Goal: Task Accomplishment & Management: Manage account settings

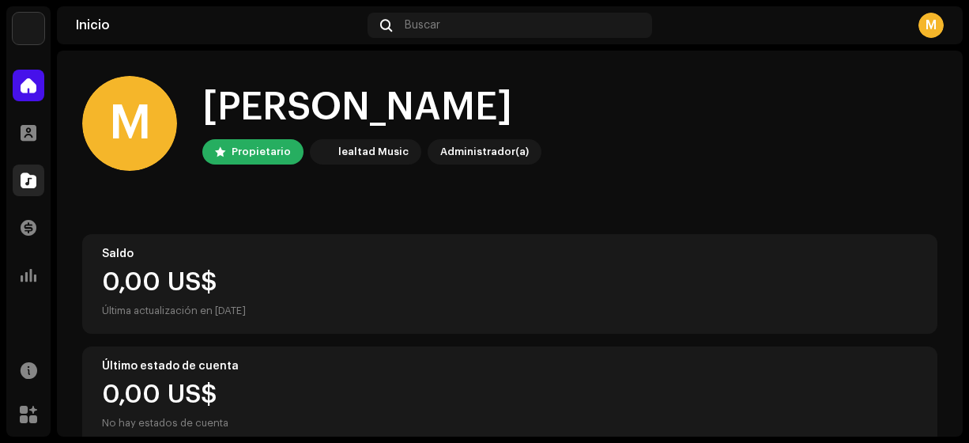
click at [34, 180] on span at bounding box center [29, 180] width 16 height 13
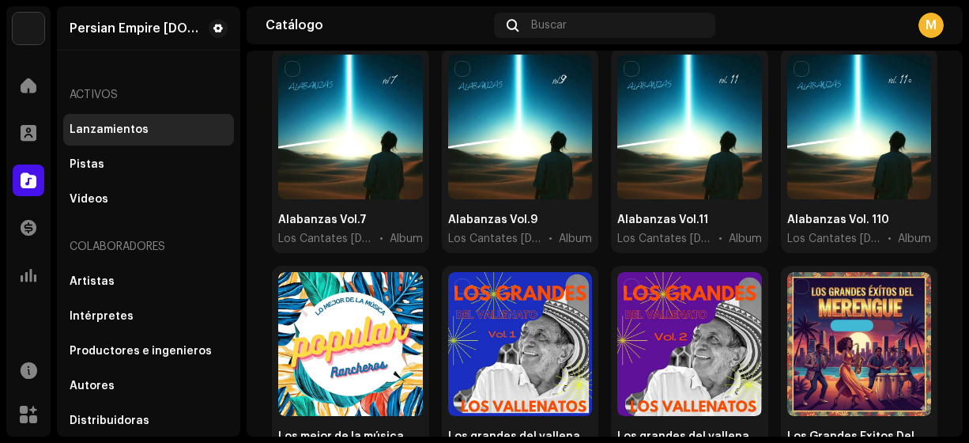
scroll to position [174, 0]
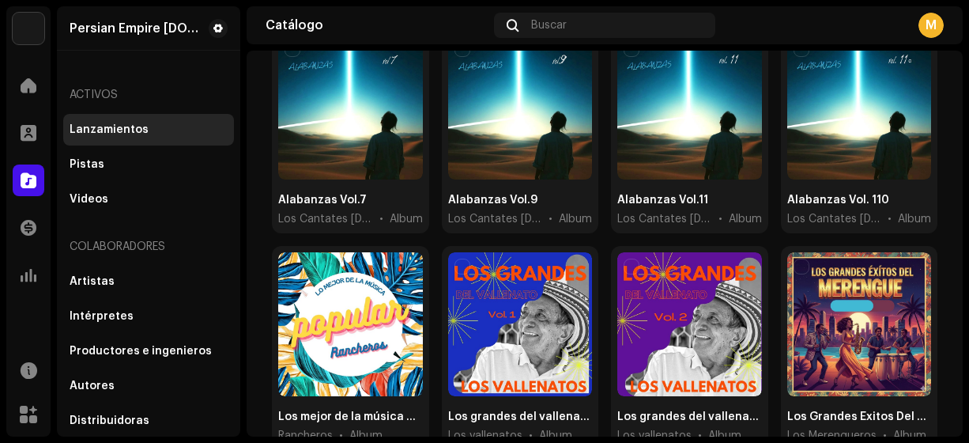
click at [951, 219] on div "Lanzamientos Crear nuevo Seleccionado 0 Opciones Filtros Estado de distribución…" at bounding box center [605, 418] width 716 height 1032
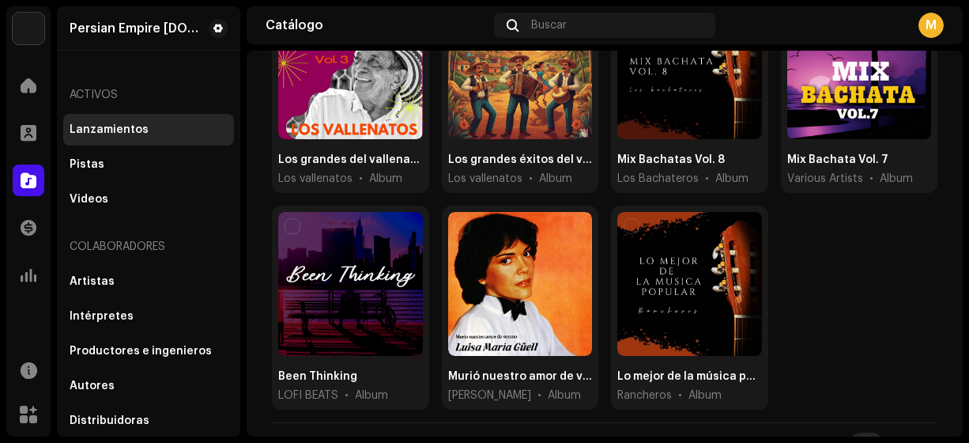
scroll to position [662, 0]
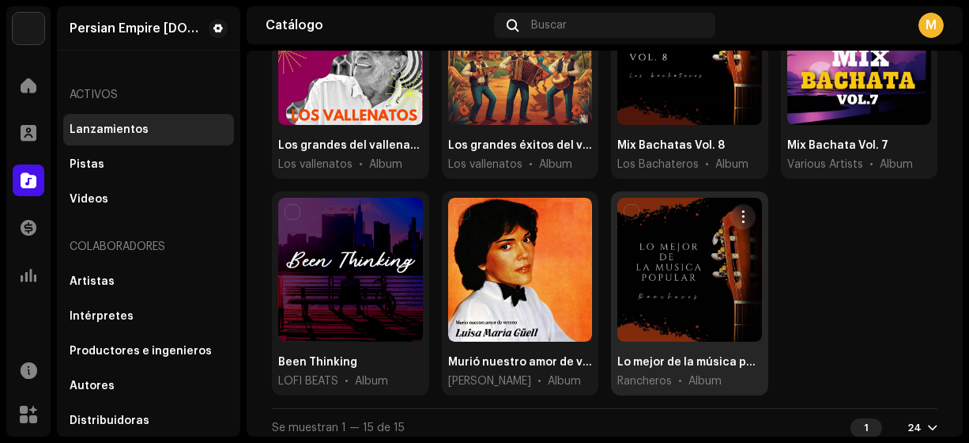
click at [669, 255] on div at bounding box center [689, 270] width 145 height 145
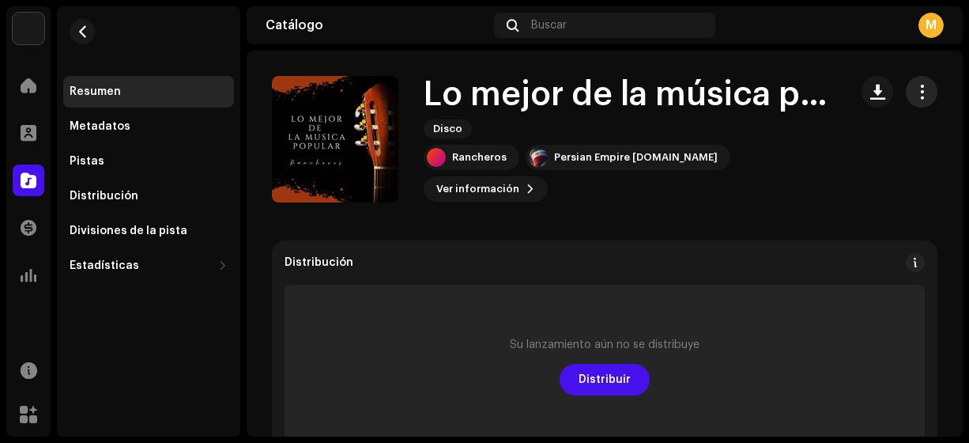
click at [915, 94] on span "button" at bounding box center [922, 91] width 15 height 13
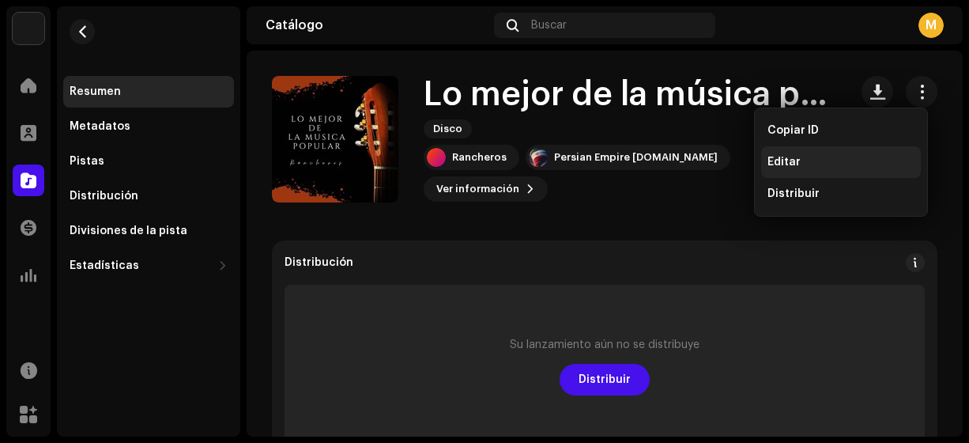
click at [784, 163] on span "Editar" at bounding box center [784, 162] width 33 height 13
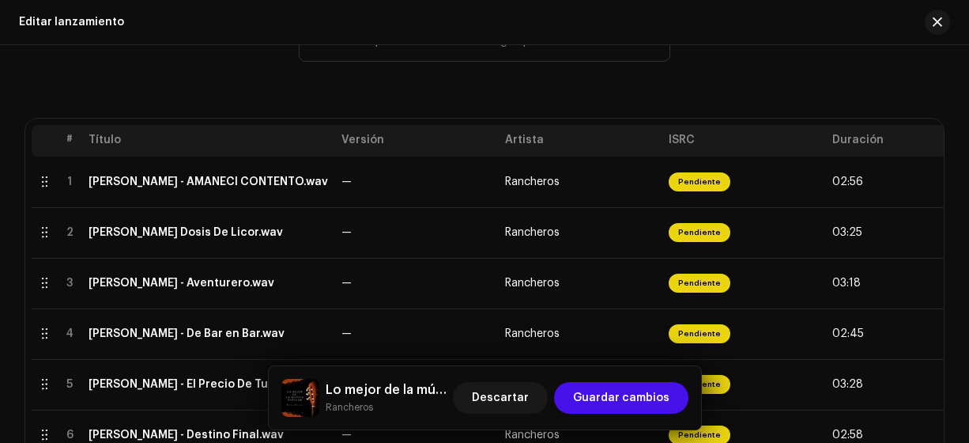
scroll to position [268, 0]
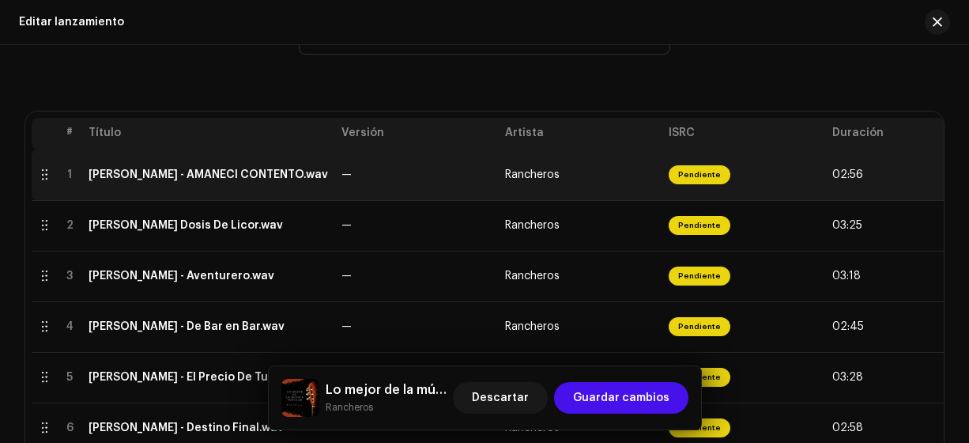
click at [174, 173] on div "[PERSON_NAME] - AMANECÍ CONTENTO.wav" at bounding box center [209, 174] width 240 height 13
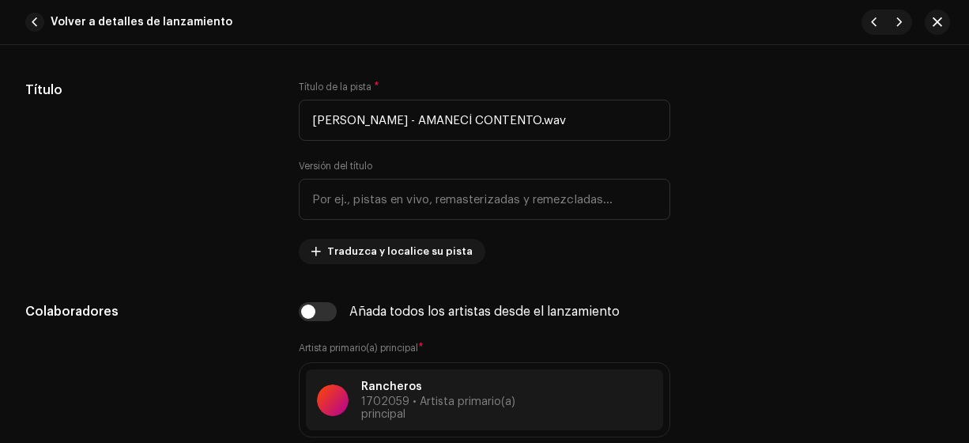
scroll to position [757, 0]
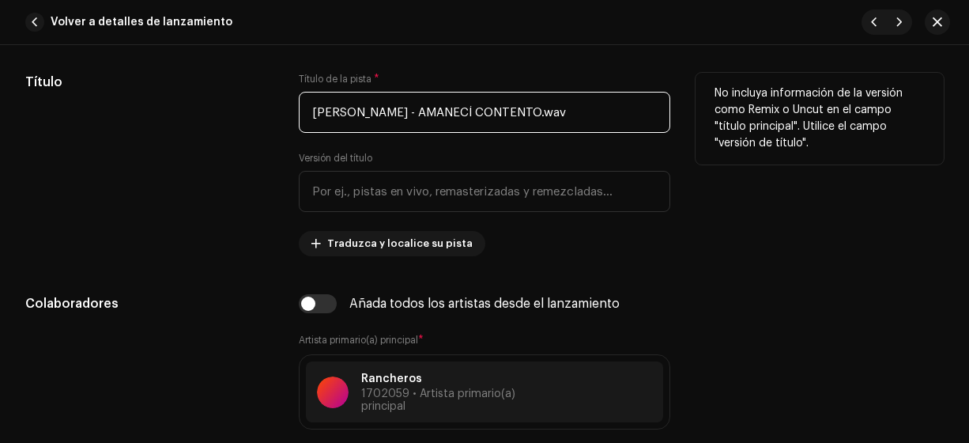
click at [446, 105] on input "[PERSON_NAME] - AMANECÍ CONTENTO.wav" at bounding box center [485, 112] width 372 height 41
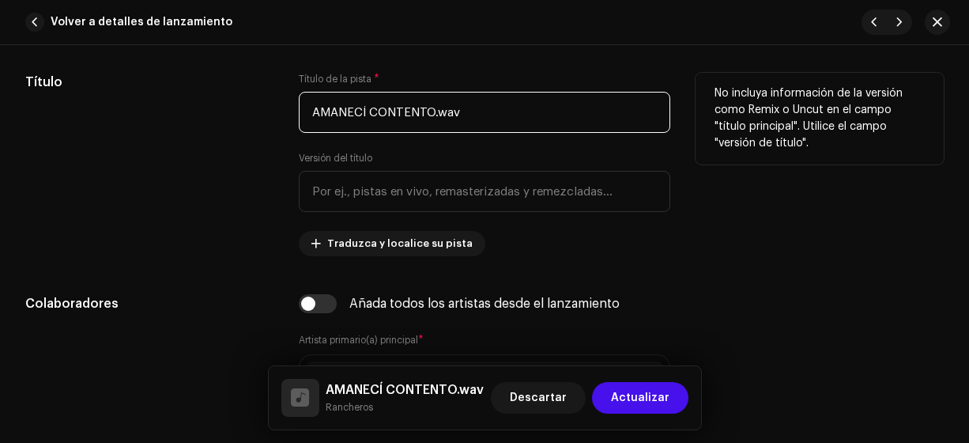
click at [494, 110] on input "AMANECÍ CONTENTO.wav" at bounding box center [485, 112] width 372 height 41
click at [368, 109] on input "AMANECÍ CONTENTO" at bounding box center [485, 112] width 372 height 41
click at [471, 120] on input "Amanecí CONTENTO" at bounding box center [485, 112] width 372 height 41
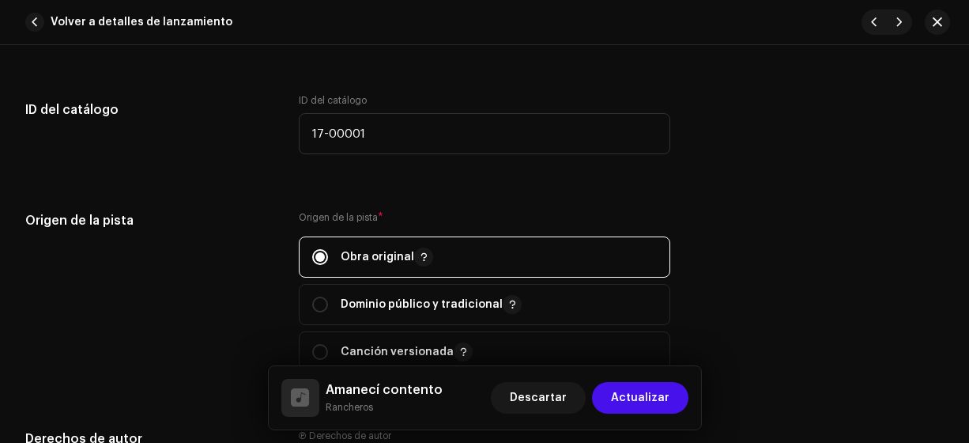
scroll to position [1739, 0]
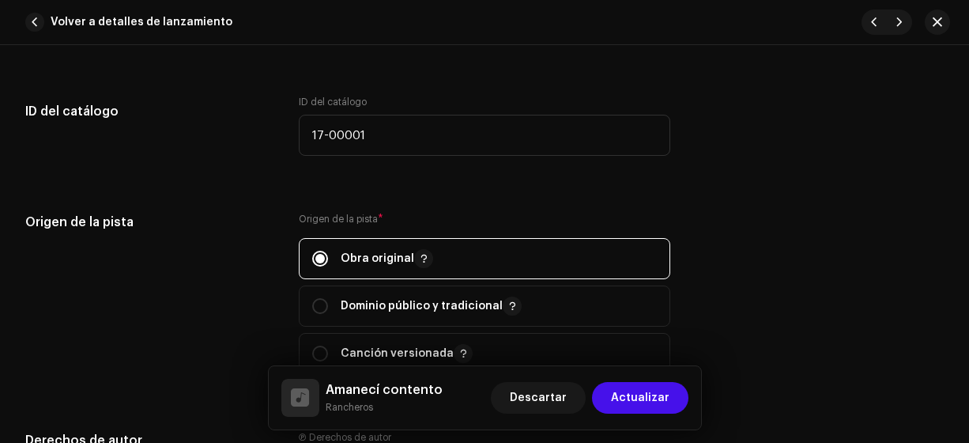
type input "Amanecí contento"
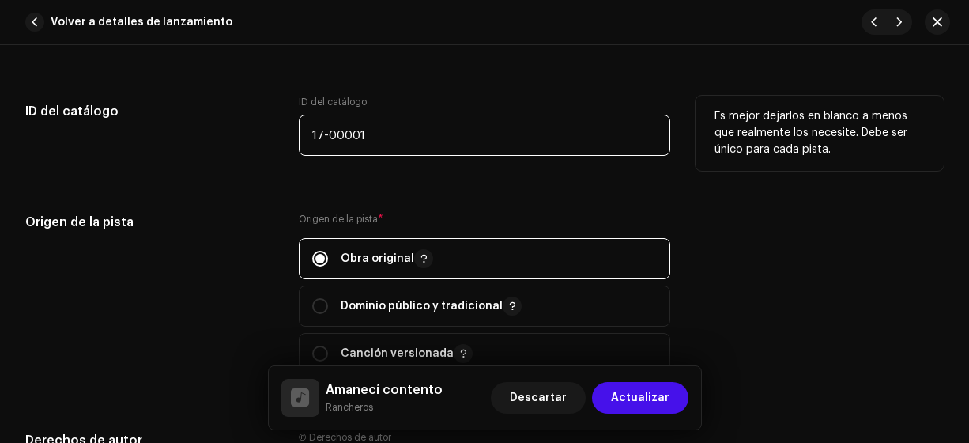
click at [321, 131] on input "17-00001" at bounding box center [485, 135] width 372 height 41
type input "18-00001"
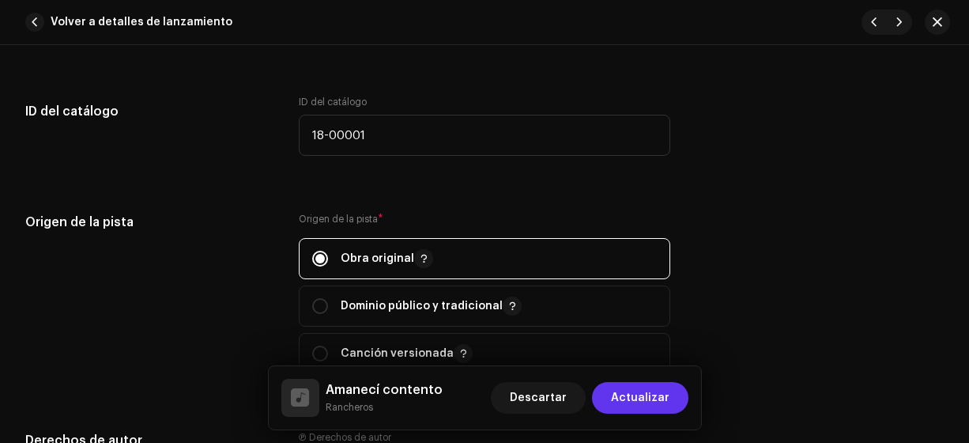
click at [626, 398] on span "Actualizar" at bounding box center [640, 398] width 58 height 32
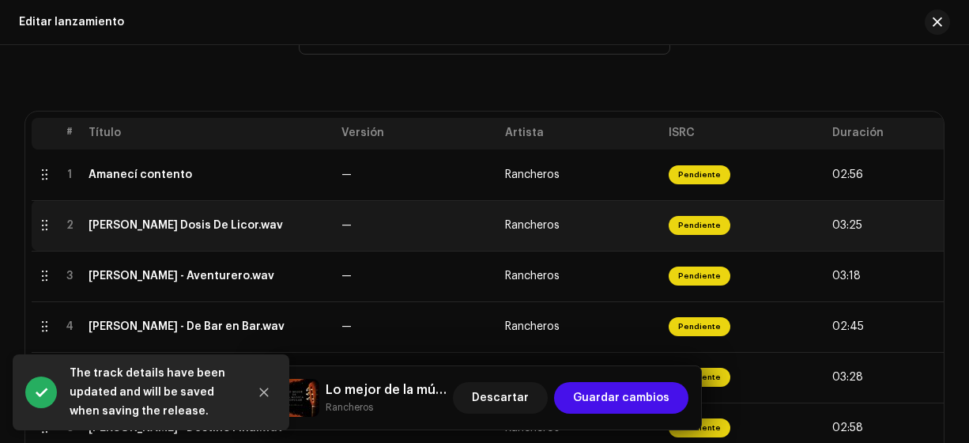
click at [193, 225] on div "[PERSON_NAME] Dosis De Licor.wav" at bounding box center [186, 225] width 194 height 13
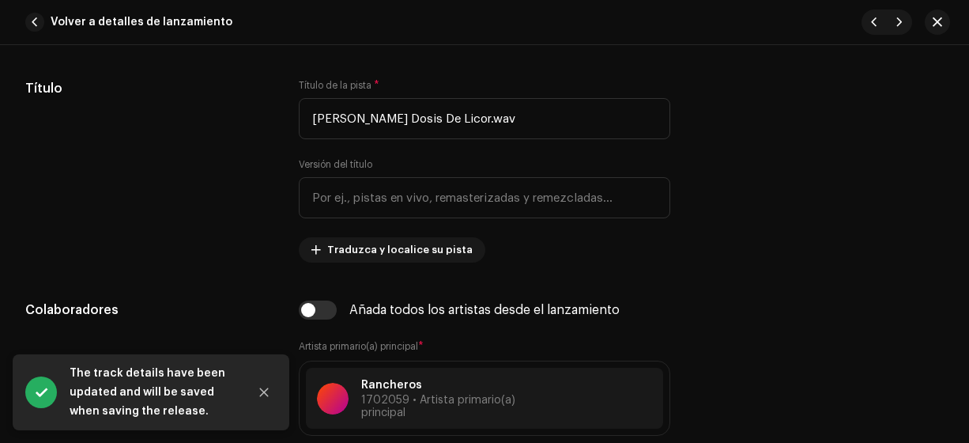
scroll to position [753, 0]
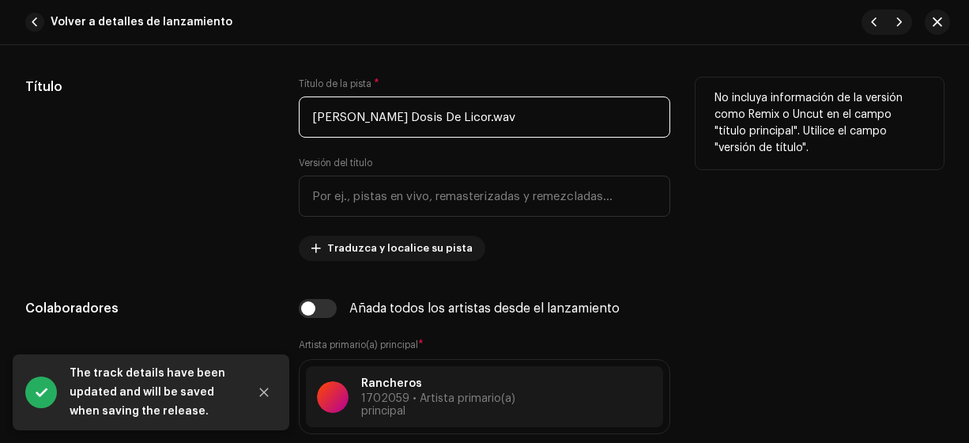
click at [433, 119] on input "[PERSON_NAME] Dosis De Licor.wav" at bounding box center [485, 116] width 372 height 41
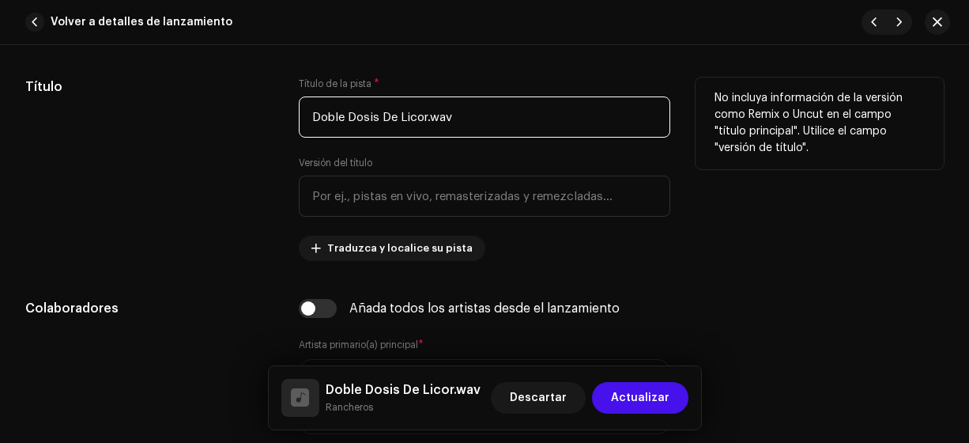
click at [352, 118] on input "Doble Dosis De Licor.wav" at bounding box center [485, 116] width 372 height 41
click at [383, 119] on input "Doble dosis De Licor.wav" at bounding box center [485, 116] width 372 height 41
click at [458, 115] on input "Doble dosis de Licor.wav" at bounding box center [485, 116] width 372 height 41
click at [408, 120] on input "Doble dosis de Licor" at bounding box center [485, 116] width 372 height 41
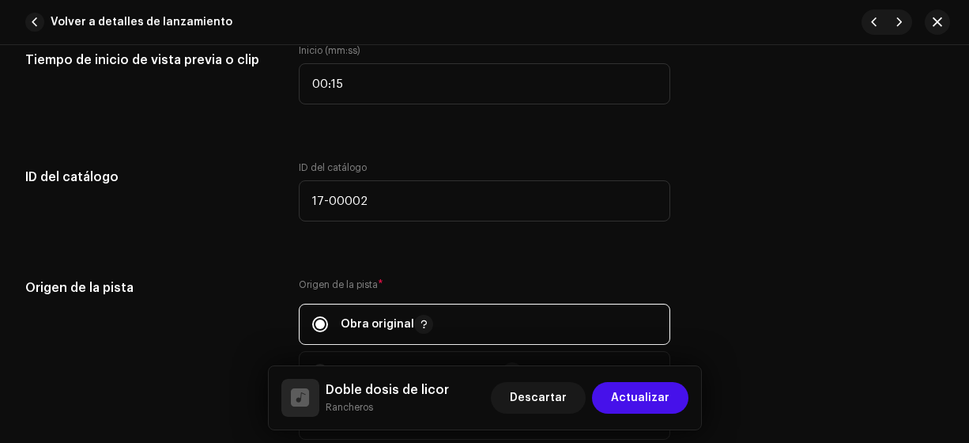
scroll to position [1680, 0]
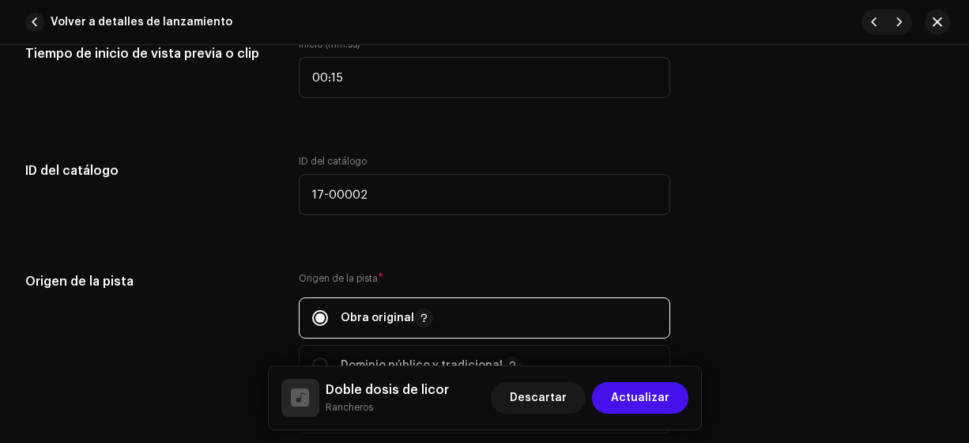
type input "Doble dosis de licor"
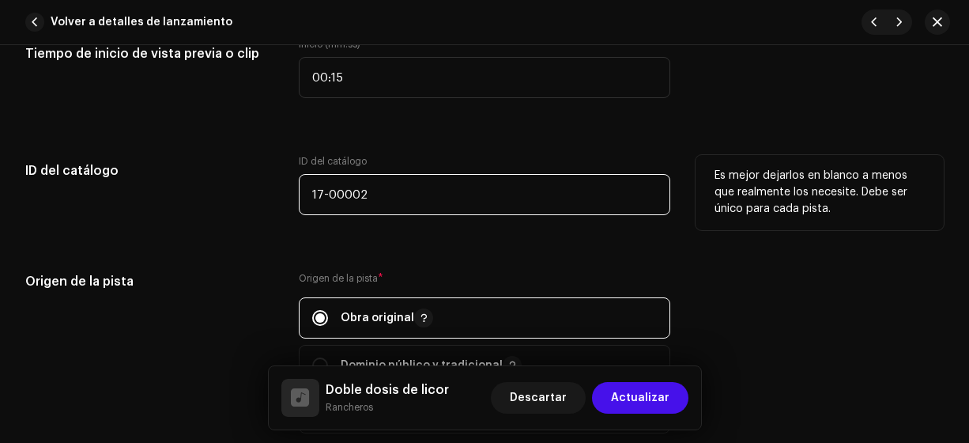
click at [316, 194] on input "17-00002" at bounding box center [485, 194] width 372 height 41
type input "18-00002"
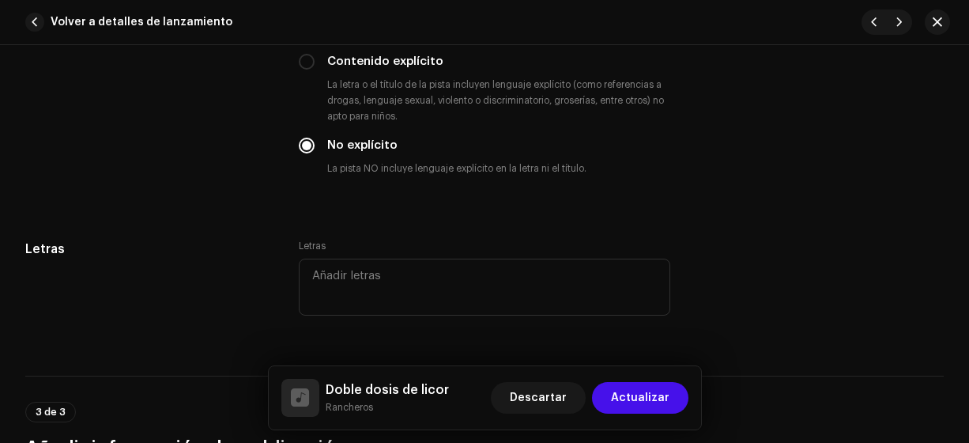
scroll to position [2787, 0]
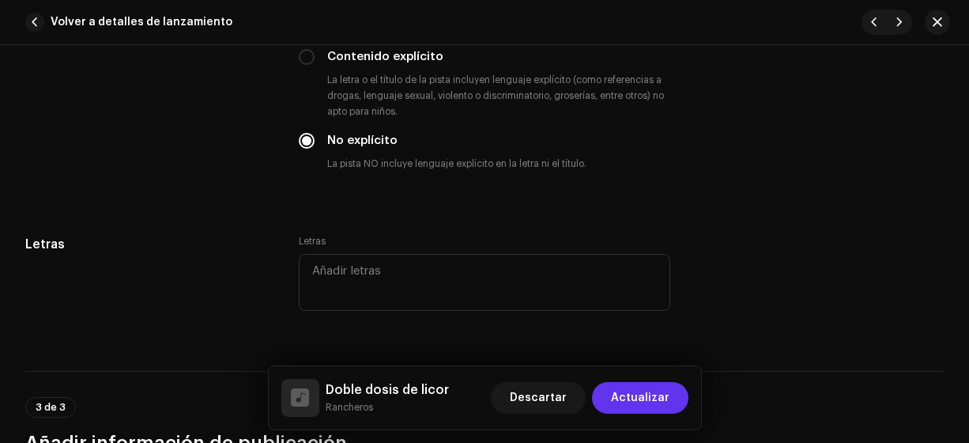
click at [630, 400] on span "Actualizar" at bounding box center [640, 398] width 58 height 32
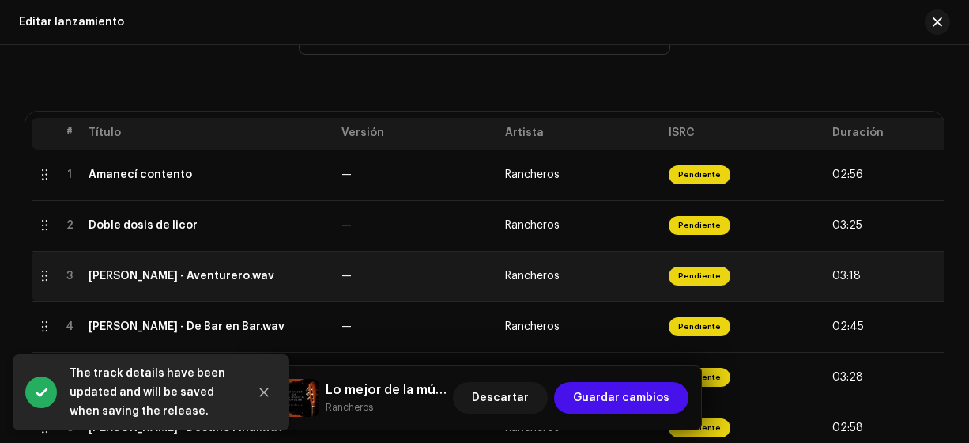
click at [183, 275] on div "[PERSON_NAME] - Aventurero.wav" at bounding box center [182, 276] width 186 height 13
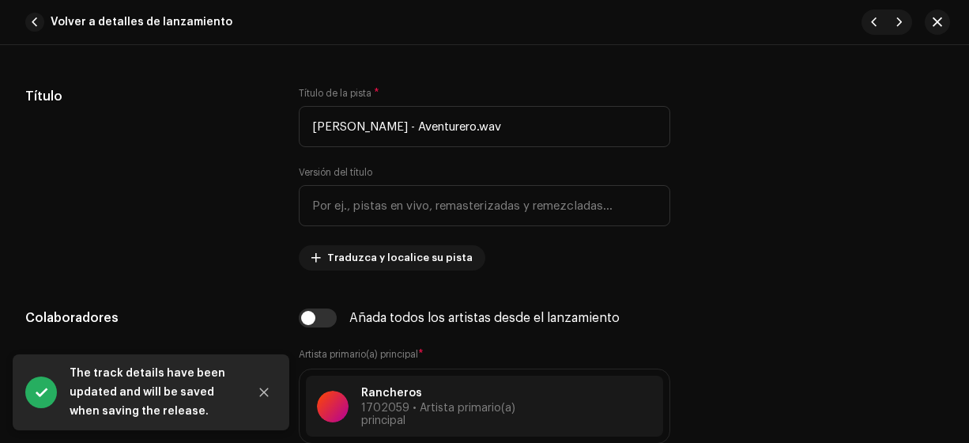
scroll to position [753, 0]
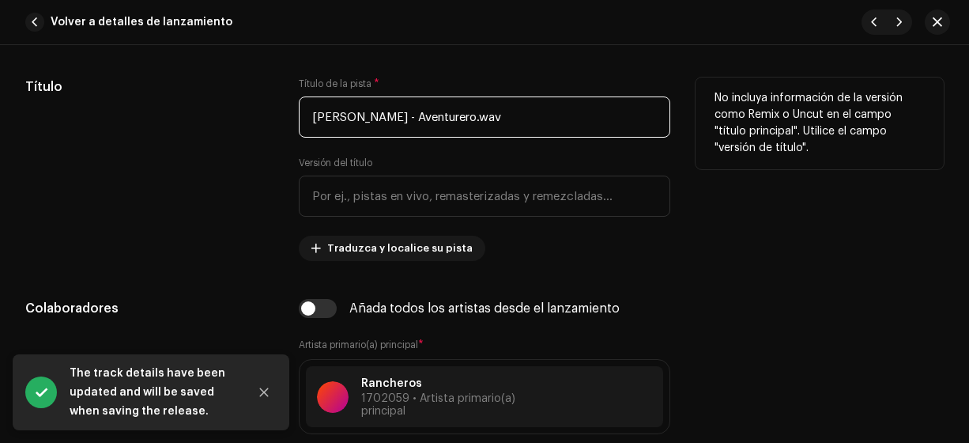
click at [399, 118] on input "[PERSON_NAME] - Aventurero.wav" at bounding box center [485, 116] width 372 height 41
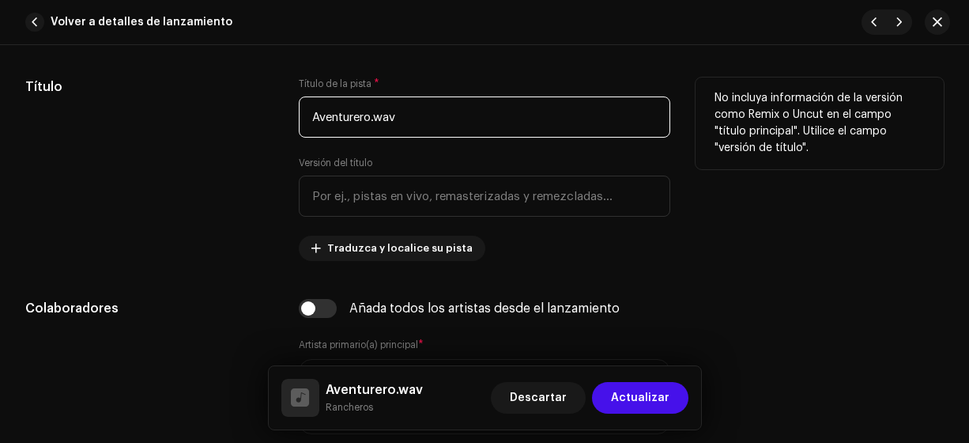
click at [428, 115] on input "Aventurero.wav" at bounding box center [485, 116] width 372 height 41
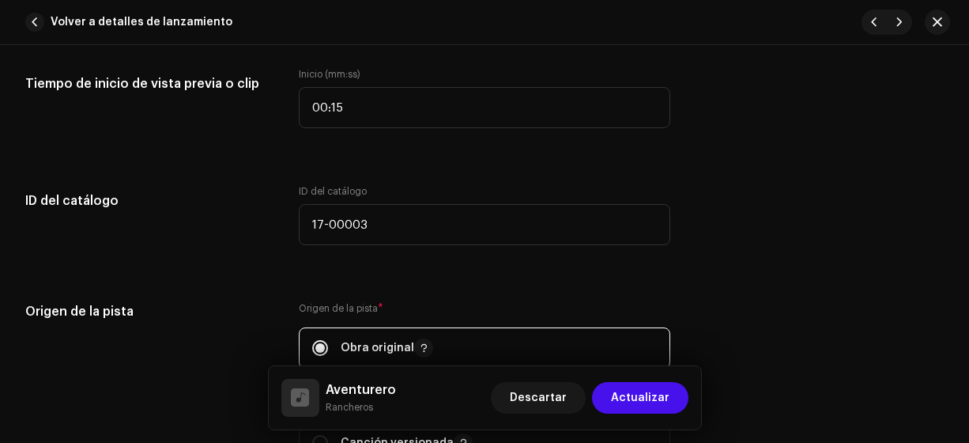
scroll to position [1653, 0]
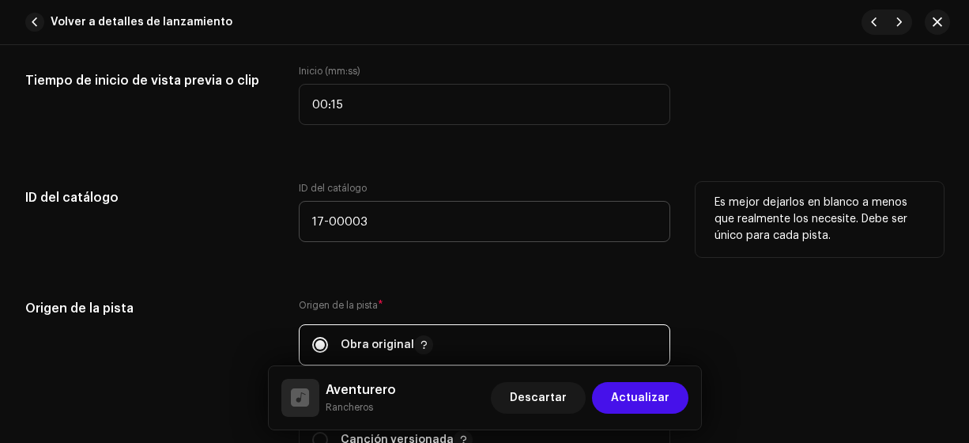
type input "Aventurero"
click at [315, 221] on input "17-00003" at bounding box center [485, 221] width 372 height 41
type input "18-00003"
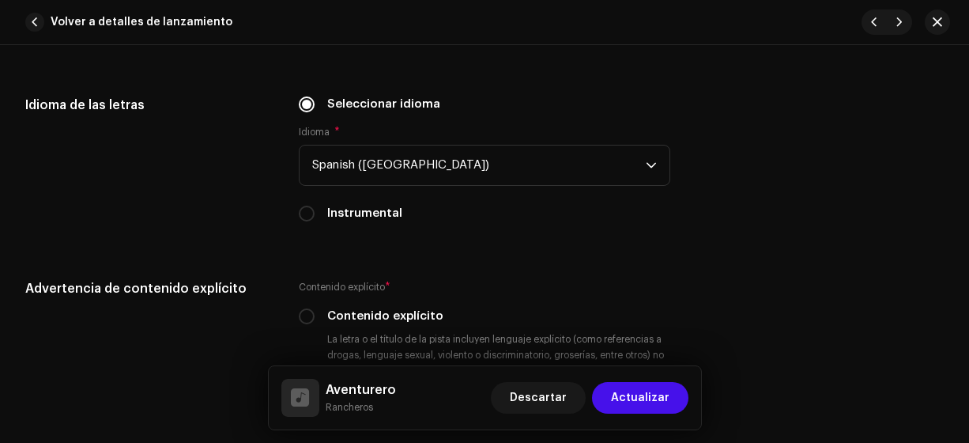
scroll to position [2530, 0]
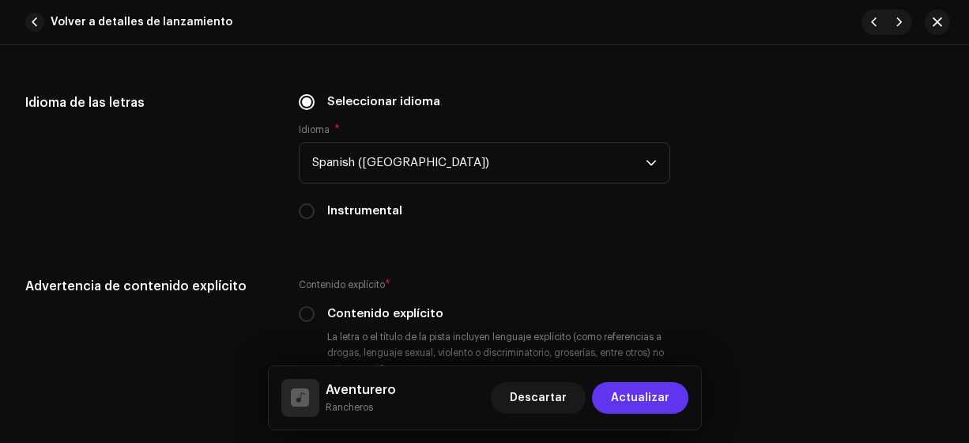
click at [643, 402] on span "Actualizar" at bounding box center [640, 398] width 58 height 32
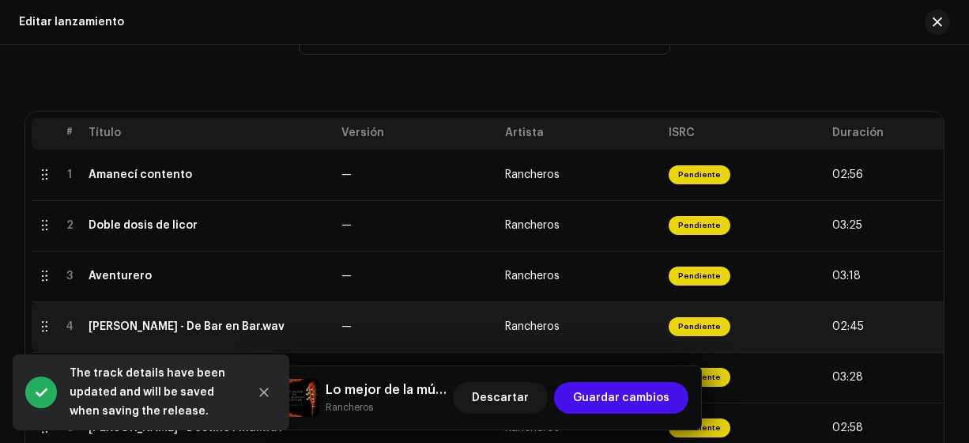
click at [264, 326] on div "[PERSON_NAME] - De Bar en Bar.wav" at bounding box center [187, 326] width 196 height 13
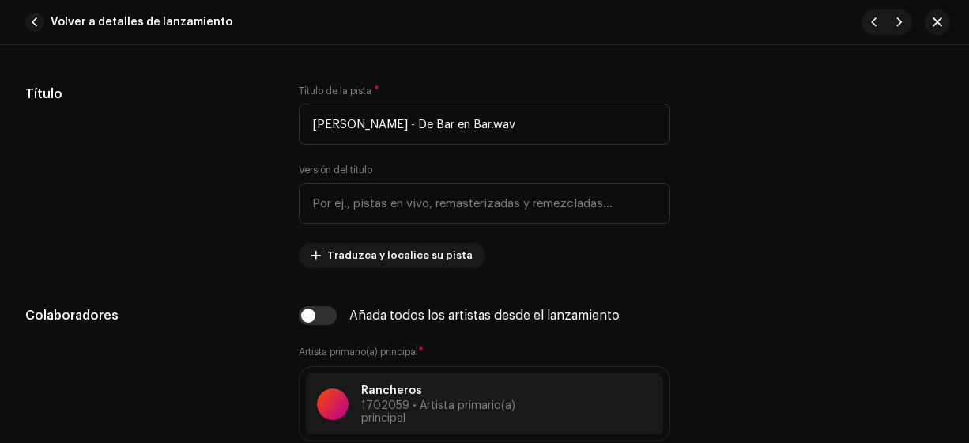
scroll to position [748, 0]
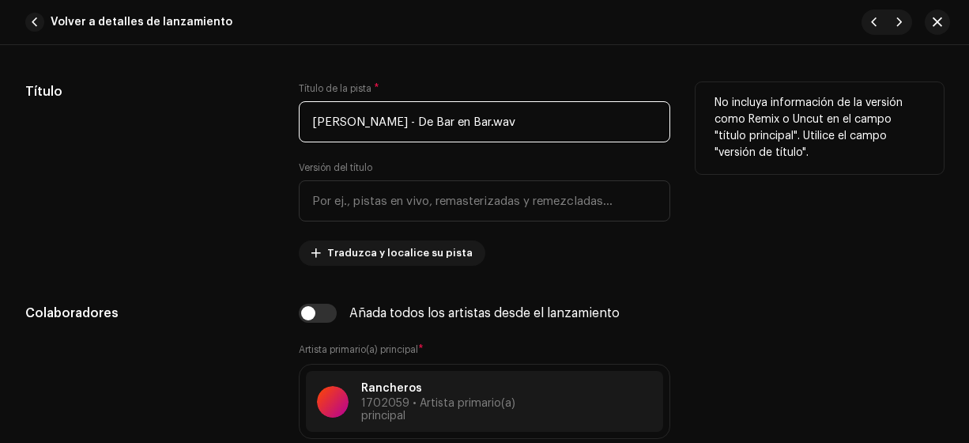
click at [422, 120] on input "[PERSON_NAME] - De Bar en Bar.wav" at bounding box center [485, 121] width 372 height 41
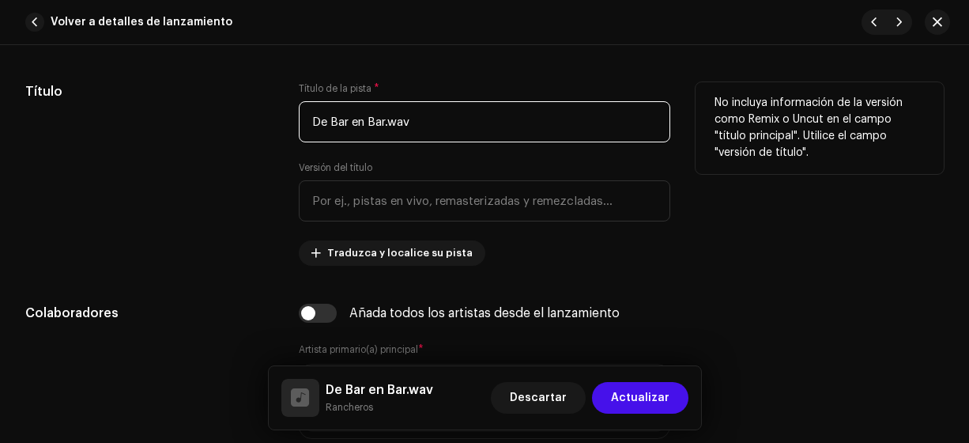
click at [340, 125] on input "De Bar en Bar.wav" at bounding box center [485, 121] width 372 height 41
click at [375, 123] on input "De bar en Bar.wav" at bounding box center [485, 121] width 372 height 41
click at [430, 123] on input "De bar en bar.wav" at bounding box center [485, 121] width 372 height 41
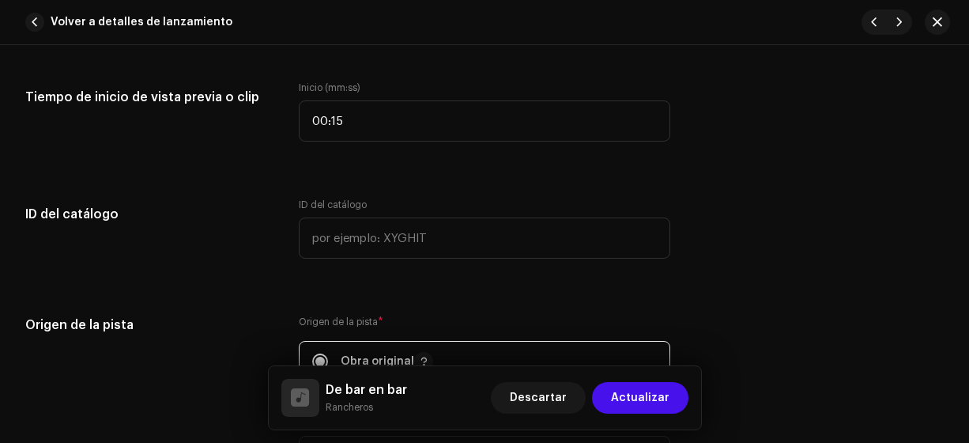
scroll to position [1636, 0]
type input "De bar en bar"
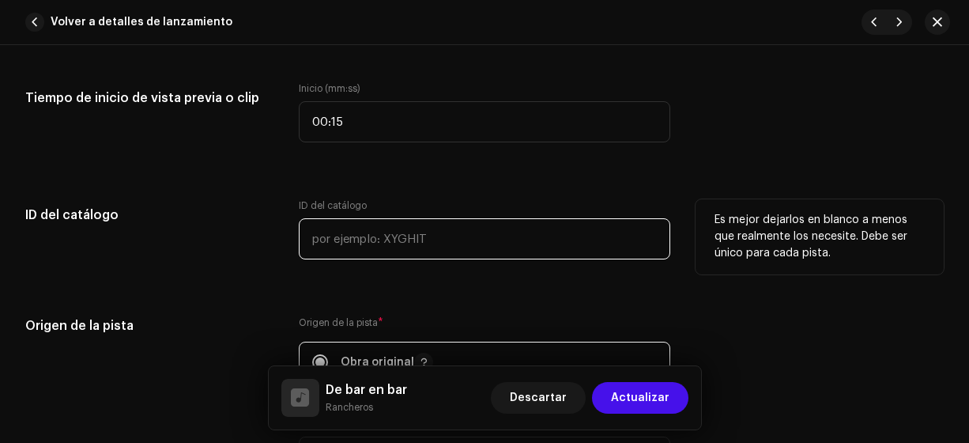
click at [315, 235] on input "text" at bounding box center [485, 238] width 372 height 41
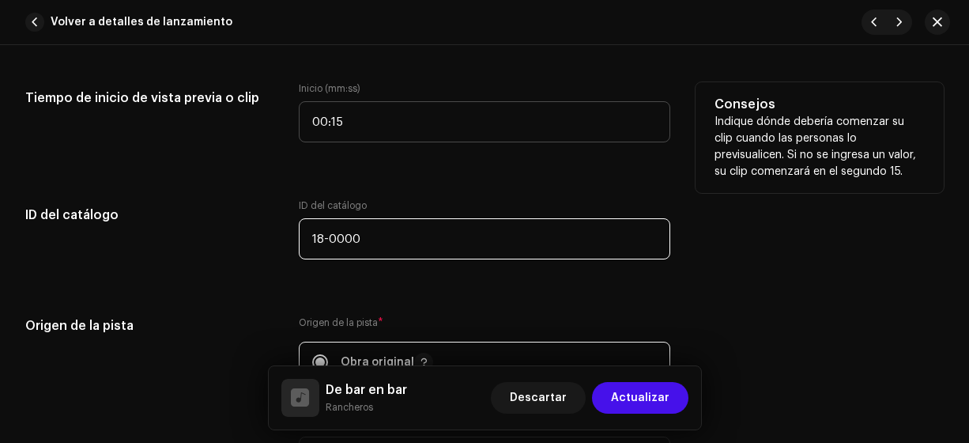
type input "18-00004"
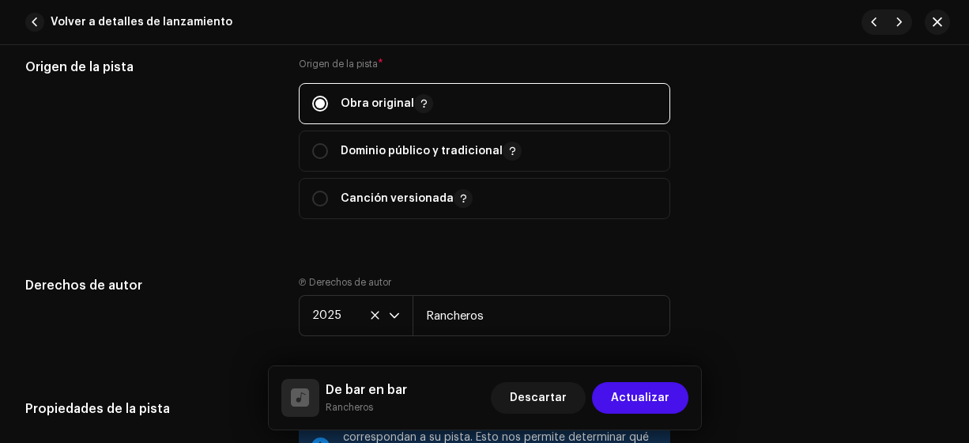
scroll to position [1895, 0]
click at [651, 400] on span "Actualizar" at bounding box center [640, 398] width 58 height 32
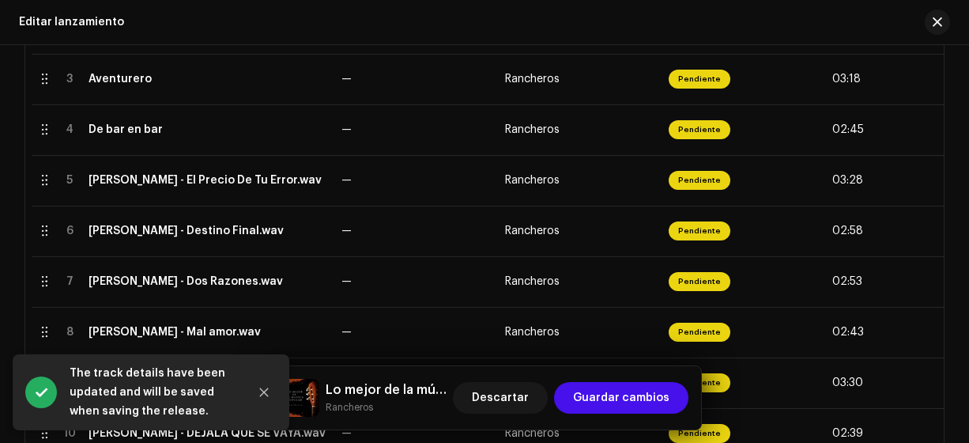
scroll to position [482, 0]
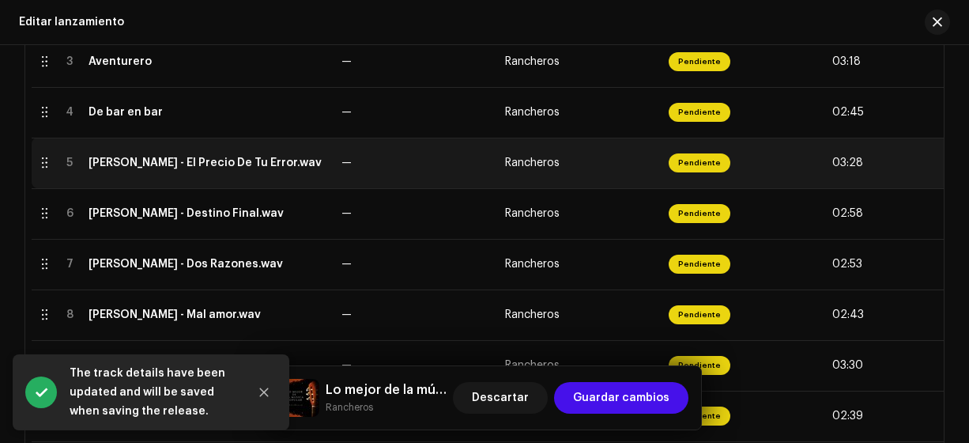
click at [256, 160] on div "[PERSON_NAME] - El Precio De Tu Error.wav" at bounding box center [205, 163] width 233 height 13
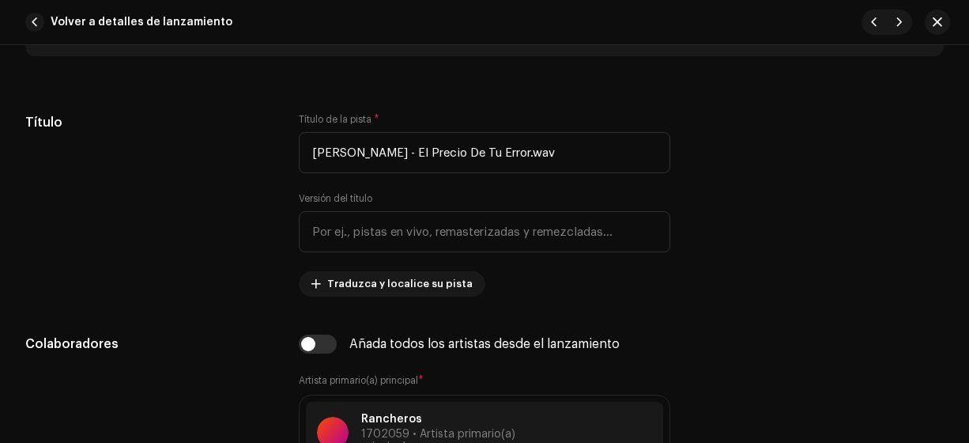
scroll to position [720, 0]
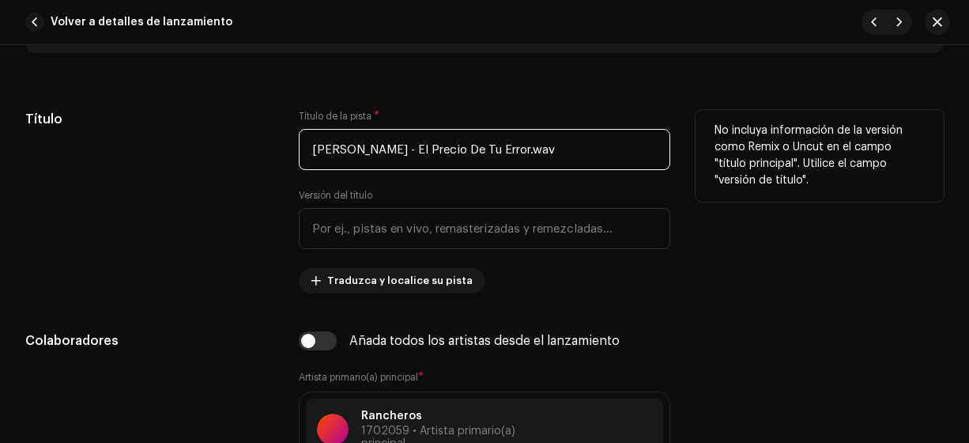
click at [433, 147] on input "[PERSON_NAME] - El Precio De Tu Error.wav" at bounding box center [485, 149] width 372 height 41
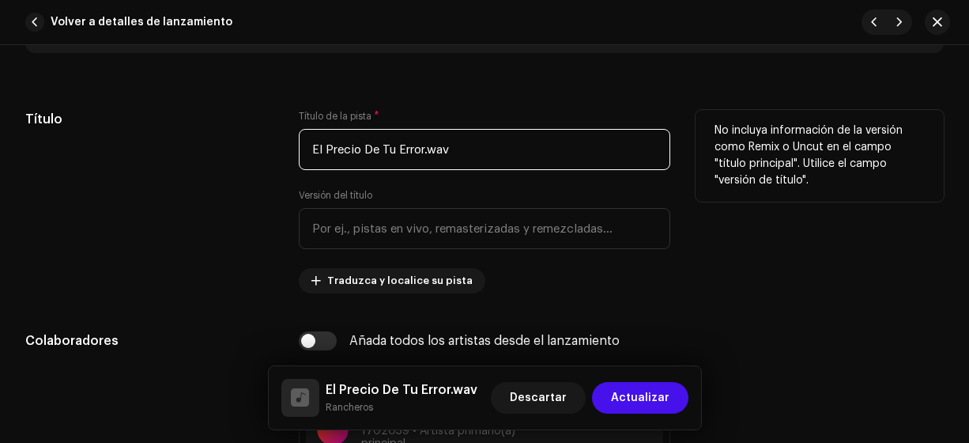
click at [328, 152] on input "El Precio De Tu Error.wav" at bounding box center [485, 149] width 372 height 41
click at [374, 144] on input "El precio De Tu Error.wav" at bounding box center [485, 149] width 372 height 41
click at [381, 146] on input "El precio de Tu Error.wav" at bounding box center [485, 149] width 372 height 41
click at [400, 150] on input "El precio de tu Error.wav" at bounding box center [485, 149] width 372 height 41
click at [453, 143] on input "El precio de tu error.wav" at bounding box center [485, 149] width 372 height 41
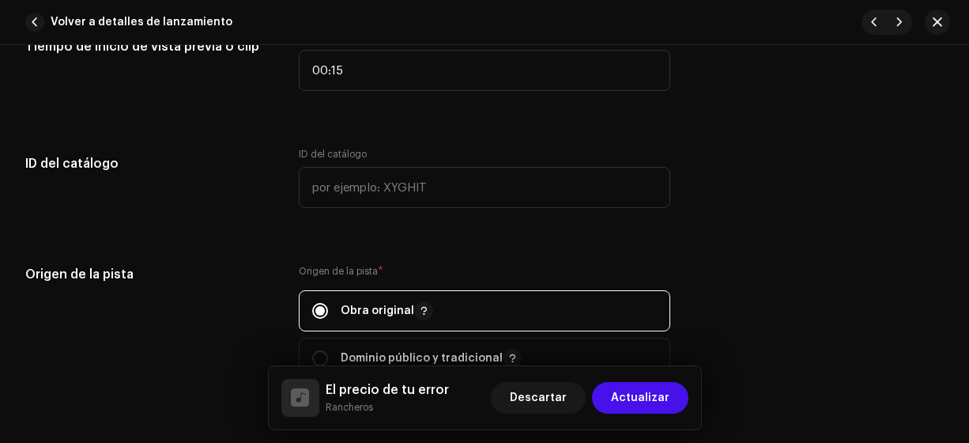
scroll to position [1688, 0]
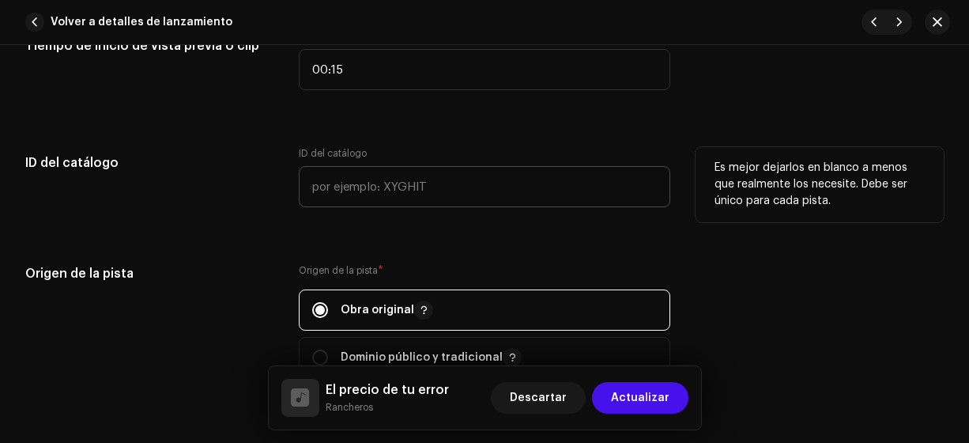
type input "El precio de tu error"
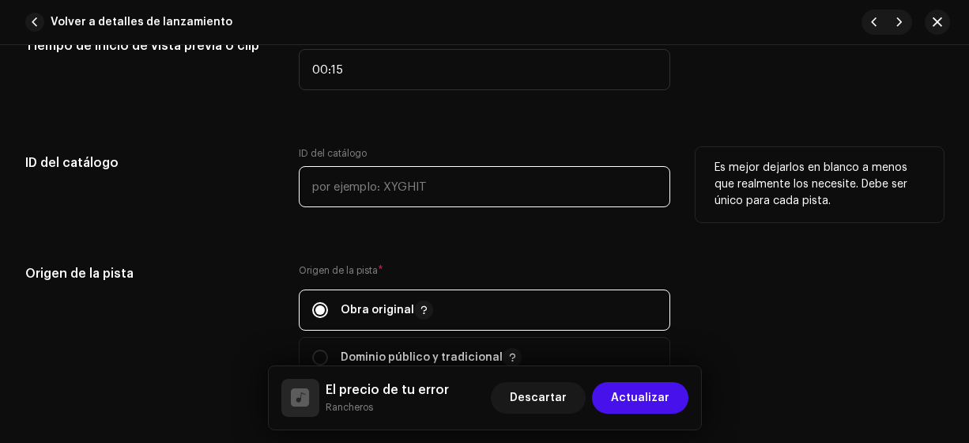
click at [311, 177] on input "text" at bounding box center [485, 186] width 372 height 41
type input "18-00005"
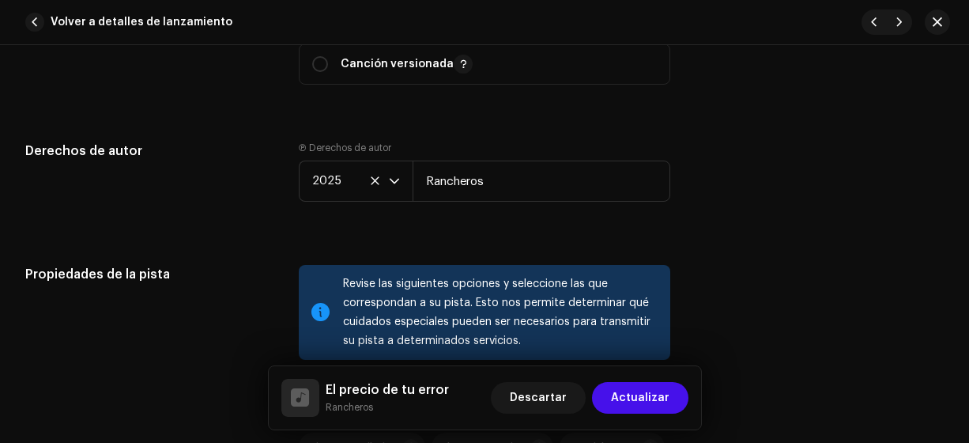
scroll to position [2037, 0]
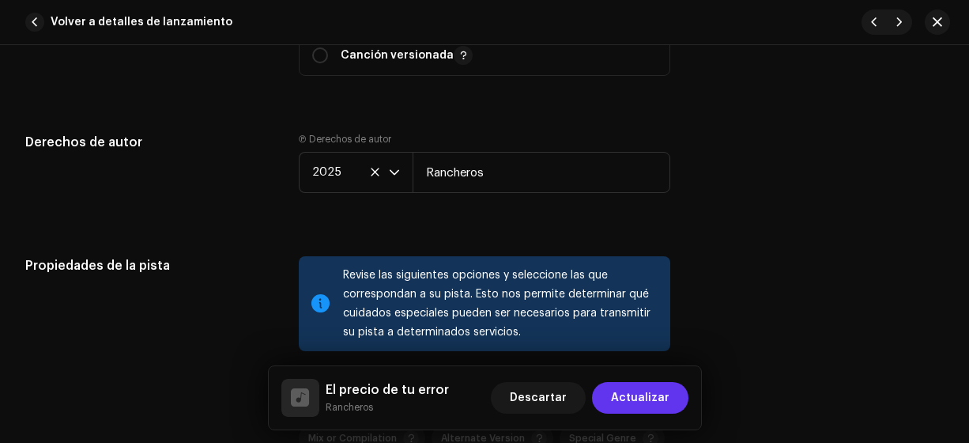
click at [636, 397] on span "Actualizar" at bounding box center [640, 398] width 58 height 32
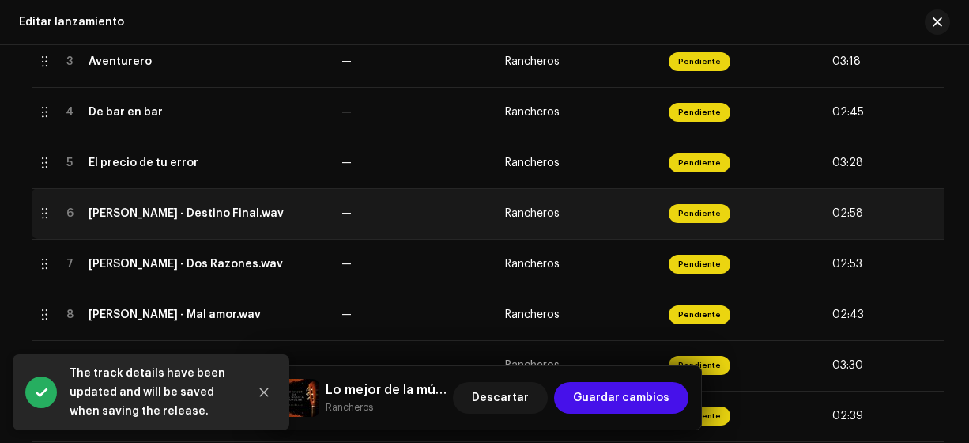
click at [190, 207] on div "[PERSON_NAME] - Destino Final.wav" at bounding box center [186, 213] width 195 height 13
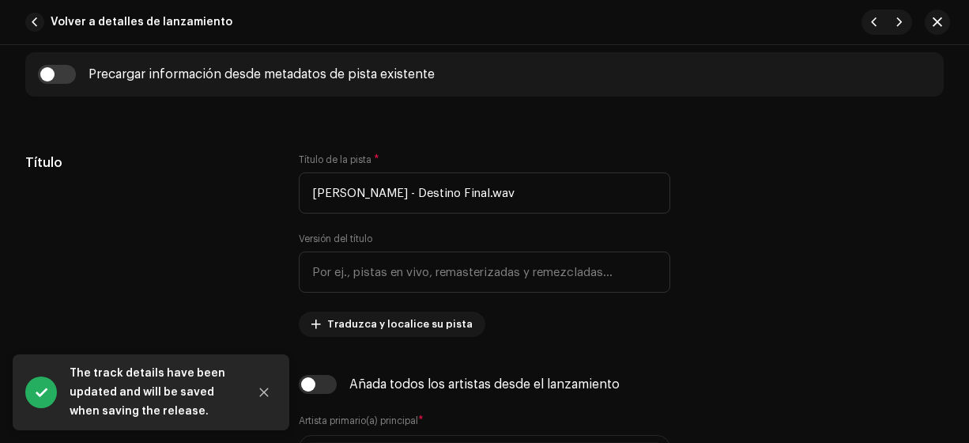
scroll to position [684, 0]
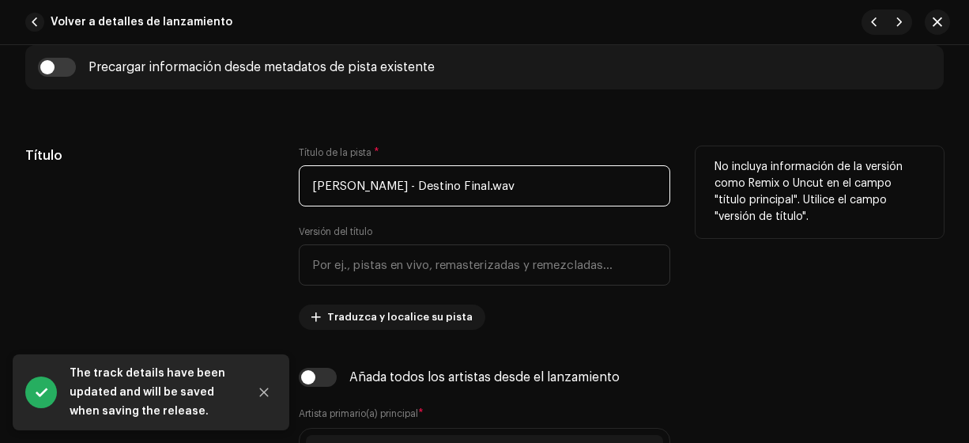
click at [405, 187] on input "[PERSON_NAME] - Destino Final.wav" at bounding box center [485, 185] width 372 height 41
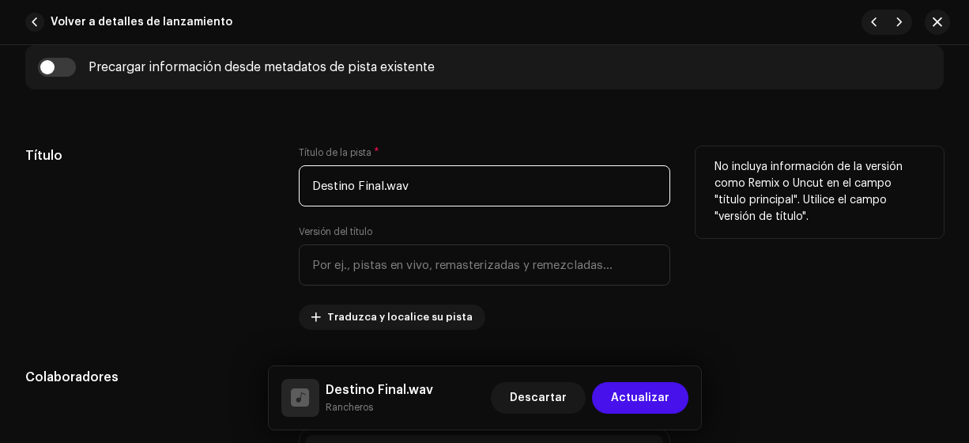
click at [365, 187] on input "Destino Final.wav" at bounding box center [485, 185] width 372 height 41
click at [441, 187] on input "Destino final.wav" at bounding box center [485, 185] width 372 height 41
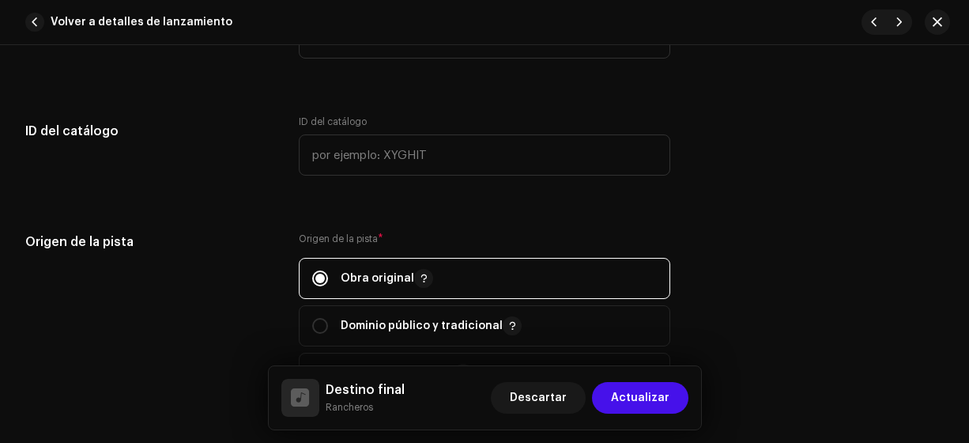
scroll to position [1720, 0]
type input "Destino final"
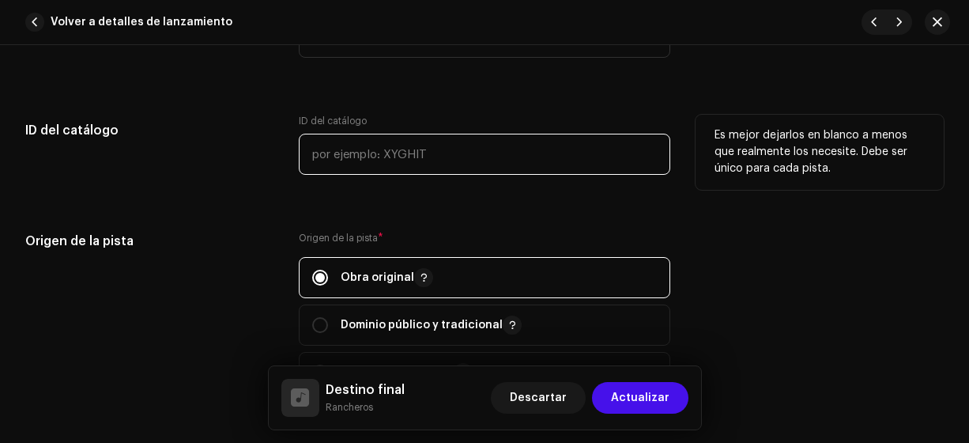
click at [321, 151] on input "text" at bounding box center [485, 154] width 372 height 41
type input "18-00006"
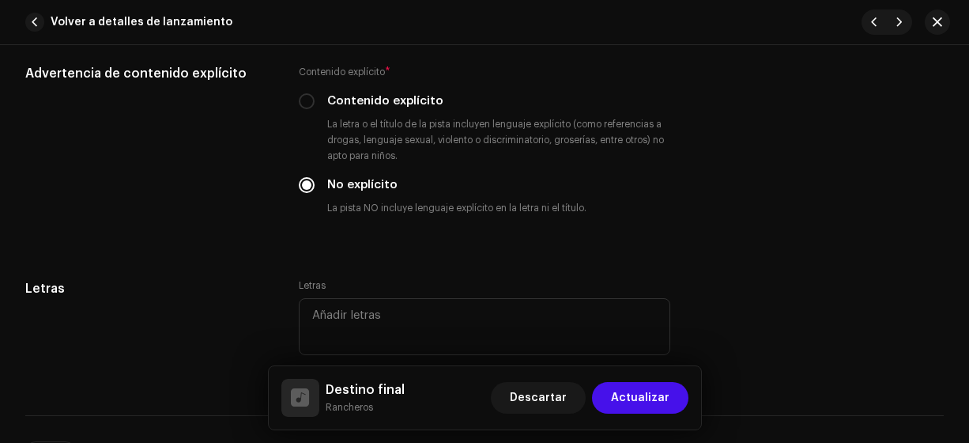
scroll to position [2745, 0]
click at [641, 399] on span "Actualizar" at bounding box center [640, 398] width 58 height 32
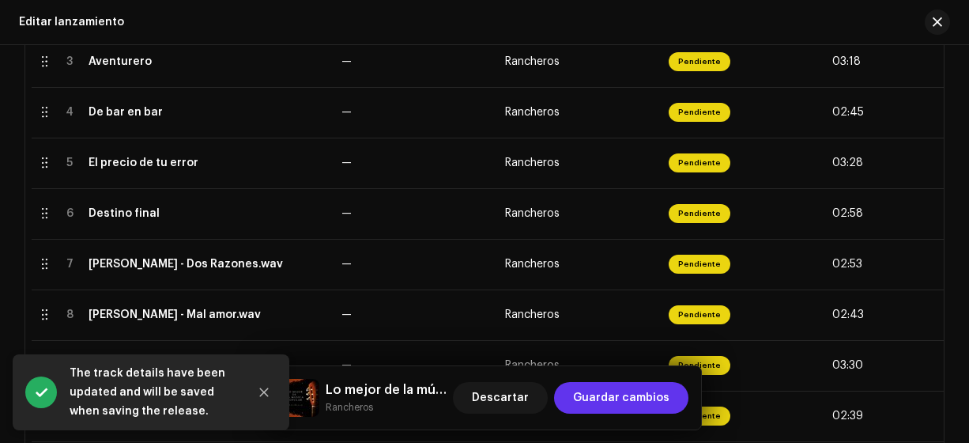
click at [617, 401] on span "Guardar cambios" at bounding box center [621, 398] width 96 height 32
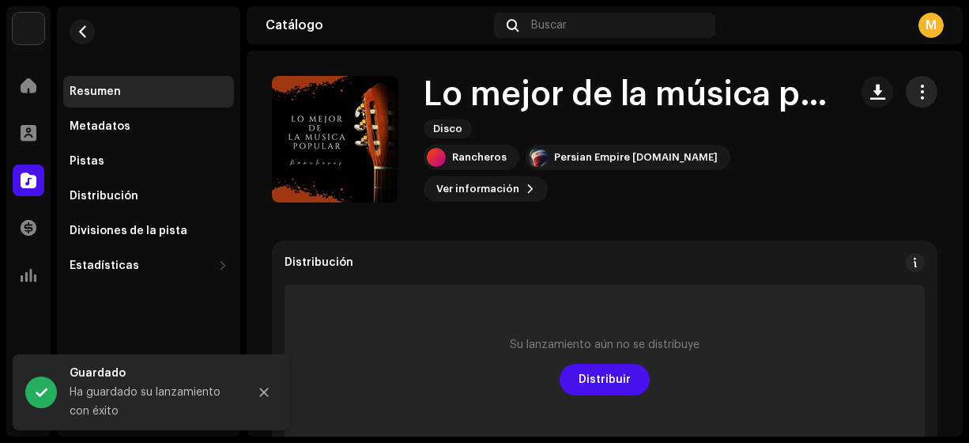
click at [915, 88] on span "button" at bounding box center [922, 91] width 15 height 13
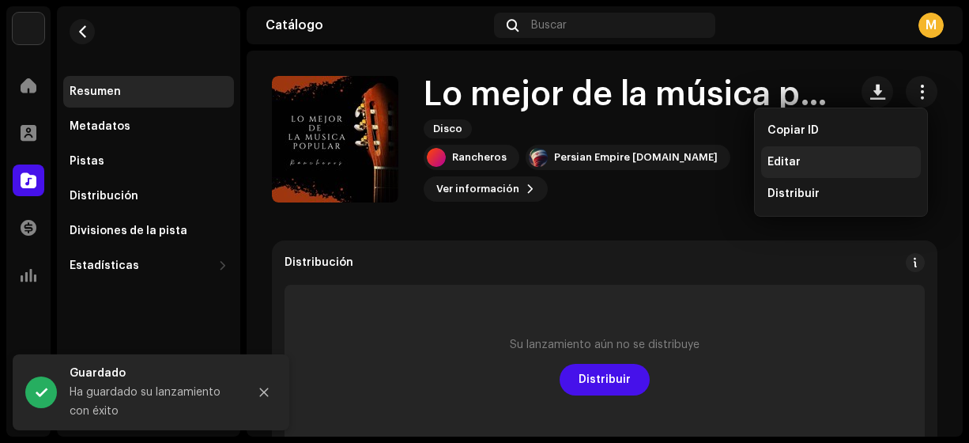
click at [792, 166] on span "Editar" at bounding box center [784, 162] width 33 height 13
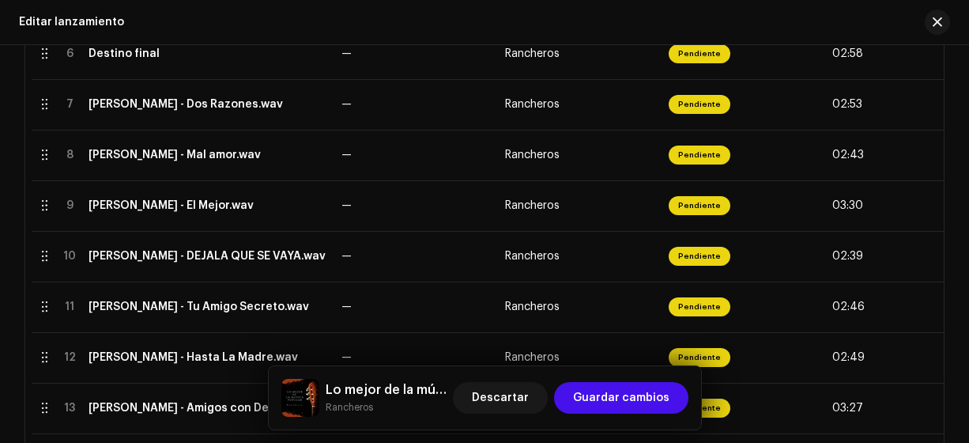
scroll to position [648, 0]
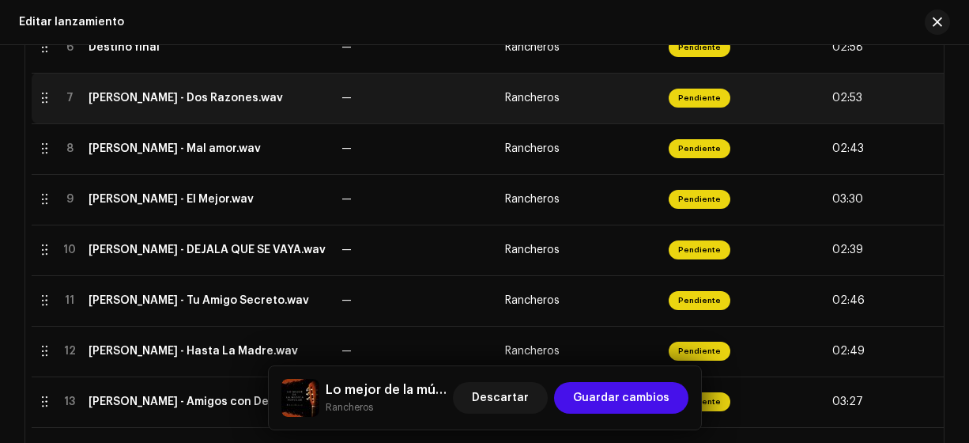
click at [193, 95] on div "[PERSON_NAME] - Dos Razones.wav" at bounding box center [186, 98] width 194 height 13
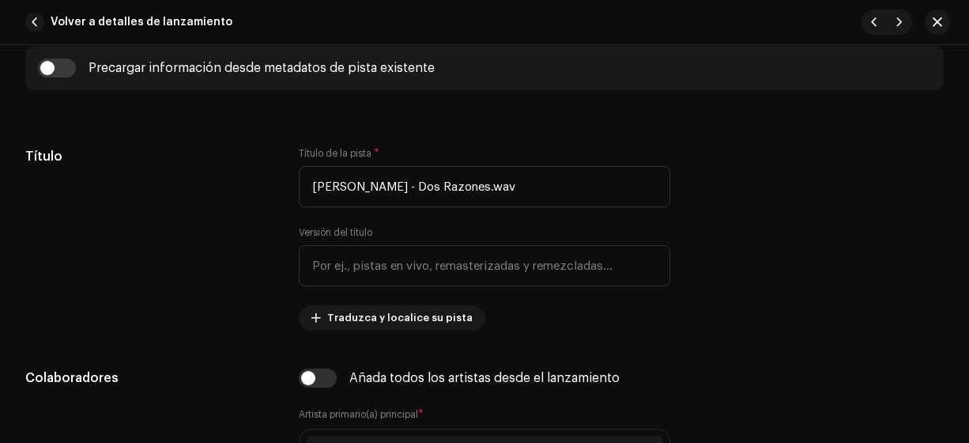
scroll to position [685, 0]
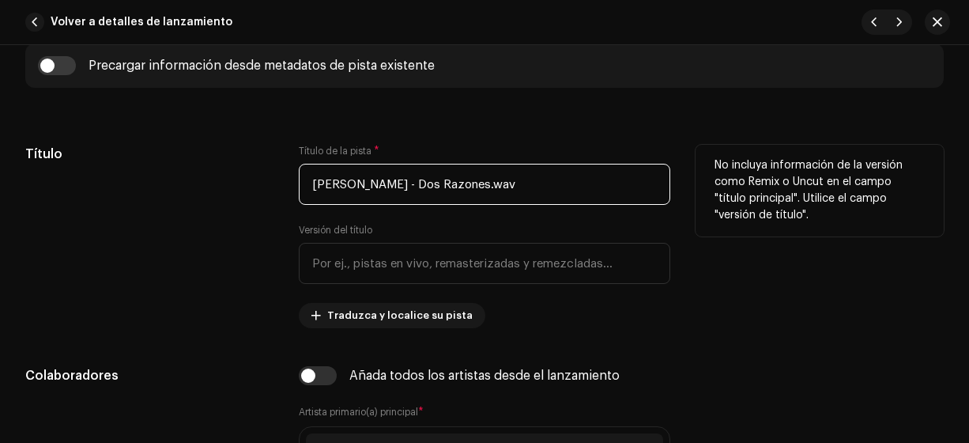
click at [429, 183] on input "[PERSON_NAME] - Dos Razones.wav" at bounding box center [485, 184] width 372 height 41
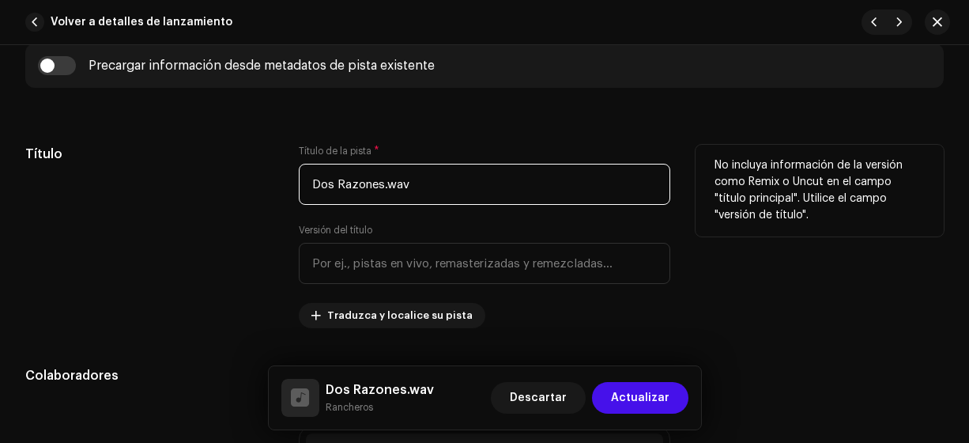
click at [414, 187] on input "Dos Razones.wav" at bounding box center [485, 184] width 372 height 41
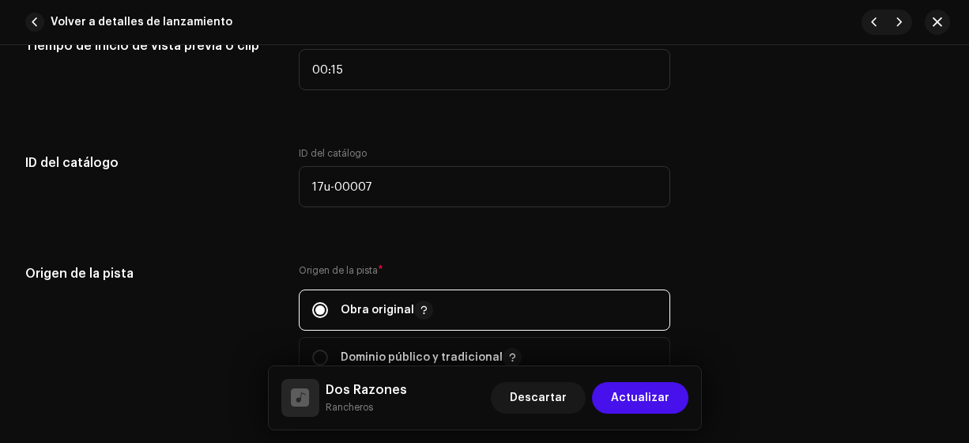
scroll to position [1692, 0]
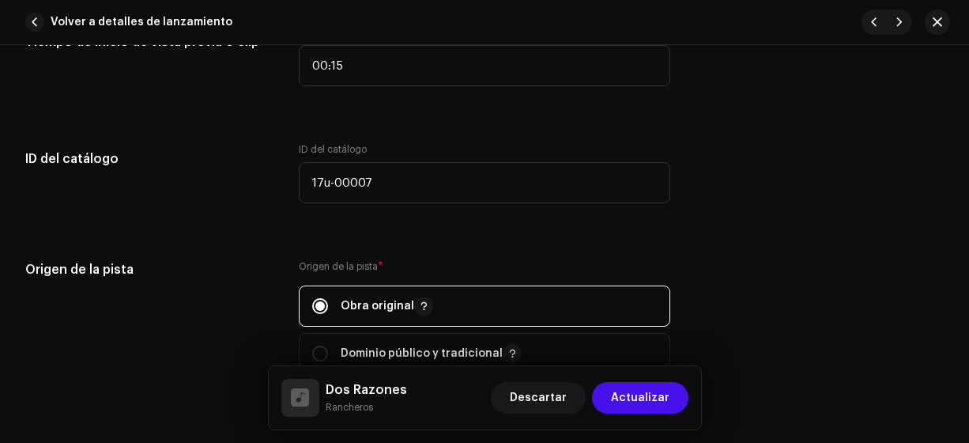
type input "Dos Razones"
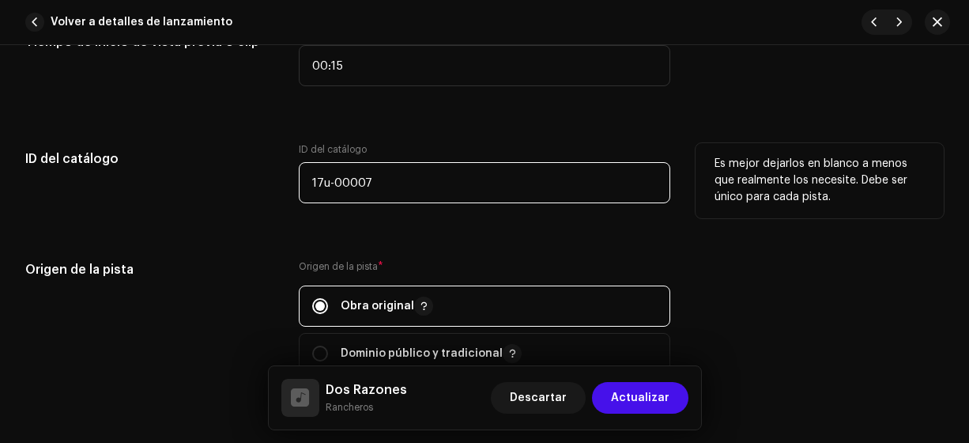
click at [329, 185] on input "17u-00007" at bounding box center [485, 182] width 372 height 41
type input "18-00007"
click at [385, 182] on input "18-00007" at bounding box center [485, 182] width 372 height 41
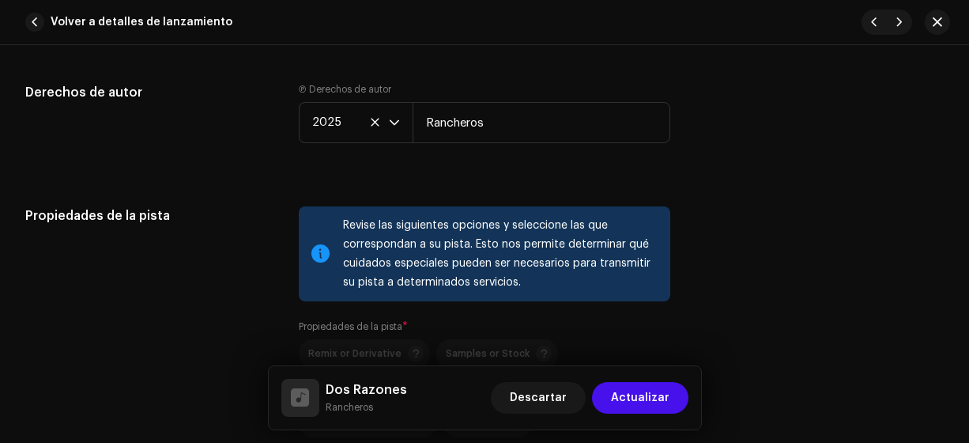
scroll to position [2088, 0]
click at [634, 396] on span "Actualizar" at bounding box center [640, 398] width 58 height 32
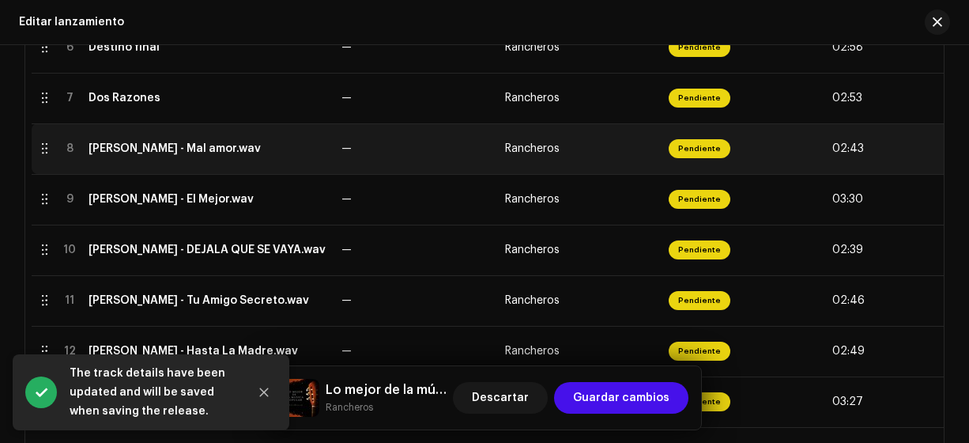
click at [160, 147] on div "[PERSON_NAME] - Mal amor.wav" at bounding box center [175, 148] width 172 height 13
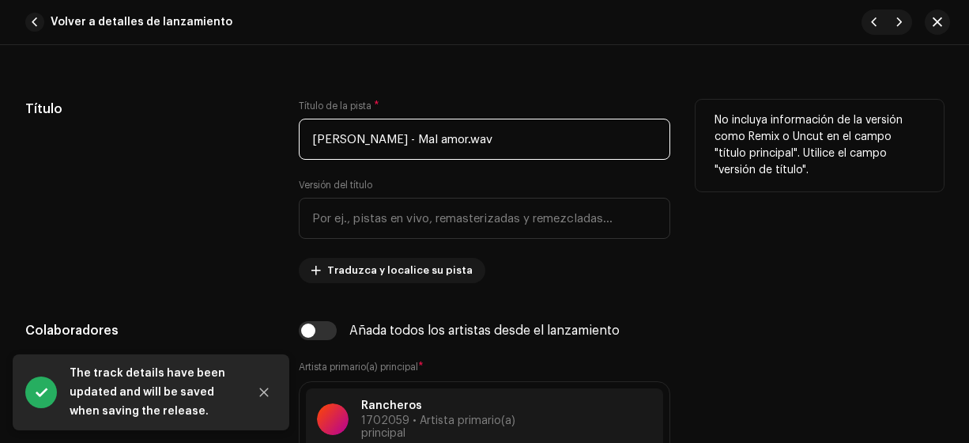
click at [299, 150] on input "[PERSON_NAME] - Mal amor.wav" at bounding box center [485, 139] width 372 height 41
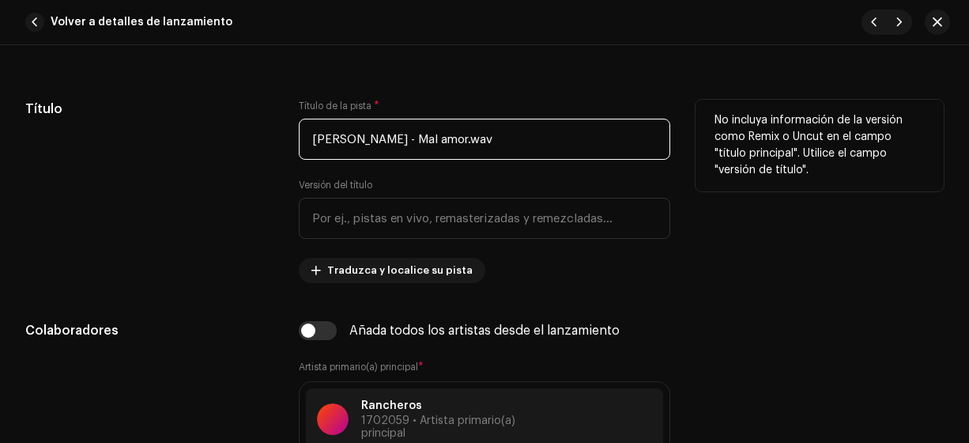
scroll to position [719, 0]
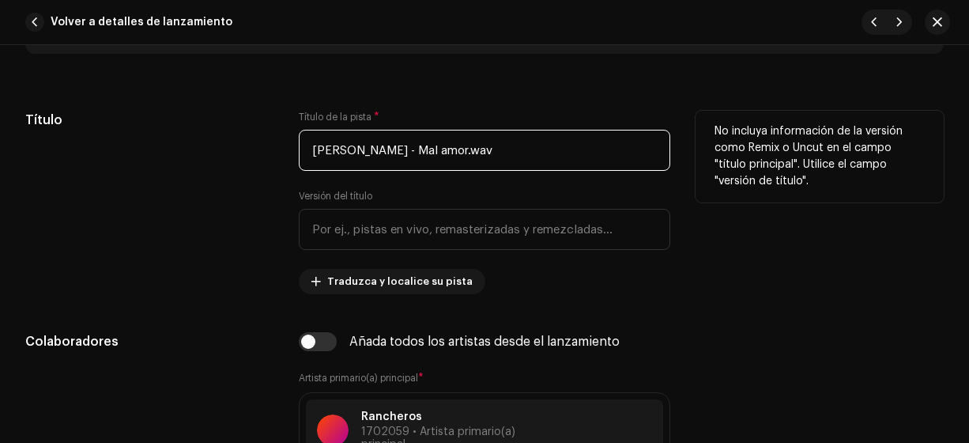
click at [435, 153] on input "[PERSON_NAME] - Mal amor.wav" at bounding box center [485, 150] width 372 height 41
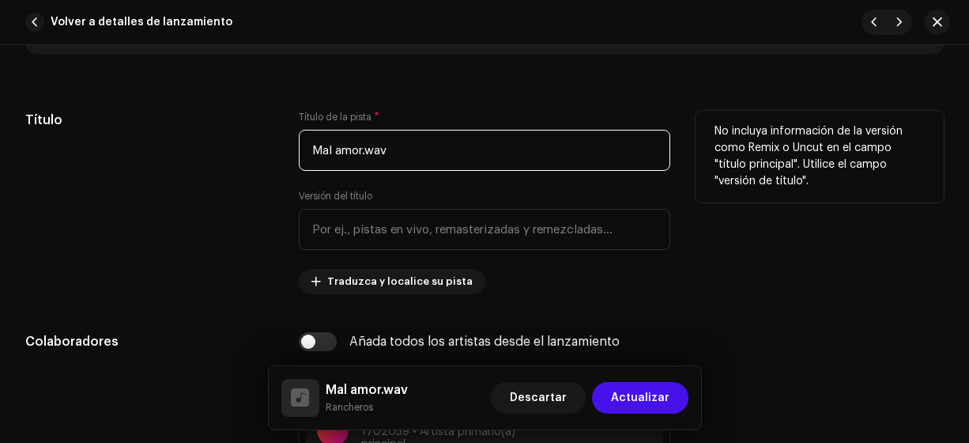
click at [397, 145] on input "Mal amor.wav" at bounding box center [485, 150] width 372 height 41
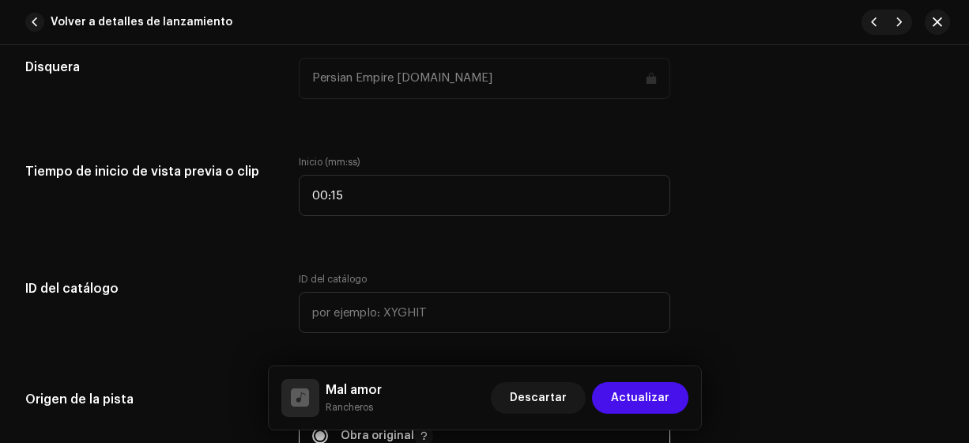
scroll to position [1563, 0]
type input "Mal amor"
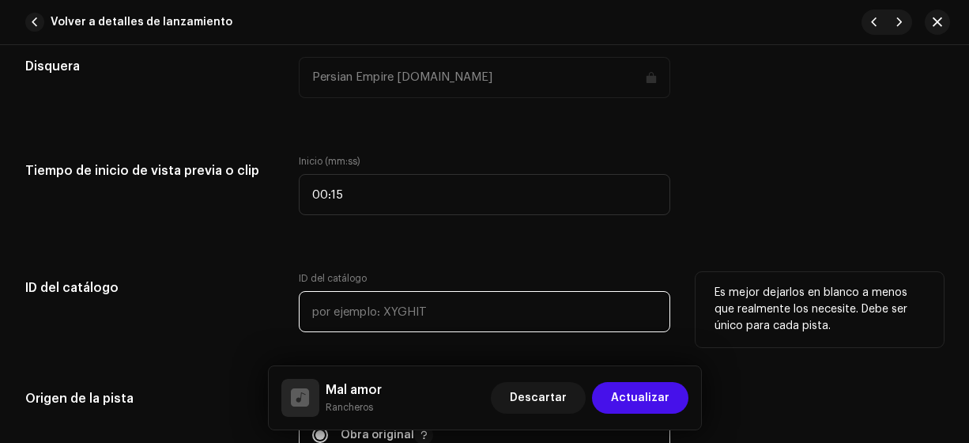
click at [318, 308] on input "text" at bounding box center [485, 311] width 372 height 41
type input "18-00008"
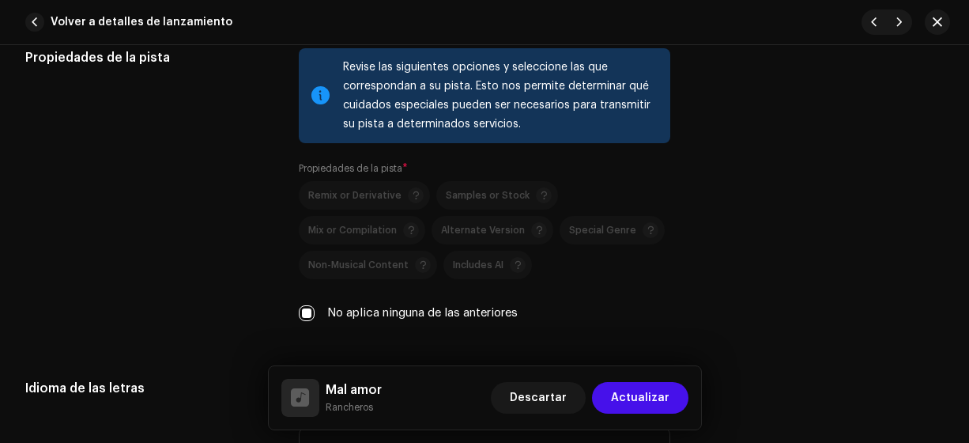
scroll to position [2246, 0]
click at [650, 402] on span "Actualizar" at bounding box center [640, 398] width 58 height 32
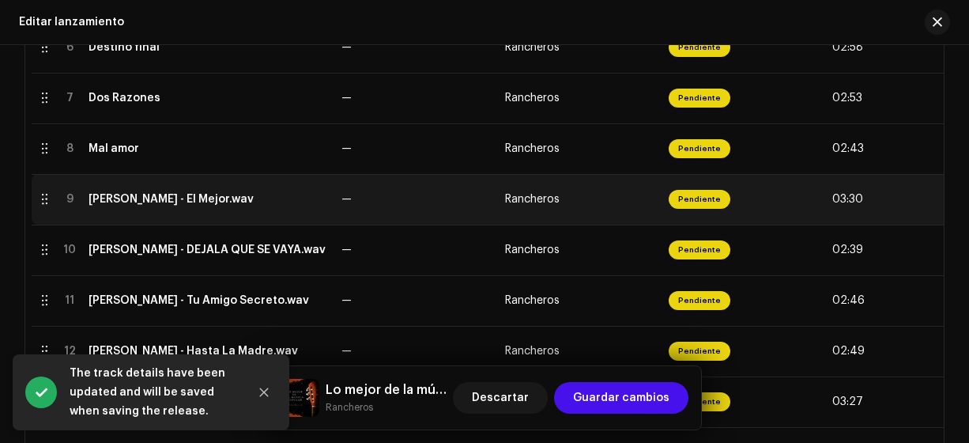
click at [203, 198] on div "[PERSON_NAME] - El Mejor.wav" at bounding box center [171, 199] width 165 height 13
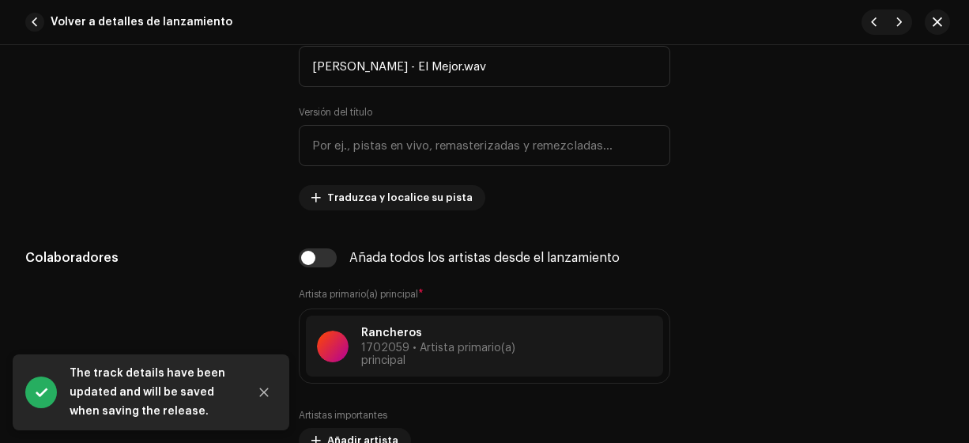
scroll to position [807, 0]
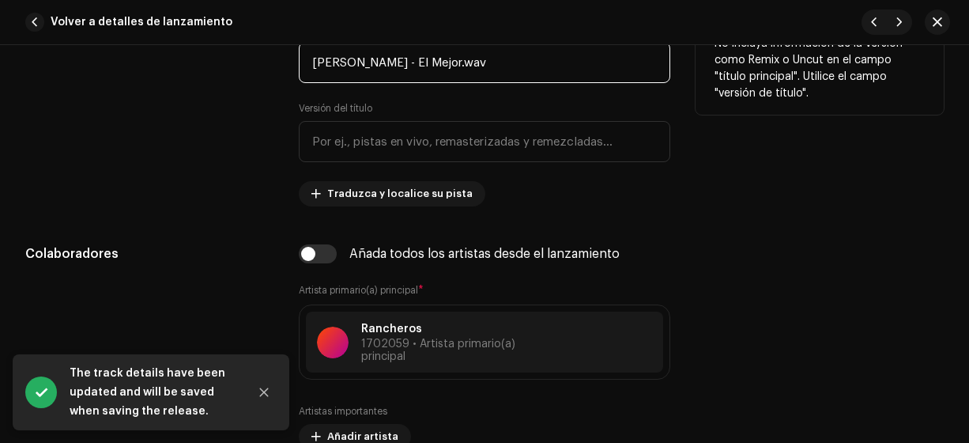
click at [409, 65] on input "[PERSON_NAME] - El Mejor.wav" at bounding box center [485, 62] width 372 height 41
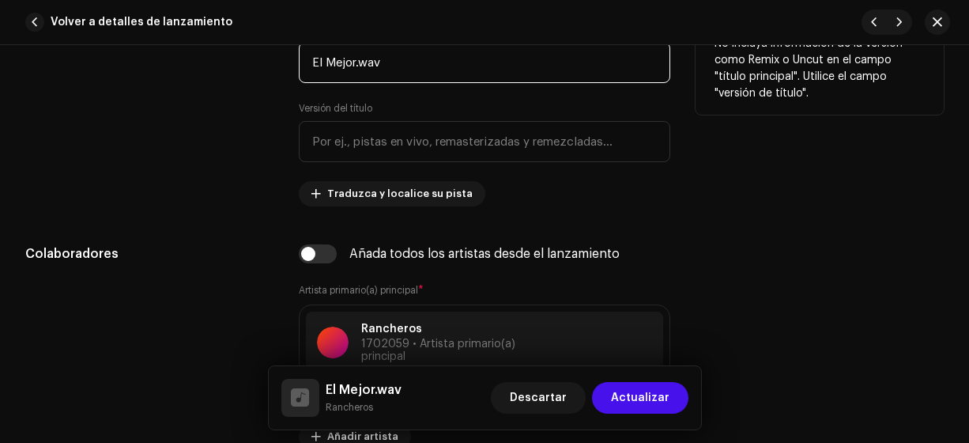
click at [382, 60] on input "El Mejor.wav" at bounding box center [485, 62] width 372 height 41
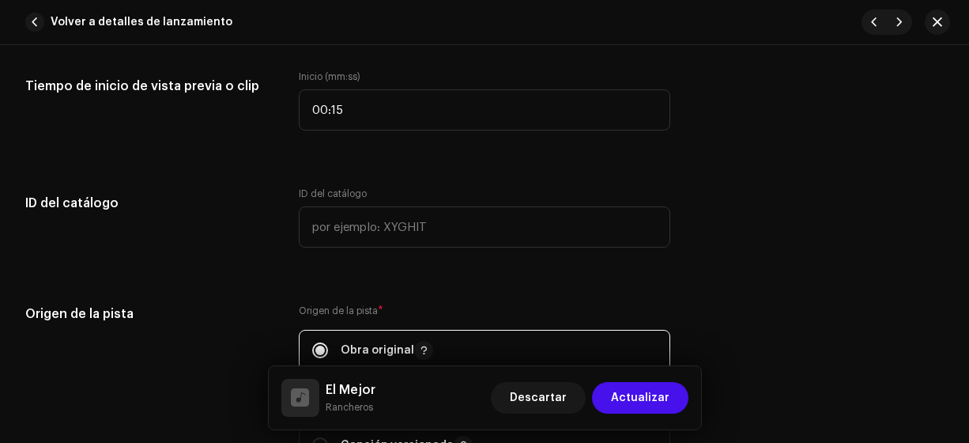
scroll to position [1651, 0]
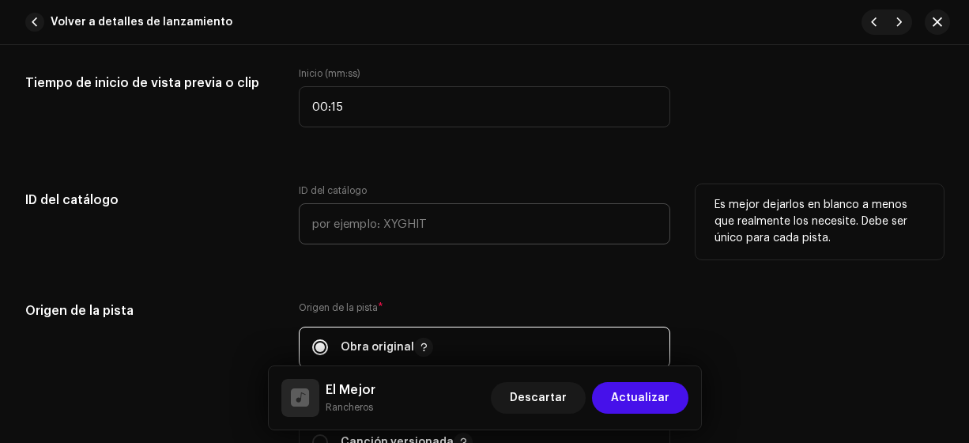
type input "El Mejor"
click at [315, 218] on input "text" at bounding box center [485, 223] width 372 height 41
type input "18-00008"
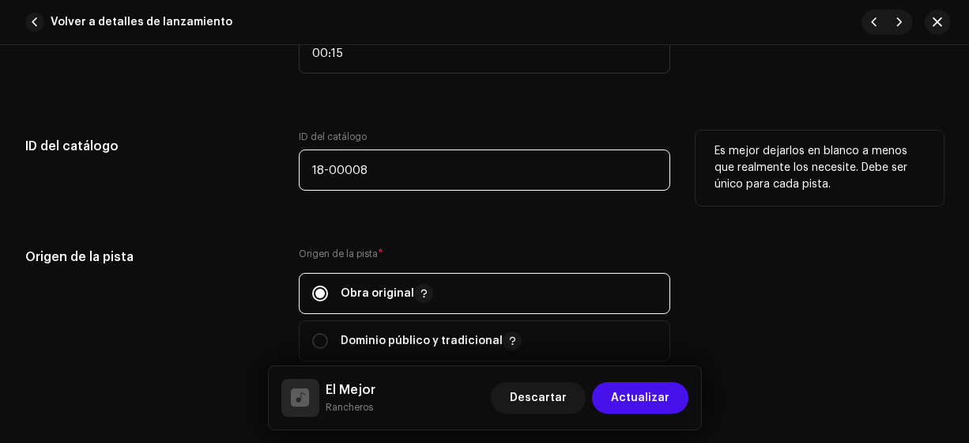
scroll to position [1752, 0]
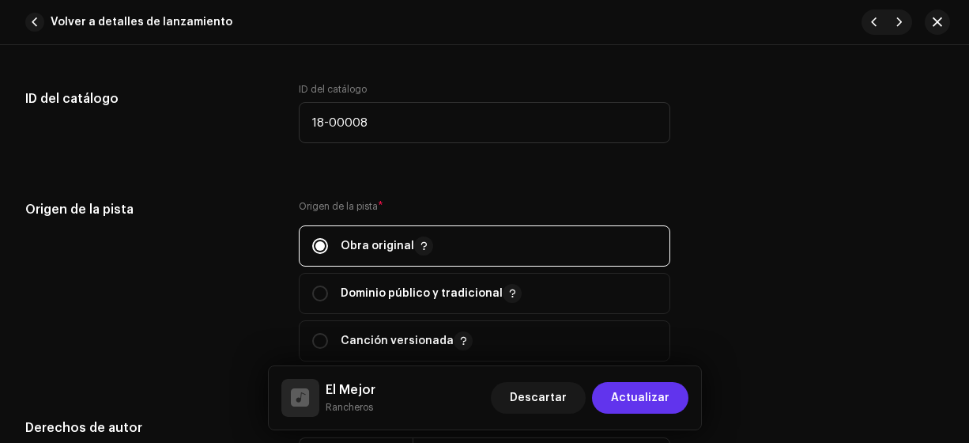
click at [635, 400] on span "Actualizar" at bounding box center [640, 398] width 58 height 32
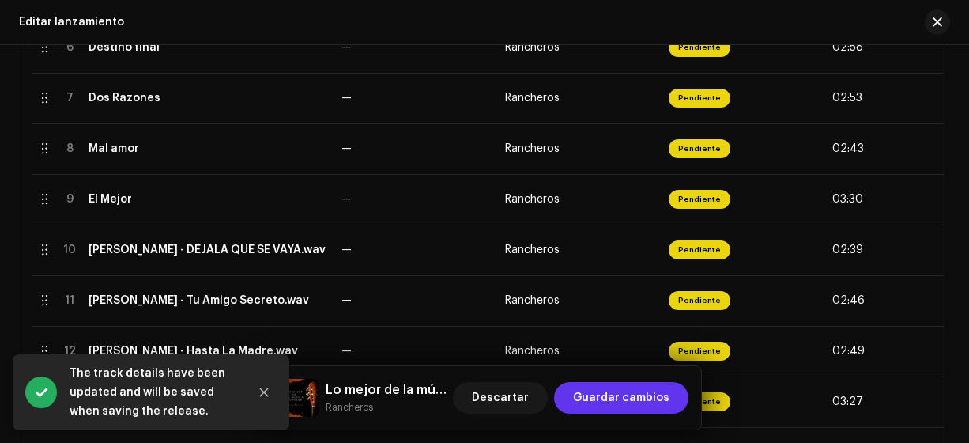
click at [597, 398] on span "Guardar cambios" at bounding box center [621, 398] width 96 height 32
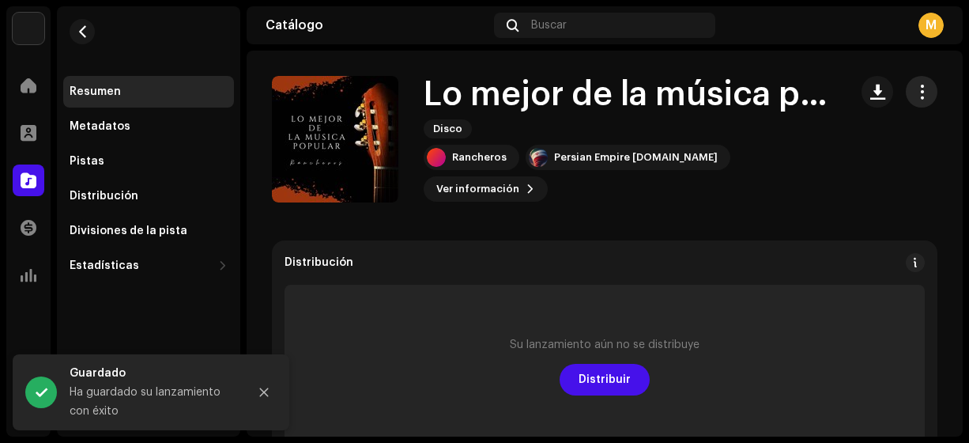
click at [923, 89] on button "button" at bounding box center [922, 92] width 32 height 32
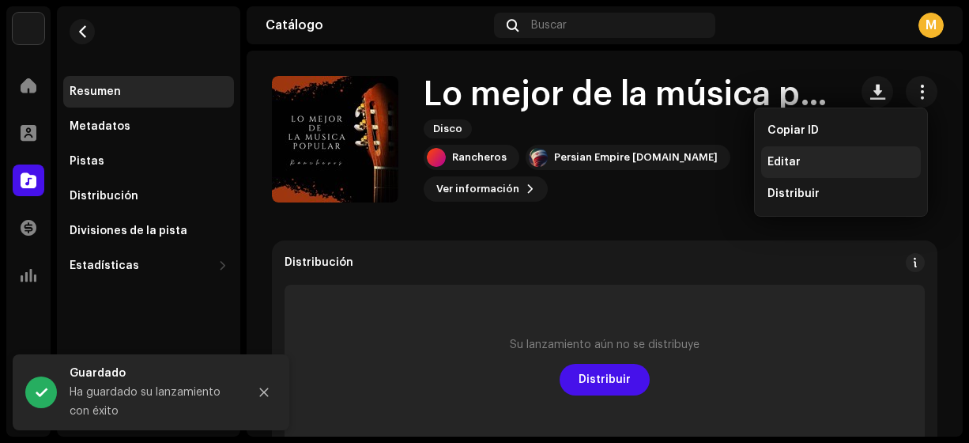
click at [794, 164] on span "Editar" at bounding box center [784, 162] width 33 height 13
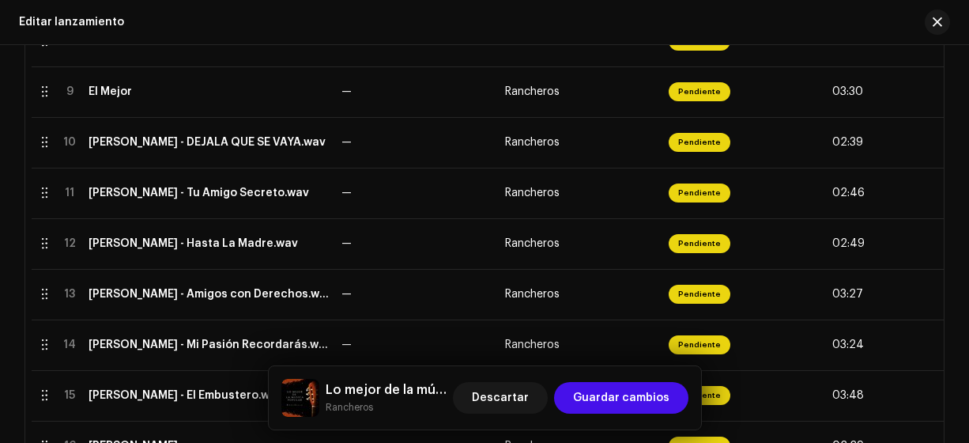
scroll to position [758, 0]
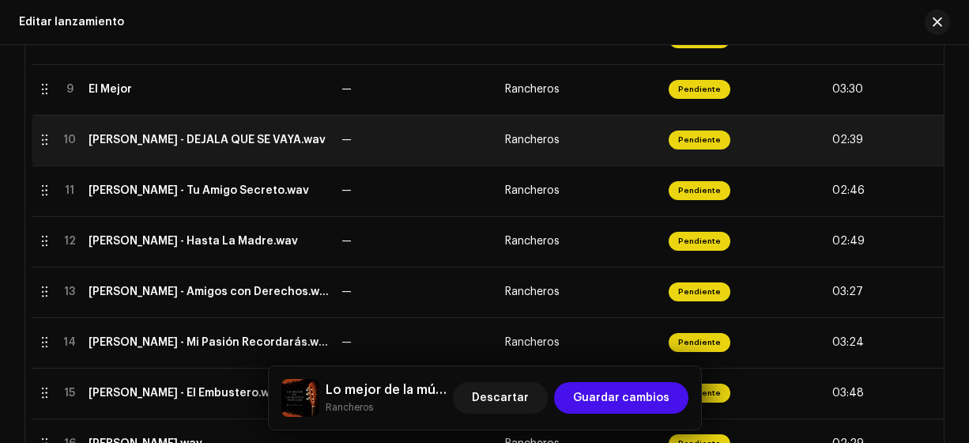
click at [158, 140] on div "[PERSON_NAME] - DEJALA QUE SE VAYA.wav" at bounding box center [207, 140] width 237 height 13
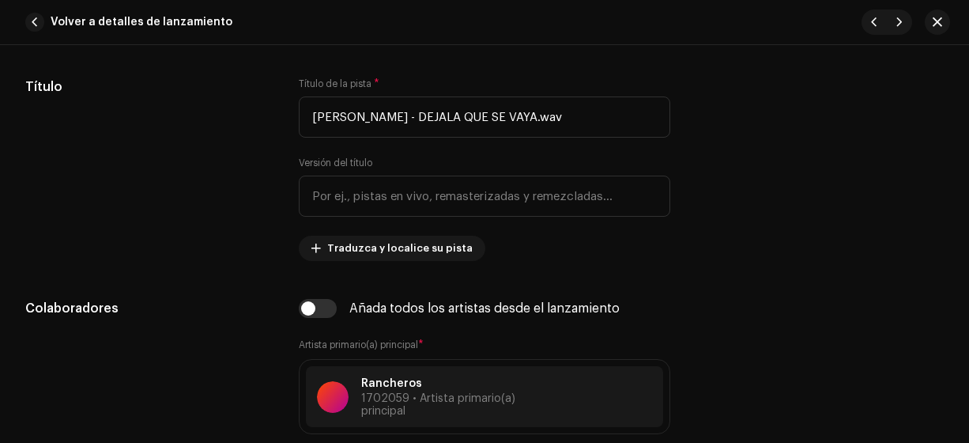
scroll to position [760, 0]
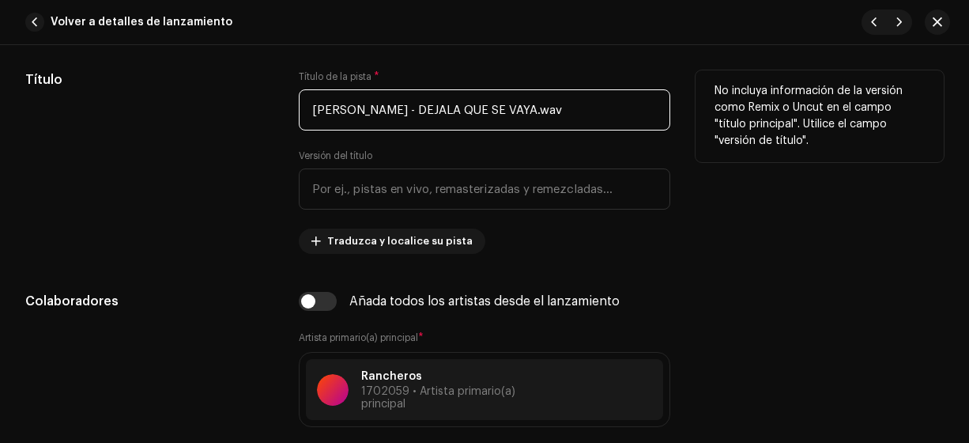
click at [425, 108] on input "[PERSON_NAME] - DEJALA QUE SE VAYA.wav" at bounding box center [485, 109] width 372 height 41
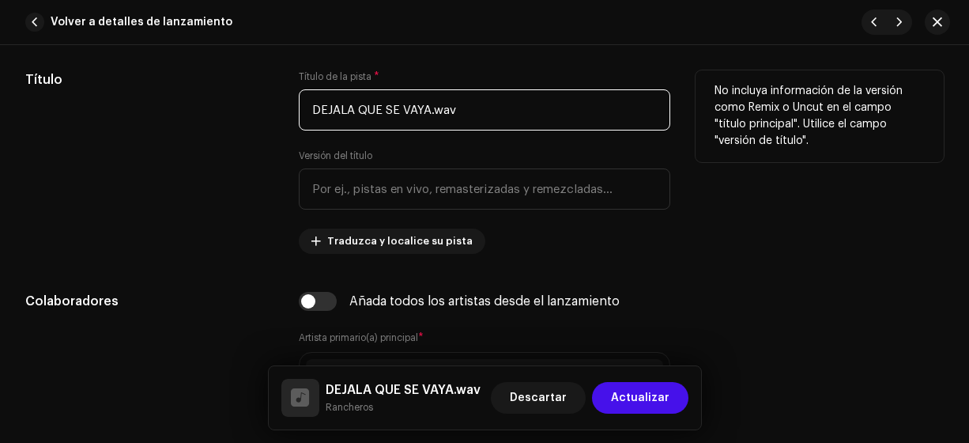
click at [351, 111] on input "DEJALA QUE SE VAYA.wav" at bounding box center [485, 109] width 372 height 41
click at [372, 101] on input "Dejala QUE SE VAYA.wav" at bounding box center [485, 109] width 372 height 41
click at [459, 111] on input "Dejala que se vaya SE VAYA.wav" at bounding box center [485, 109] width 372 height 41
click at [496, 107] on input "Dejala que se vaya SE VAYA.wav" at bounding box center [485, 109] width 372 height 41
click at [328, 107] on input "Dejala que se vaya" at bounding box center [485, 109] width 372 height 41
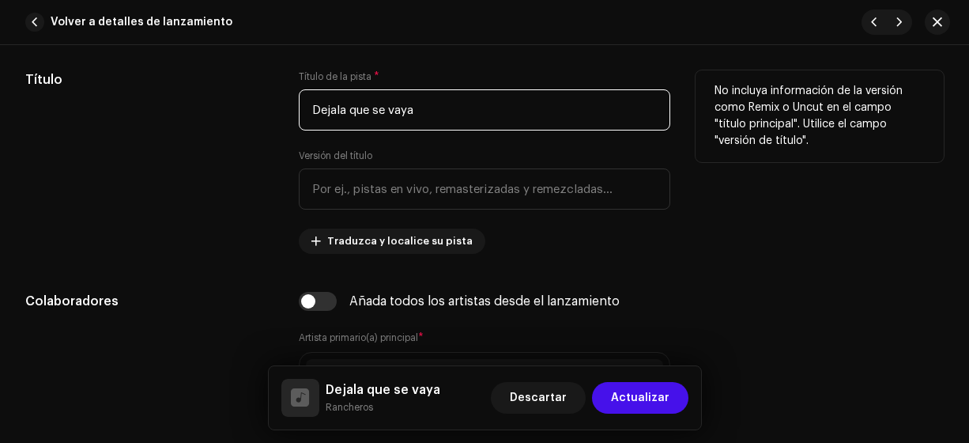
click at [323, 112] on input "Dejala que se vaya" at bounding box center [485, 109] width 372 height 41
click at [319, 109] on input "Dejala que se vaya" at bounding box center [485, 109] width 372 height 41
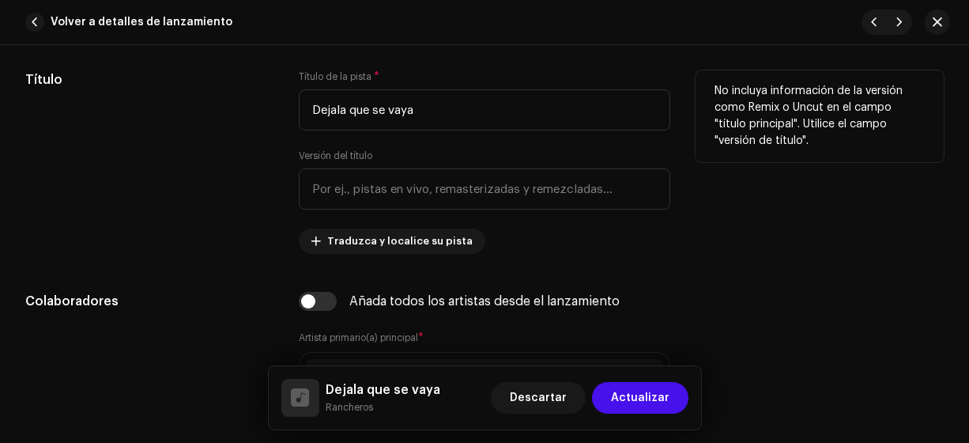
click at [214, 147] on div "Título" at bounding box center [149, 161] width 248 height 183
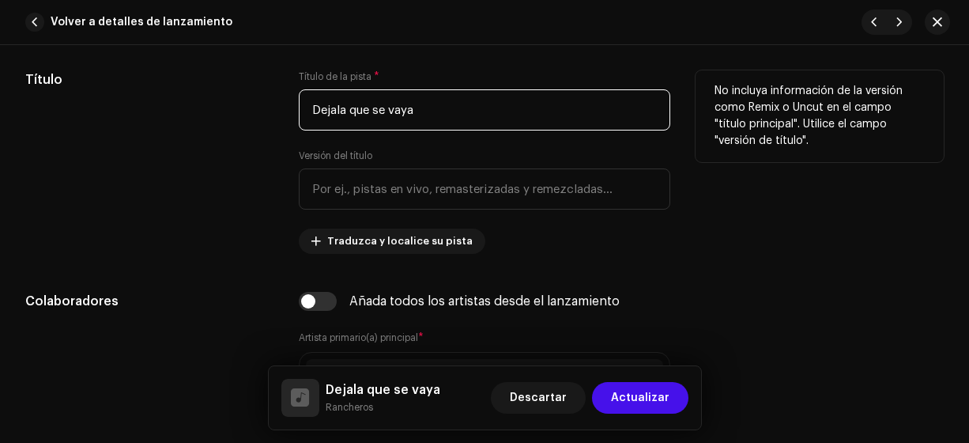
click at [323, 103] on input "Dejala que se vaya" at bounding box center [485, 109] width 372 height 41
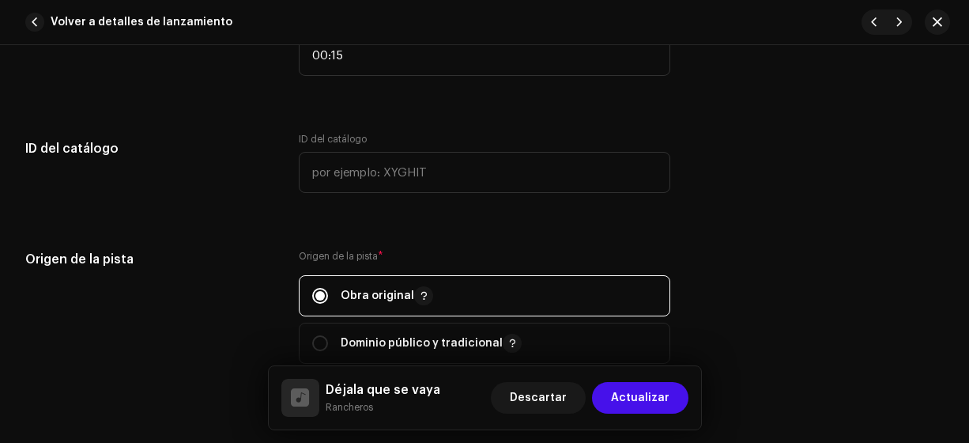
scroll to position [1697, 0]
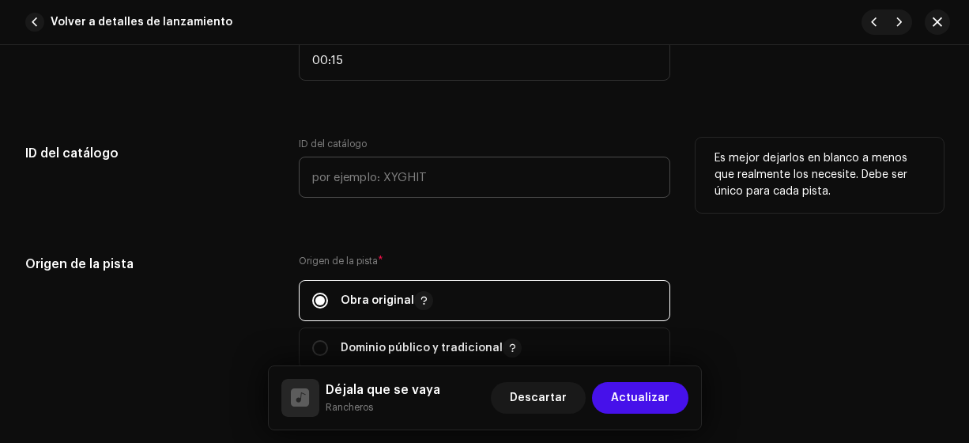
type input "Déjala que se vaya"
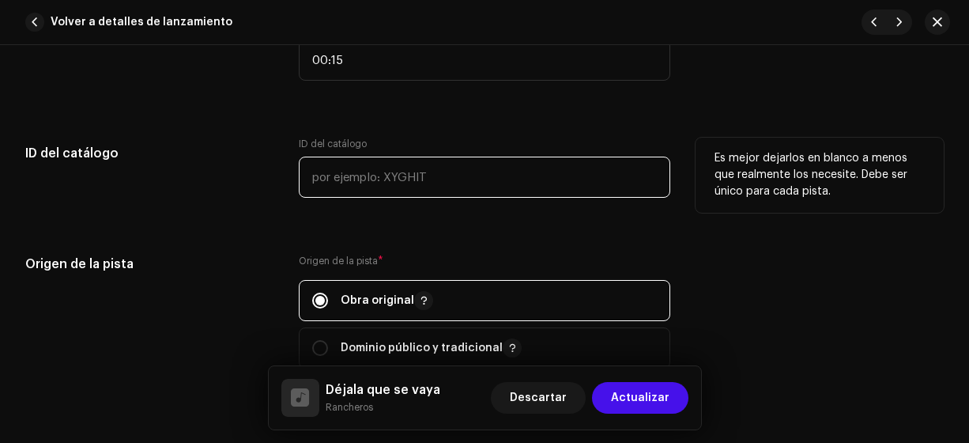
click at [320, 174] on input "text" at bounding box center [485, 177] width 372 height 41
type input "19-00009"
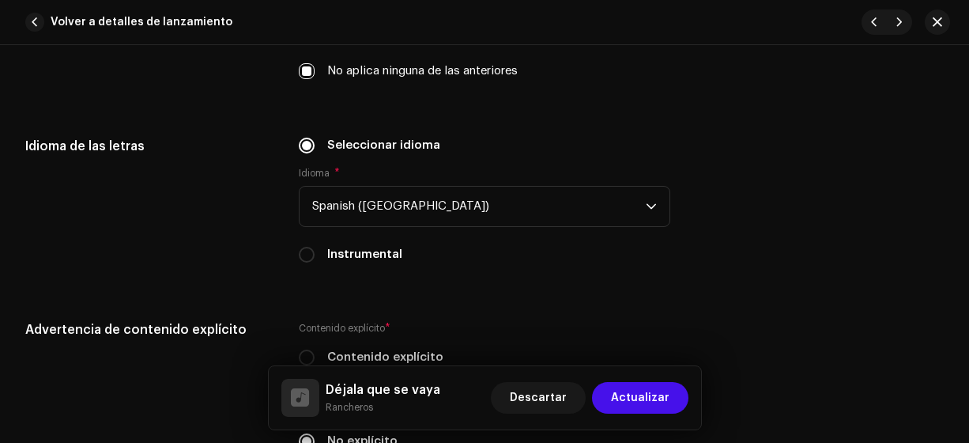
scroll to position [2492, 0]
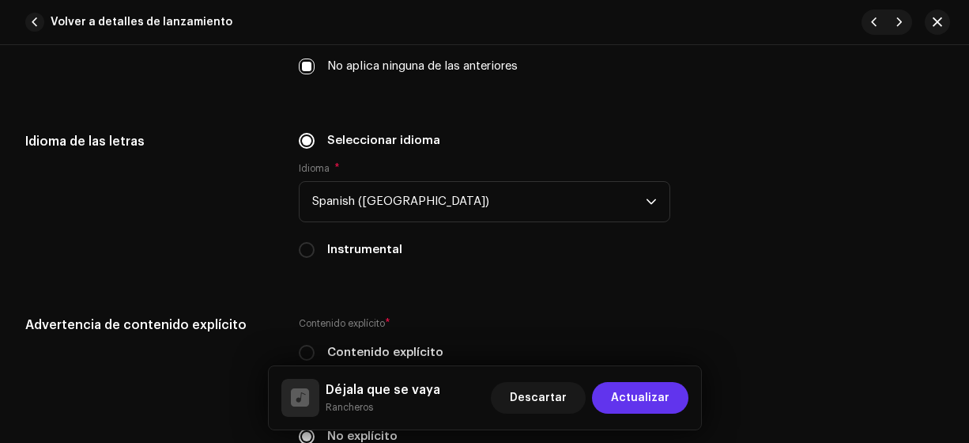
click at [637, 398] on span "Actualizar" at bounding box center [640, 398] width 58 height 32
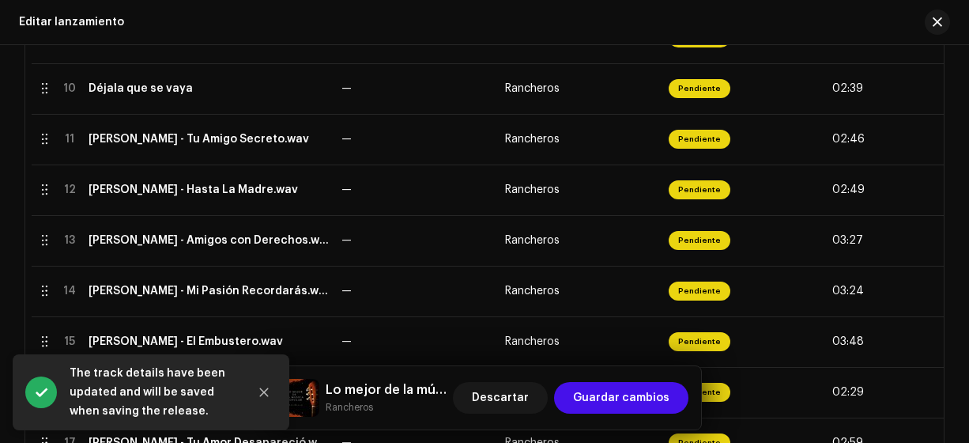
scroll to position [838, 0]
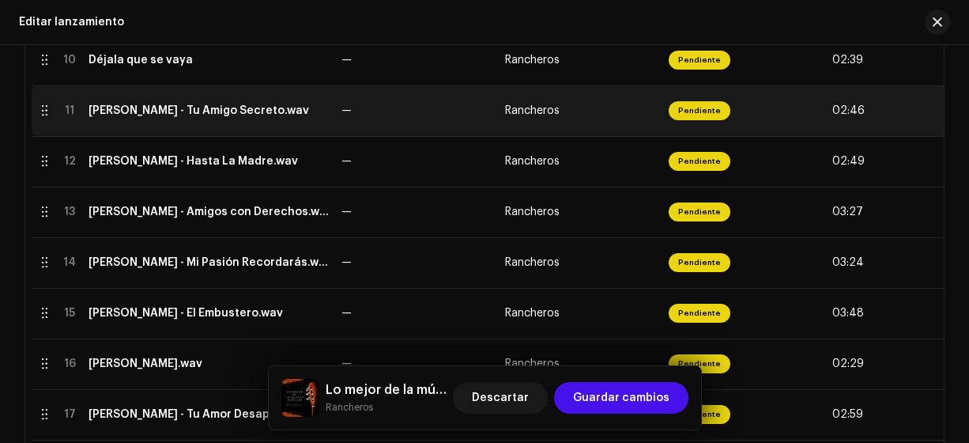
click at [191, 110] on div "[PERSON_NAME] - Tu Amigo Secreto.wav" at bounding box center [199, 110] width 221 height 13
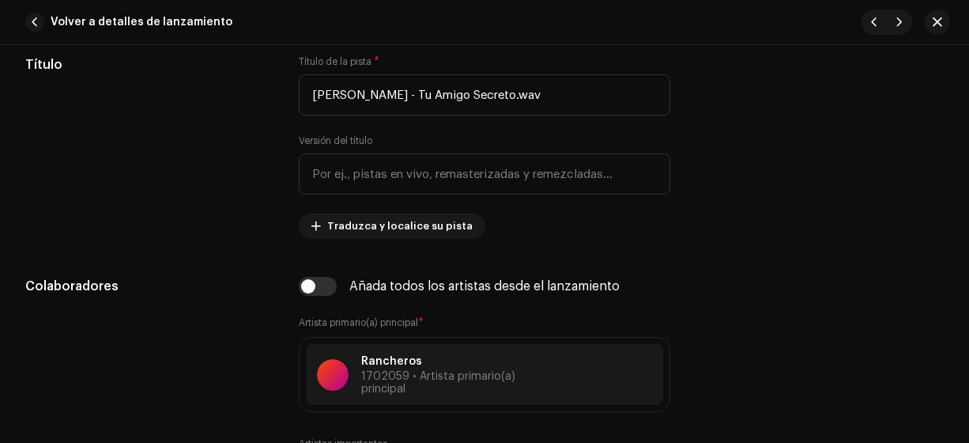
scroll to position [779, 0]
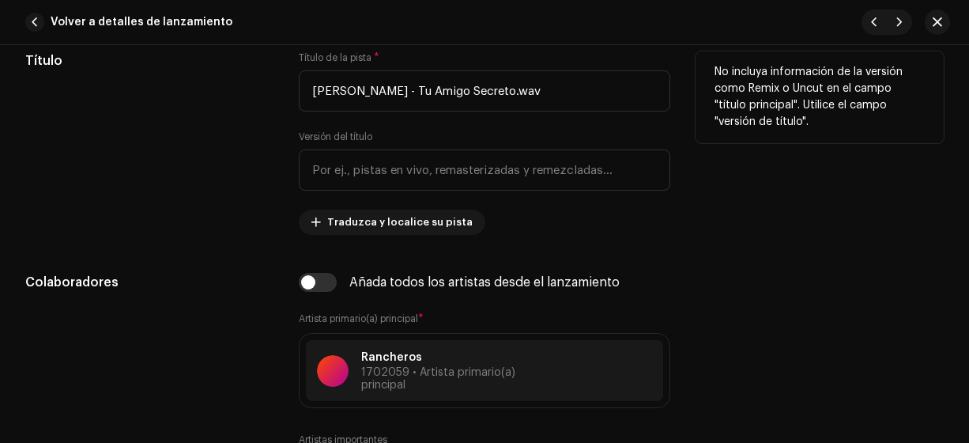
click at [221, 184] on div "Título" at bounding box center [149, 142] width 248 height 183
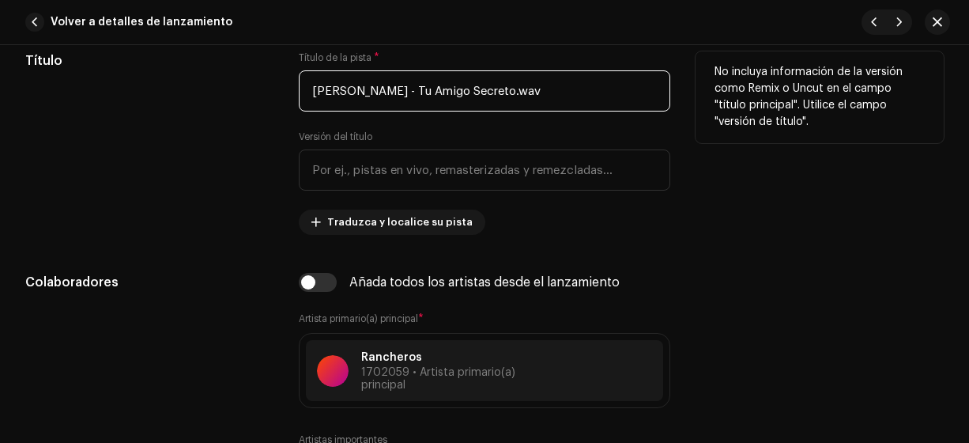
click at [436, 88] on input "[PERSON_NAME] - Tu Amigo Secreto.wav" at bounding box center [485, 90] width 372 height 41
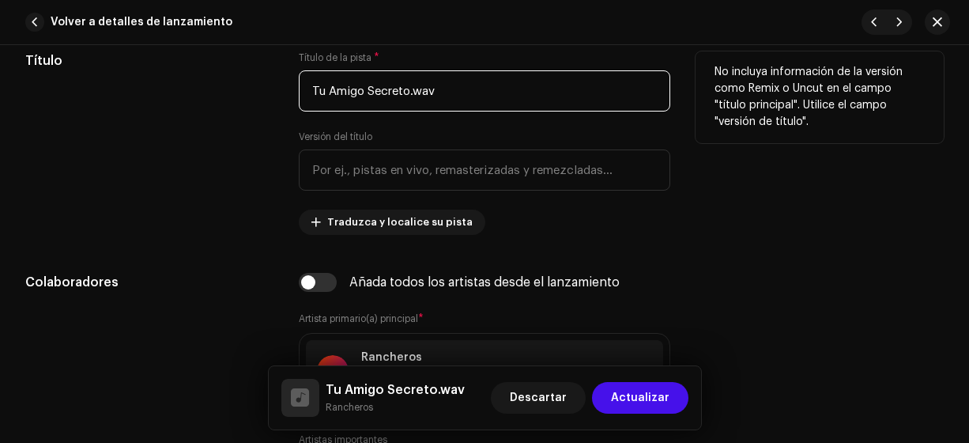
click at [462, 90] on input "Tu Amigo Secreto.wav" at bounding box center [485, 90] width 372 height 41
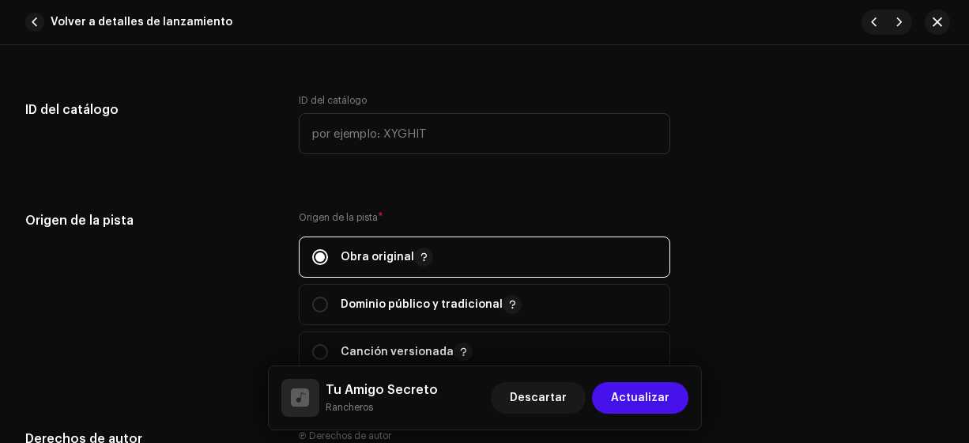
scroll to position [1729, 0]
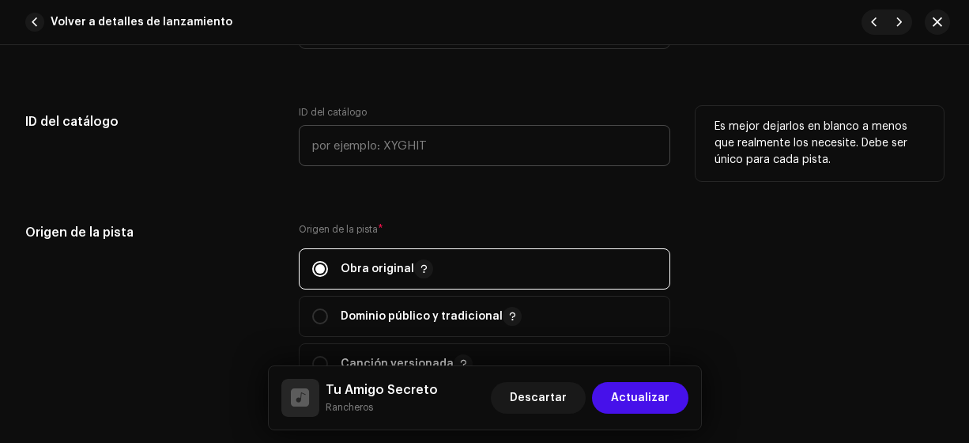
type input "Tu Amigo Secreto"
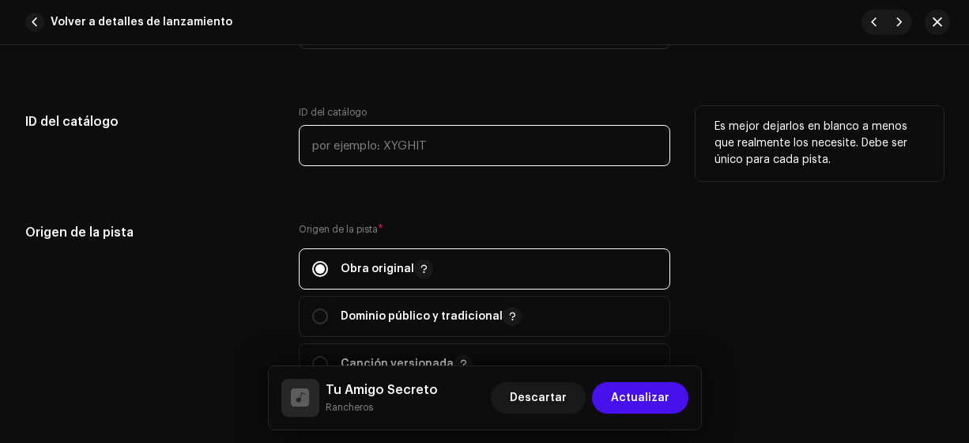
click at [326, 142] on input "text" at bounding box center [485, 145] width 372 height 41
type input "18-00010"
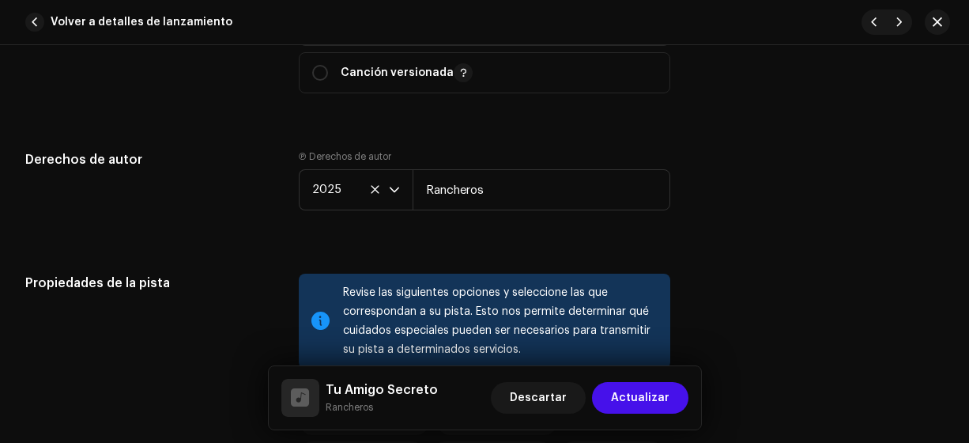
scroll to position [2029, 0]
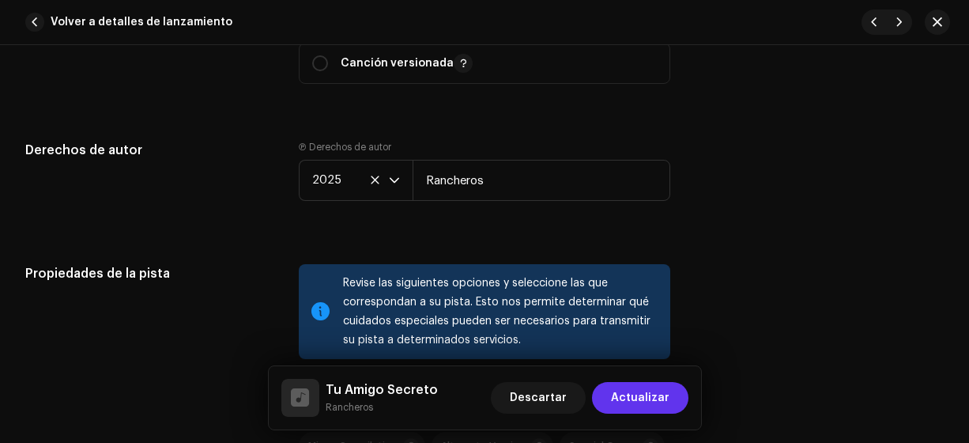
click at [644, 397] on span "Actualizar" at bounding box center [640, 398] width 58 height 32
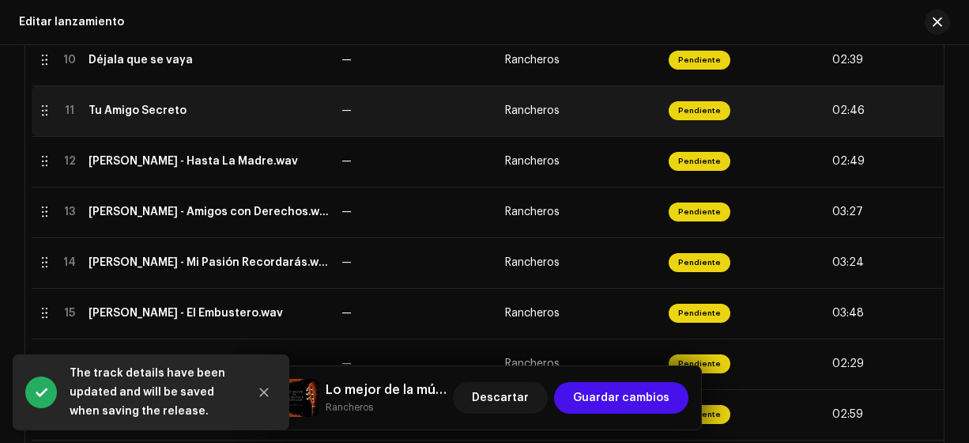
click at [153, 104] on div "Tu Amigo Secreto" at bounding box center [138, 110] width 98 height 13
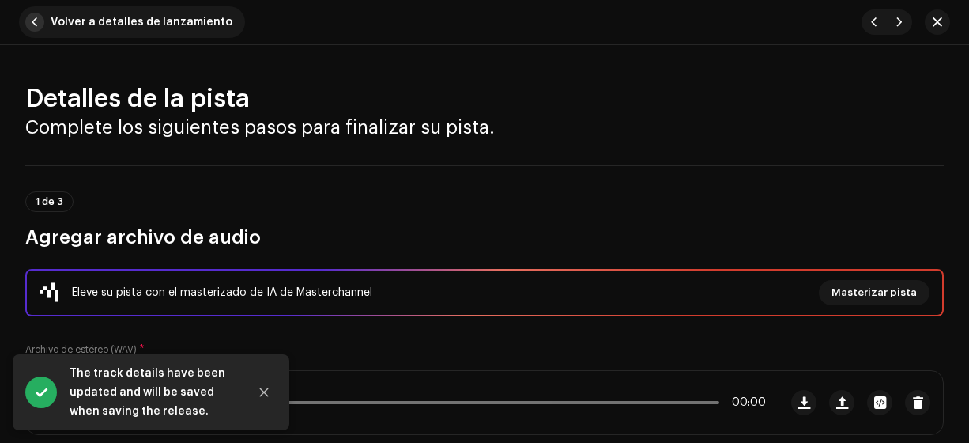
click at [36, 20] on span "button" at bounding box center [34, 22] width 19 height 19
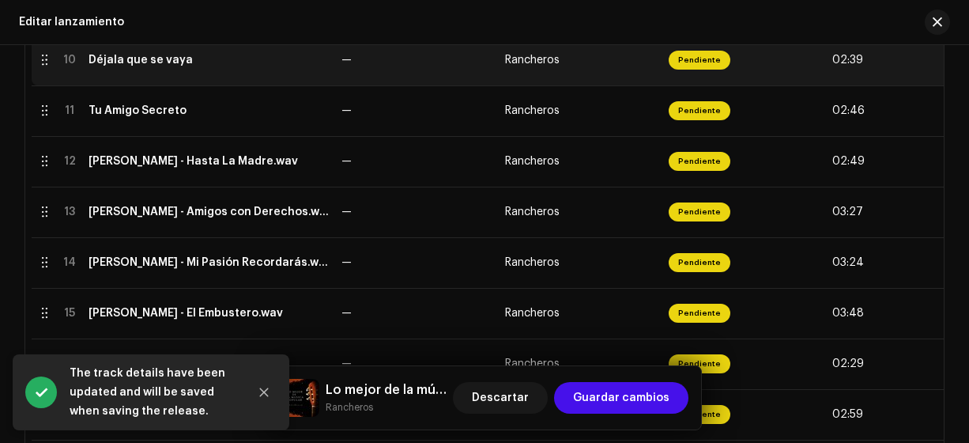
click at [134, 65] on div "Déjala que se vaya" at bounding box center [141, 60] width 104 height 13
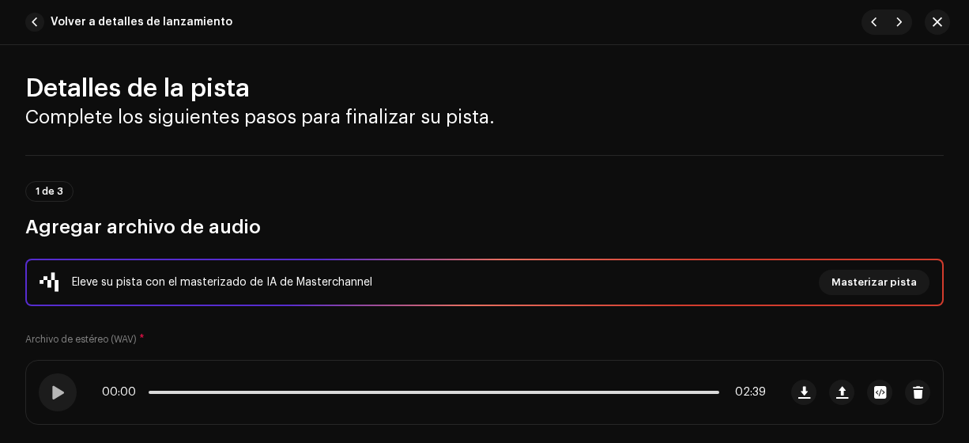
scroll to position [0, 0]
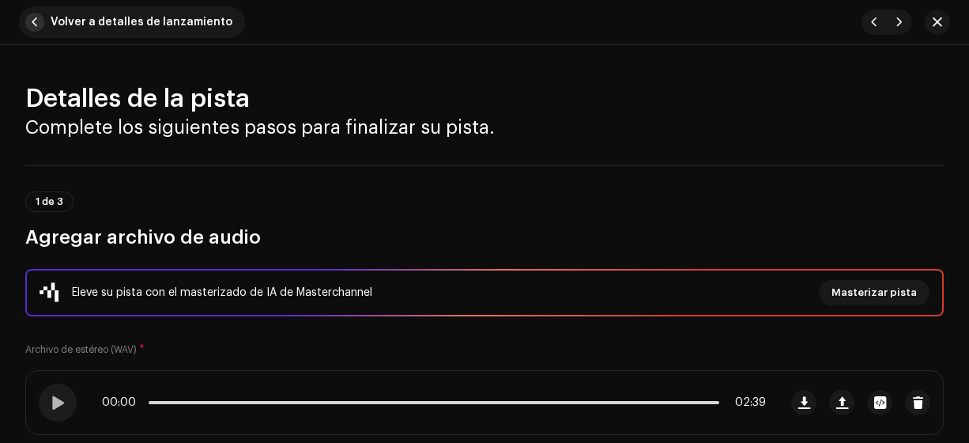
click at [36, 24] on span "button" at bounding box center [34, 22] width 19 height 19
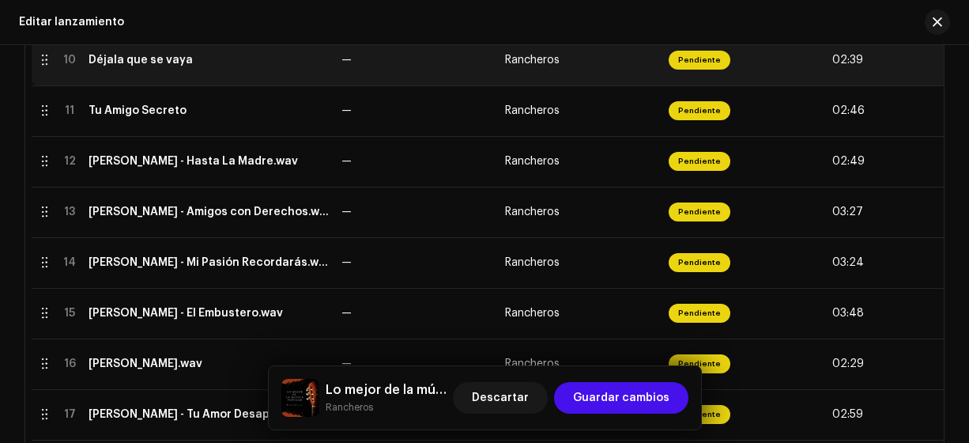
click at [153, 58] on div "Déjala que se vaya" at bounding box center [141, 60] width 104 height 13
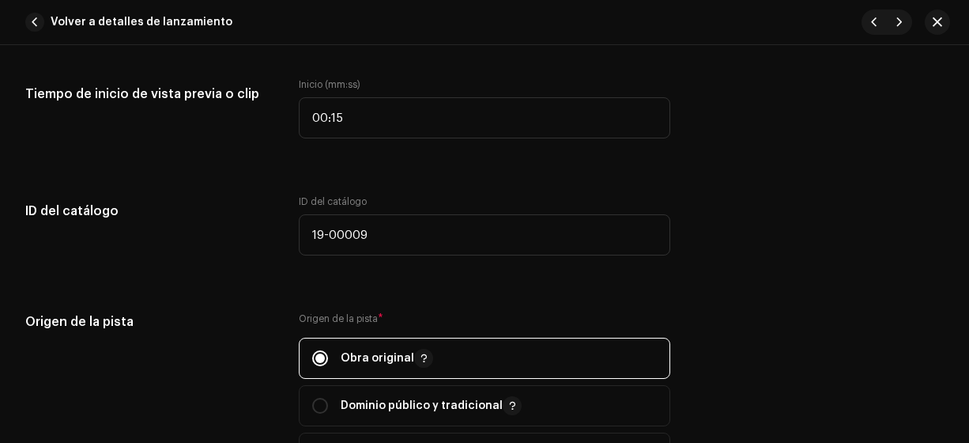
scroll to position [1655, 0]
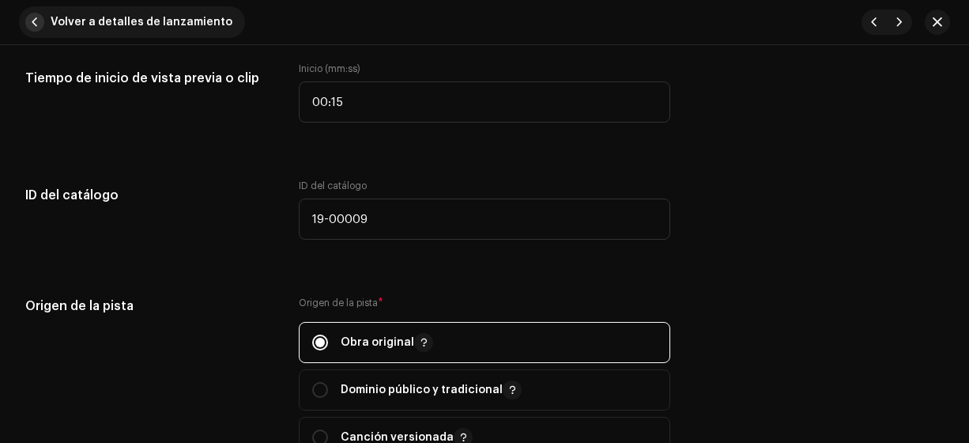
click at [34, 21] on span "button" at bounding box center [34, 22] width 19 height 19
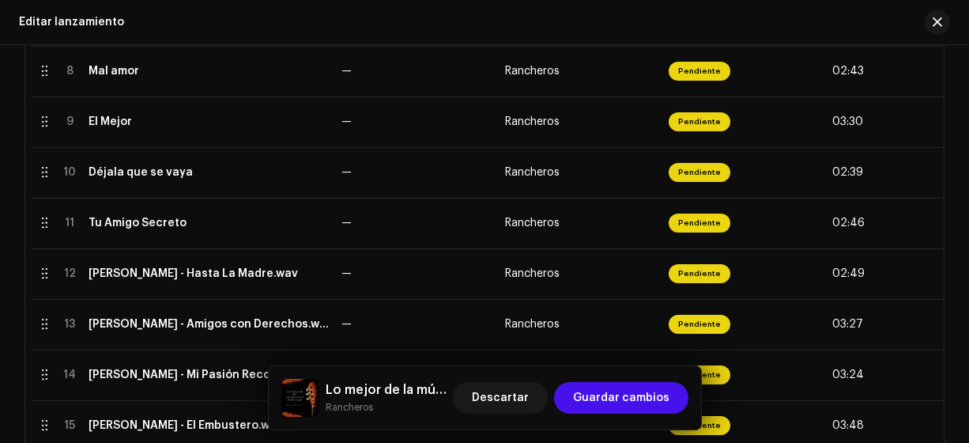
scroll to position [721, 0]
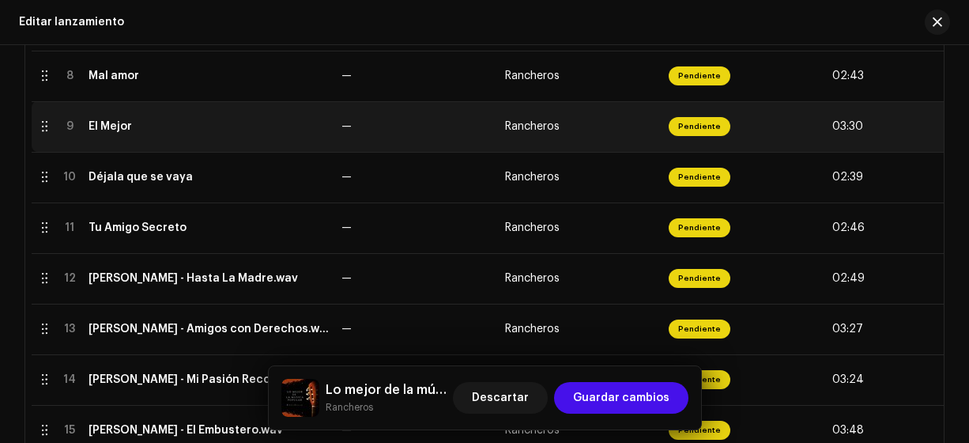
click at [129, 128] on div "El Mejor" at bounding box center [110, 126] width 43 height 13
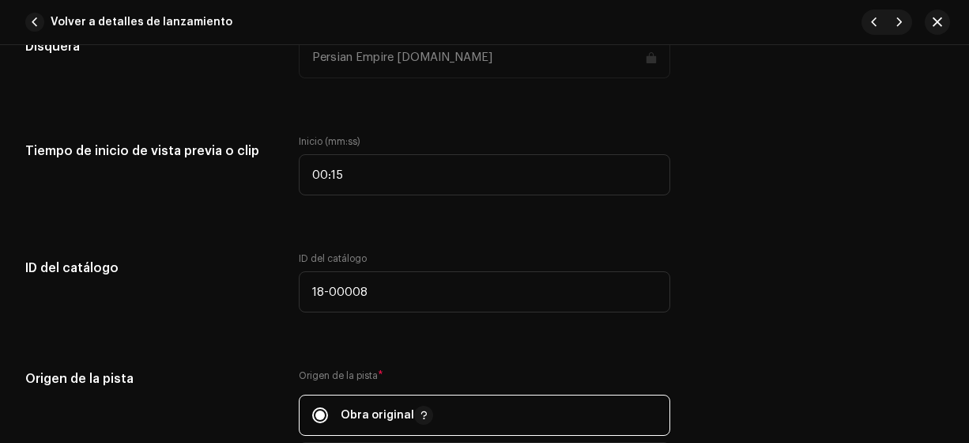
scroll to position [1584, 0]
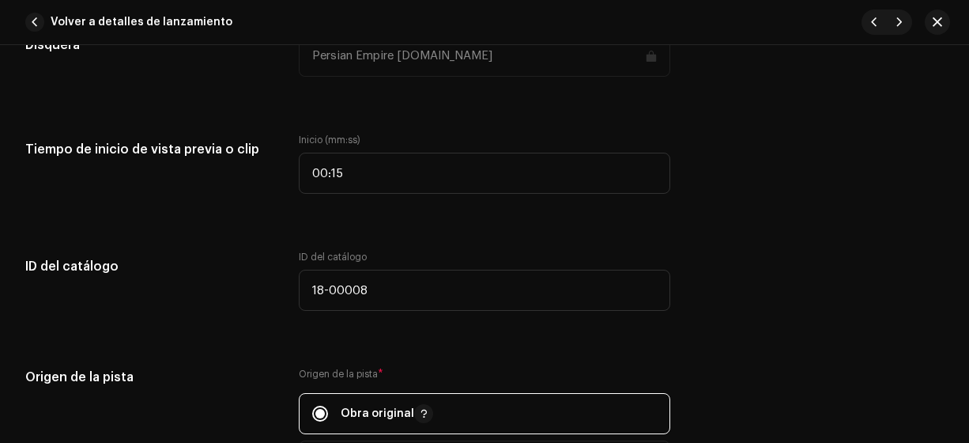
click at [17, 32] on div "Volver a detalles de lanzamiento" at bounding box center [484, 22] width 969 height 45
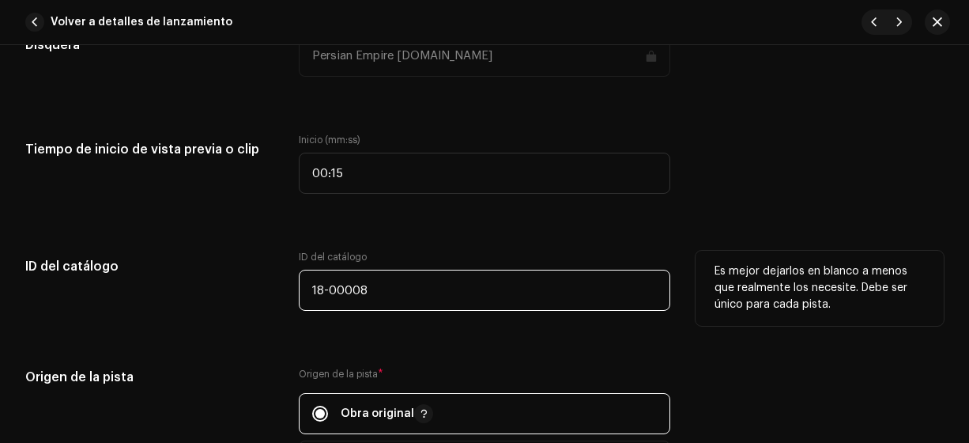
click at [390, 285] on input "18-00008" at bounding box center [485, 290] width 372 height 41
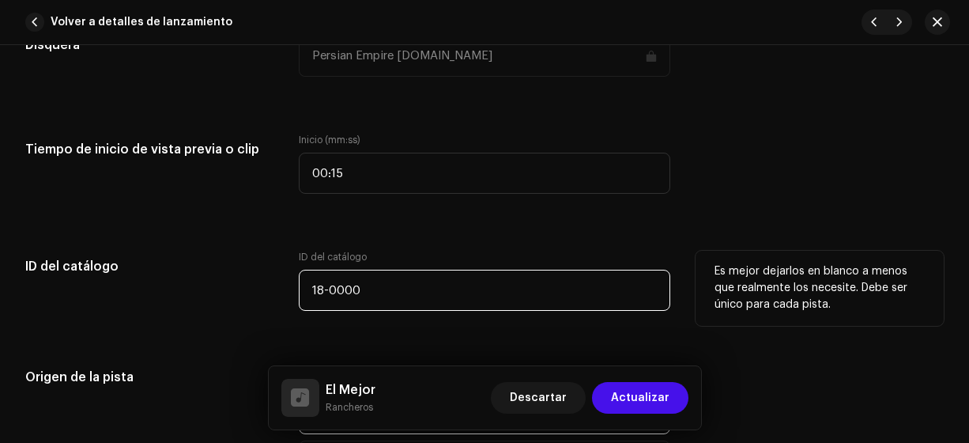
type input "18-00009"
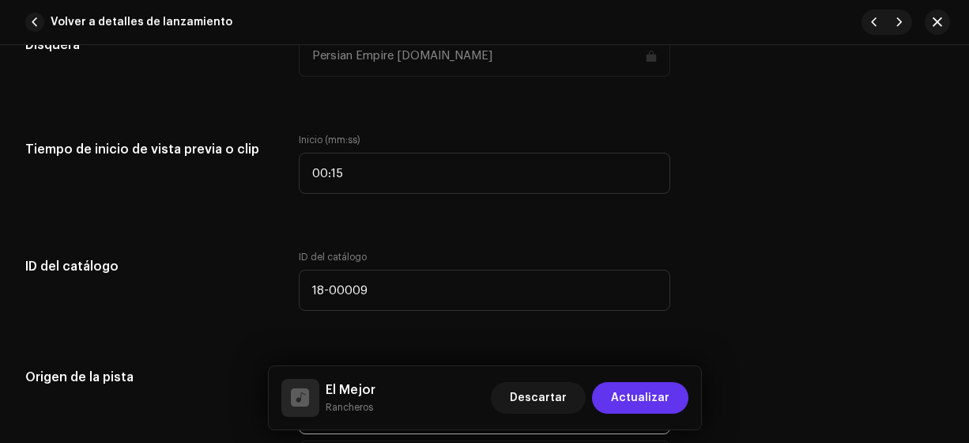
click at [641, 401] on span "Actualizar" at bounding box center [640, 398] width 58 height 32
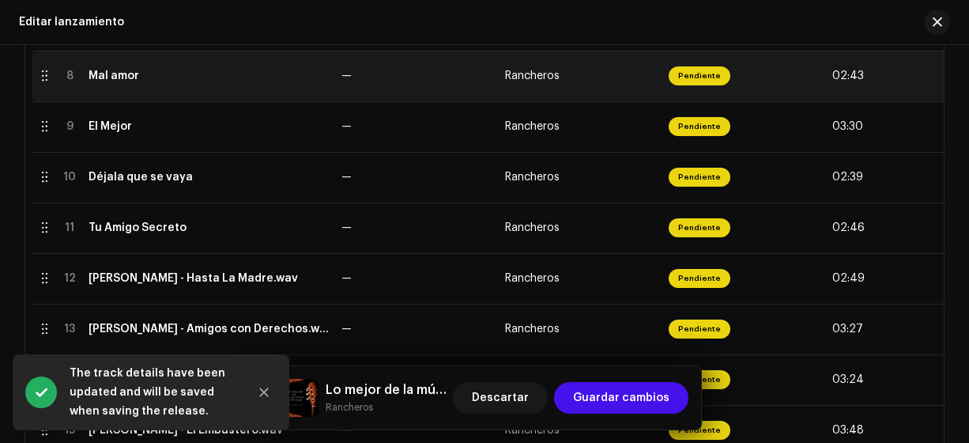
click at [103, 73] on div "Mal amor" at bounding box center [114, 76] width 51 height 13
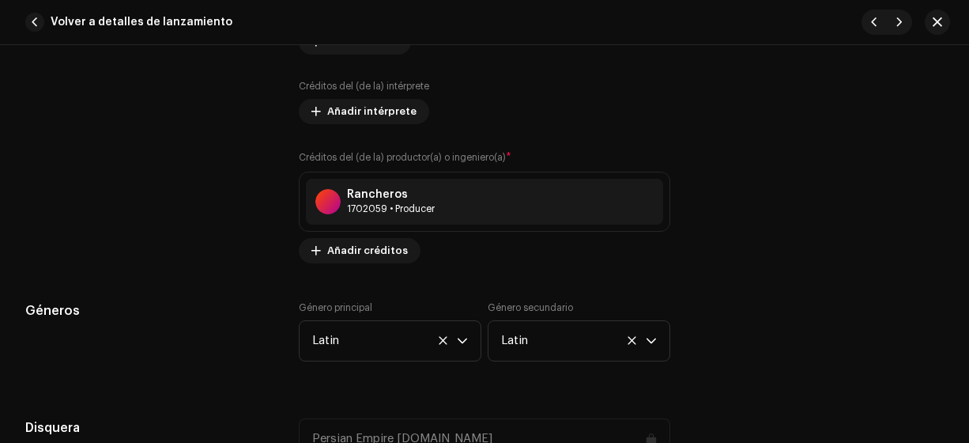
scroll to position [1197, 0]
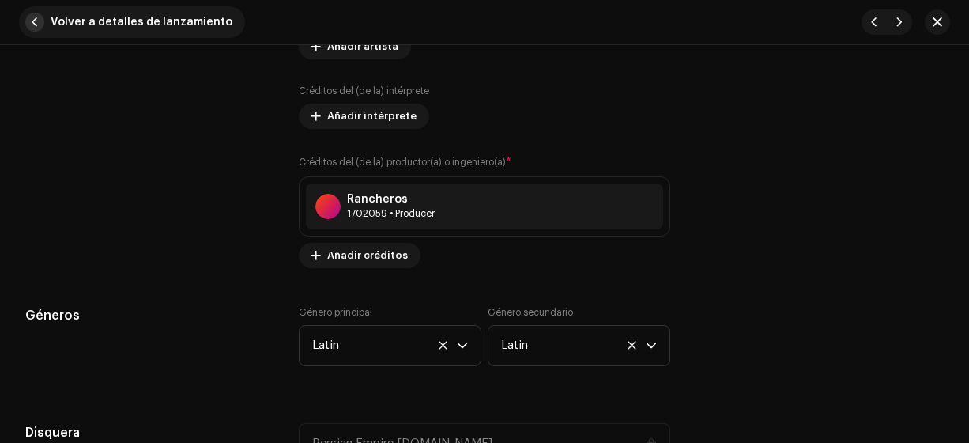
click at [38, 21] on span "button" at bounding box center [34, 22] width 19 height 19
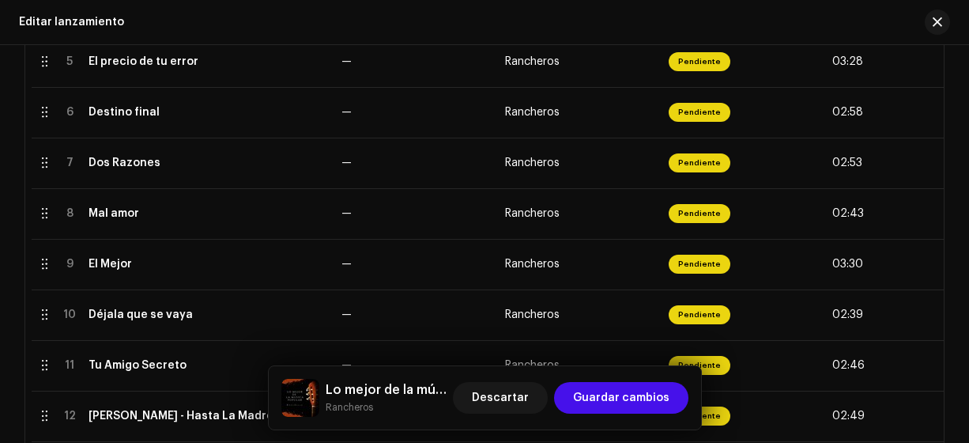
scroll to position [583, 0]
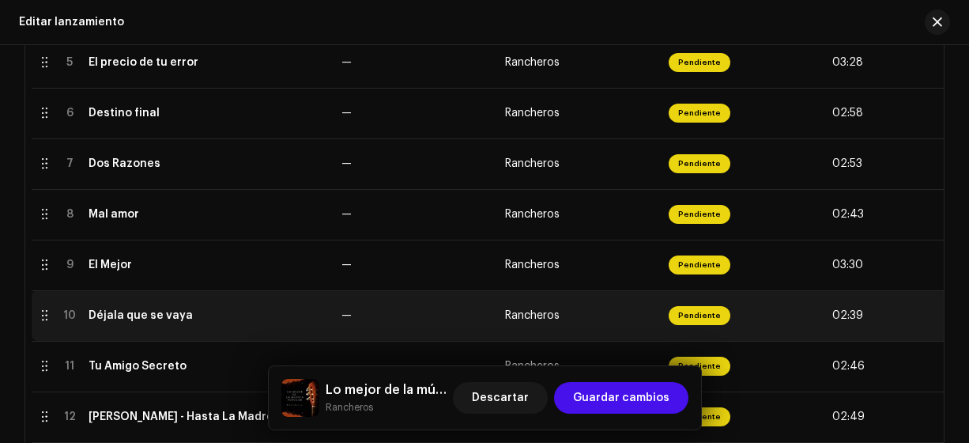
click at [134, 312] on div "Déjala que se vaya" at bounding box center [141, 315] width 104 height 13
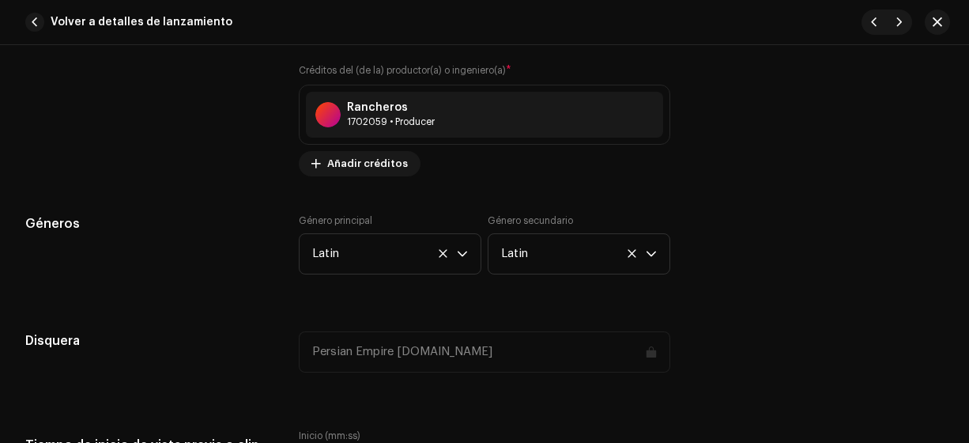
scroll to position [1579, 0]
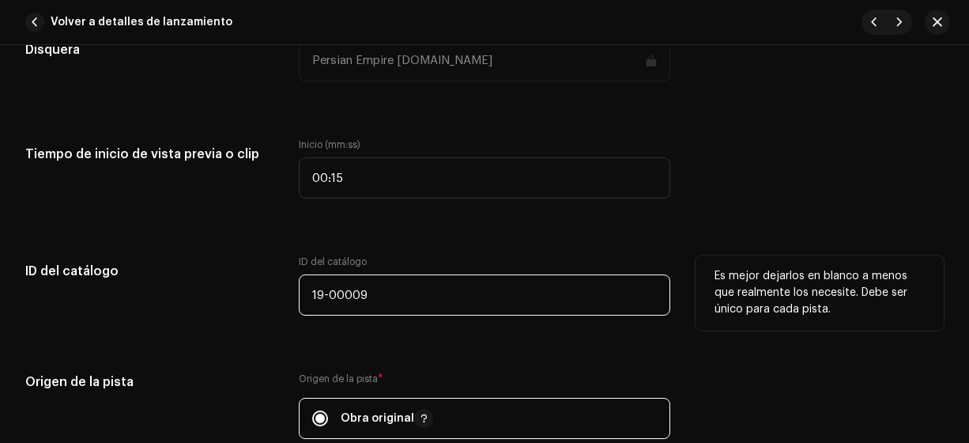
click at [373, 294] on input "19-00009" at bounding box center [485, 294] width 372 height 41
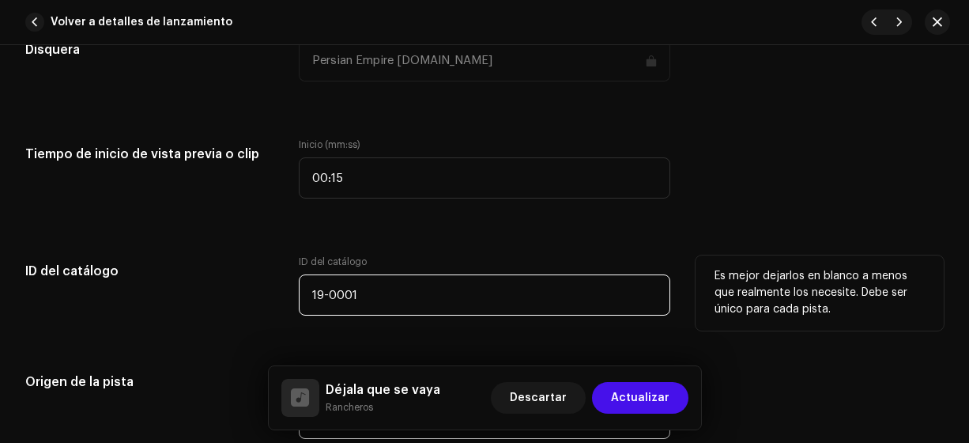
type input "19-00010"
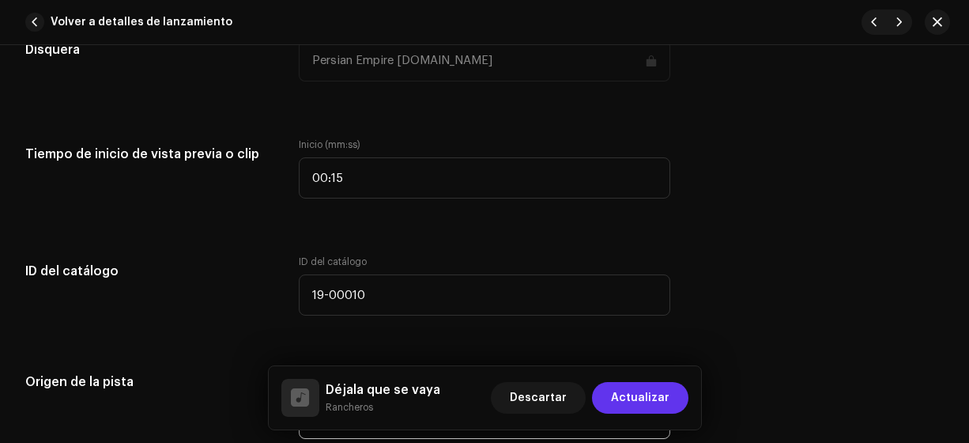
click at [637, 394] on span "Actualizar" at bounding box center [640, 398] width 58 height 32
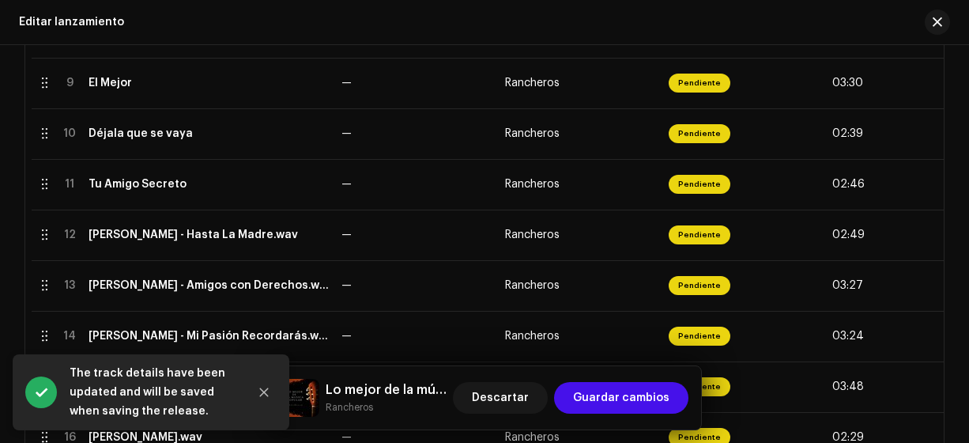
scroll to position [796, 0]
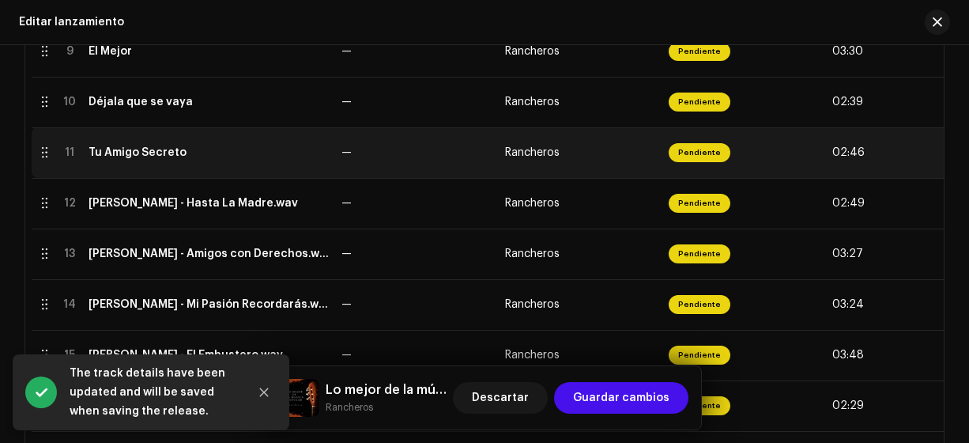
click at [136, 149] on div "Tu Amigo Secreto" at bounding box center [138, 152] width 98 height 13
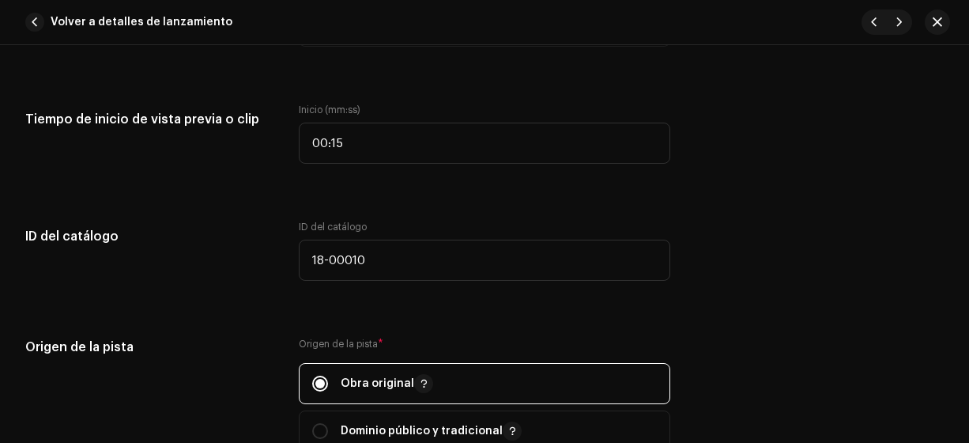
scroll to position [1615, 0]
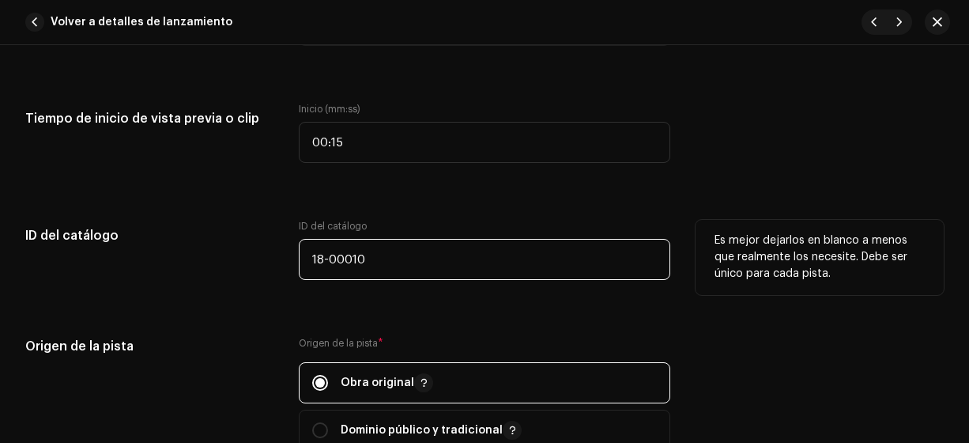
click at [383, 258] on input "18-00010" at bounding box center [485, 259] width 372 height 41
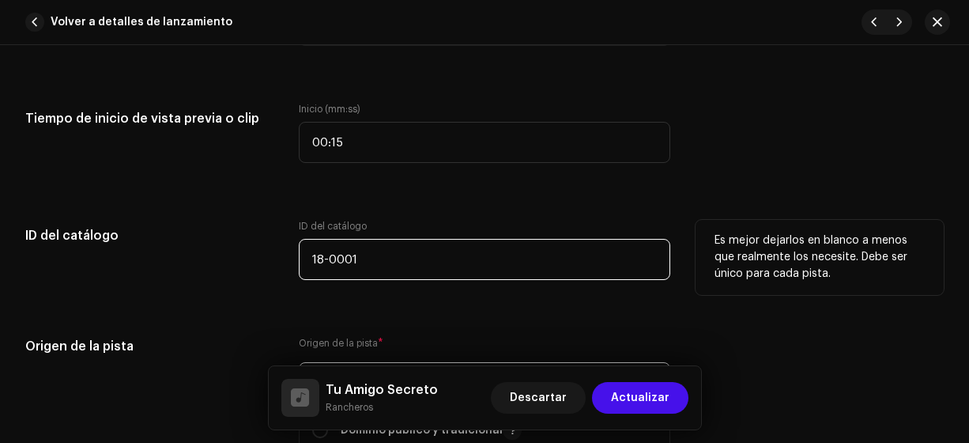
type input "18-00011"
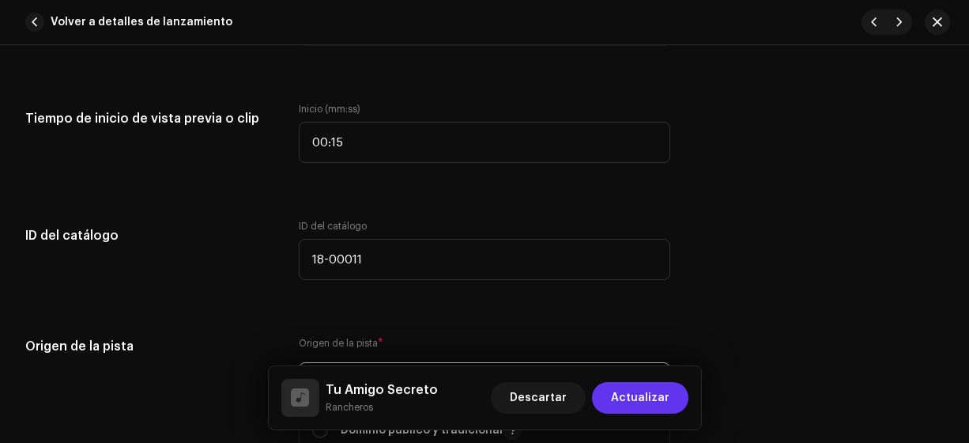
click at [638, 402] on span "Actualizar" at bounding box center [640, 398] width 58 height 32
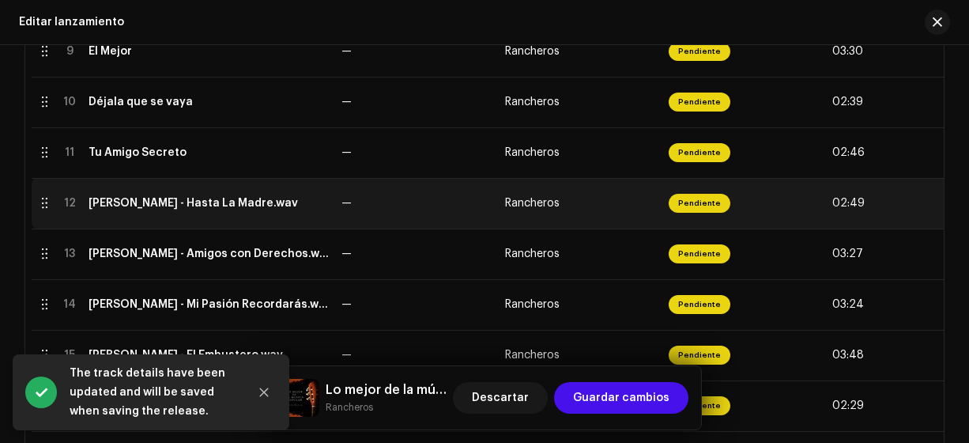
click at [133, 201] on div "[PERSON_NAME] - Hasta La Madre.wav" at bounding box center [193, 203] width 209 height 13
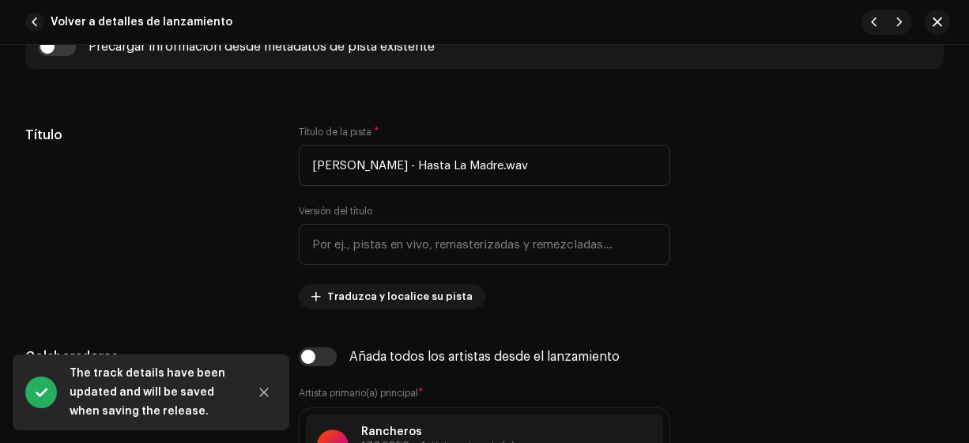
scroll to position [711, 0]
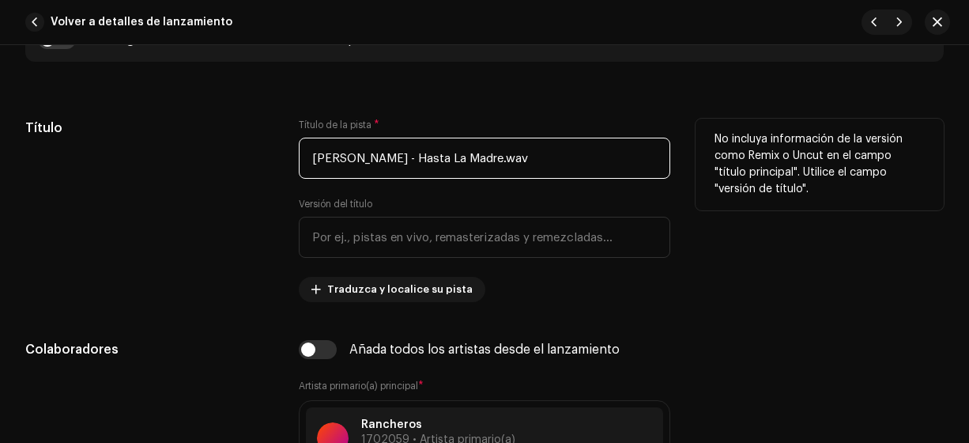
click at [406, 155] on input "[PERSON_NAME] - Hasta La Madre.wav" at bounding box center [485, 158] width 372 height 41
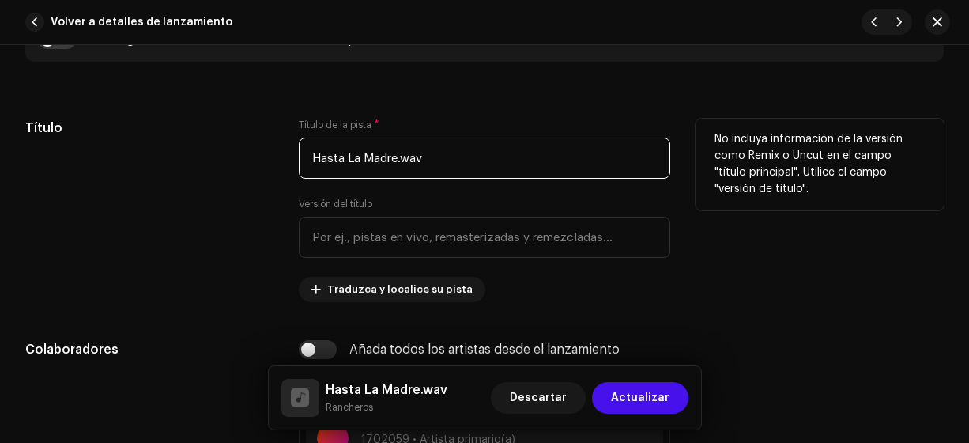
click at [452, 155] on input "Hasta La Madre.wav" at bounding box center [485, 158] width 372 height 41
click at [357, 155] on input "Hasta La Madre" at bounding box center [485, 158] width 372 height 41
click at [369, 159] on input "Hasta la Madre" at bounding box center [485, 158] width 372 height 41
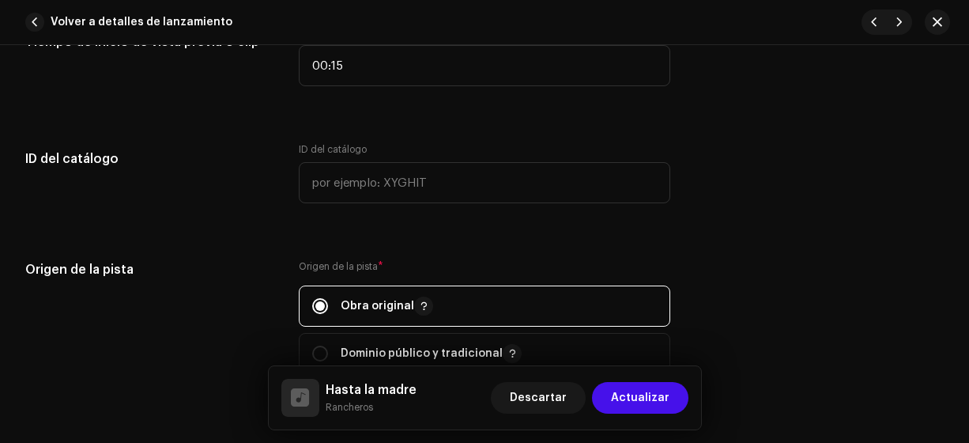
scroll to position [1695, 0]
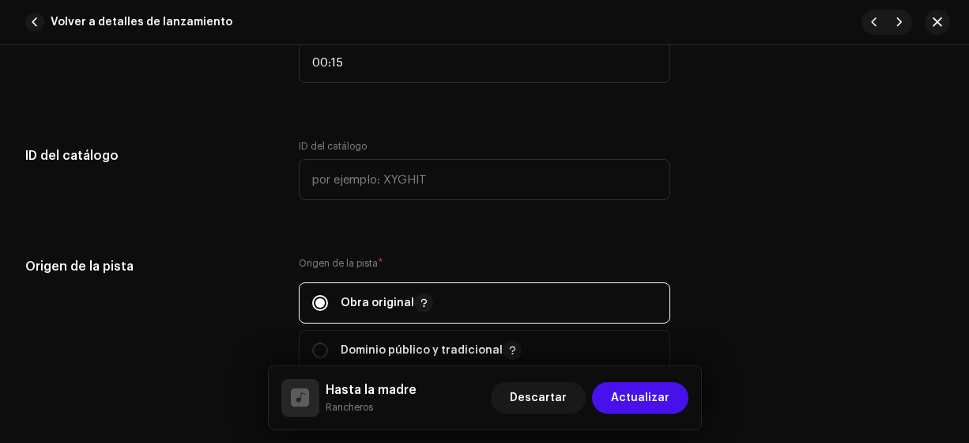
type input "Hasta la madre"
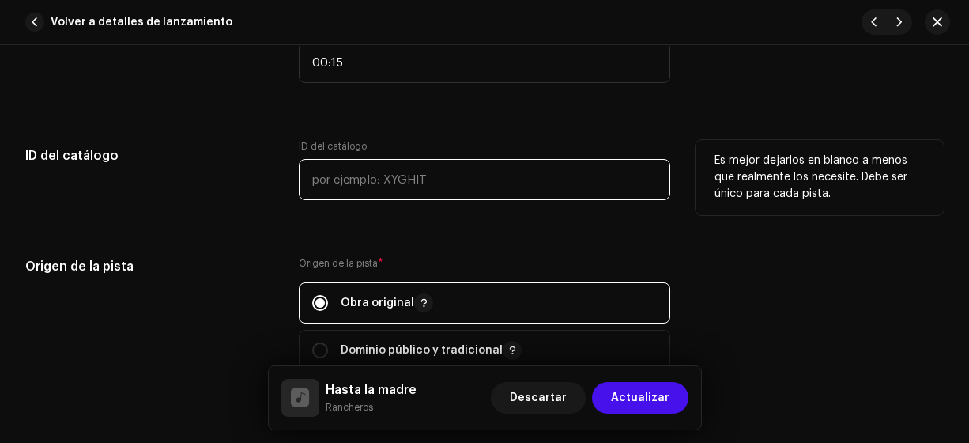
click at [313, 177] on input "text" at bounding box center [485, 179] width 372 height 41
type input "18-00012"
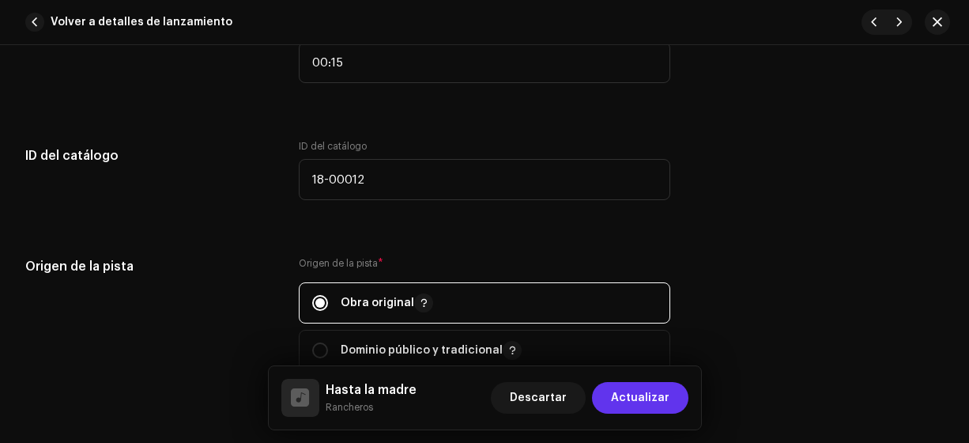
click at [641, 398] on span "Actualizar" at bounding box center [640, 398] width 58 height 32
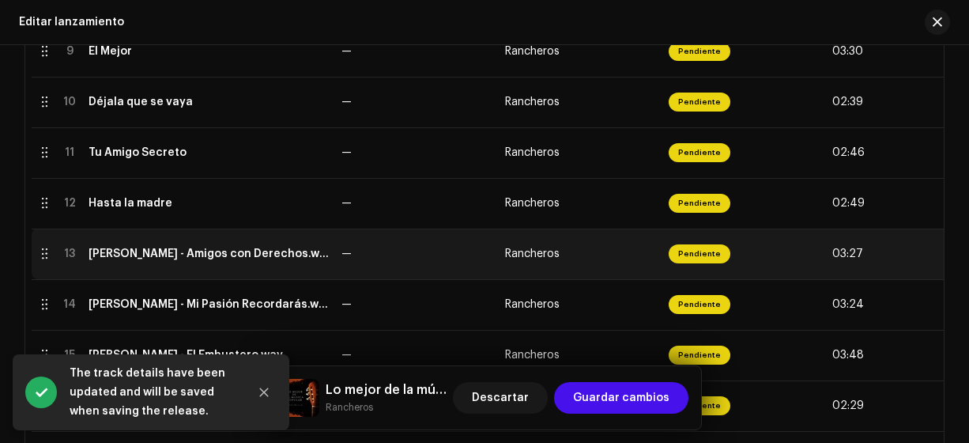
click at [144, 247] on div "[PERSON_NAME] - Amigos con Derechos.wav" at bounding box center [209, 253] width 240 height 13
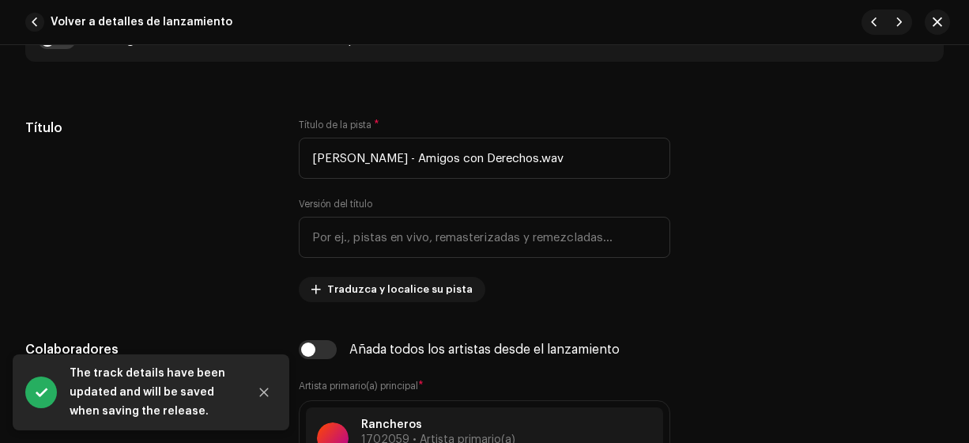
scroll to position [746, 0]
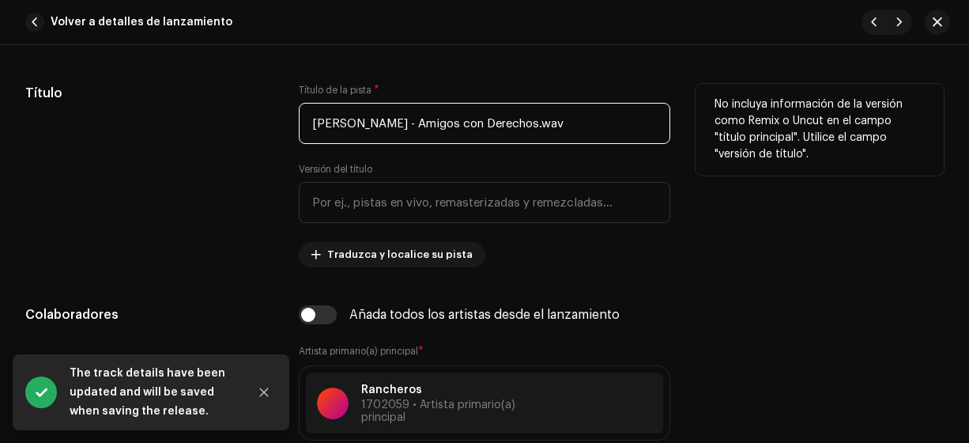
click at [423, 121] on input "[PERSON_NAME] - Amigos con Derechos.wav" at bounding box center [485, 123] width 372 height 41
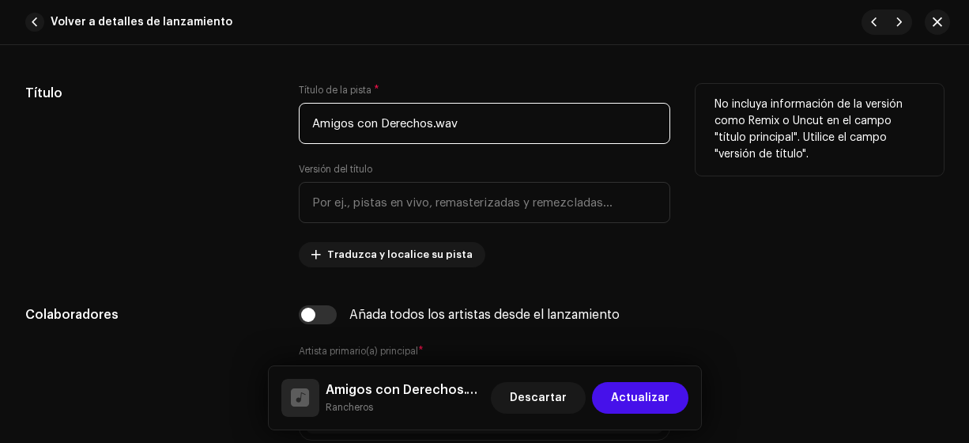
click at [389, 122] on input "Amigos con Derechos.wav" at bounding box center [485, 123] width 372 height 41
click at [479, 123] on input "Amigos con derechos.wav" at bounding box center [485, 123] width 372 height 41
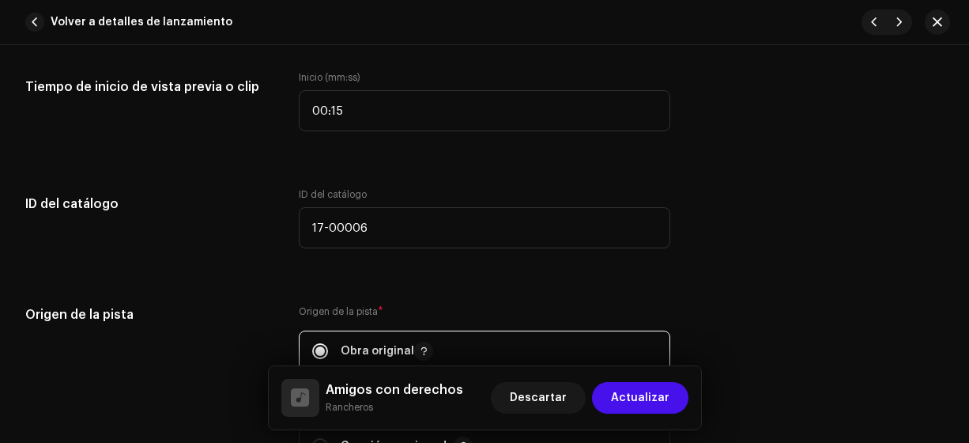
scroll to position [1652, 0]
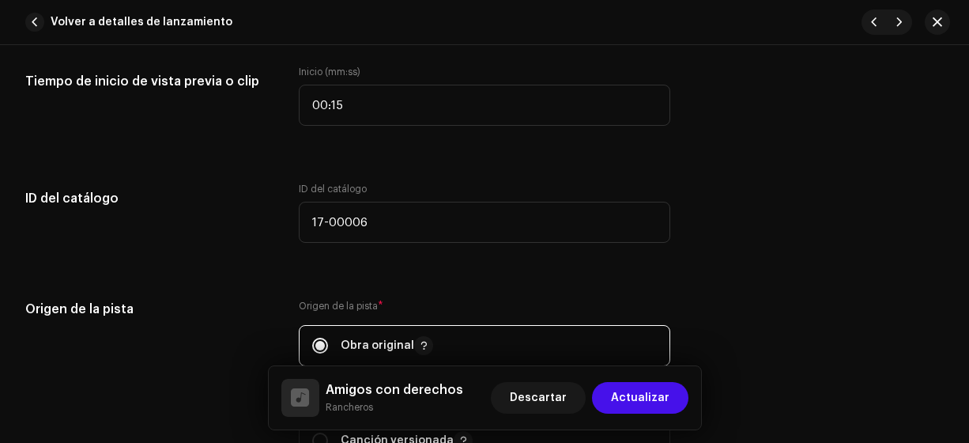
type input "Amigos con derechos"
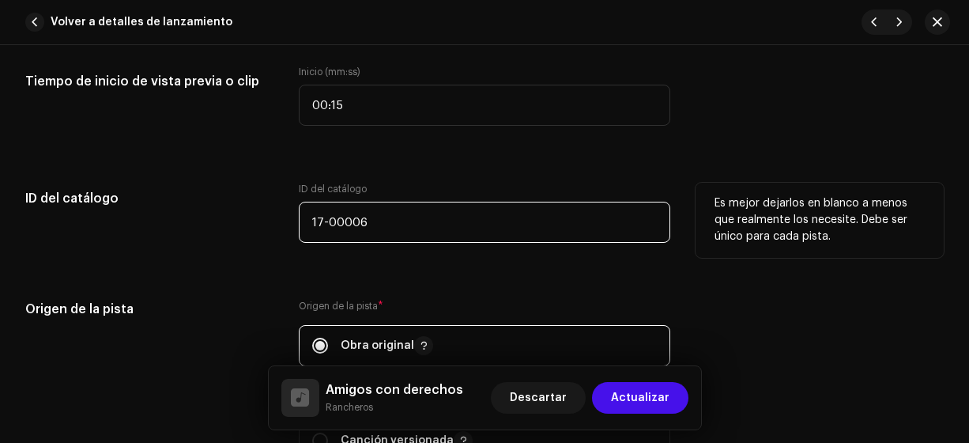
click at [392, 221] on input "17-00006" at bounding box center [485, 222] width 372 height 41
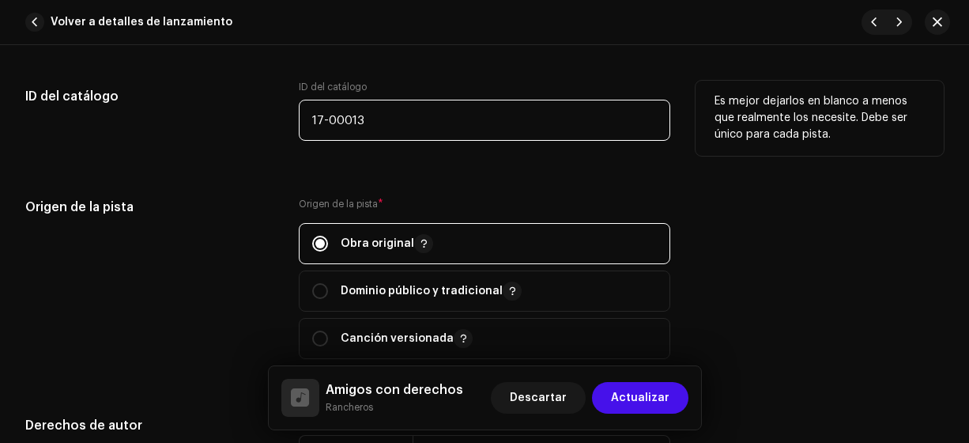
scroll to position [1761, 0]
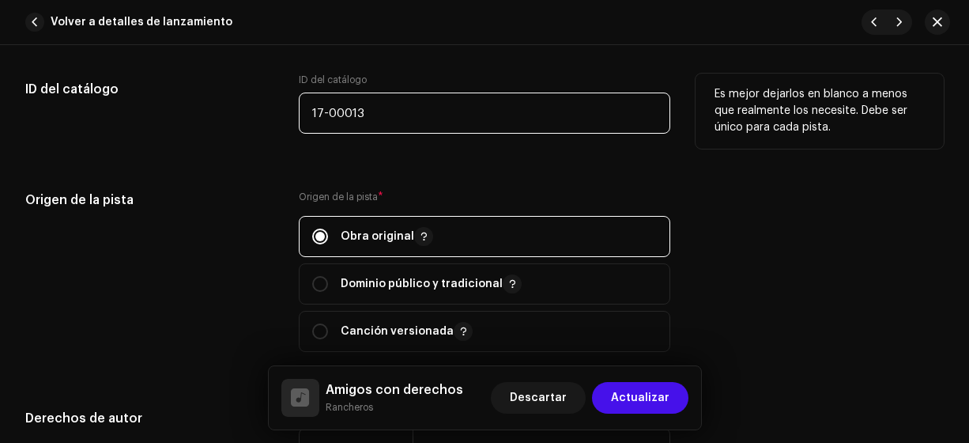
click at [318, 113] on input "17-00013" at bounding box center [485, 112] width 372 height 41
type input "18-00013"
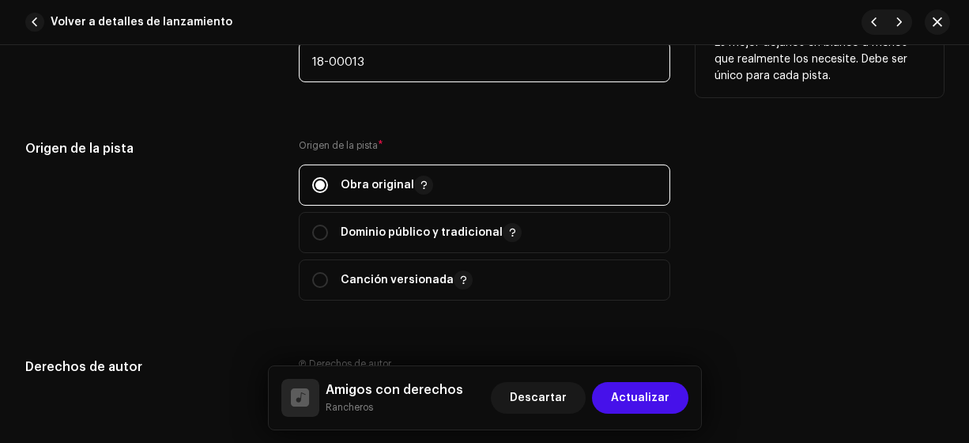
scroll to position [1817, 0]
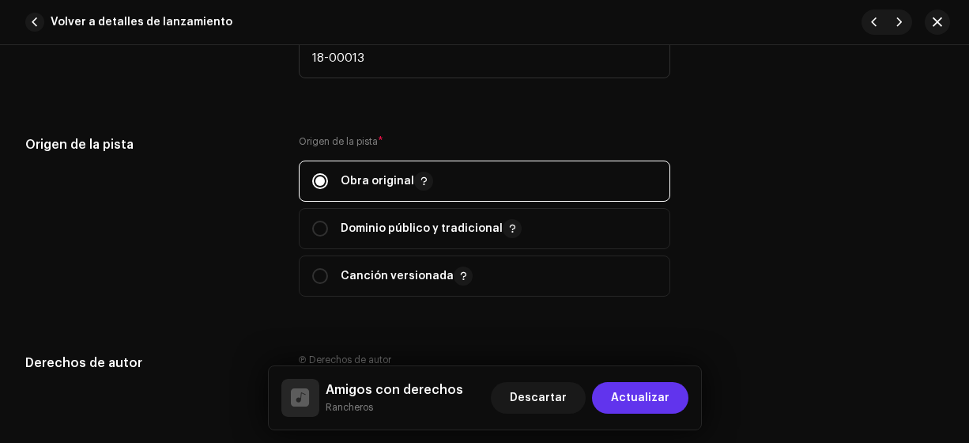
click at [643, 408] on span "Actualizar" at bounding box center [640, 398] width 58 height 32
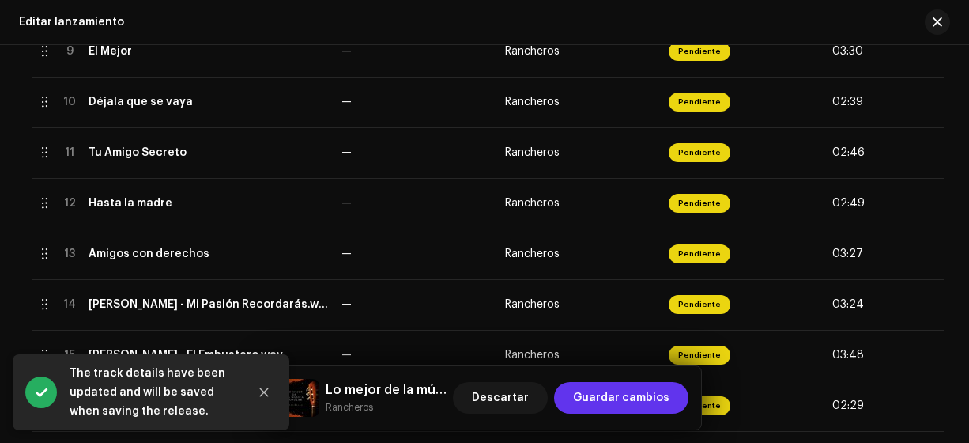
click at [623, 401] on span "Guardar cambios" at bounding box center [621, 398] width 96 height 32
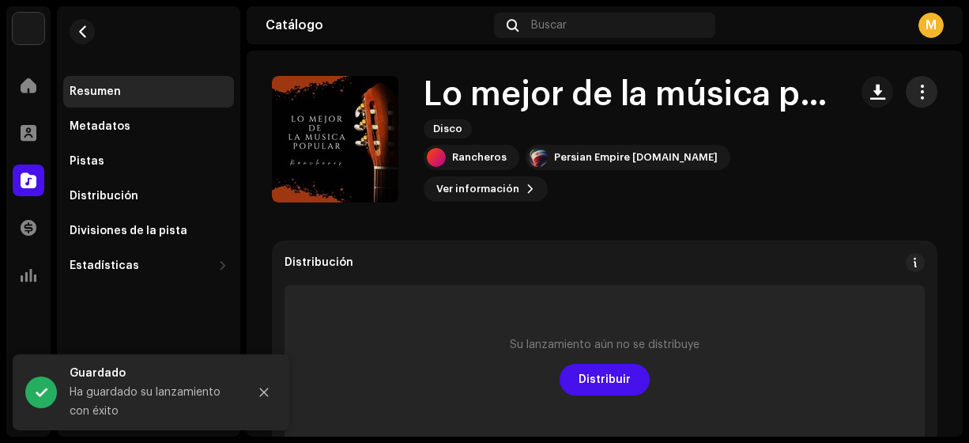
click at [915, 90] on span "button" at bounding box center [922, 91] width 15 height 13
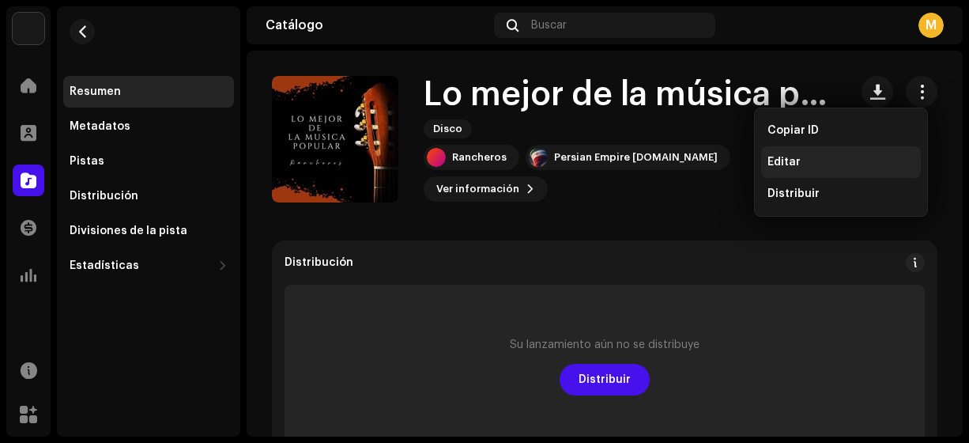
click at [782, 161] on span "Editar" at bounding box center [784, 162] width 33 height 13
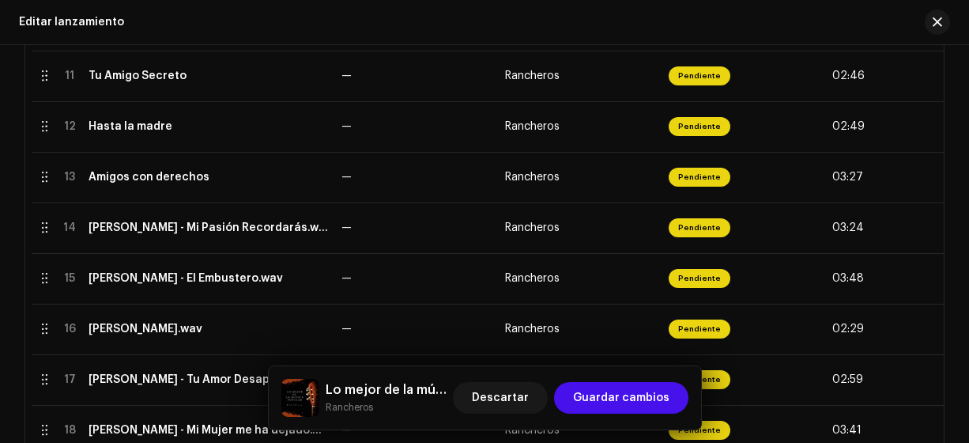
scroll to position [878, 0]
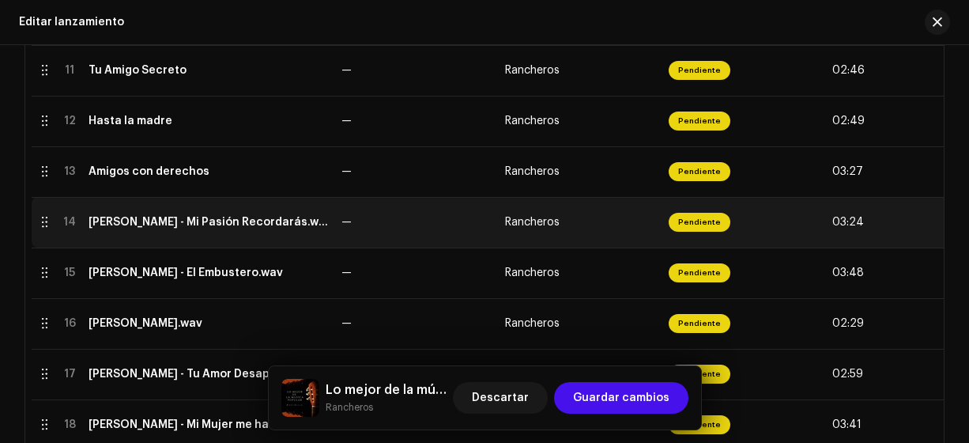
click at [180, 223] on div "[PERSON_NAME] - Mi Pasión Recordarás.wav" at bounding box center [209, 222] width 240 height 13
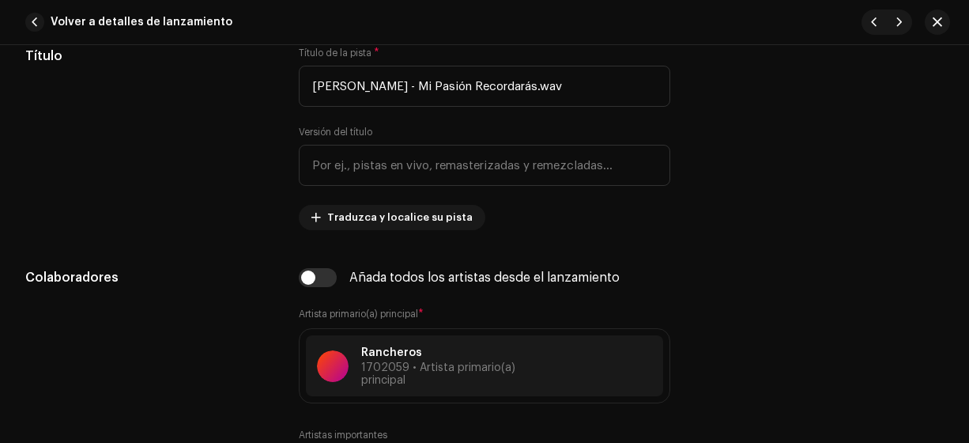
scroll to position [784, 0]
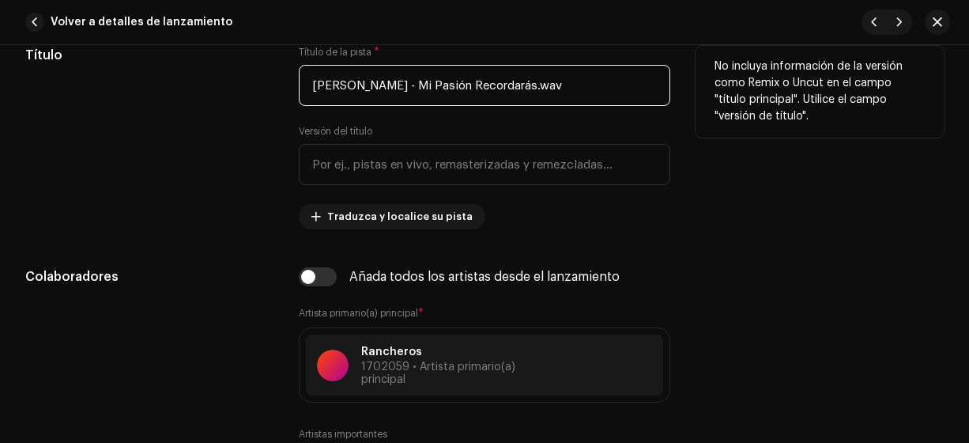
click at [430, 88] on input "[PERSON_NAME] - Mi Pasión Recordarás.wav" at bounding box center [485, 85] width 372 height 41
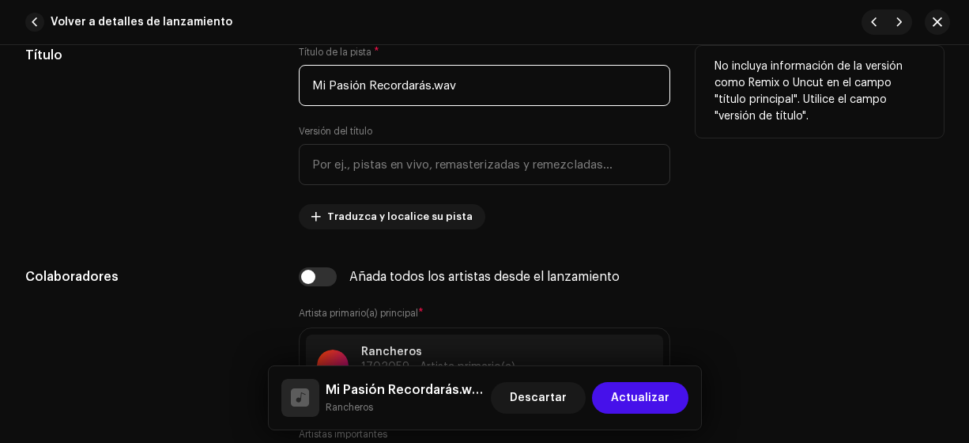
click at [482, 89] on input "Mi Pasión Recordarás.wav" at bounding box center [485, 85] width 372 height 41
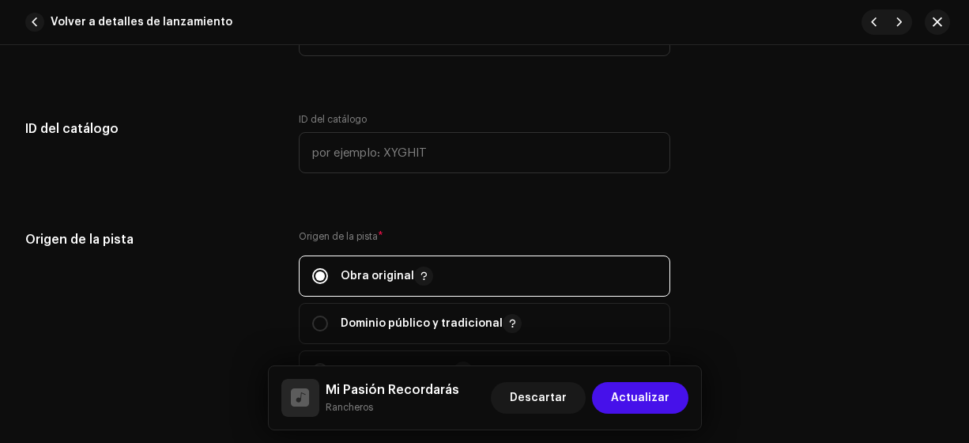
scroll to position [1738, 0]
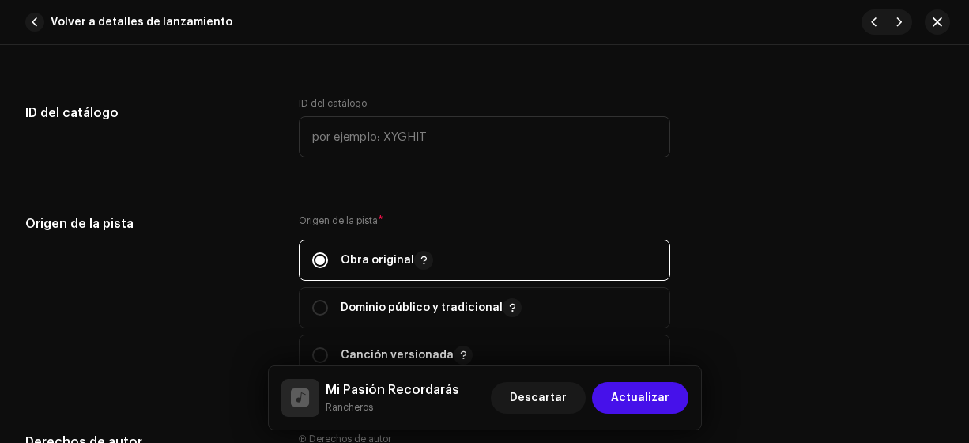
type input "Mi Pasión Recordarás"
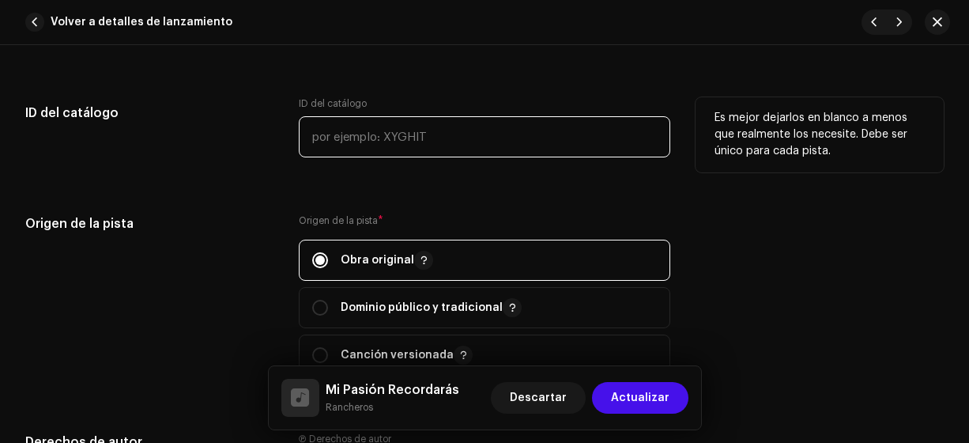
click at [319, 128] on input "text" at bounding box center [485, 136] width 372 height 41
type input "18-00014"
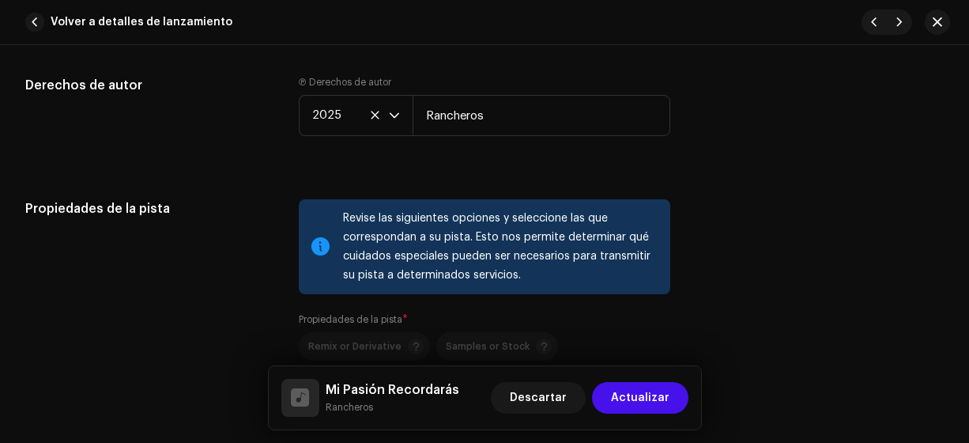
scroll to position [2095, 0]
click at [649, 400] on span "Actualizar" at bounding box center [640, 398] width 58 height 32
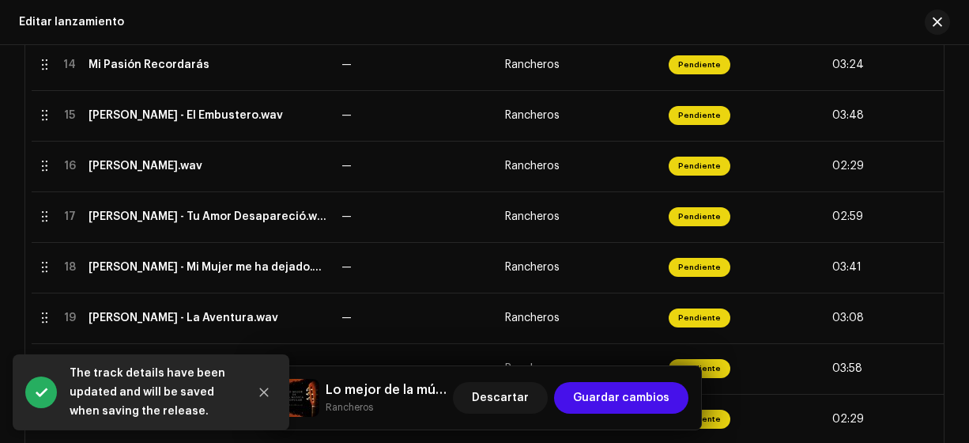
scroll to position [1036, 0]
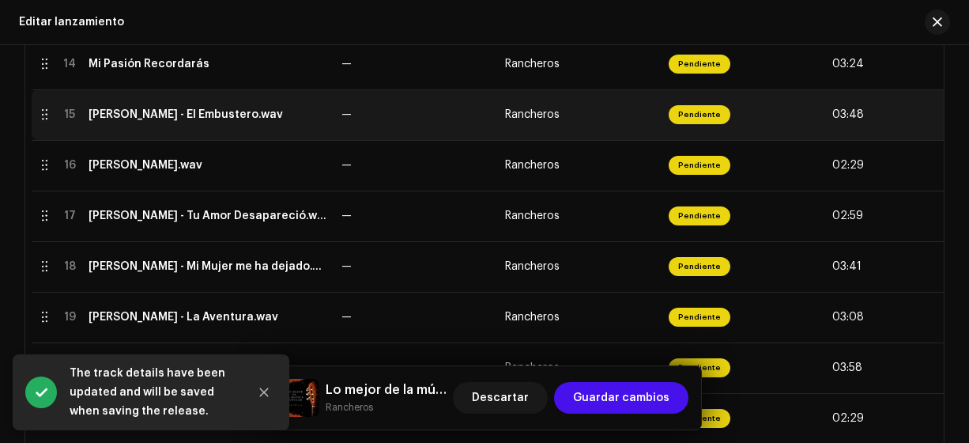
click at [203, 113] on div "[PERSON_NAME] - El Embustero.wav" at bounding box center [186, 114] width 194 height 13
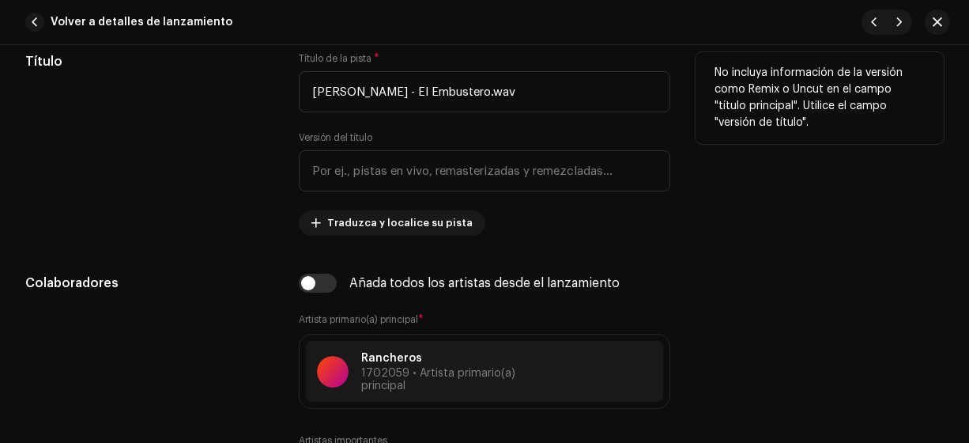
click at [266, 161] on div "Título" at bounding box center [149, 143] width 248 height 183
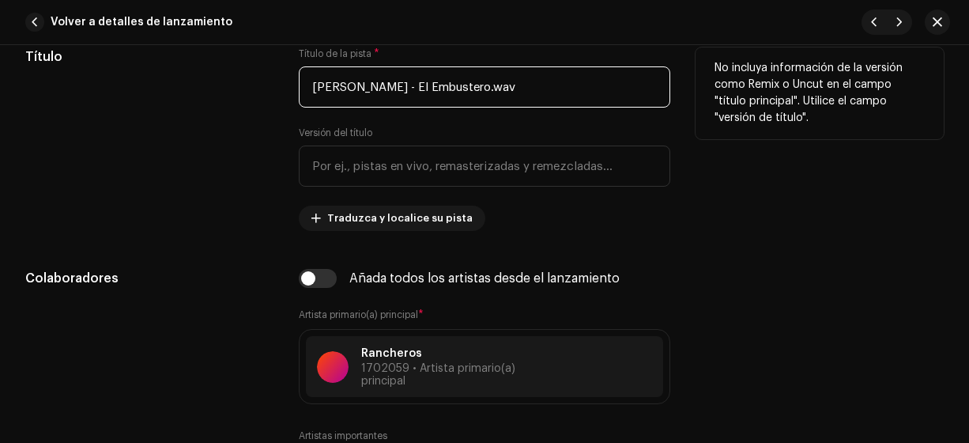
click at [402, 86] on input "[PERSON_NAME] - El Embustero.wav" at bounding box center [485, 86] width 372 height 41
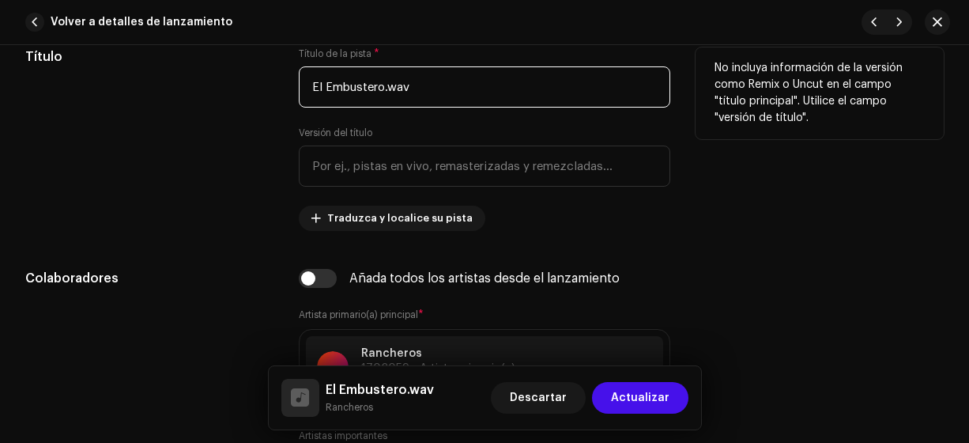
click at [414, 85] on input "El Embustero.wav" at bounding box center [485, 86] width 372 height 41
type input "El Embustero"
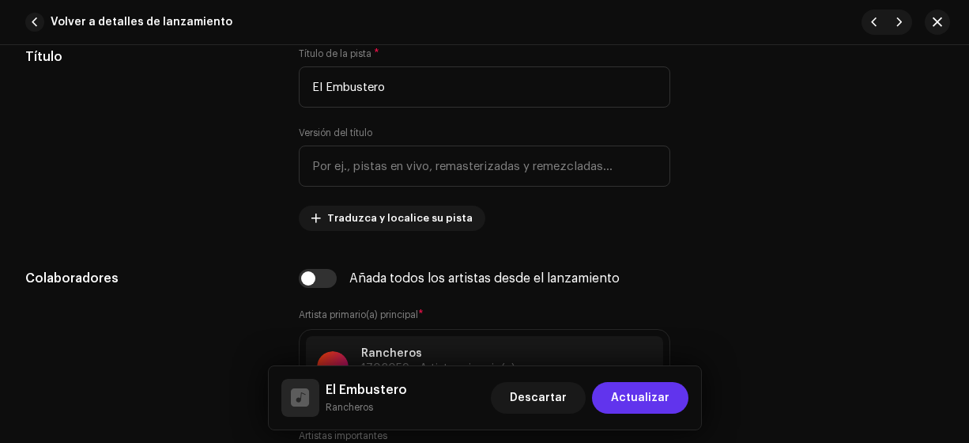
click at [628, 400] on span "Actualizar" at bounding box center [640, 398] width 58 height 32
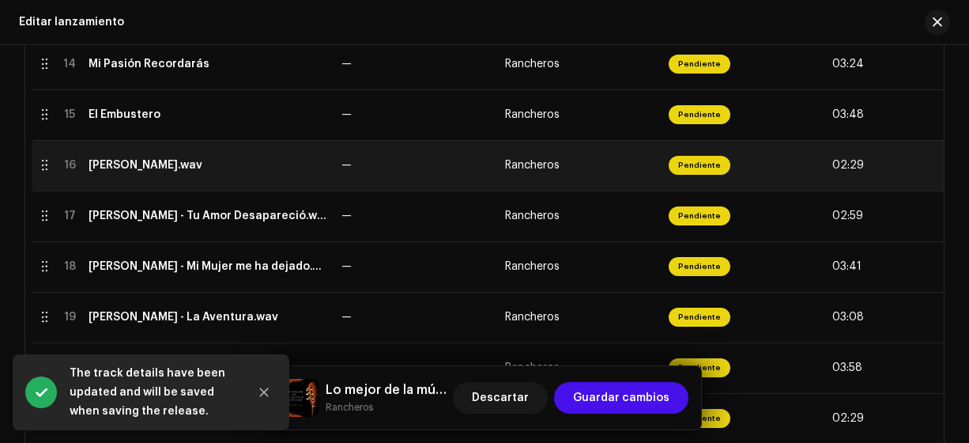
click at [191, 160] on div "[PERSON_NAME].wav" at bounding box center [146, 165] width 114 height 13
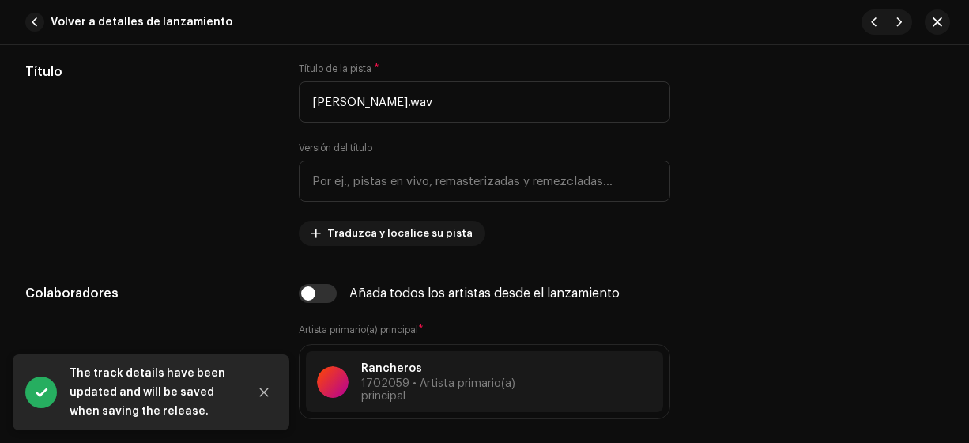
scroll to position [770, 0]
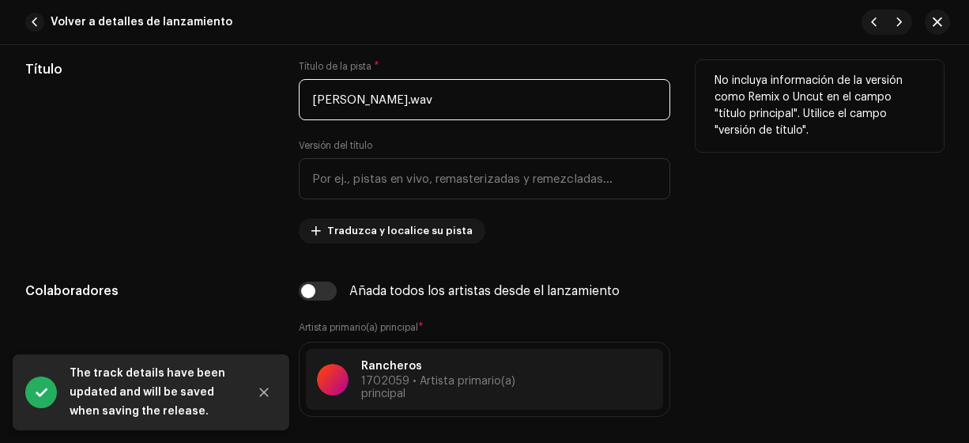
click at [425, 96] on input "[PERSON_NAME].wav" at bounding box center [485, 99] width 372 height 41
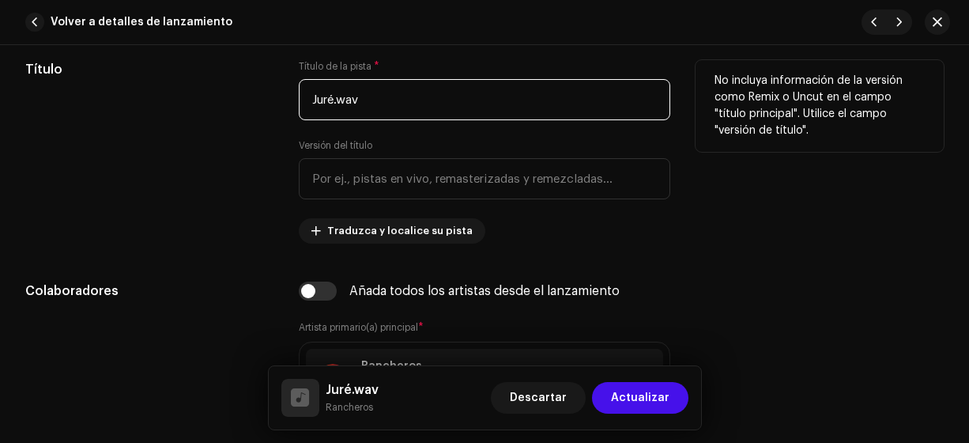
click at [394, 100] on input "Juré.wav" at bounding box center [485, 99] width 372 height 41
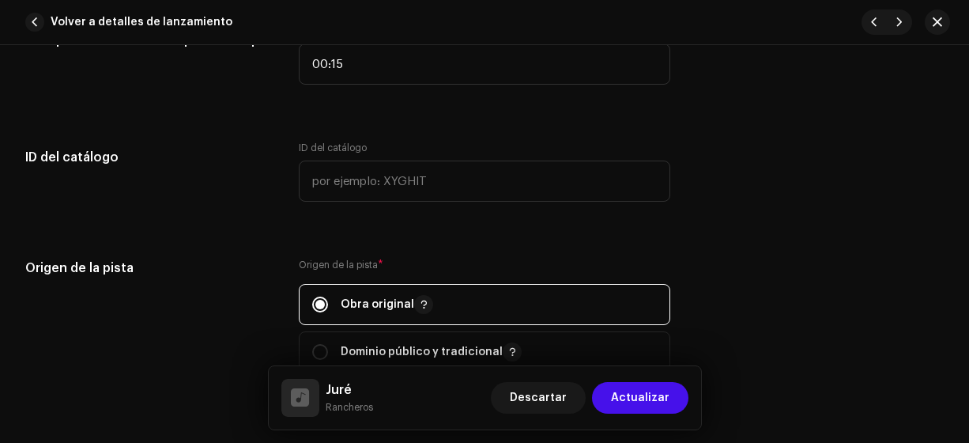
scroll to position [1708, 0]
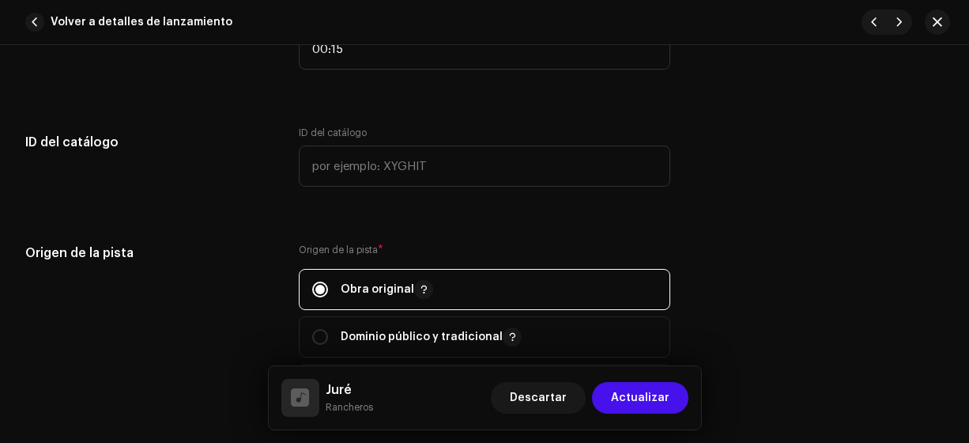
type input "Juré"
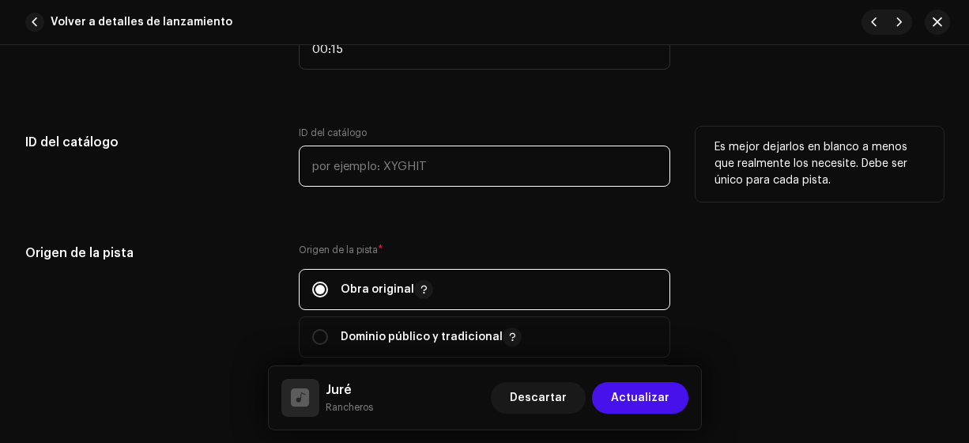
click at [323, 161] on input "text" at bounding box center [485, 165] width 372 height 41
type input "18-00015"
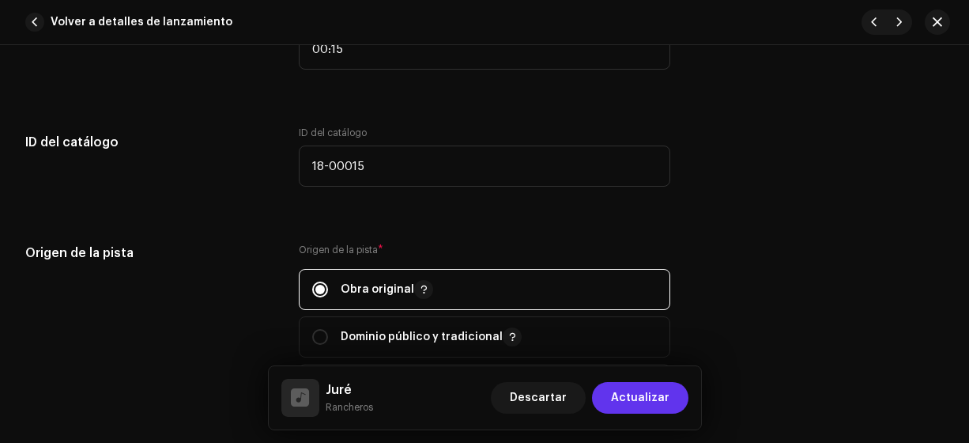
click at [640, 395] on span "Actualizar" at bounding box center [640, 398] width 58 height 32
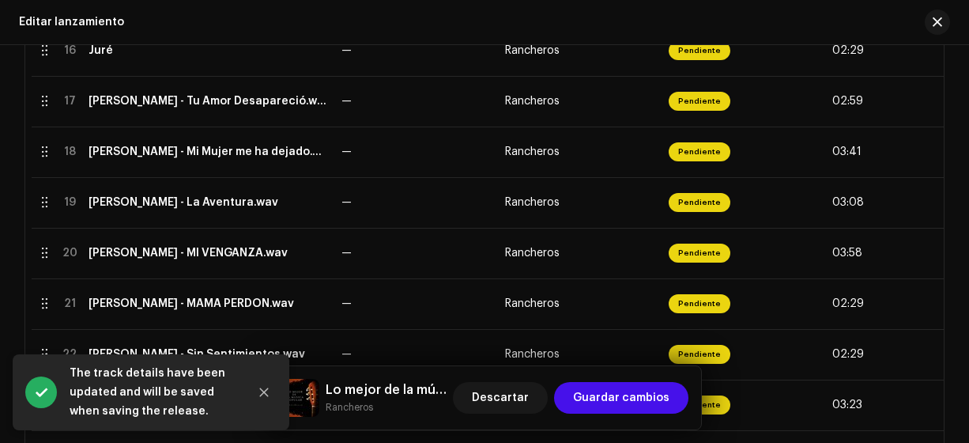
scroll to position [1153, 0]
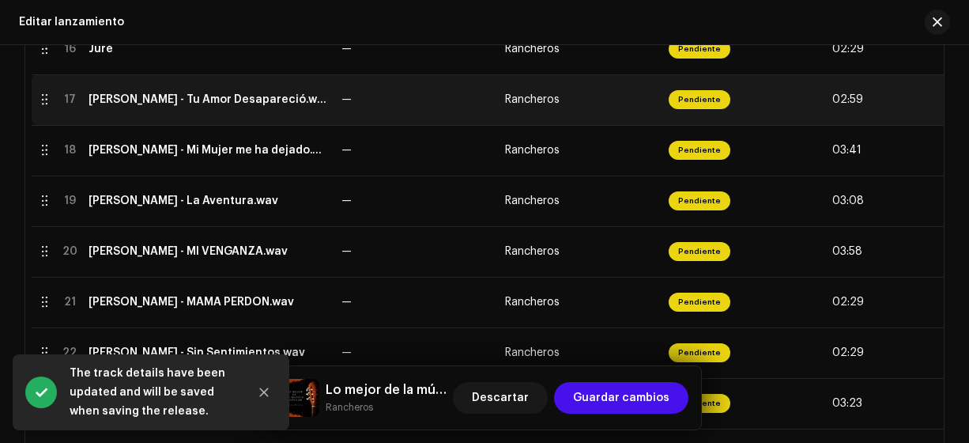
click at [183, 103] on div "[PERSON_NAME] - Tu Amor Desapareció.wav" at bounding box center [209, 99] width 240 height 13
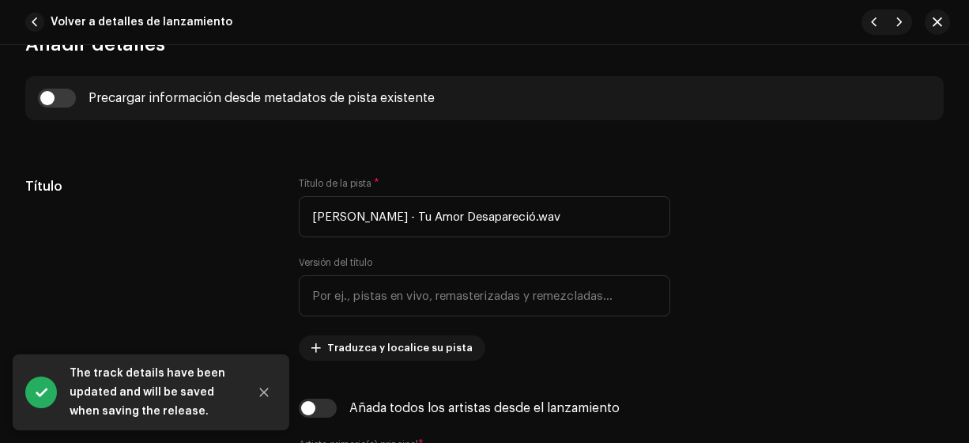
scroll to position [658, 0]
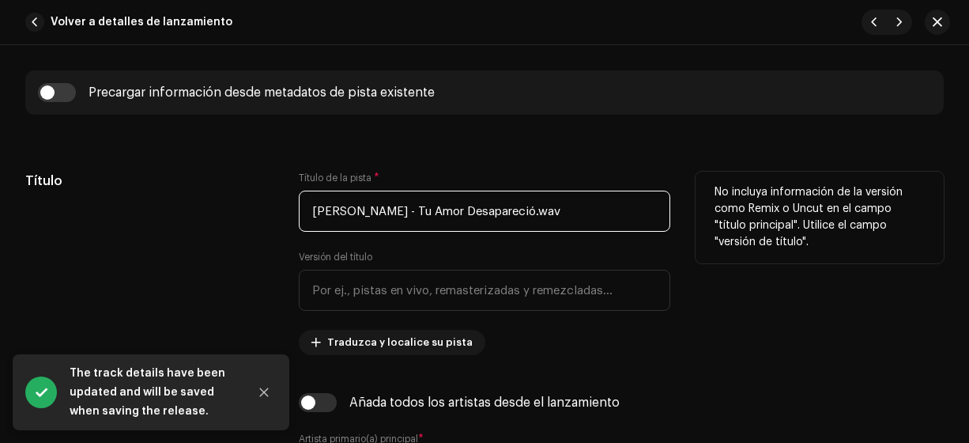
click at [425, 210] on input "[PERSON_NAME] - Tu Amor Desapareció.wav" at bounding box center [485, 211] width 372 height 41
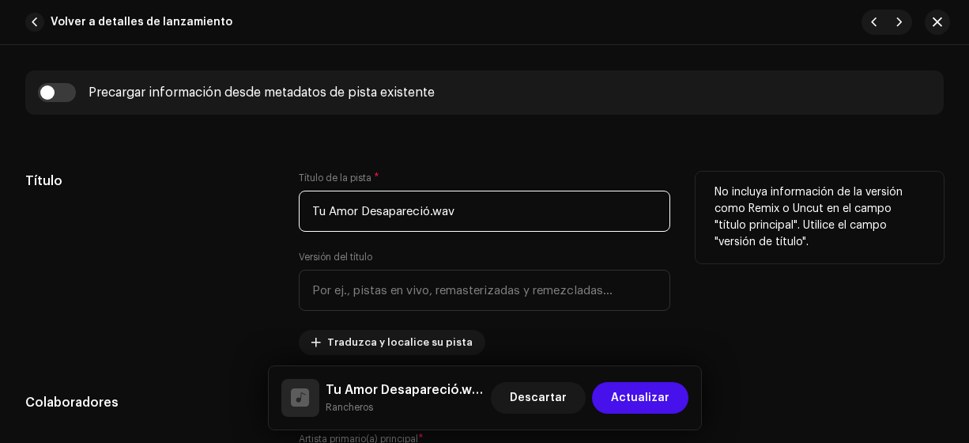
click at [473, 210] on input "Tu Amor Desapareció.wav" at bounding box center [485, 211] width 372 height 41
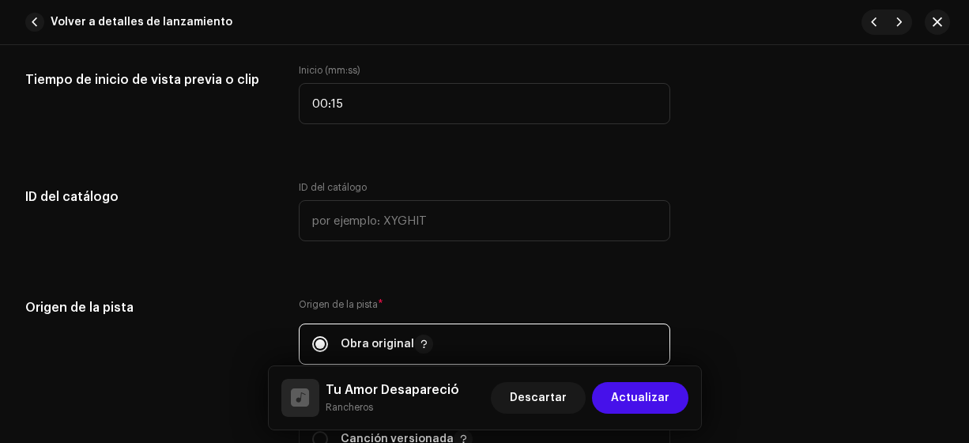
scroll to position [1655, 0]
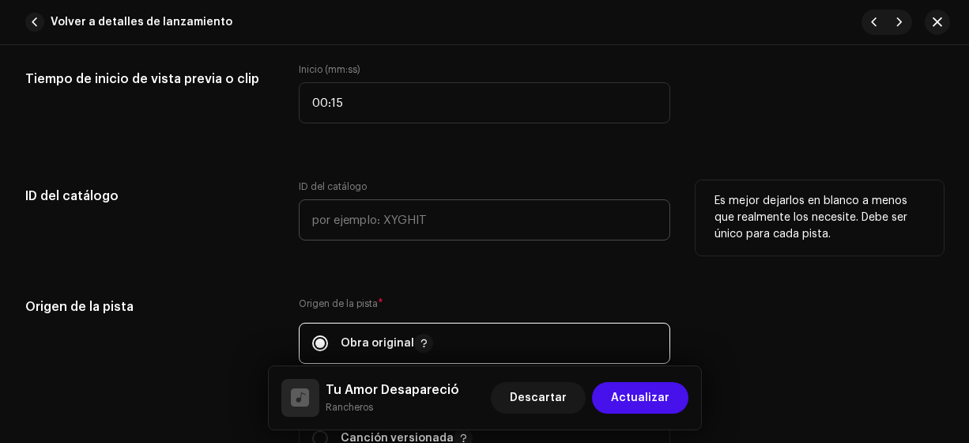
type input "Tu Amor Desapareció"
click at [322, 220] on input "text" at bounding box center [485, 219] width 372 height 41
type input "18-00016"
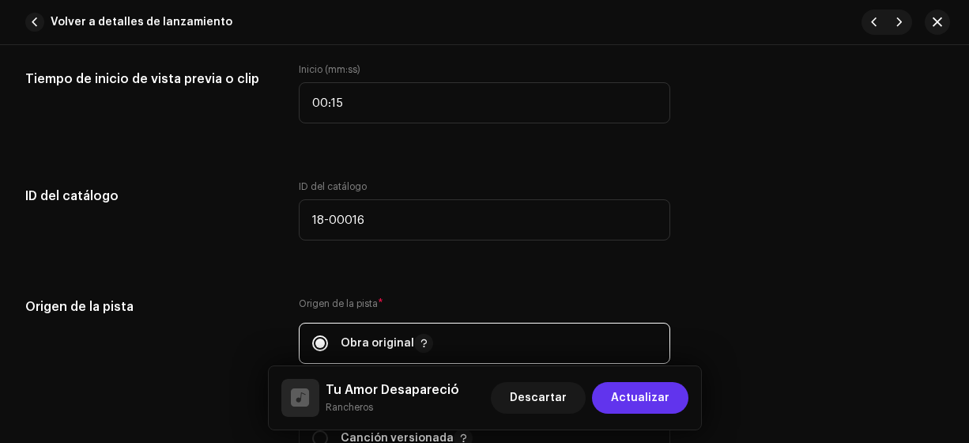
click at [627, 397] on span "Actualizar" at bounding box center [640, 398] width 58 height 32
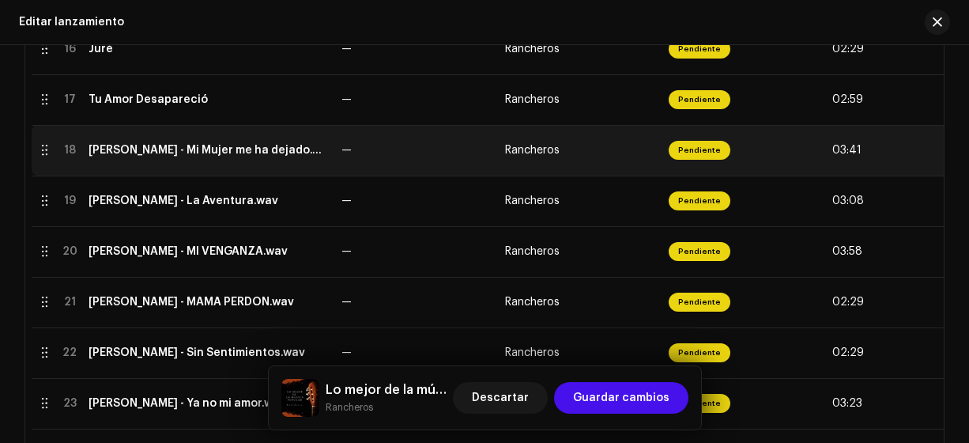
click at [189, 150] on div "[PERSON_NAME] - Mi Mujer me ha dejado.wav" at bounding box center [209, 150] width 240 height 13
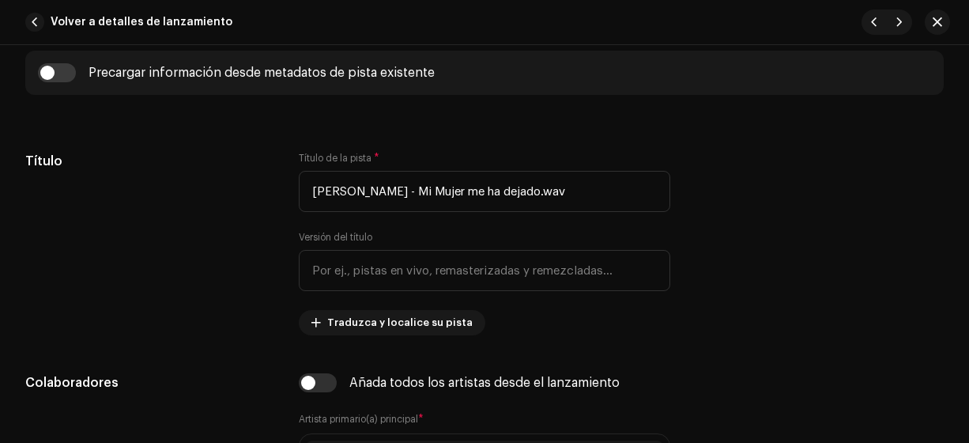
scroll to position [685, 0]
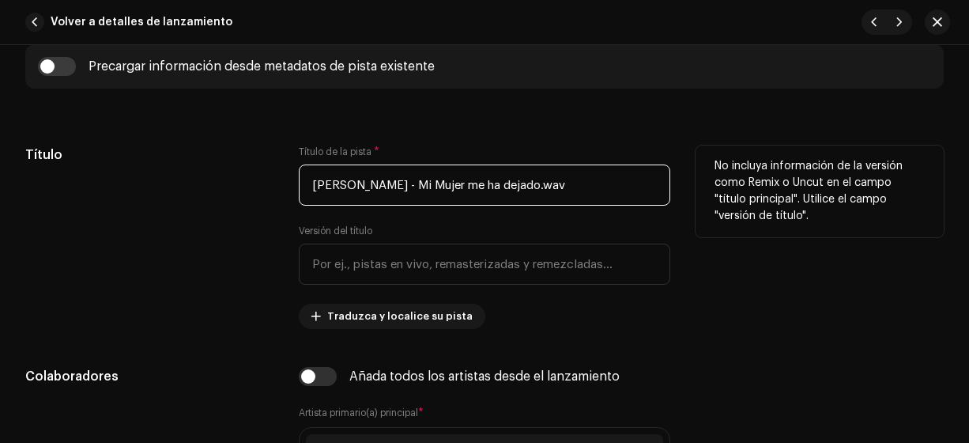
click at [407, 182] on input "[PERSON_NAME] - Mi Mujer me ha dejado.wav" at bounding box center [485, 184] width 372 height 41
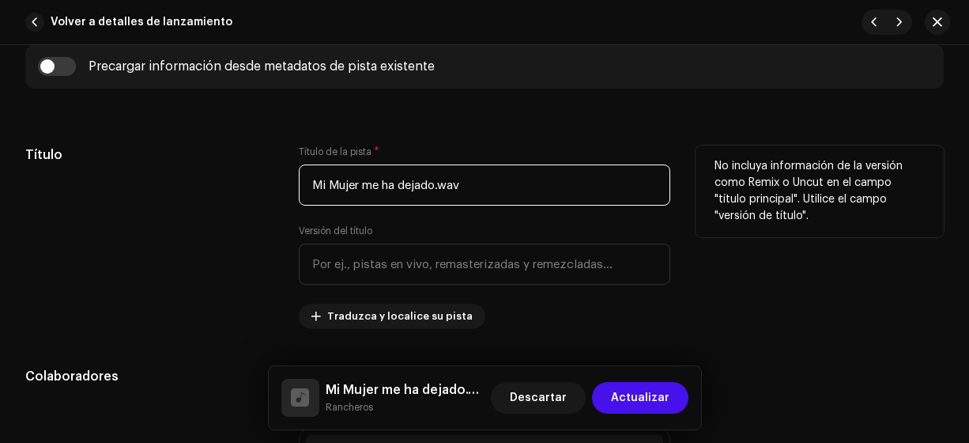
click at [471, 183] on input "Mi Mujer me ha dejado.wav" at bounding box center [485, 184] width 372 height 41
click at [342, 179] on input "Mi Mujer me ha dejado" at bounding box center [485, 184] width 372 height 41
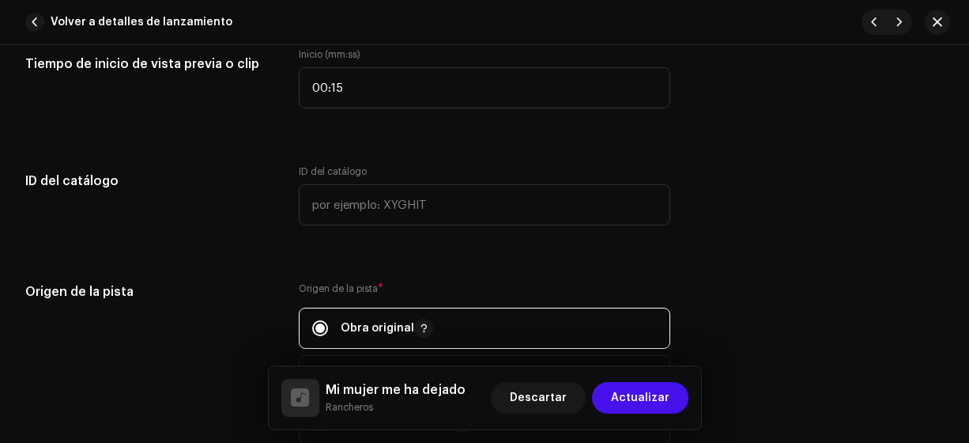
scroll to position [1684, 0]
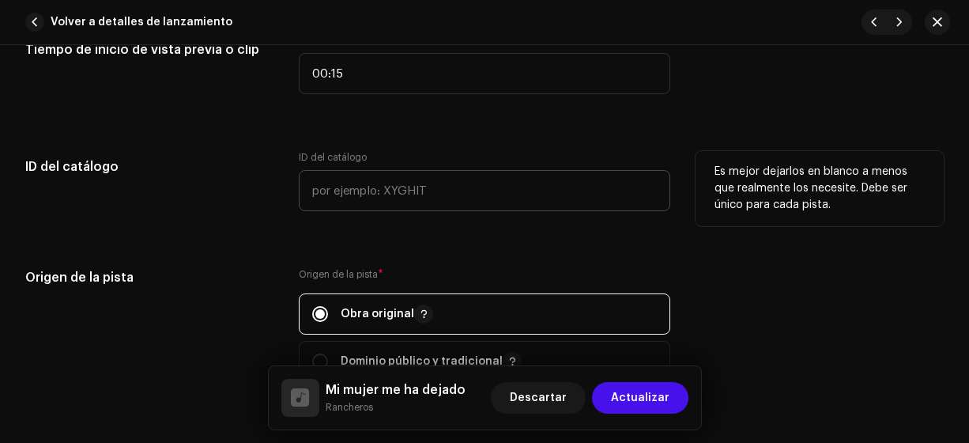
type input "Mi mujer me ha dejado"
click at [310, 190] on input "text" at bounding box center [485, 190] width 372 height 41
type input "18-00017"
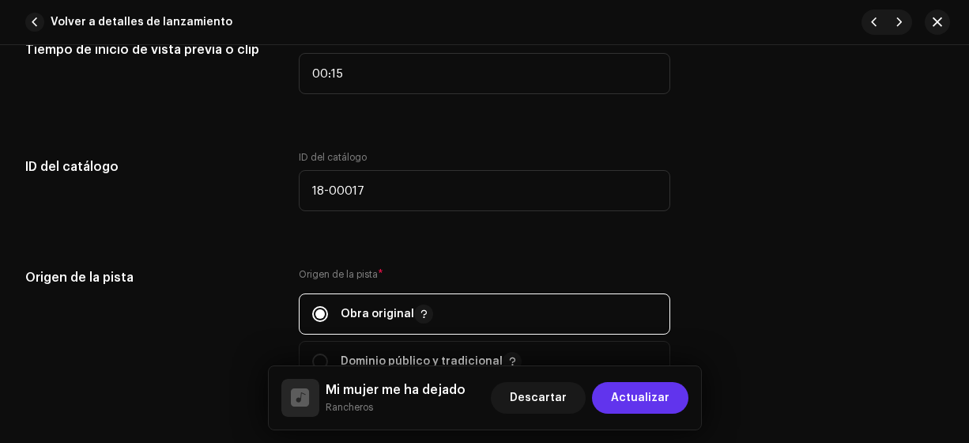
click at [625, 402] on span "Actualizar" at bounding box center [640, 398] width 58 height 32
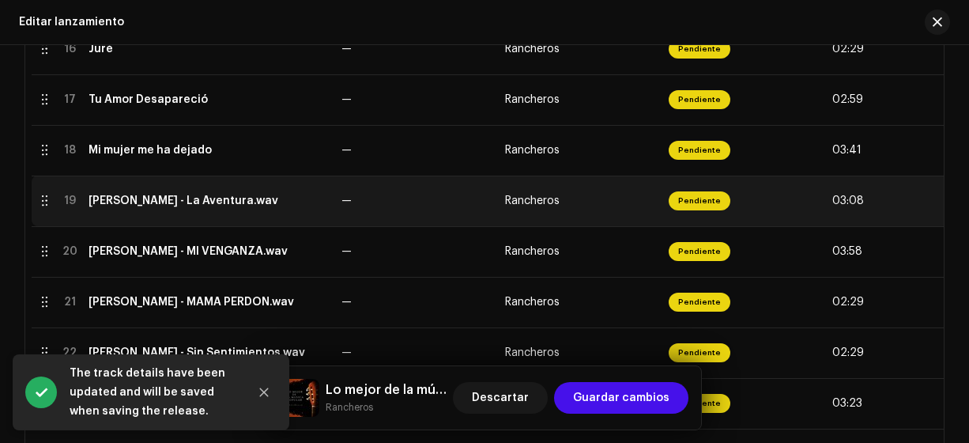
click at [172, 206] on div "[PERSON_NAME] - La Aventura.wav" at bounding box center [184, 200] width 190 height 13
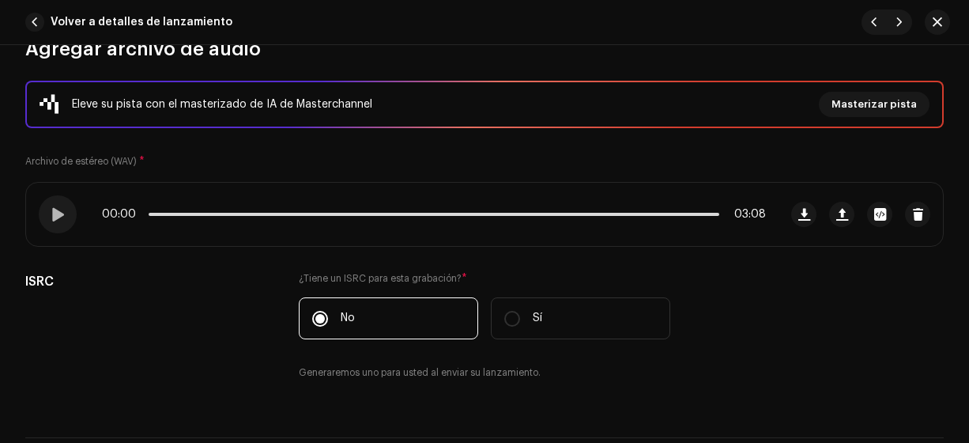
scroll to position [176, 0]
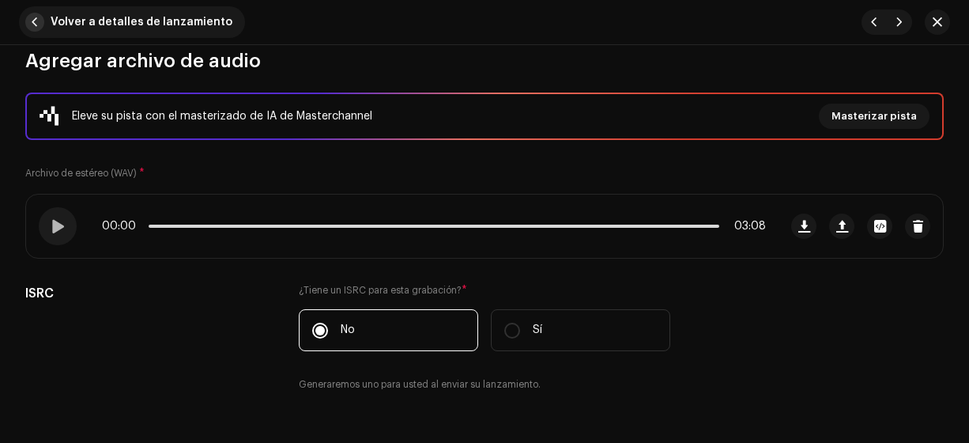
click at [32, 25] on span "button" at bounding box center [34, 22] width 19 height 19
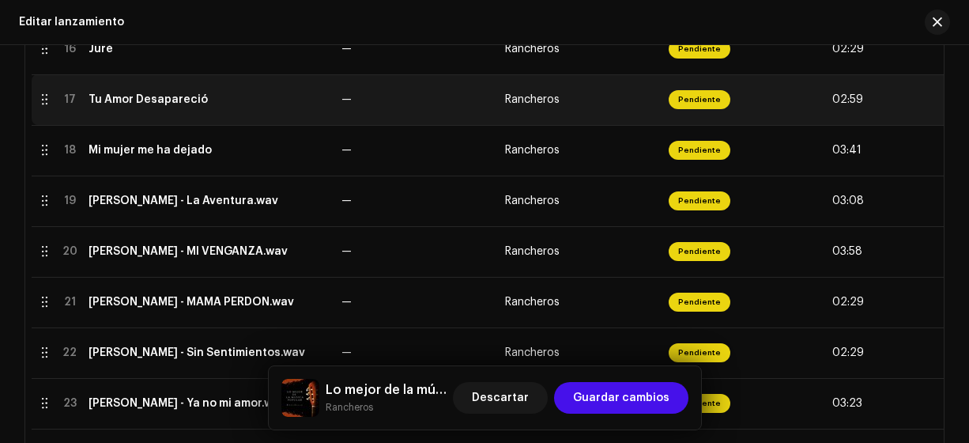
click at [129, 96] on div "Tu Amor Desapareció" at bounding box center [148, 99] width 119 height 13
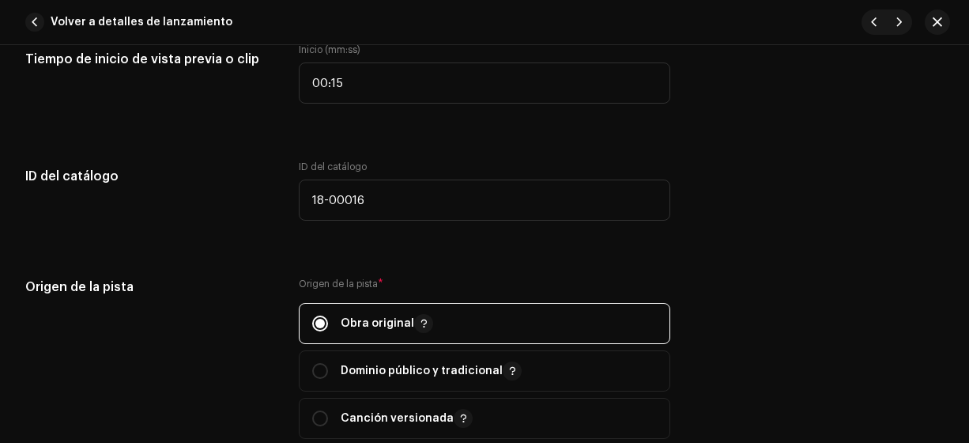
scroll to position [1678, 0]
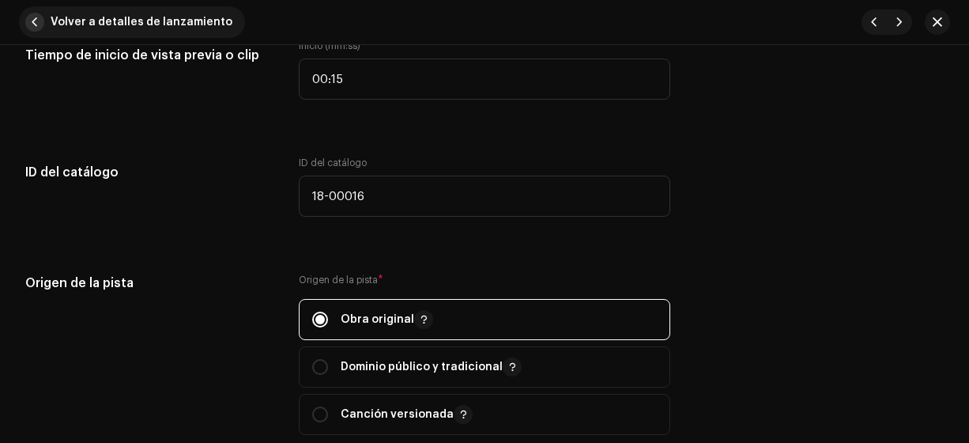
click at [35, 28] on span "button" at bounding box center [34, 22] width 19 height 19
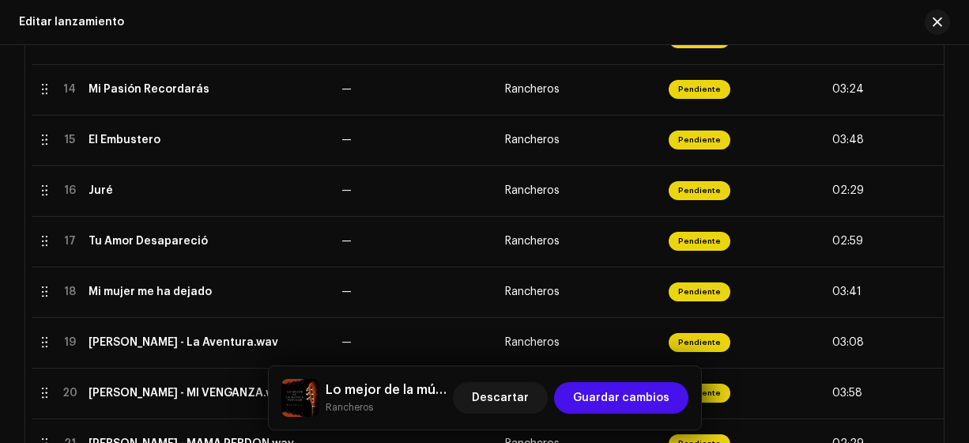
scroll to position [1004, 0]
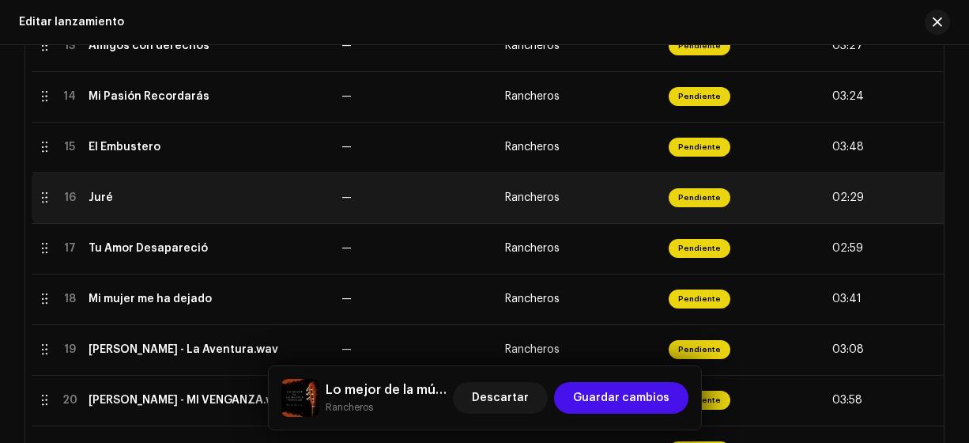
click at [108, 196] on div "Juré" at bounding box center [101, 197] width 25 height 13
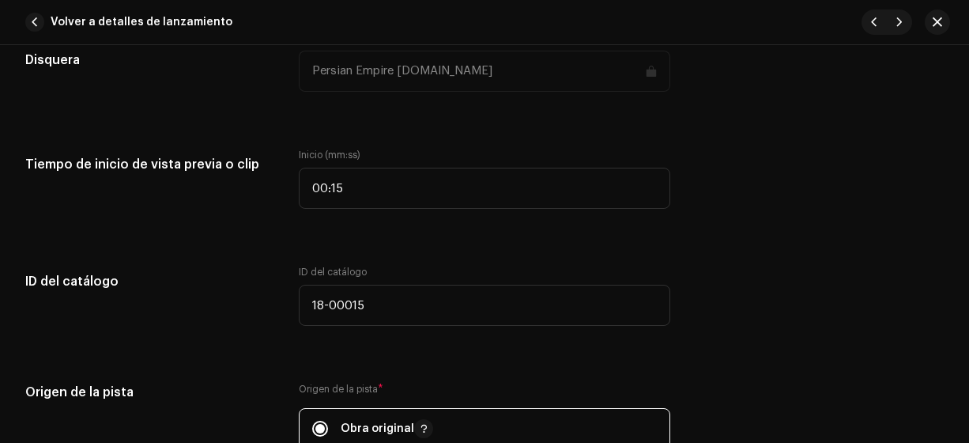
scroll to position [1570, 0]
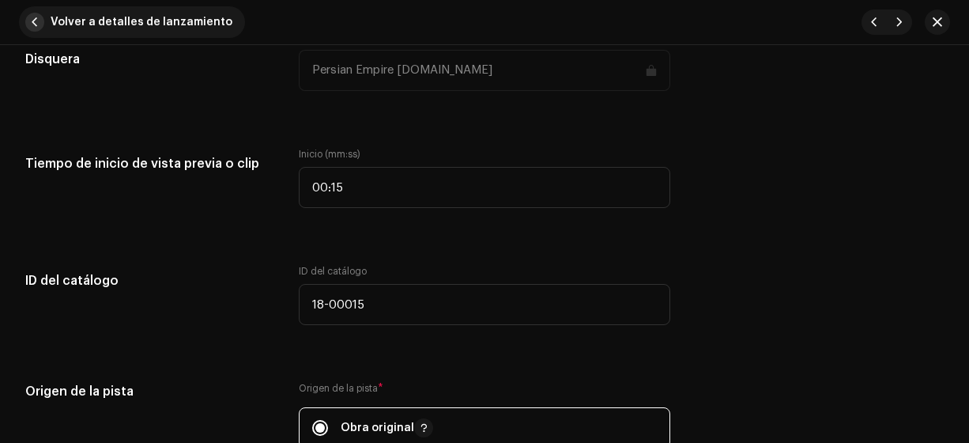
click at [35, 22] on span "button" at bounding box center [34, 22] width 19 height 19
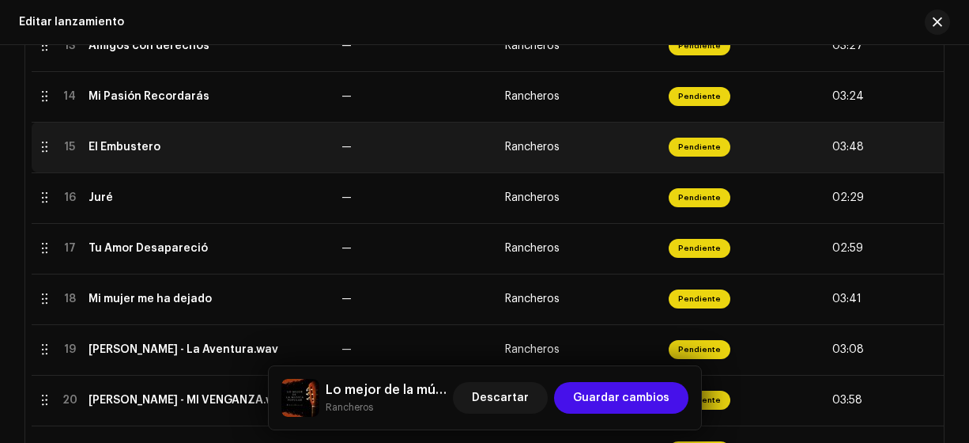
click at [128, 145] on div "El Embustero" at bounding box center [125, 147] width 72 height 13
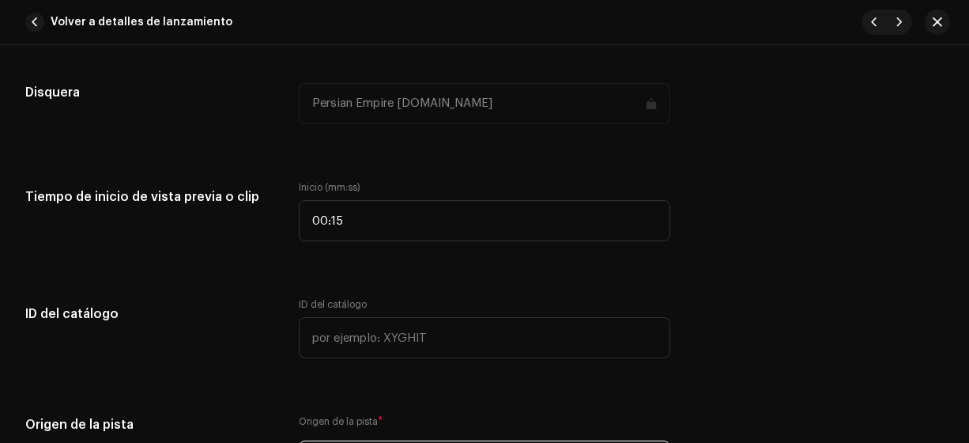
scroll to position [1527, 0]
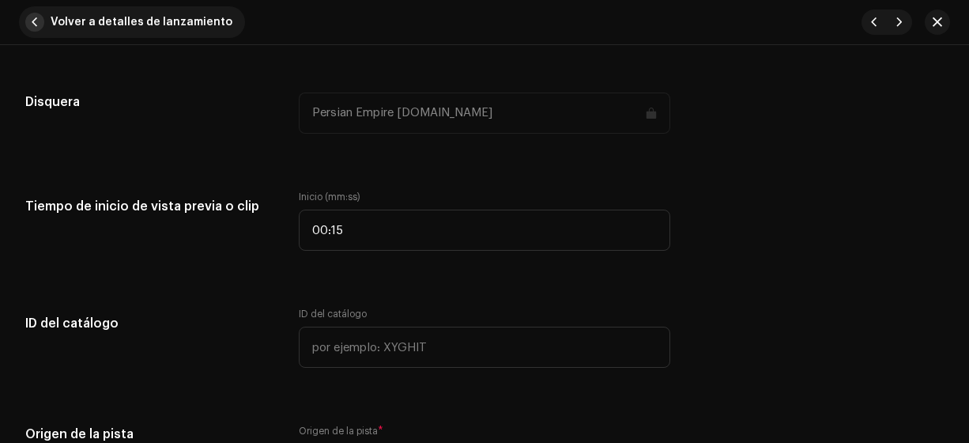
click at [32, 25] on span "button" at bounding box center [34, 22] width 19 height 19
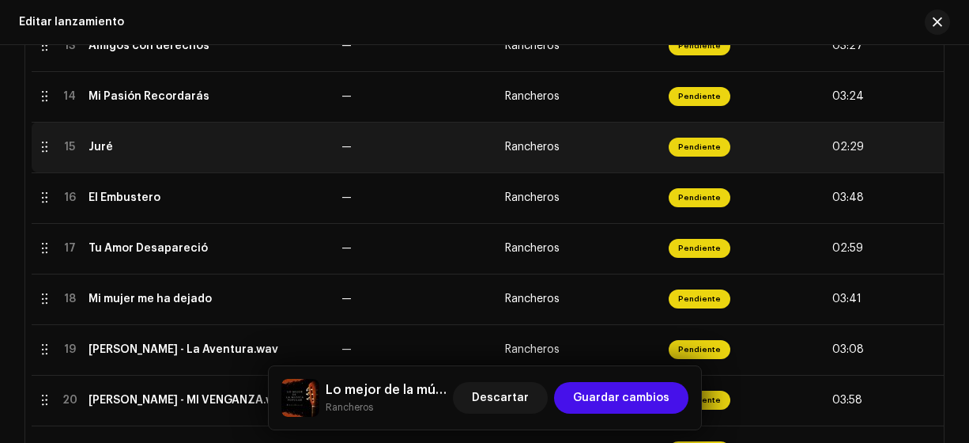
click at [110, 145] on div "Juré" at bounding box center [101, 147] width 25 height 13
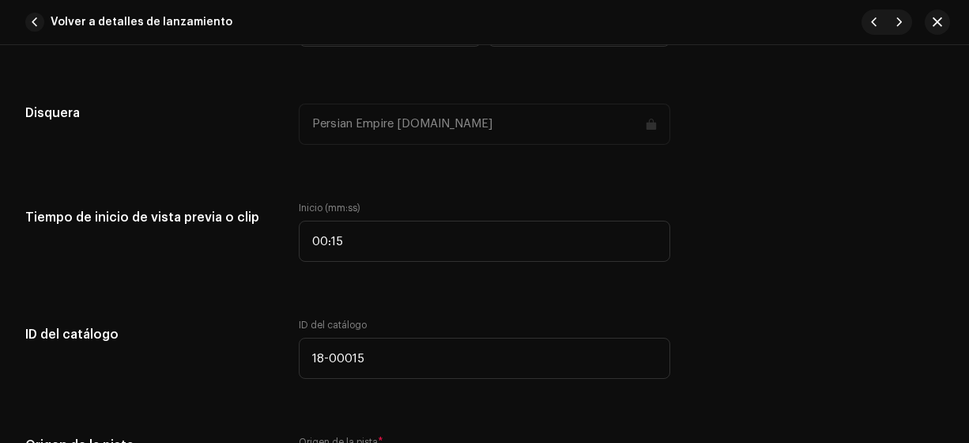
scroll to position [1529, 0]
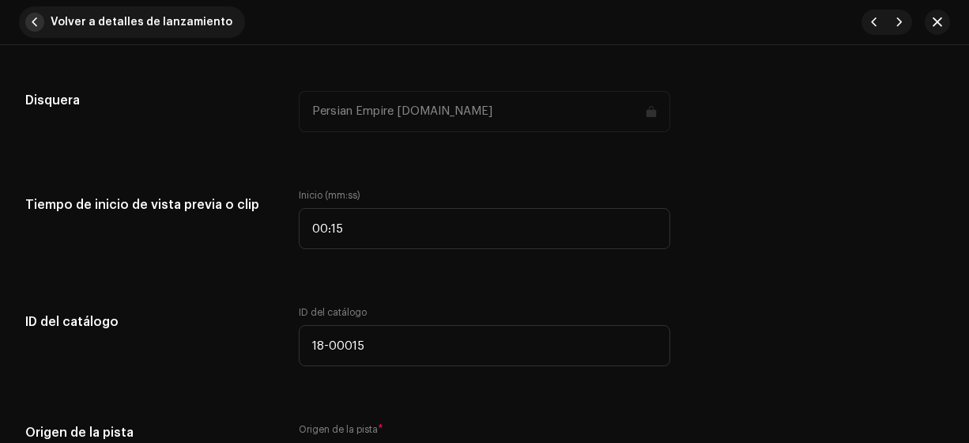
click at [32, 20] on span "button" at bounding box center [34, 22] width 19 height 19
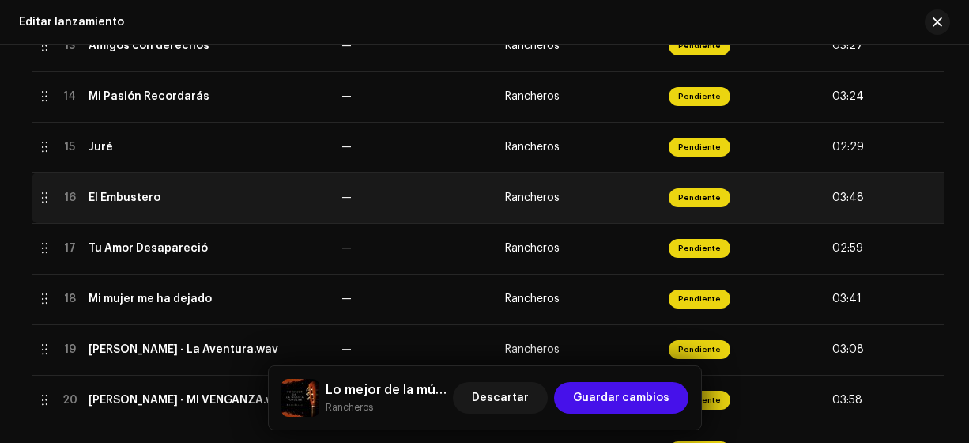
click at [130, 194] on div "El Embustero" at bounding box center [125, 197] width 72 height 13
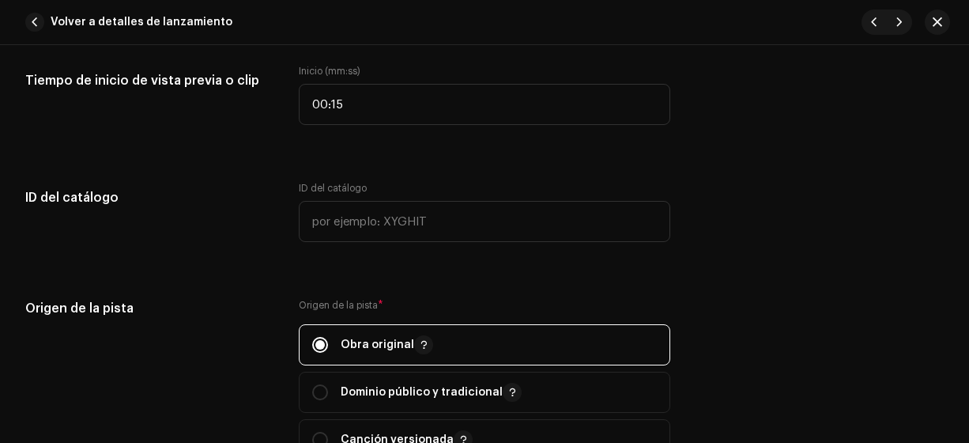
scroll to position [1654, 0]
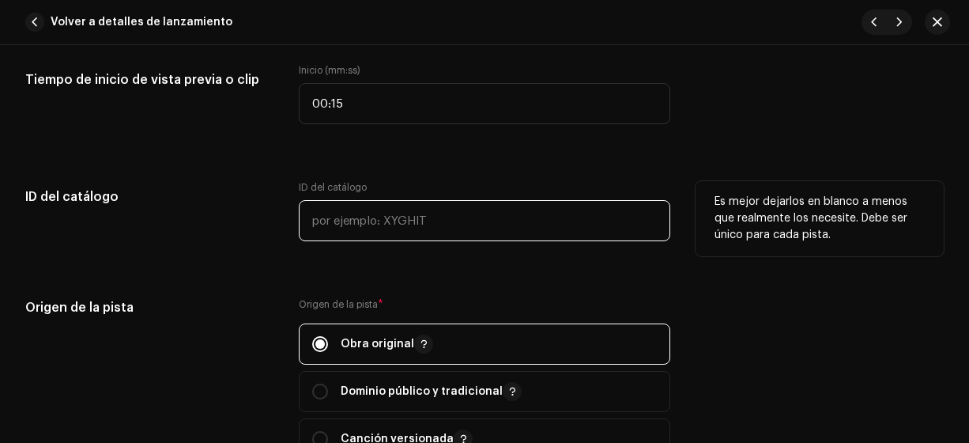
click at [319, 217] on input "text" at bounding box center [485, 220] width 372 height 41
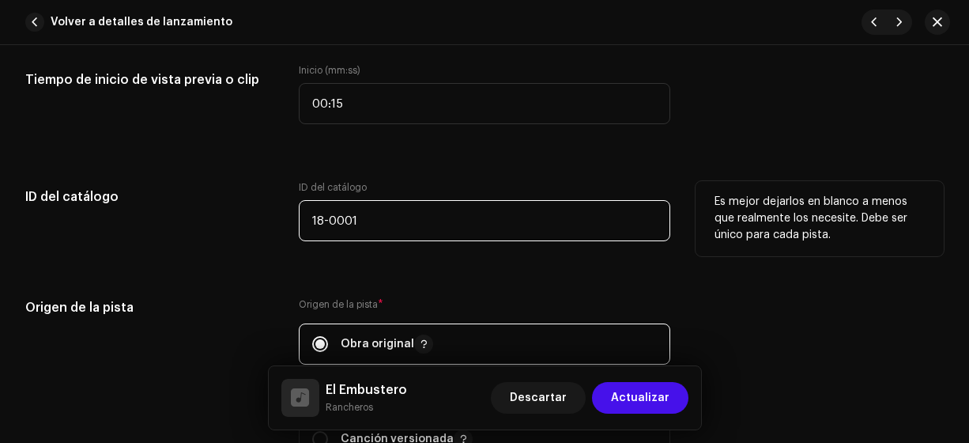
type input "18-00017"
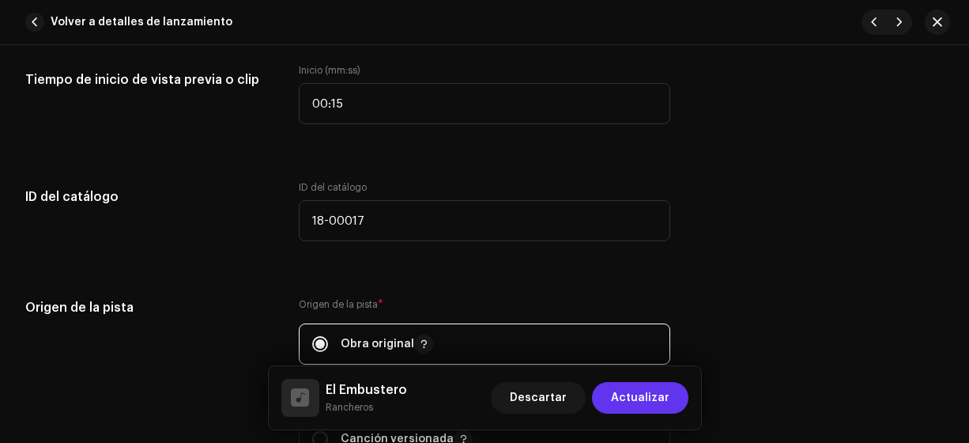
click at [629, 396] on span "Actualizar" at bounding box center [640, 398] width 58 height 32
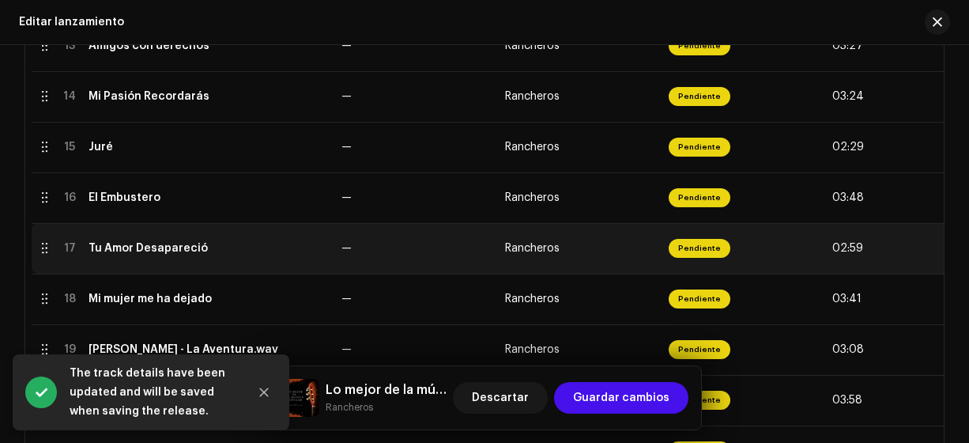
click at [138, 247] on div "Tu Amor Desapareció" at bounding box center [148, 248] width 119 height 13
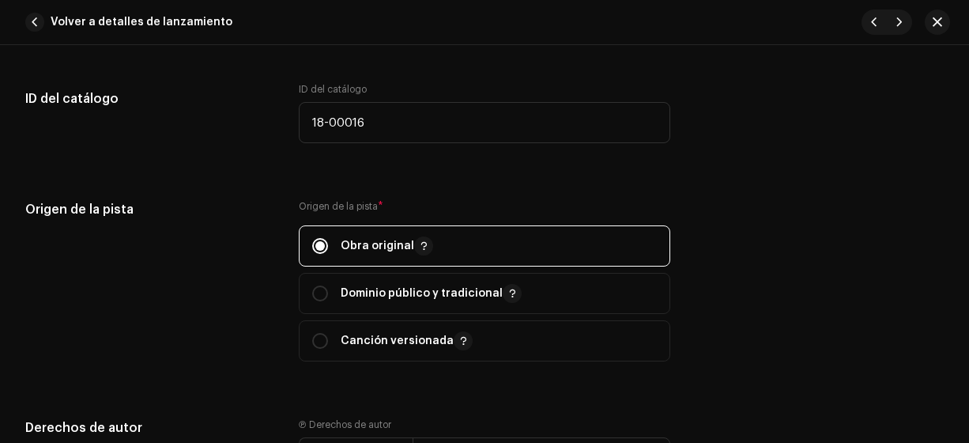
scroll to position [1750, 0]
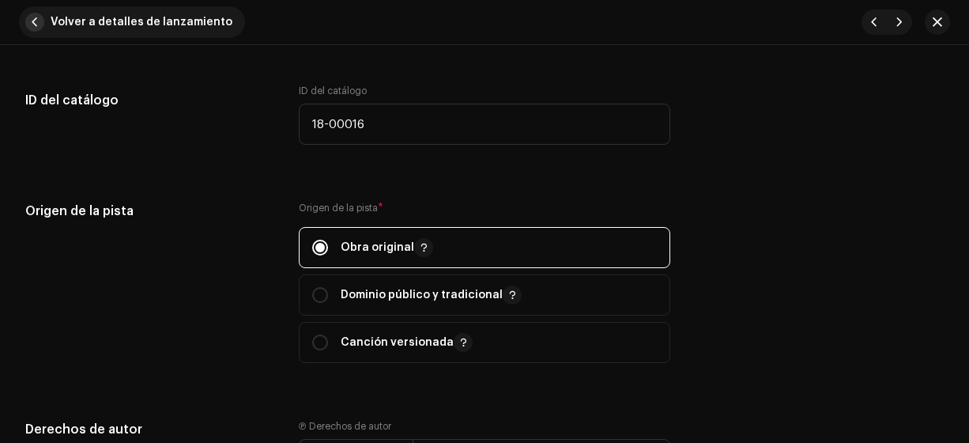
click at [39, 25] on span "button" at bounding box center [34, 22] width 19 height 19
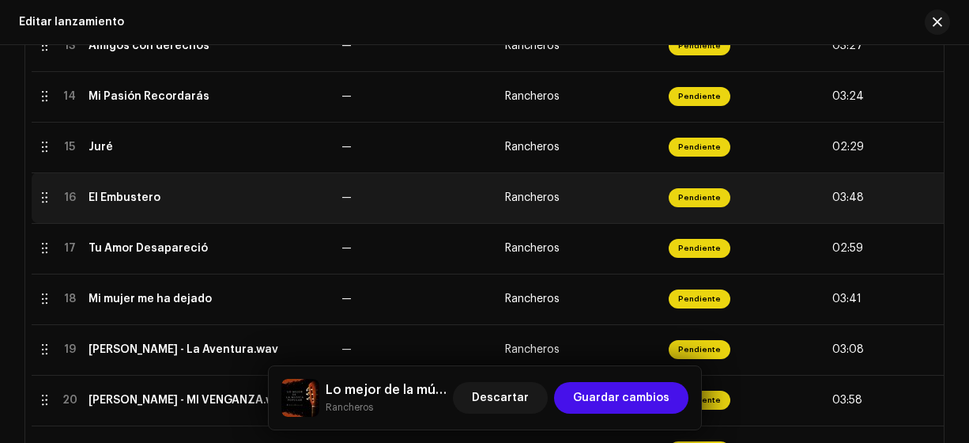
click at [112, 198] on div "El Embustero" at bounding box center [125, 197] width 72 height 13
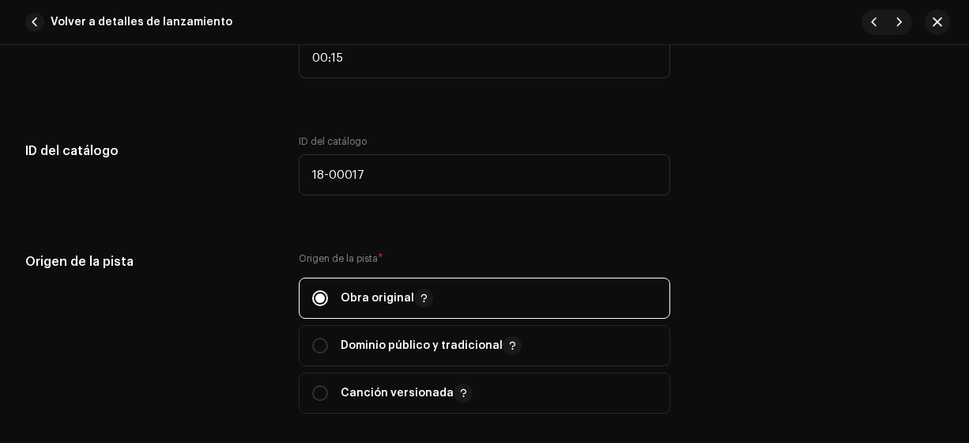
scroll to position [1700, 0]
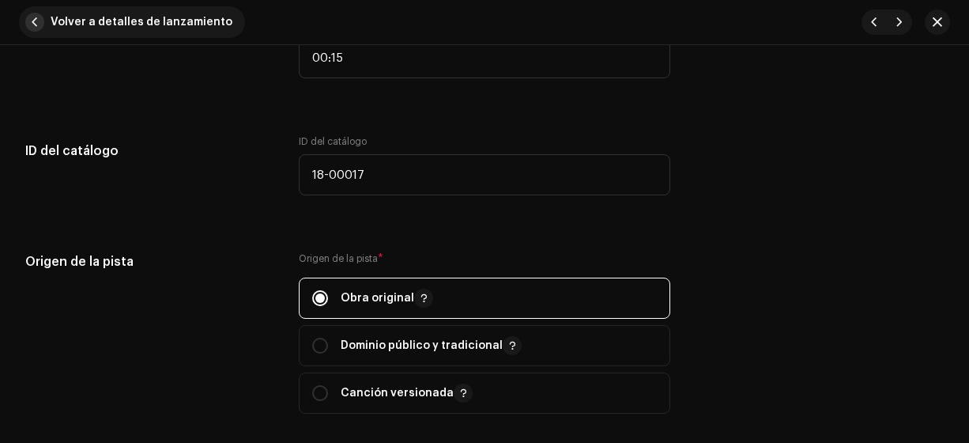
click at [32, 22] on span "button" at bounding box center [34, 22] width 19 height 19
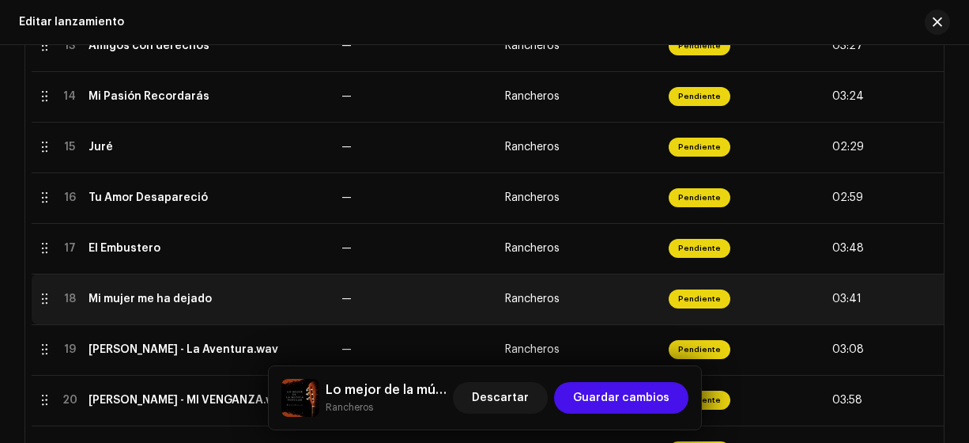
click at [153, 299] on div "Mi mujer me ha dejado" at bounding box center [150, 298] width 123 height 13
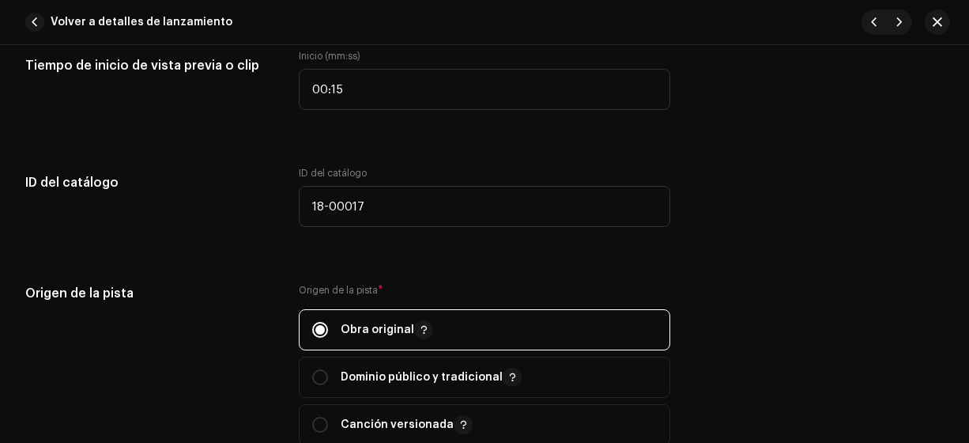
scroll to position [1674, 0]
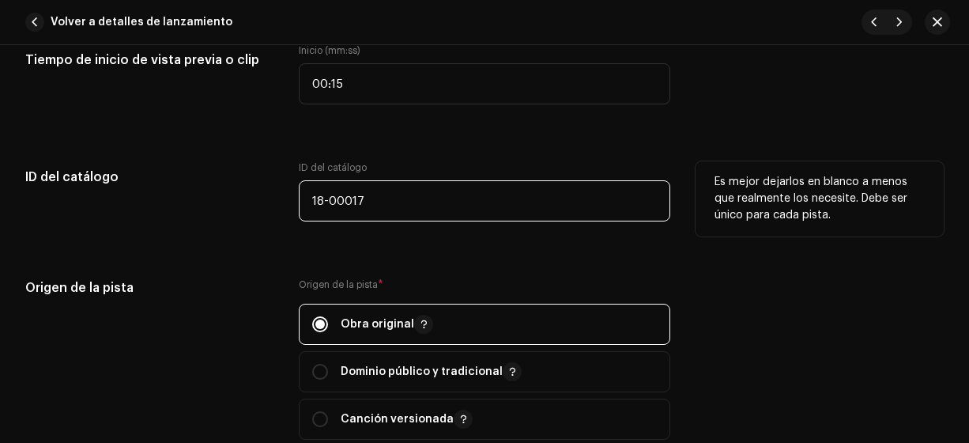
click at [380, 200] on input "18-00017" at bounding box center [485, 200] width 372 height 41
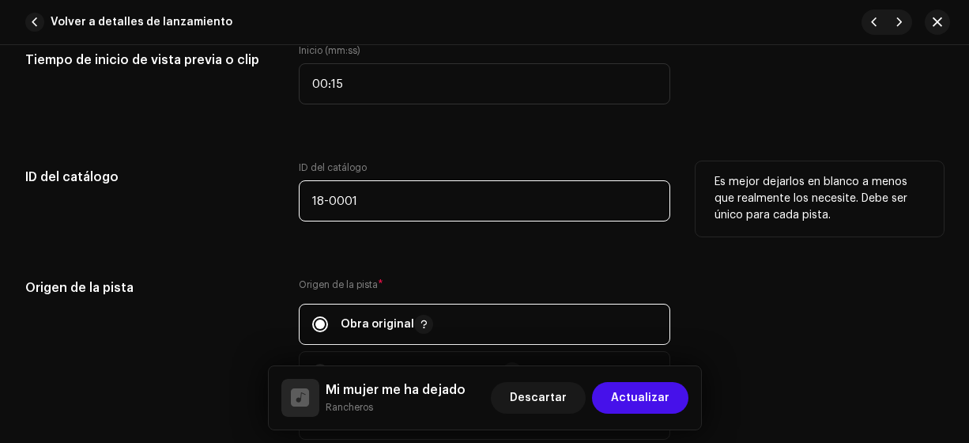
type input "18-00018"
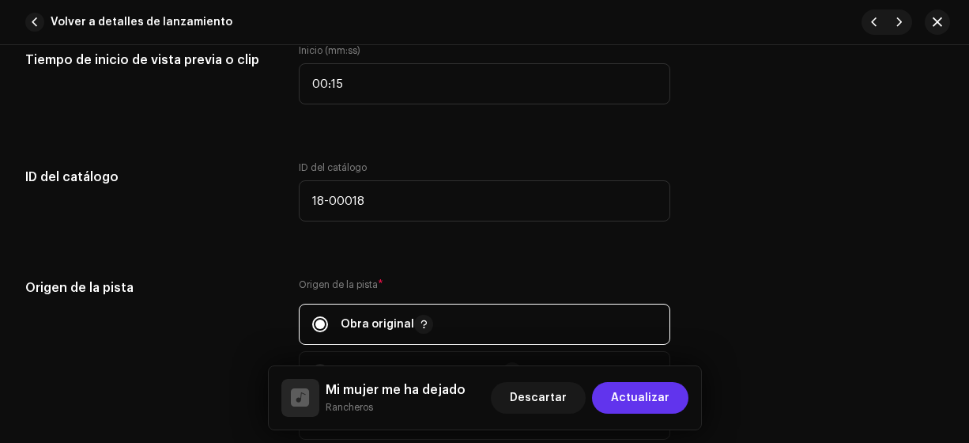
click at [636, 395] on span "Actualizar" at bounding box center [640, 398] width 58 height 32
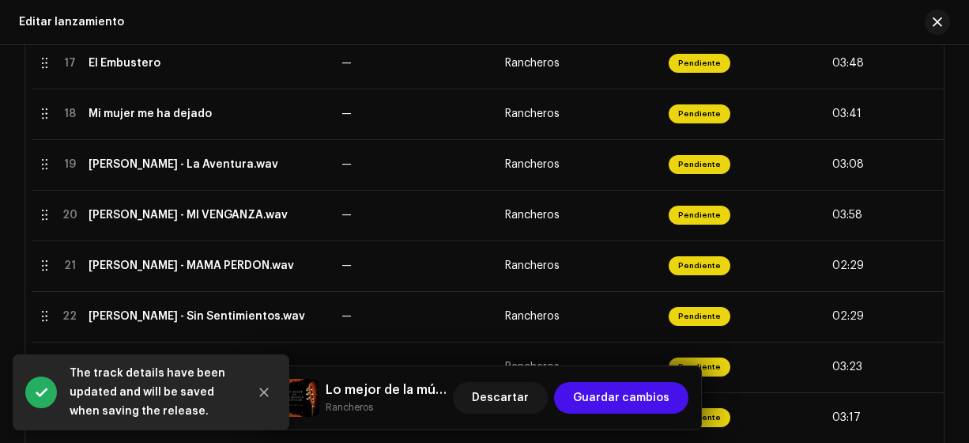
scroll to position [1192, 0]
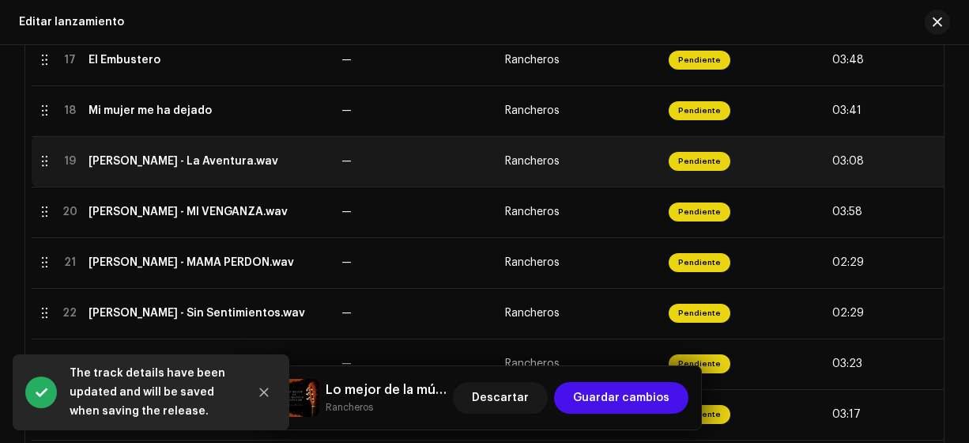
click at [197, 158] on div "[PERSON_NAME] - La Aventura.wav" at bounding box center [184, 161] width 190 height 13
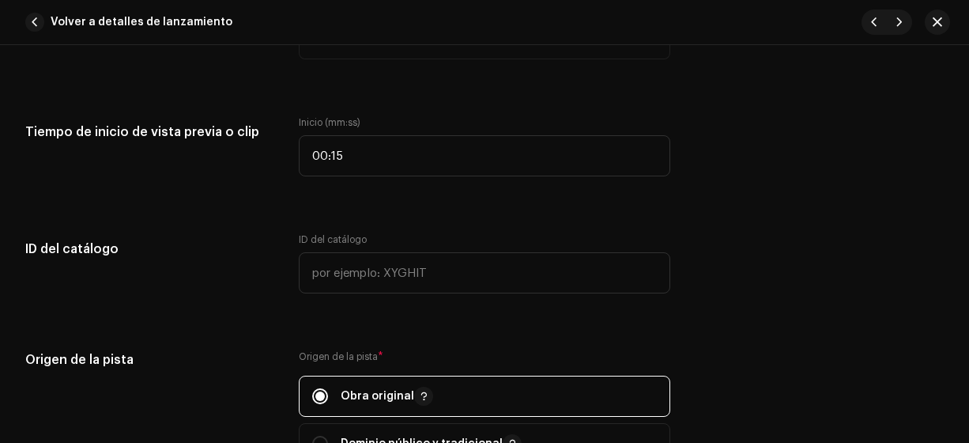
scroll to position [1605, 0]
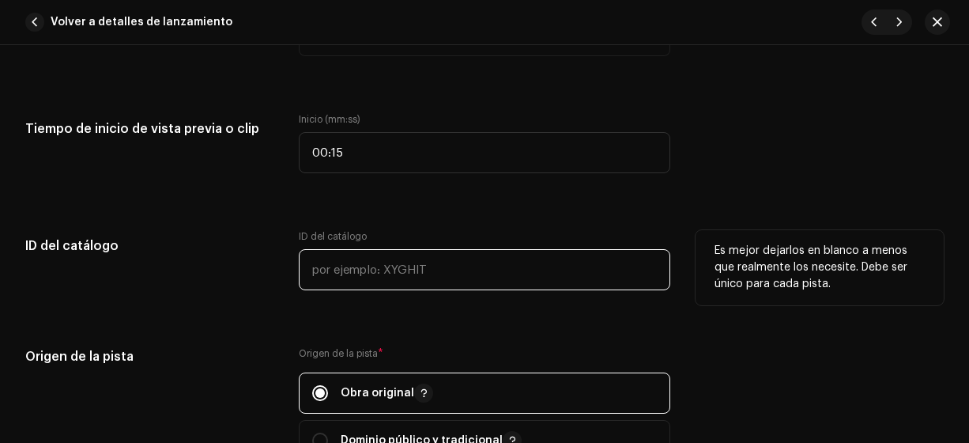
click at [318, 266] on input "text" at bounding box center [485, 269] width 372 height 41
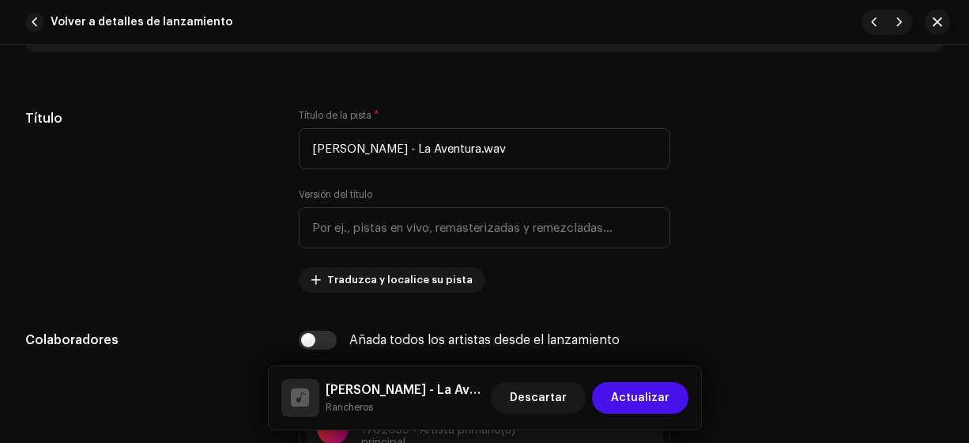
scroll to position [700, 0]
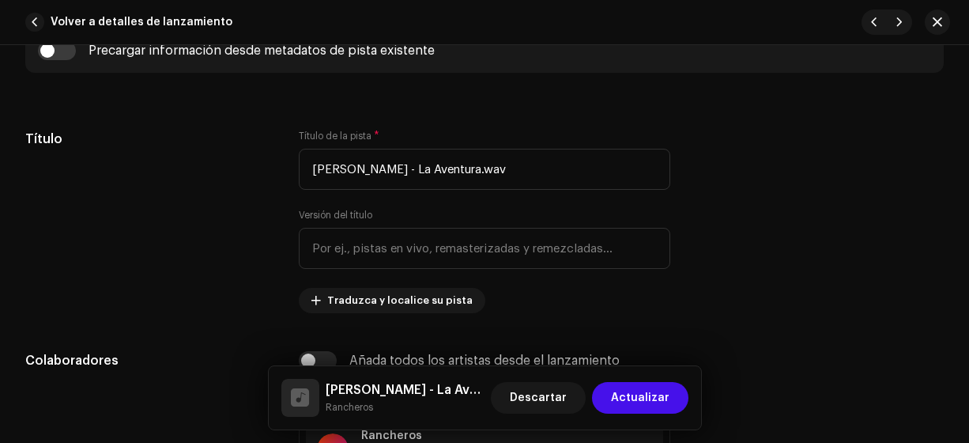
type input "18-00019"
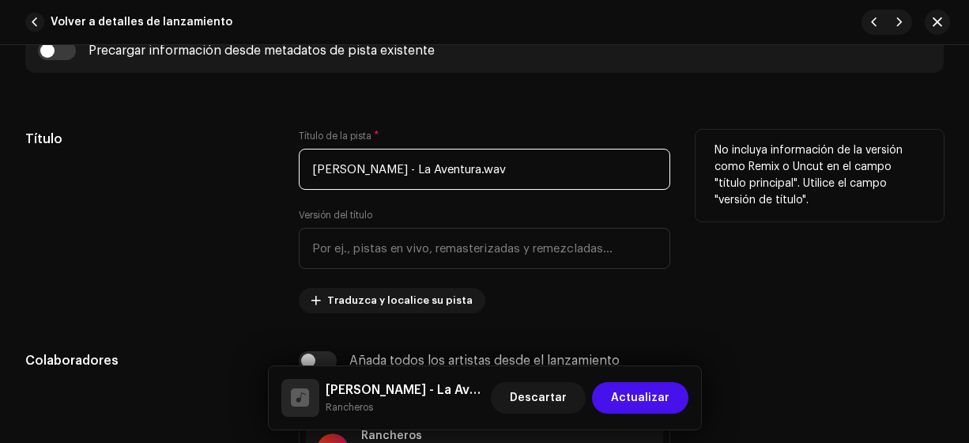
click at [418, 169] on input "[PERSON_NAME] - La Aventura.wav" at bounding box center [485, 169] width 372 height 41
click at [420, 170] on input "La Aventura.wav" at bounding box center [485, 169] width 372 height 41
type input "La Aventura"
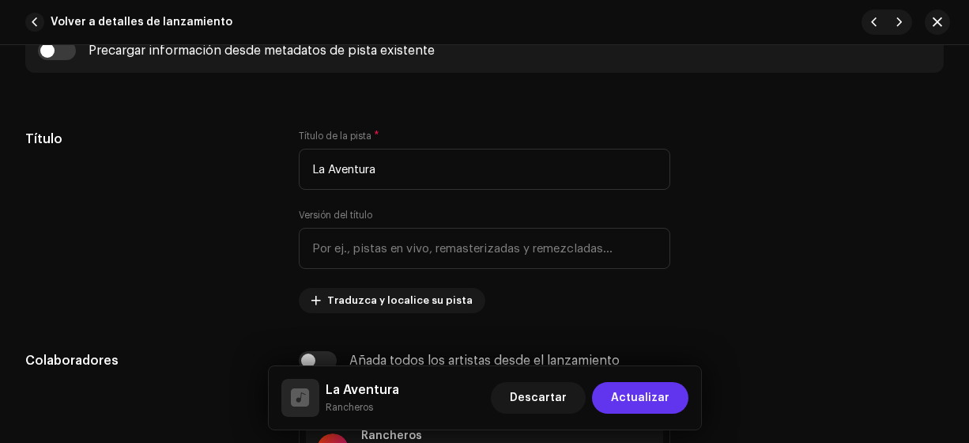
click at [629, 402] on span "Actualizar" at bounding box center [640, 398] width 58 height 32
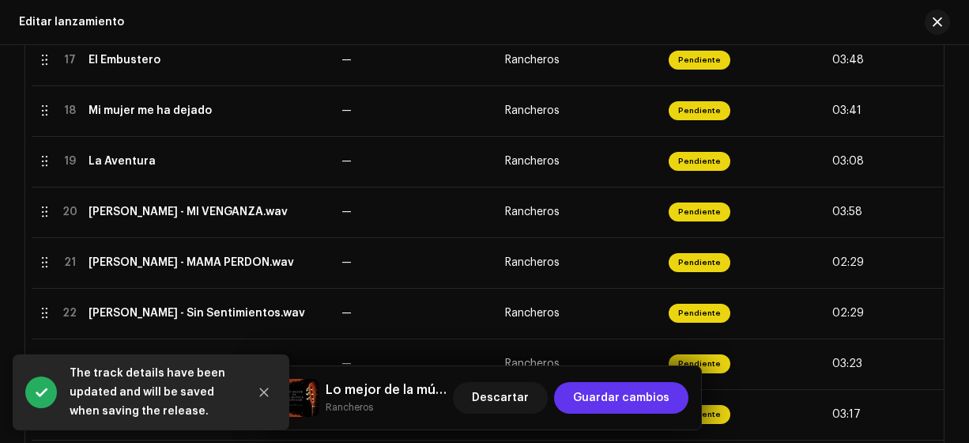
click at [623, 397] on span "Guardar cambios" at bounding box center [621, 398] width 96 height 32
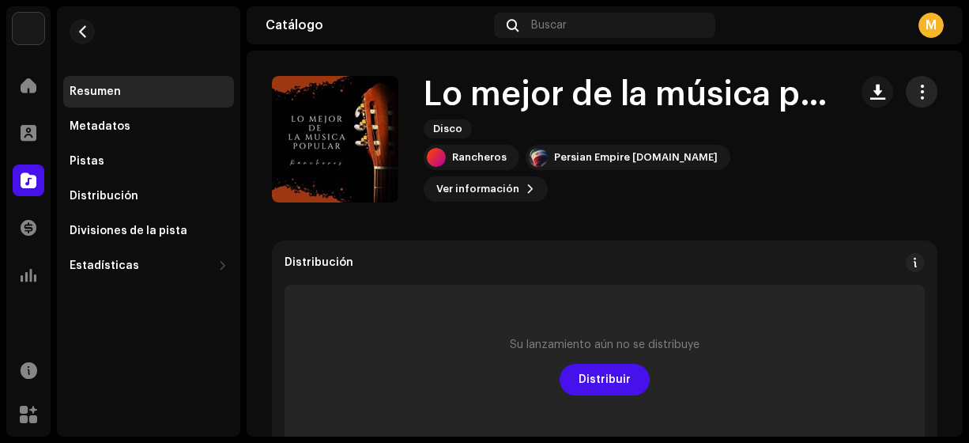
click at [915, 92] on span "button" at bounding box center [922, 91] width 15 height 13
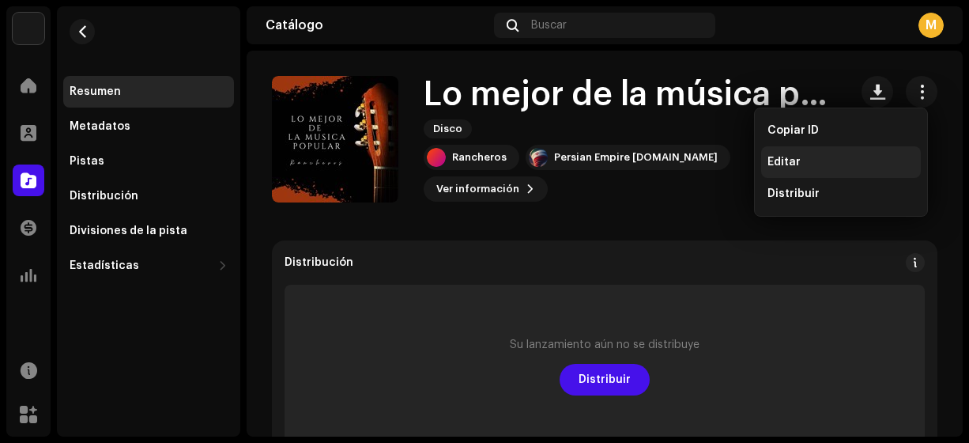
click at [786, 164] on span "Editar" at bounding box center [784, 162] width 33 height 13
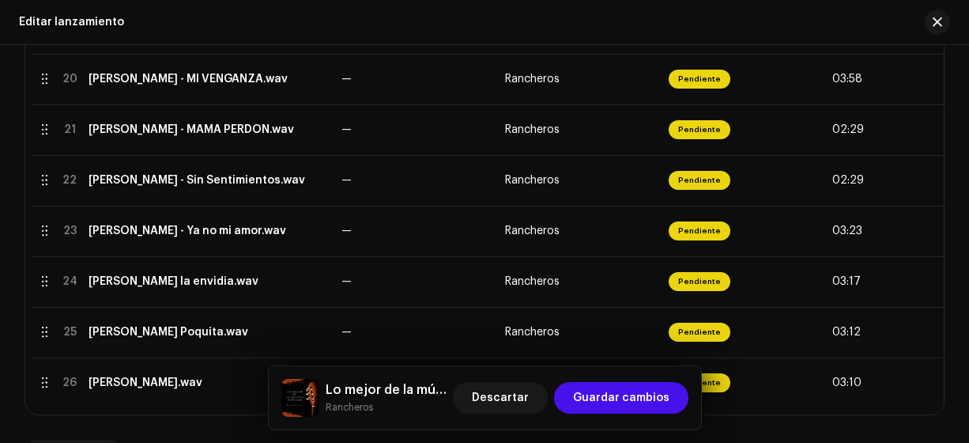
scroll to position [1328, 0]
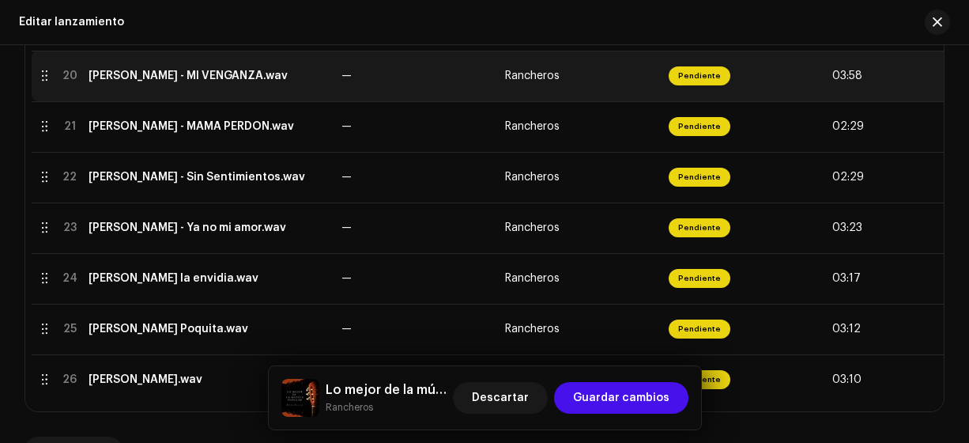
click at [247, 81] on div "[PERSON_NAME] - MI VENGANZA.wav" at bounding box center [188, 76] width 199 height 13
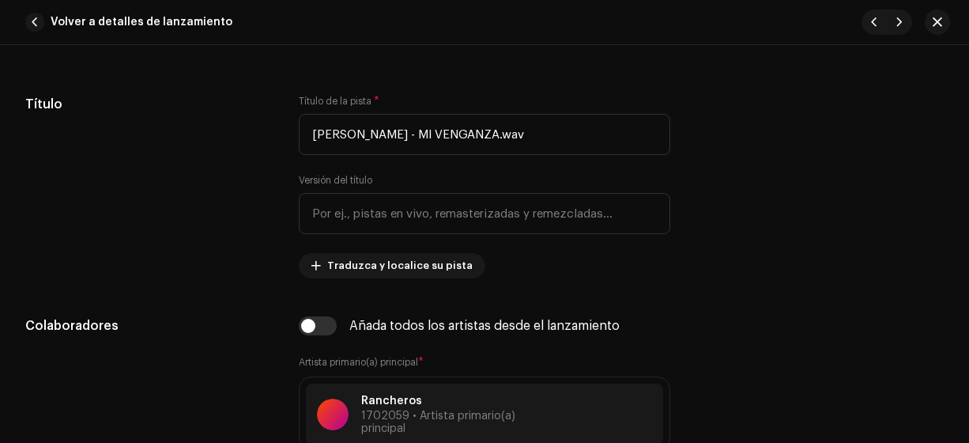
scroll to position [748, 0]
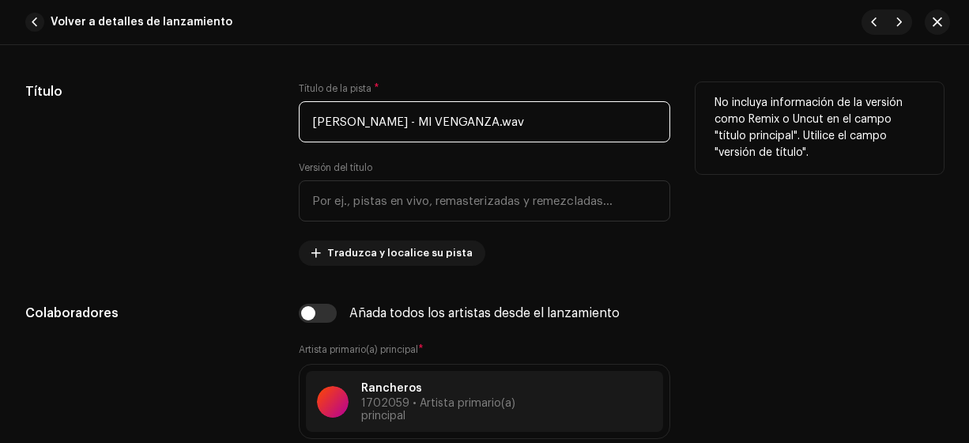
click at [415, 122] on input "[PERSON_NAME] - MI VENGANZA.wav" at bounding box center [485, 121] width 372 height 41
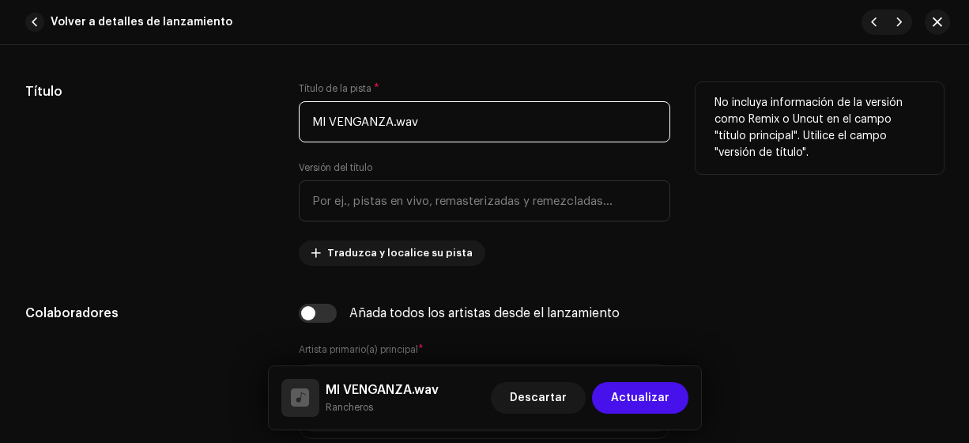
click at [326, 119] on input "MI VENGANZA.wav" at bounding box center [485, 121] width 372 height 41
click at [382, 117] on input "Mi VENGANZA.wav" at bounding box center [485, 121] width 372 height 41
click at [378, 125] on input "Mi VenganzA.wav" at bounding box center [485, 121] width 372 height 41
click at [432, 114] on input "Mi Venganza.wav" at bounding box center [485, 121] width 372 height 41
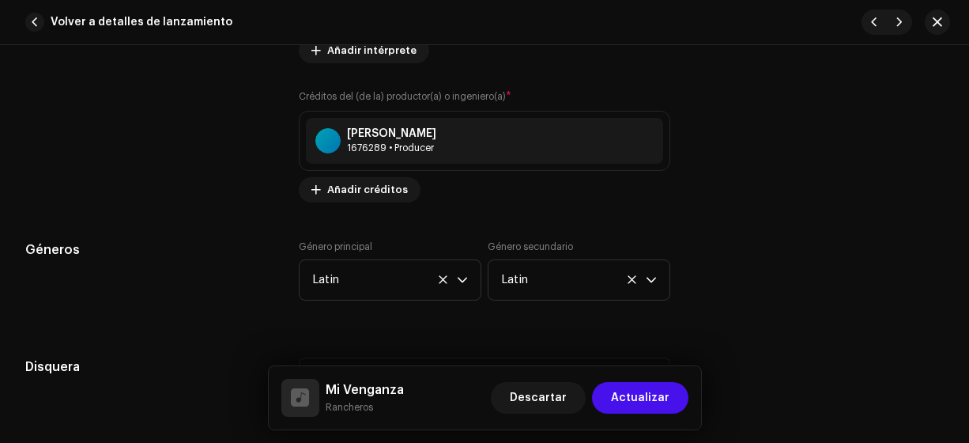
scroll to position [1262, 0]
type input "Mi Venganza"
click at [330, 134] on div at bounding box center [327, 141] width 25 height 25
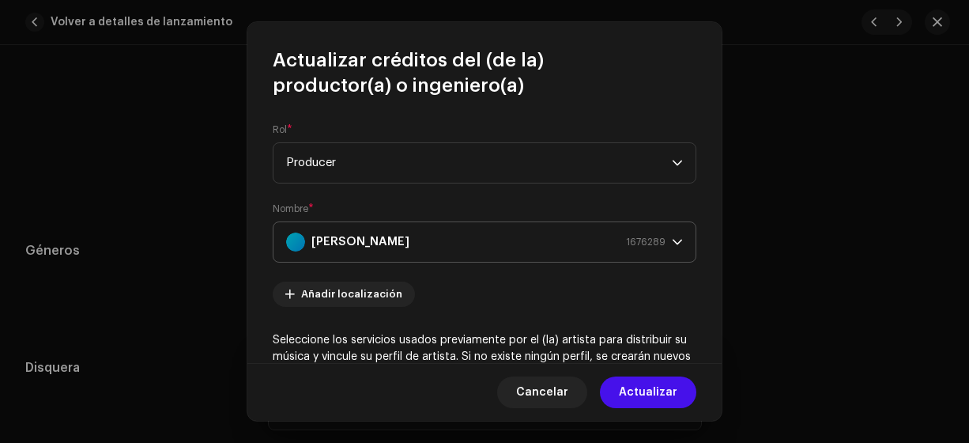
click at [326, 240] on strong "[PERSON_NAME]" at bounding box center [360, 242] width 98 height 40
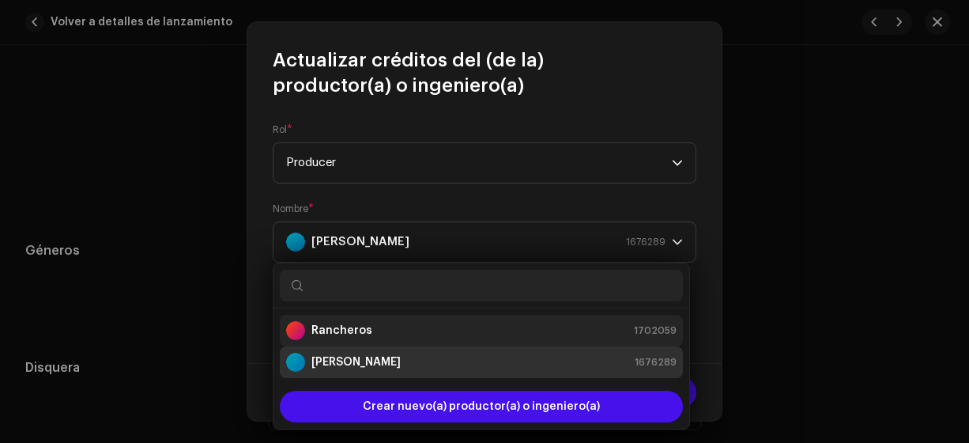
click at [319, 334] on strong "Rancheros" at bounding box center [341, 331] width 61 height 16
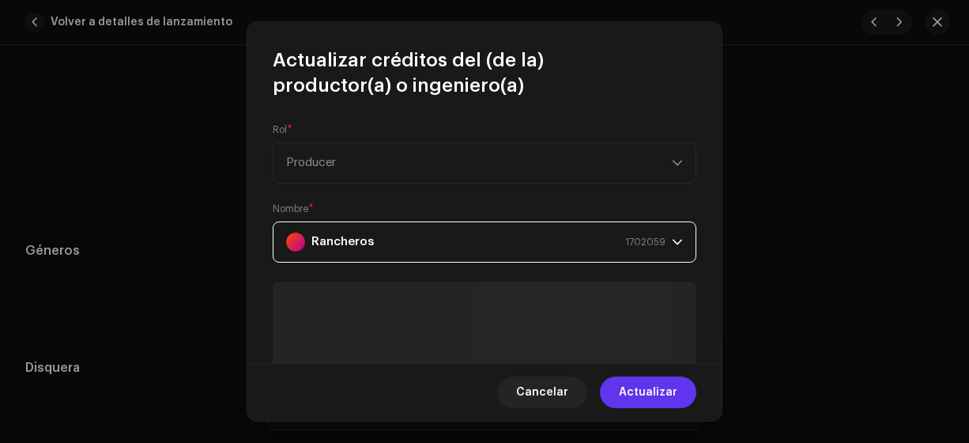
click at [642, 391] on span "Actualizar" at bounding box center [648, 392] width 58 height 32
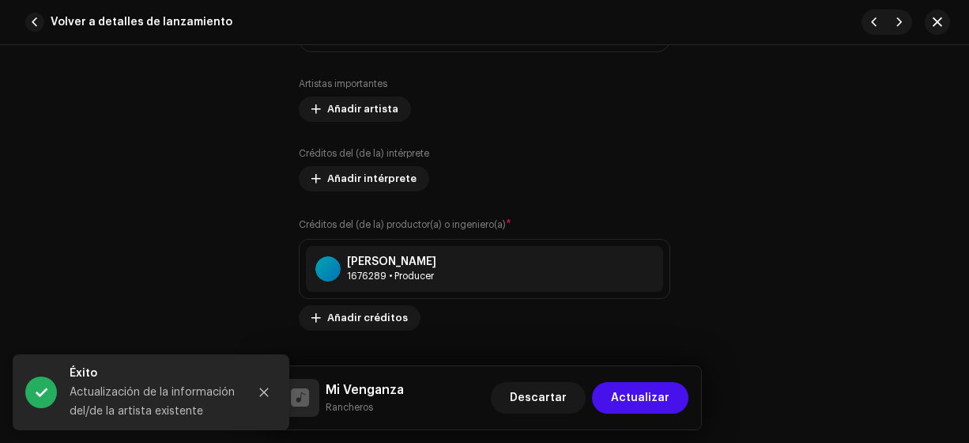
scroll to position [1137, 0]
click at [360, 262] on div "[PERSON_NAME]" at bounding box center [391, 259] width 89 height 13
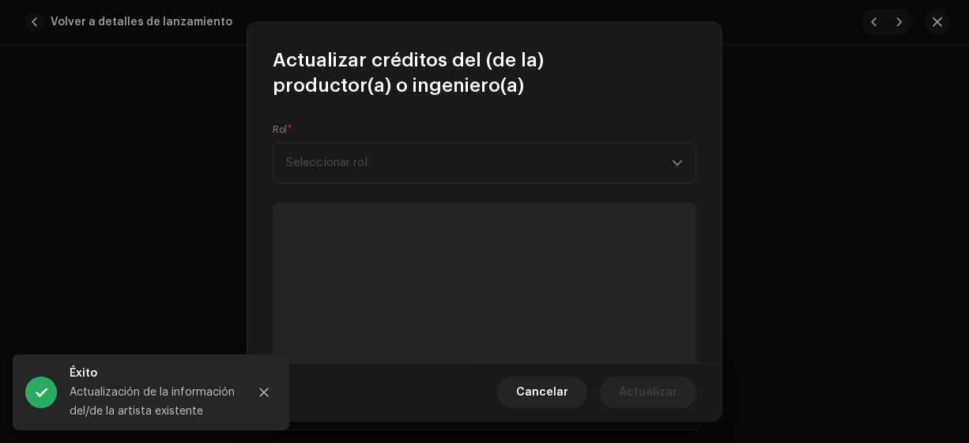
click at [317, 162] on div "Rol * Seleccionar rol" at bounding box center [485, 153] width 424 height 60
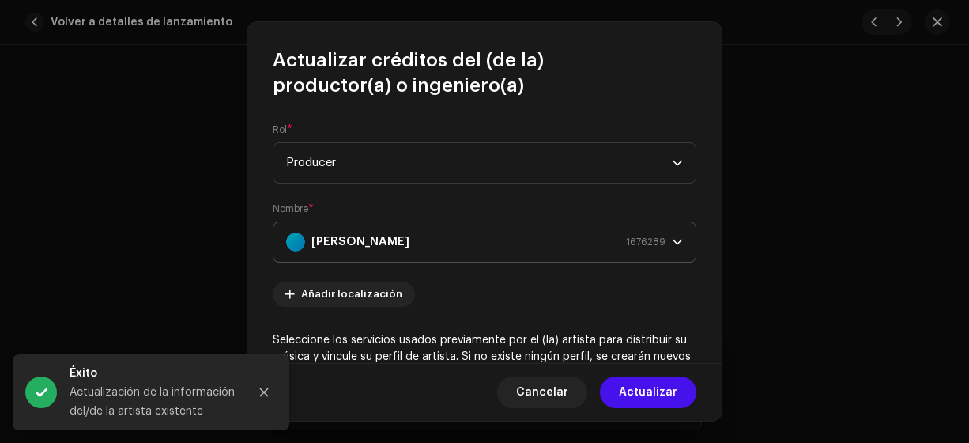
click at [323, 243] on strong "[PERSON_NAME]" at bounding box center [360, 242] width 98 height 40
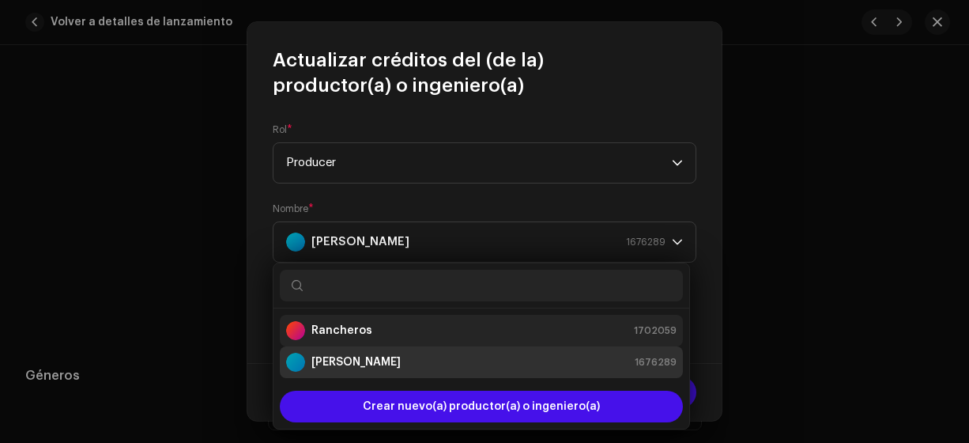
click at [324, 329] on strong "Rancheros" at bounding box center [341, 331] width 61 height 16
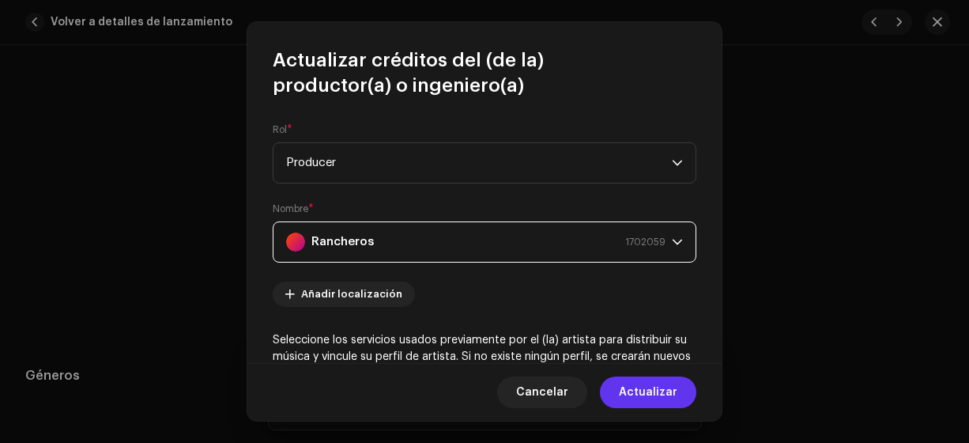
click at [640, 402] on span "Actualizar" at bounding box center [648, 392] width 58 height 32
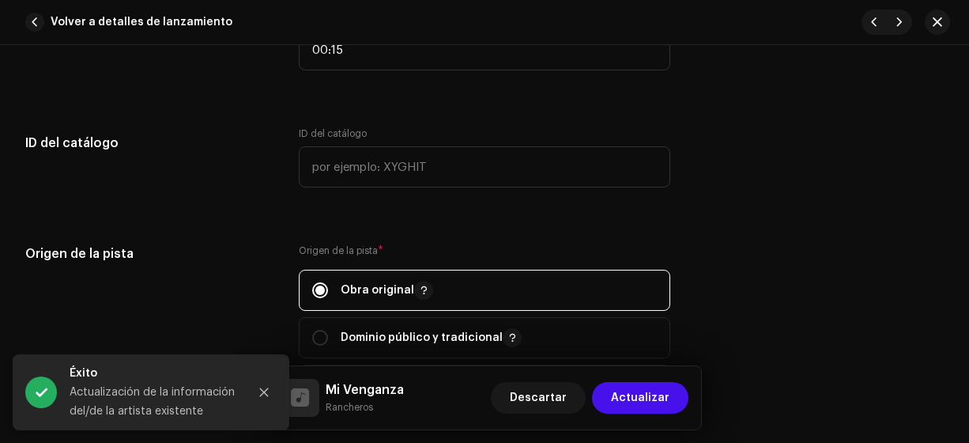
scroll to position [1734, 0]
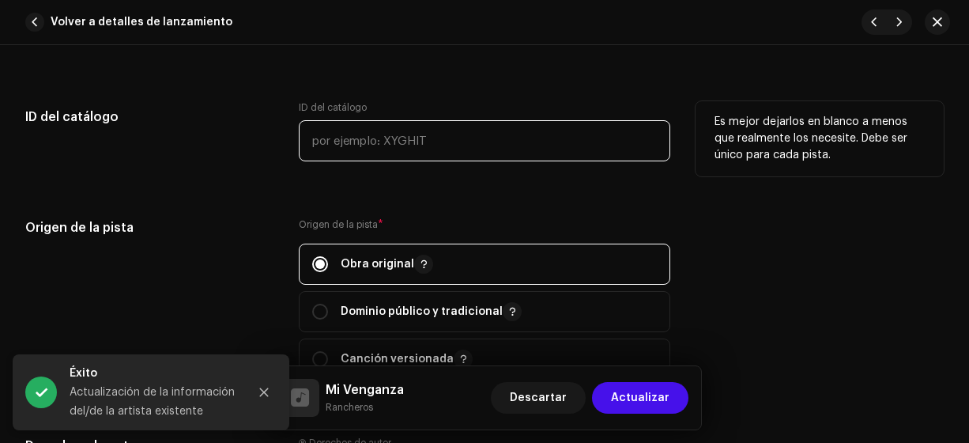
click at [316, 136] on input "text" at bounding box center [485, 140] width 372 height 41
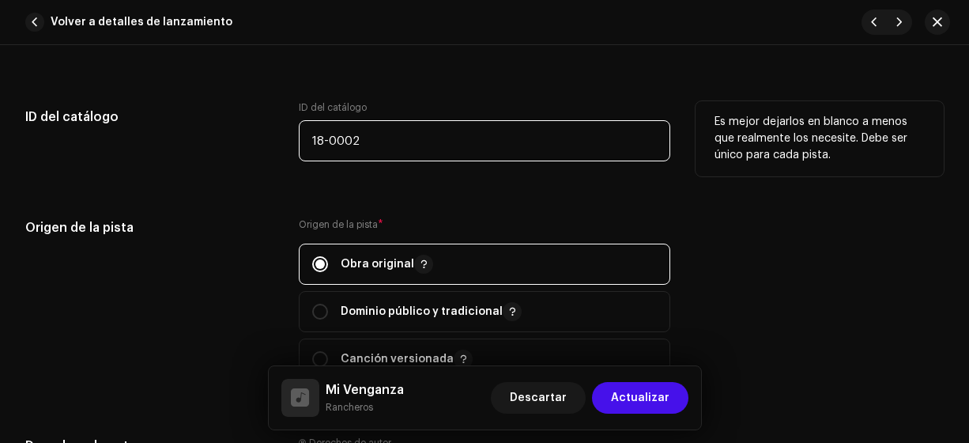
type input "18-00020"
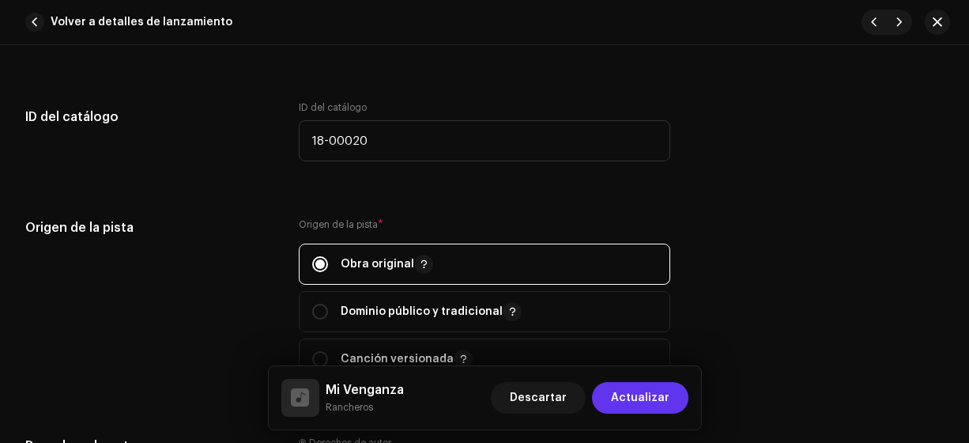
click at [623, 400] on span "Actualizar" at bounding box center [640, 398] width 58 height 32
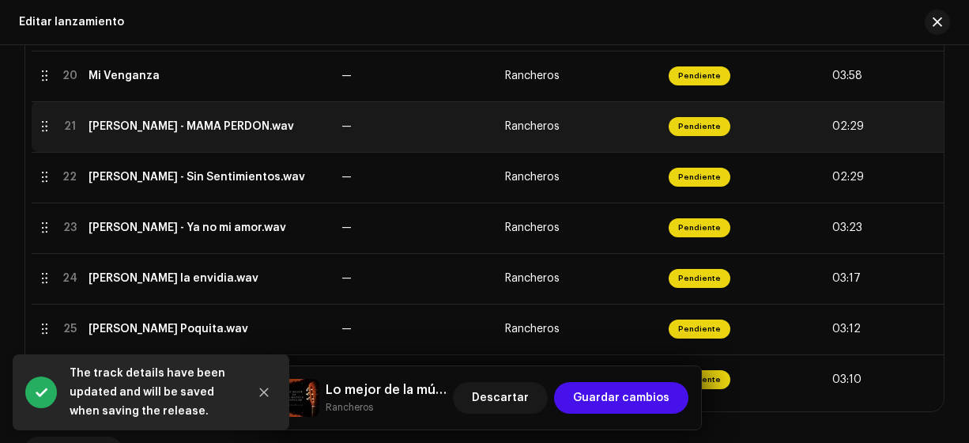
click at [168, 125] on div "[PERSON_NAME] - MAMÁ PERDÓN.wav" at bounding box center [192, 126] width 206 height 13
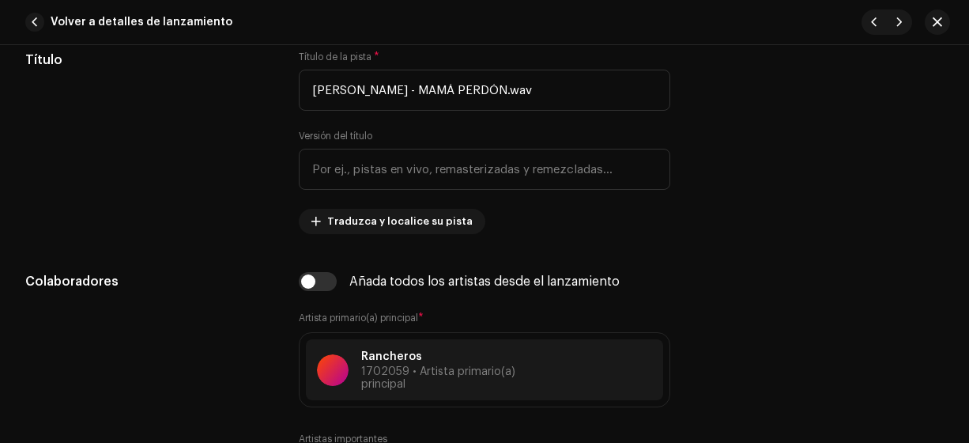
scroll to position [789, 0]
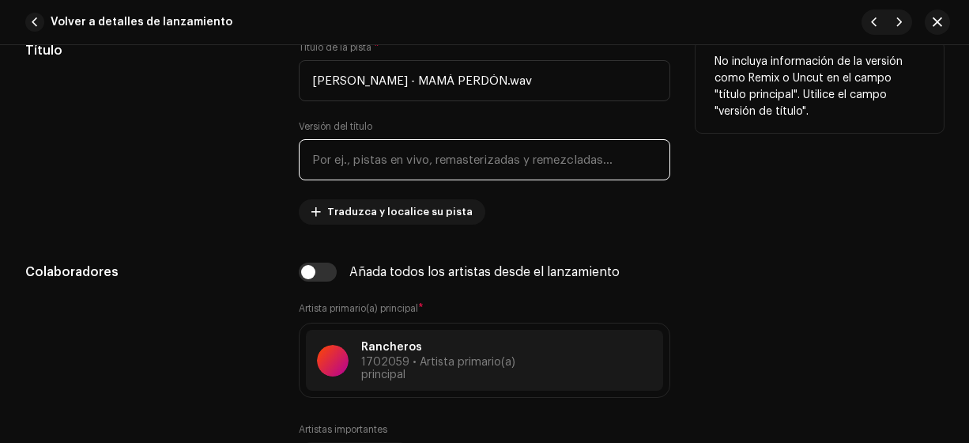
click at [299, 175] on input "text" at bounding box center [485, 159] width 372 height 41
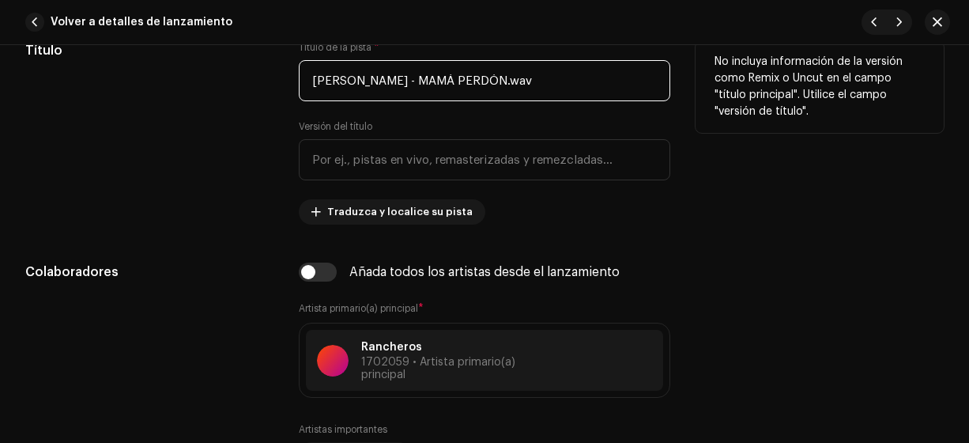
click at [446, 84] on input "[PERSON_NAME] - MAMÁ PERDÓN.wav" at bounding box center [485, 80] width 372 height 41
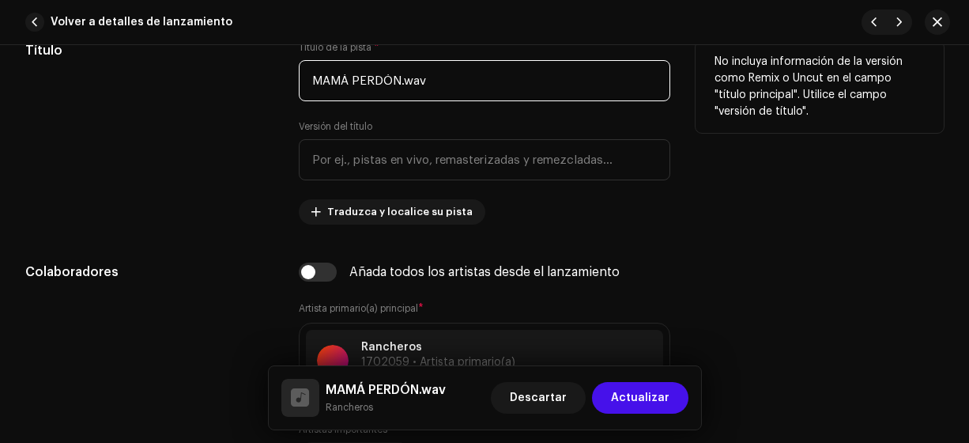
click at [462, 81] on input "MAMÁ PERDÓN.wav" at bounding box center [485, 80] width 372 height 41
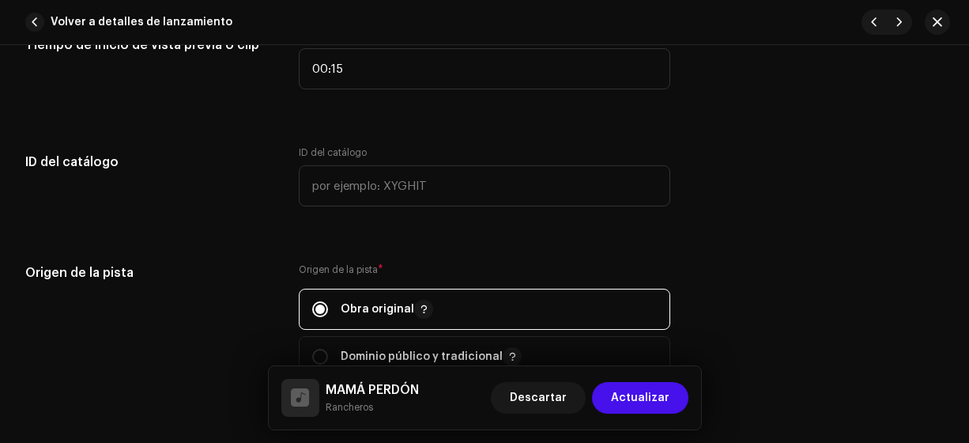
scroll to position [1689, 0]
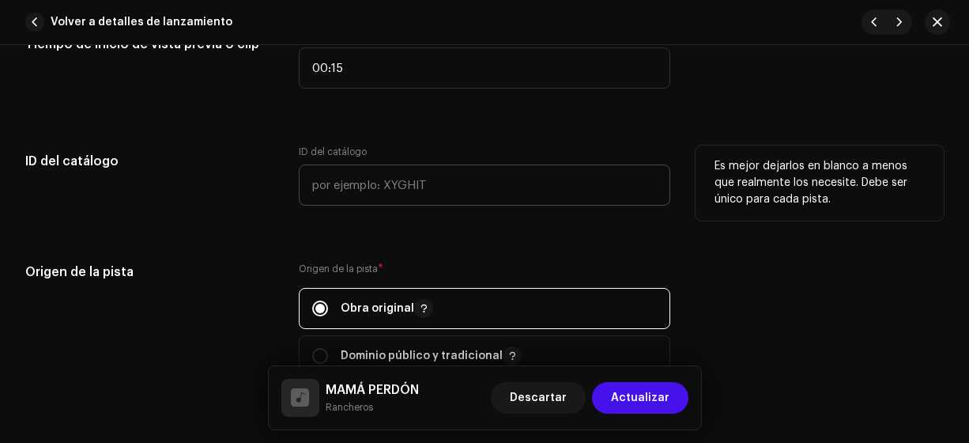
type input "MAMÁ PERDÓN"
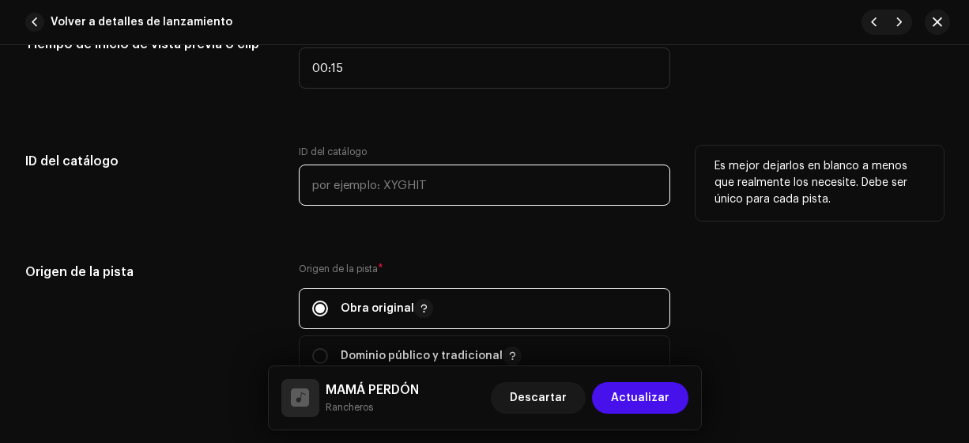
click at [315, 187] on input "text" at bounding box center [485, 184] width 372 height 41
type input "18-00021"
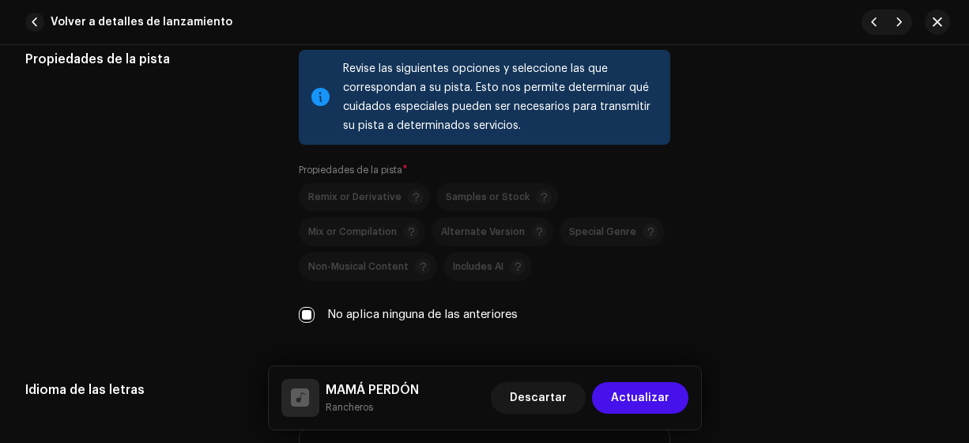
scroll to position [2247, 0]
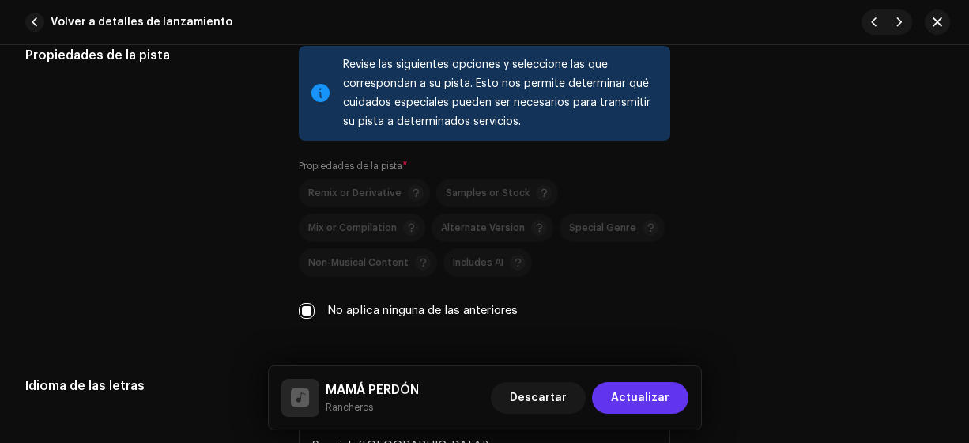
click at [642, 397] on span "Actualizar" at bounding box center [640, 398] width 58 height 32
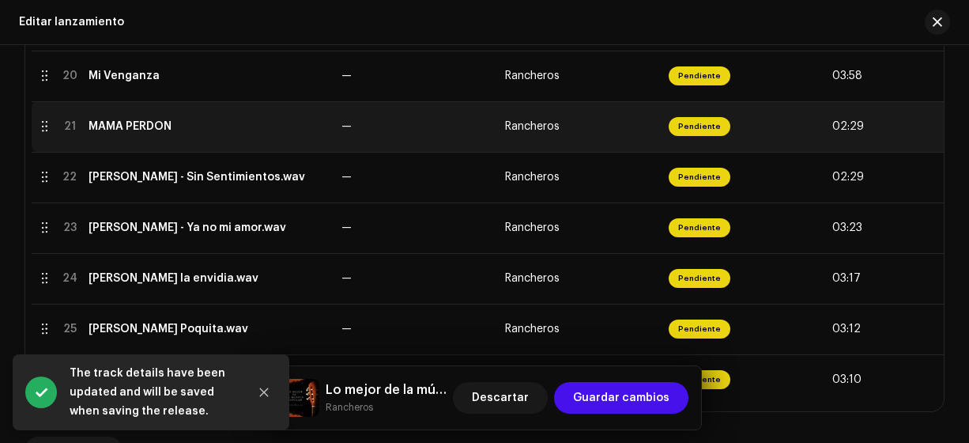
click at [115, 125] on div "MAMÁ PERDÓN" at bounding box center [130, 126] width 83 height 13
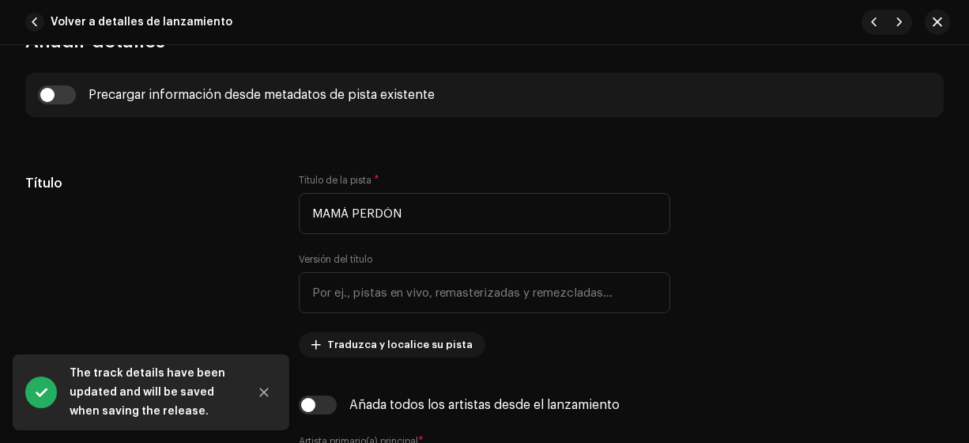
scroll to position [663, 0]
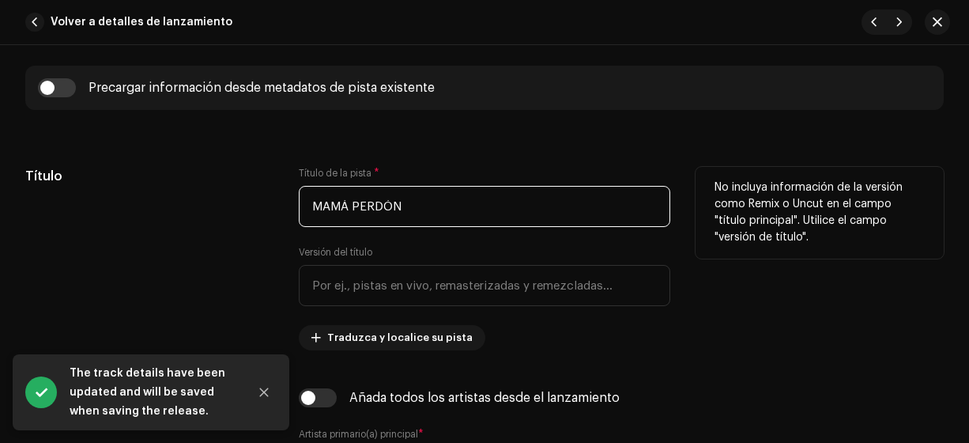
click at [346, 204] on input "MAMÁ PERDÓN" at bounding box center [485, 206] width 372 height 41
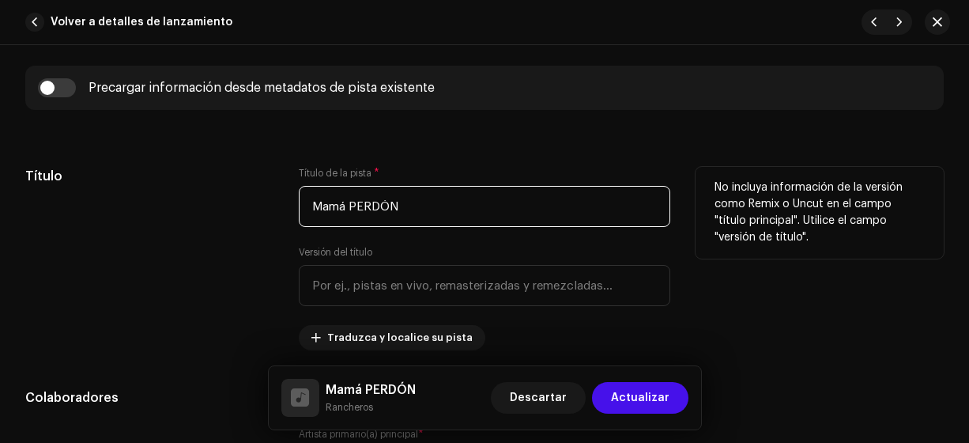
click at [404, 201] on input "Mamá PERDÓN" at bounding box center [485, 206] width 372 height 41
type input "Mamá perdón"
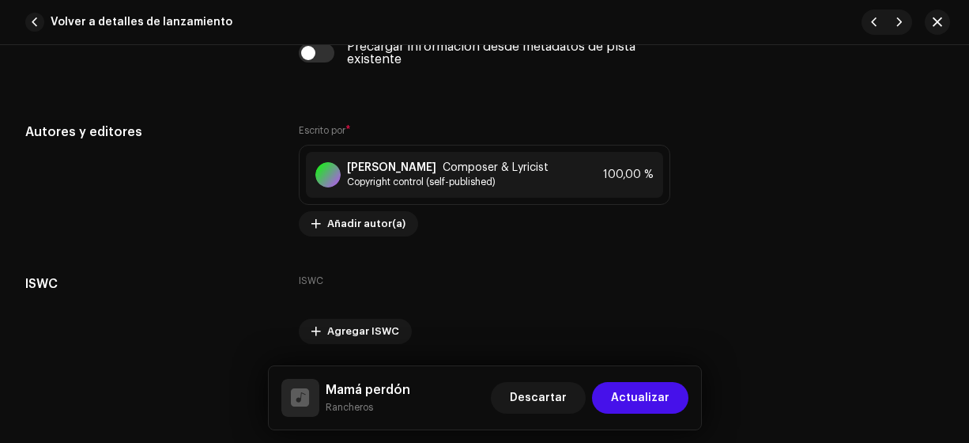
scroll to position [3222, 0]
click at [640, 398] on span "Actualizar" at bounding box center [640, 398] width 58 height 32
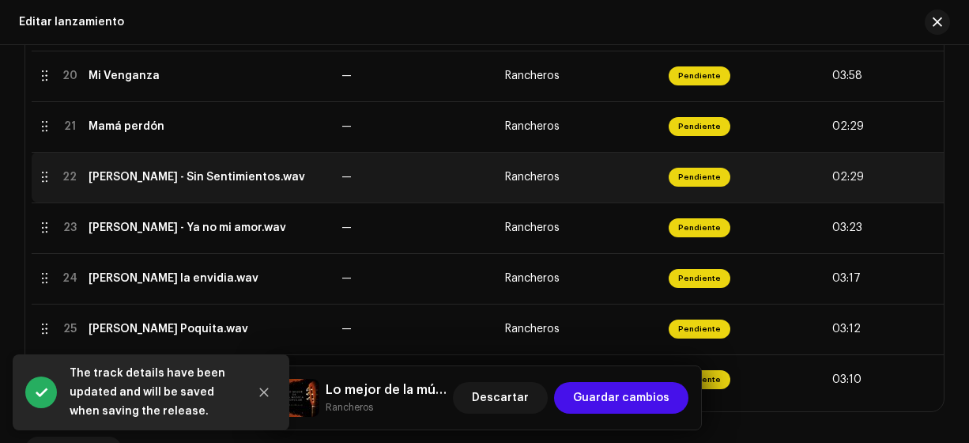
click at [206, 180] on div "[PERSON_NAME] - Sin Sentimientos.wav" at bounding box center [197, 177] width 217 height 13
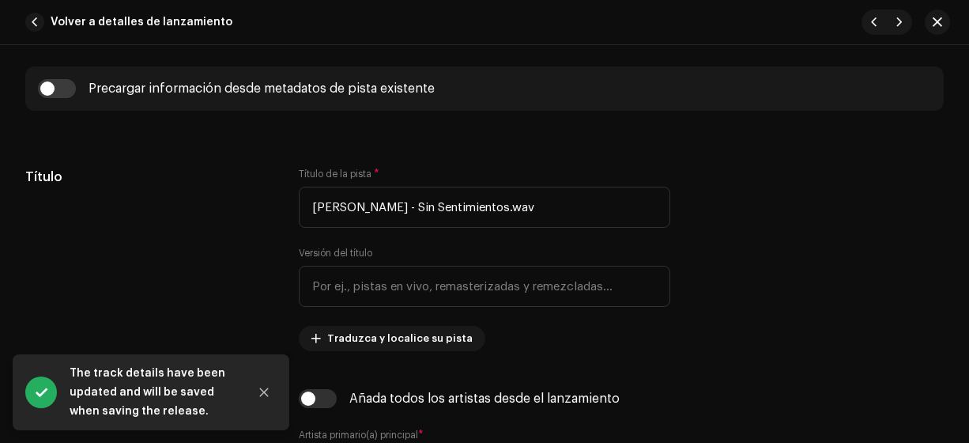
scroll to position [666, 0]
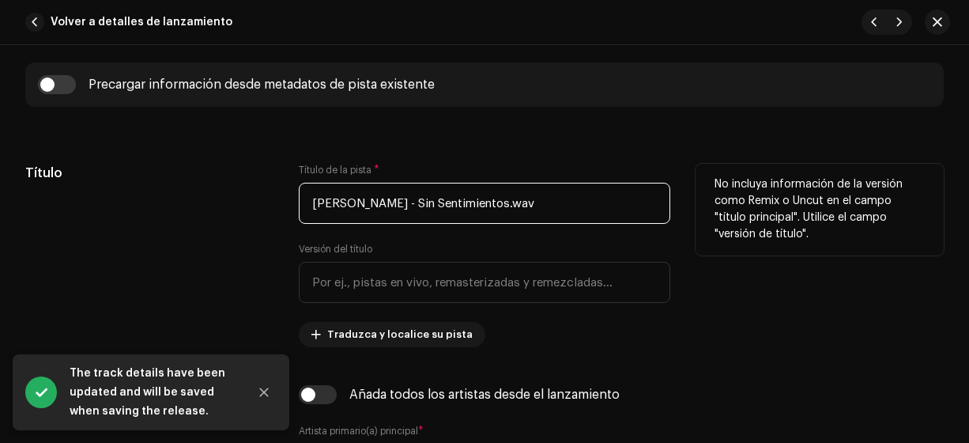
click at [418, 201] on input "[PERSON_NAME] - Sin Sentimientos.wav" at bounding box center [485, 203] width 372 height 41
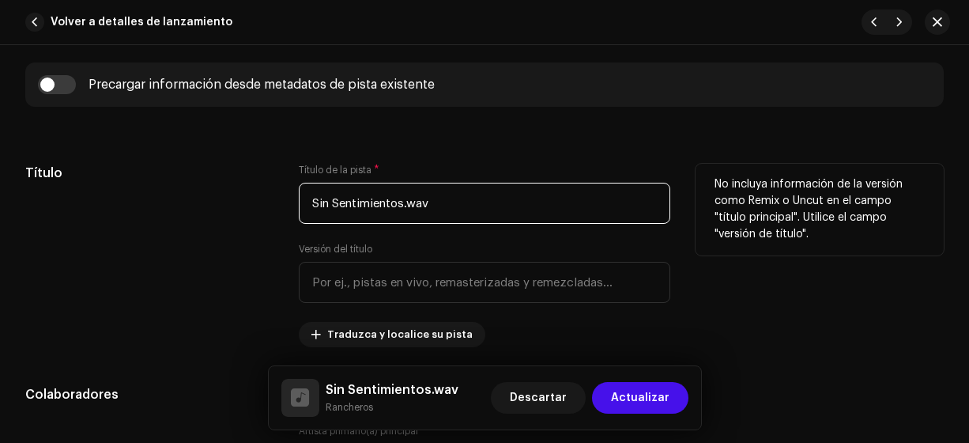
click at [437, 205] on input "Sin Sentimientos.wav" at bounding box center [485, 203] width 372 height 41
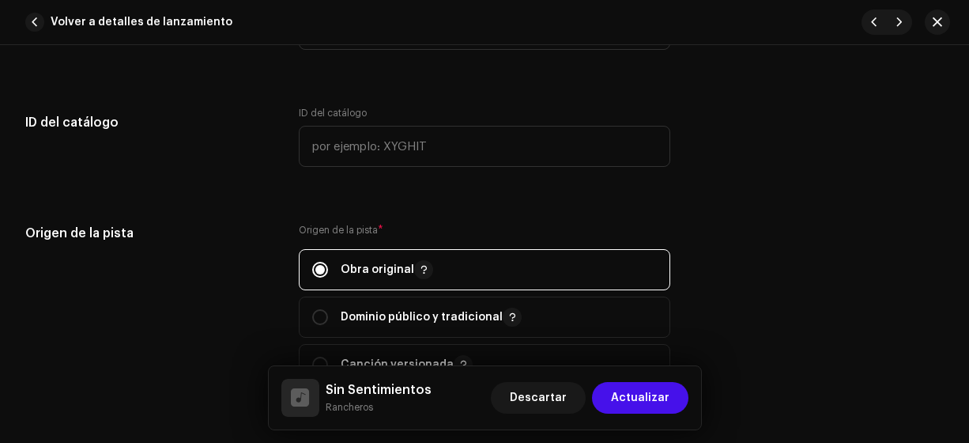
scroll to position [1727, 0]
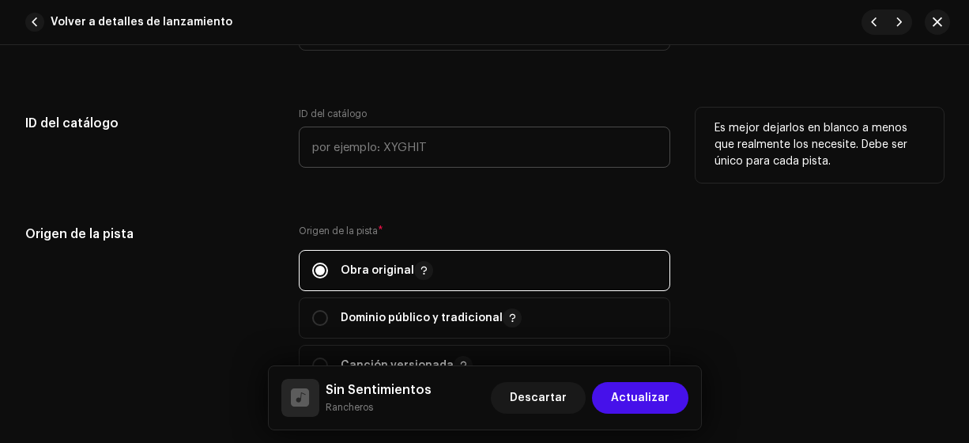
type input "Sin Sentimientos"
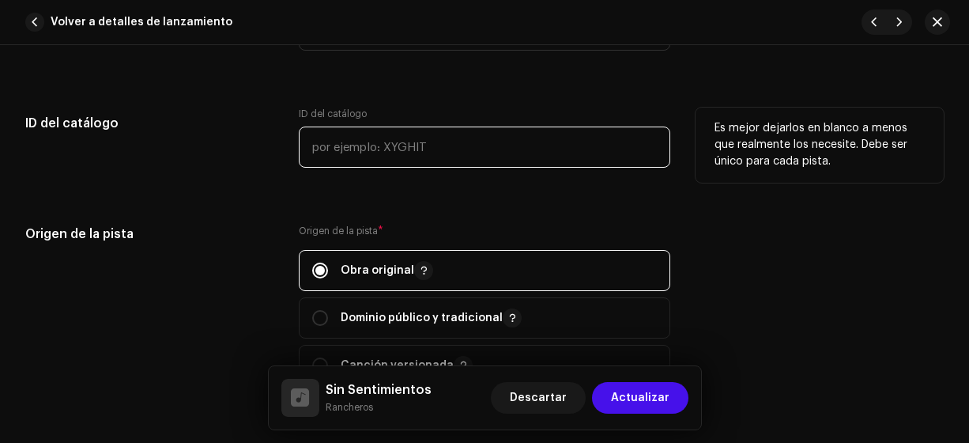
click at [321, 145] on input "text" at bounding box center [485, 146] width 372 height 41
type input "18-00022"
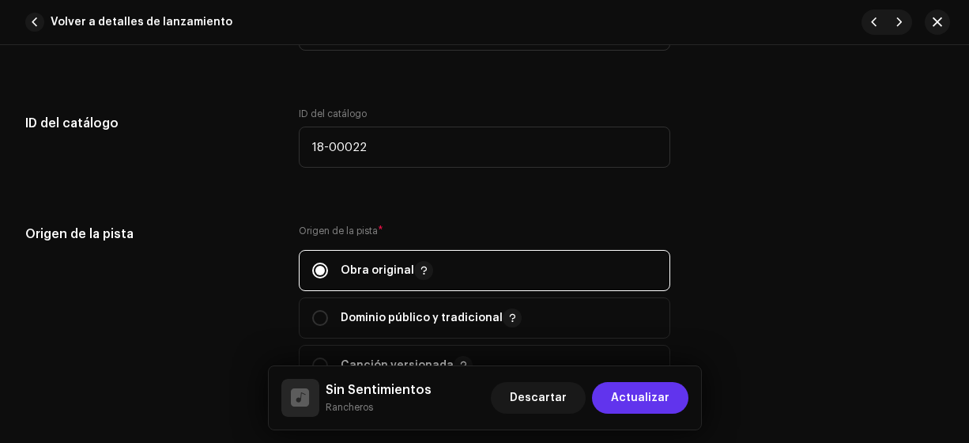
click at [632, 402] on span "Actualizar" at bounding box center [640, 398] width 58 height 32
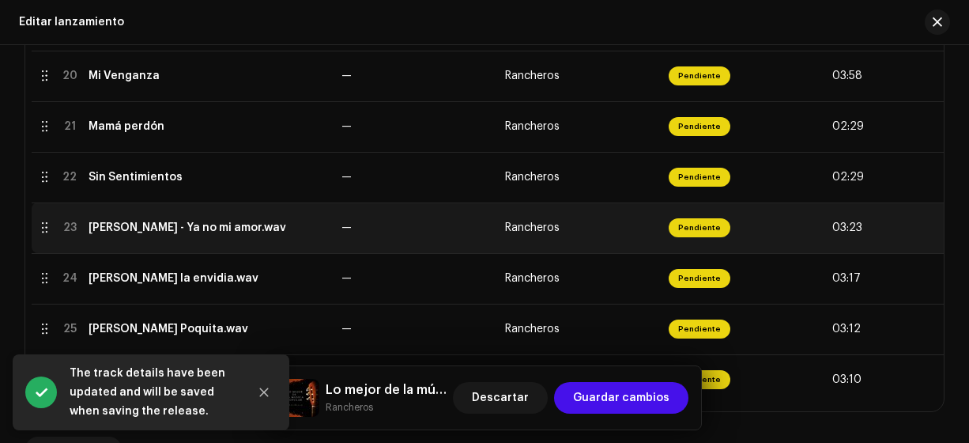
click at [166, 231] on div "[PERSON_NAME] - Ya no mi amor.wav" at bounding box center [188, 227] width 198 height 13
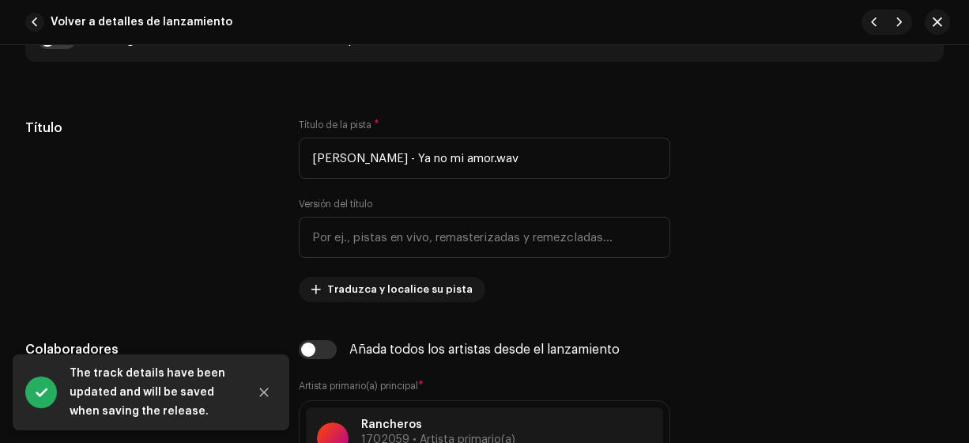
scroll to position [734, 0]
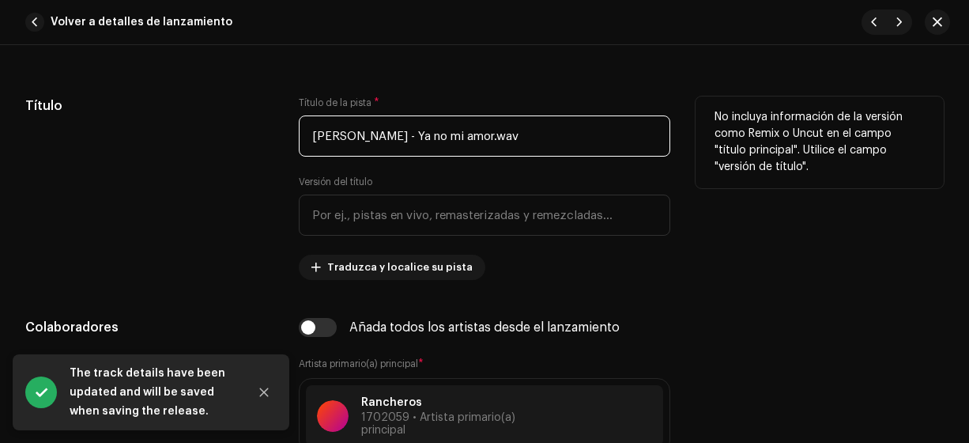
click at [405, 131] on input "[PERSON_NAME] - Ya no mi amor.wav" at bounding box center [485, 135] width 372 height 41
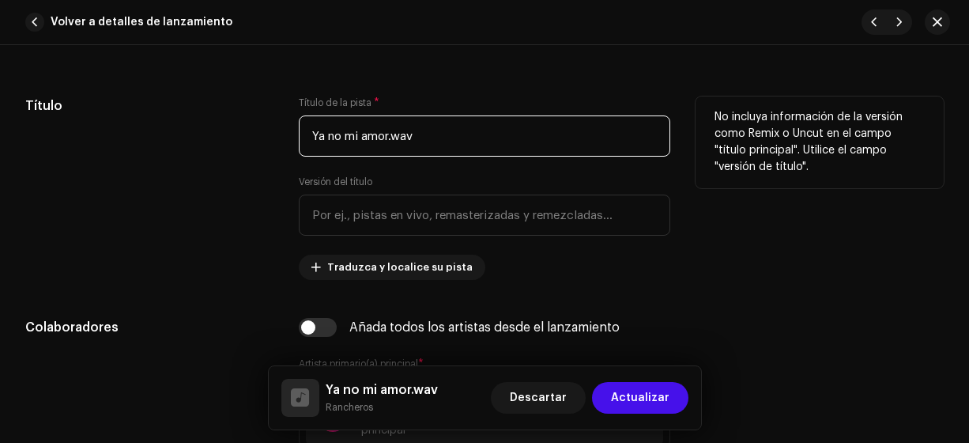
click at [426, 138] on input "Ya no mi amor.wav" at bounding box center [485, 135] width 372 height 41
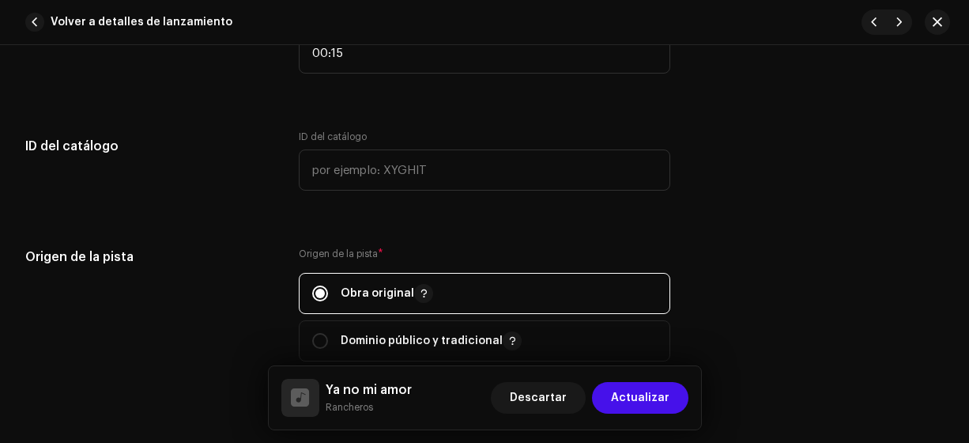
scroll to position [1708, 0]
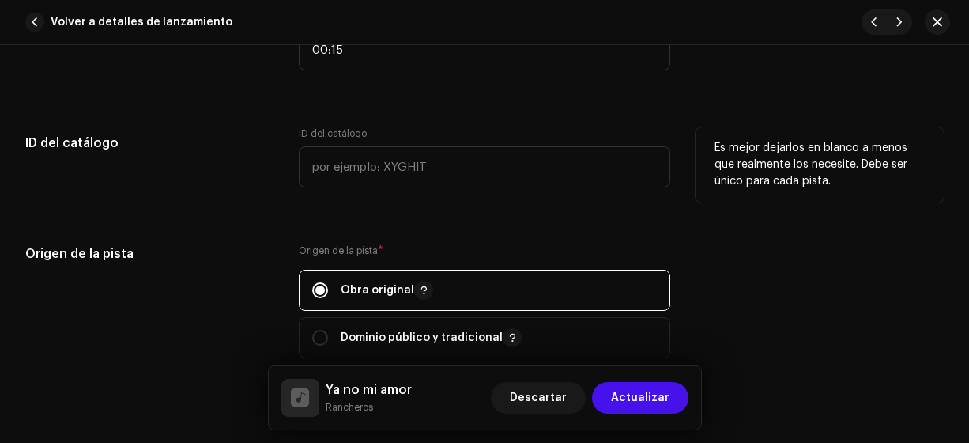
type input "Ya no mi amor"
click at [266, 155] on h5 "ID del catálogo" at bounding box center [149, 143] width 248 height 32
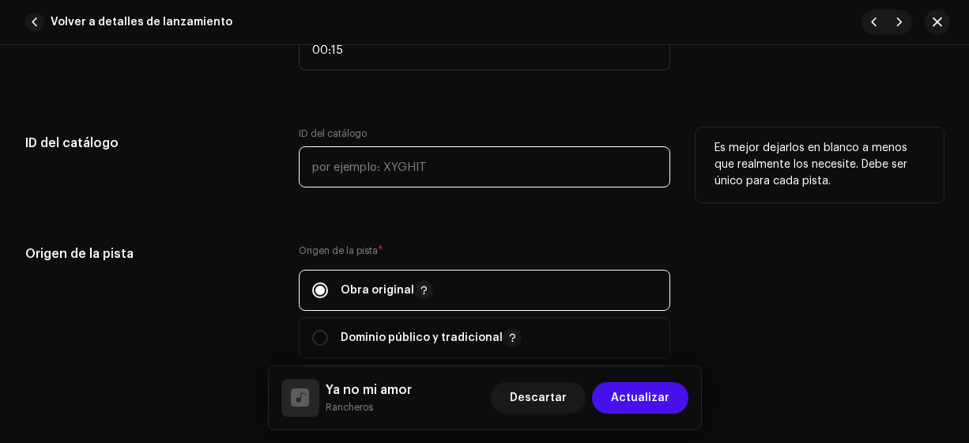
click at [311, 163] on input "text" at bounding box center [485, 166] width 372 height 41
type input "18-00023"
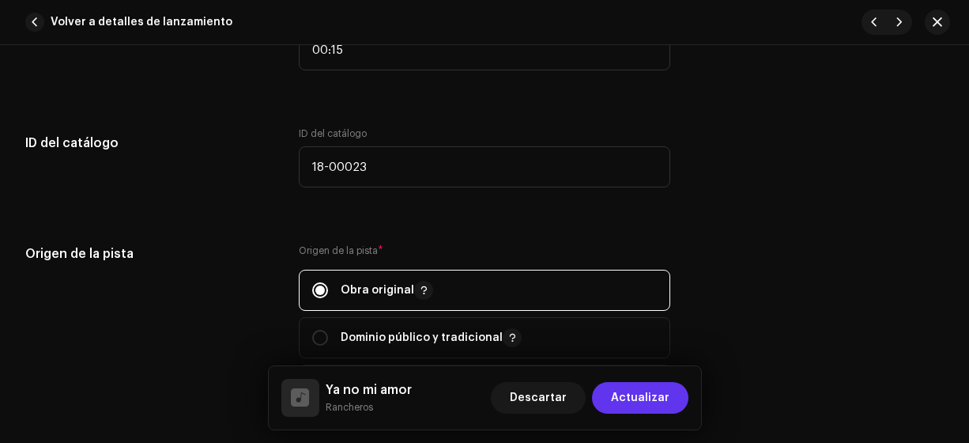
click at [626, 401] on span "Actualizar" at bounding box center [640, 398] width 58 height 32
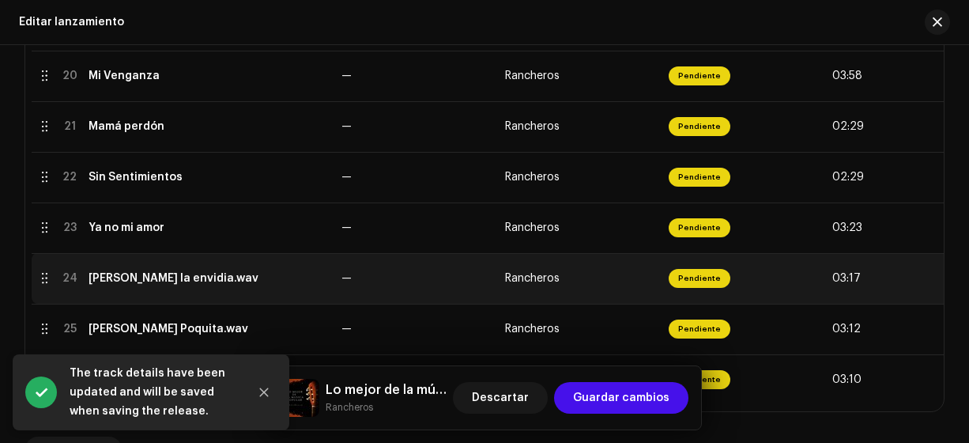
click at [187, 274] on div "[PERSON_NAME] la envidia.wav" at bounding box center [174, 278] width 170 height 13
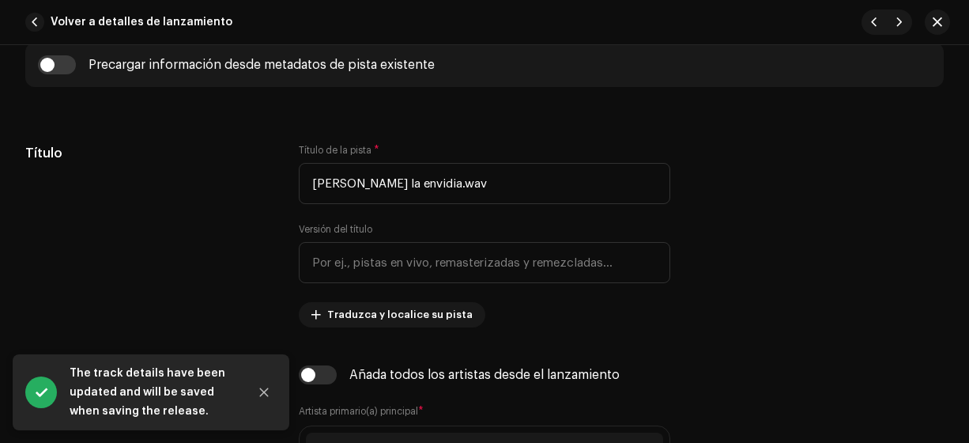
scroll to position [689, 0]
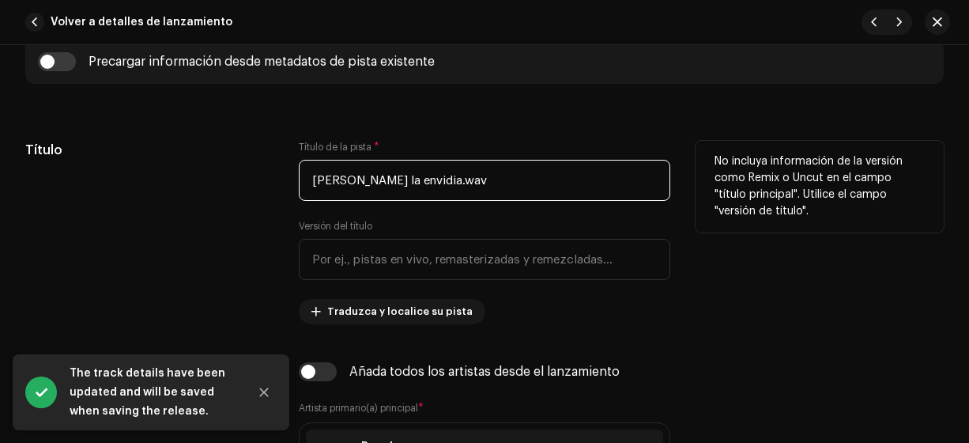
click at [402, 178] on input "[PERSON_NAME] la envidia.wav" at bounding box center [485, 180] width 372 height 41
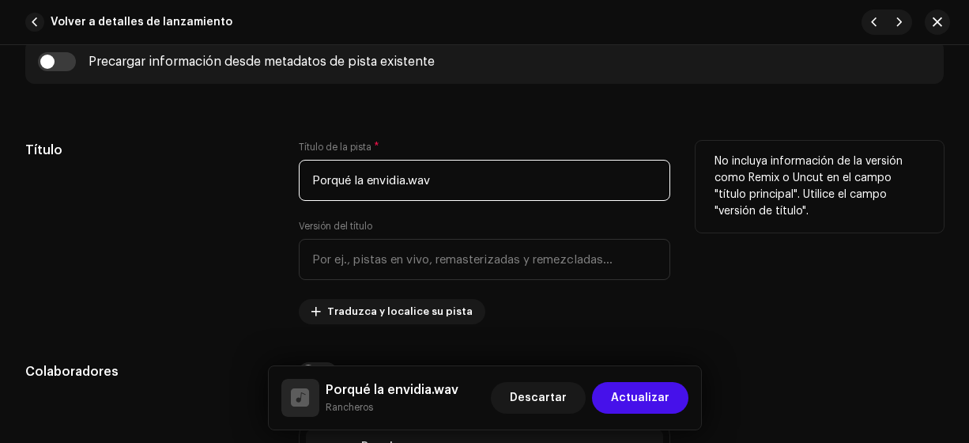
click at [330, 180] on input "Porqué la envidia.wav" at bounding box center [485, 180] width 372 height 41
click at [451, 176] on input "Por qué la envidia.wav" at bounding box center [485, 180] width 372 height 41
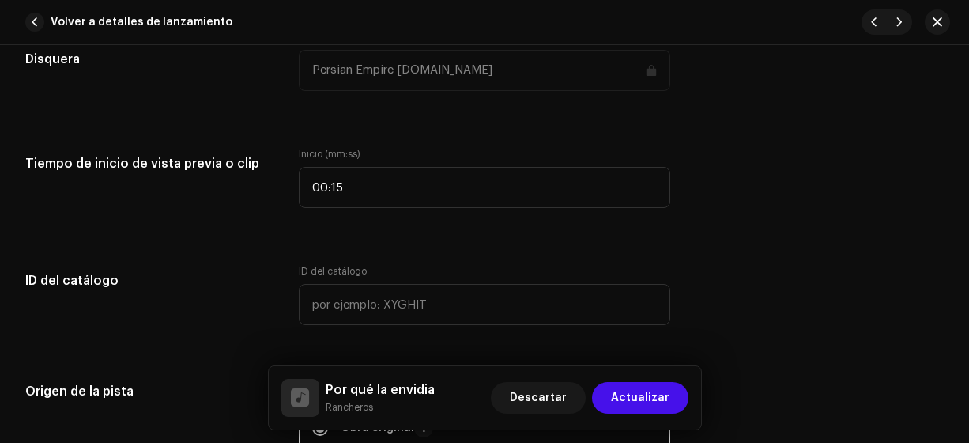
scroll to position [1572, 0]
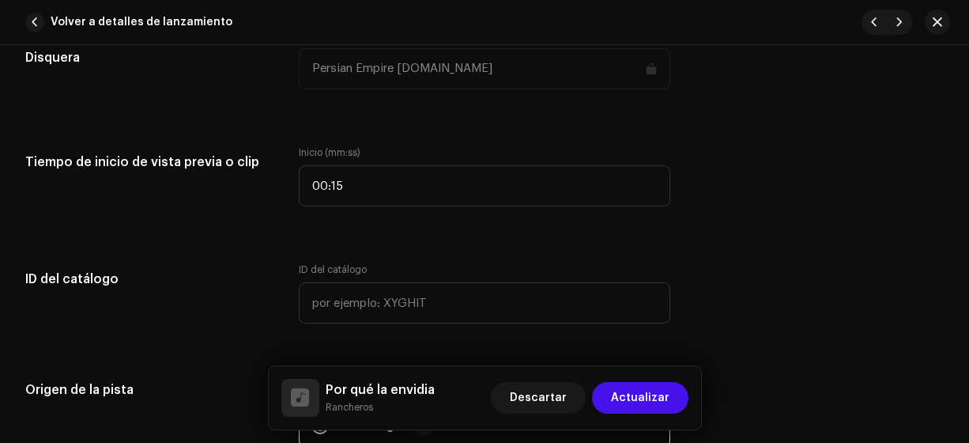
type input "Por qué la envidia"
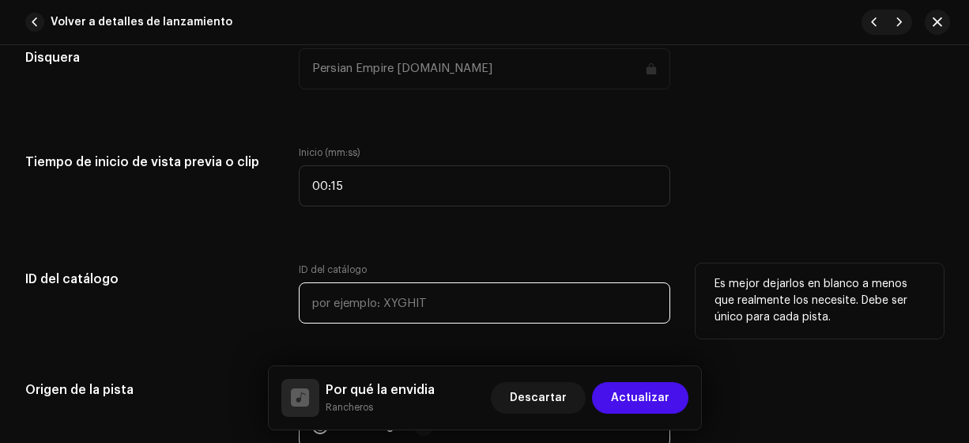
click at [317, 297] on input "text" at bounding box center [485, 302] width 372 height 41
type input "18-00024"
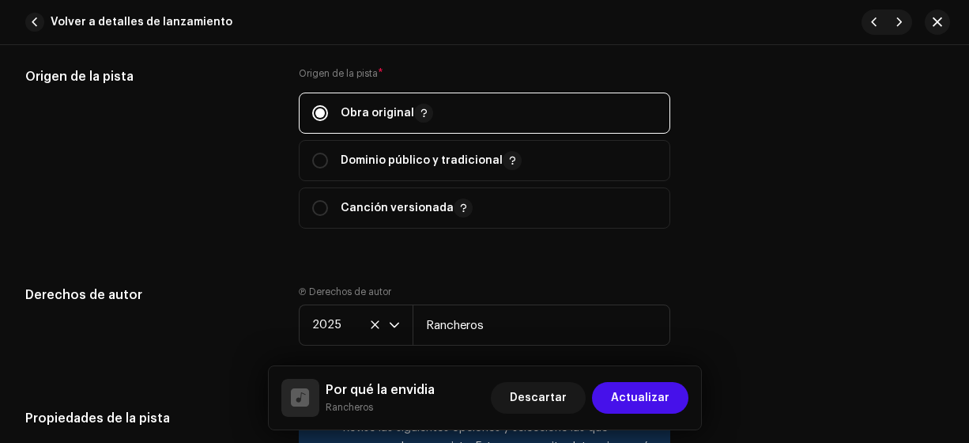
scroll to position [1885, 0]
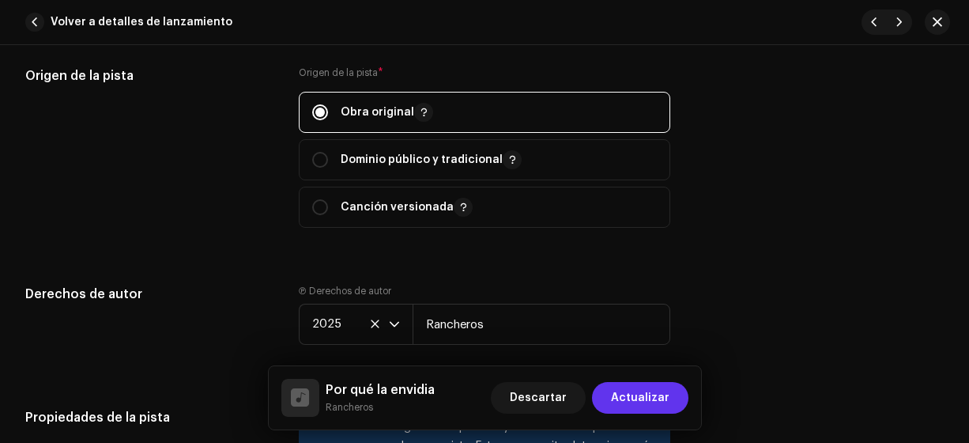
click at [636, 397] on span "Actualizar" at bounding box center [640, 398] width 58 height 32
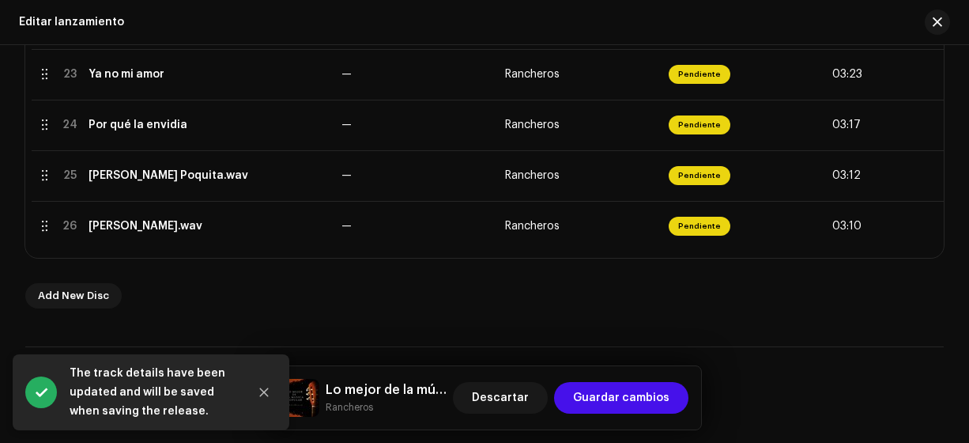
scroll to position [1487, 0]
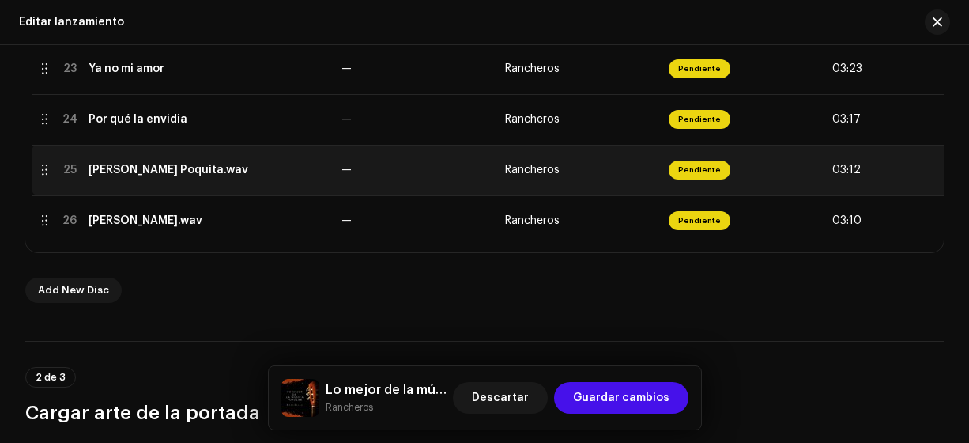
click at [123, 174] on div "[PERSON_NAME] Poquita.wav" at bounding box center [169, 170] width 160 height 13
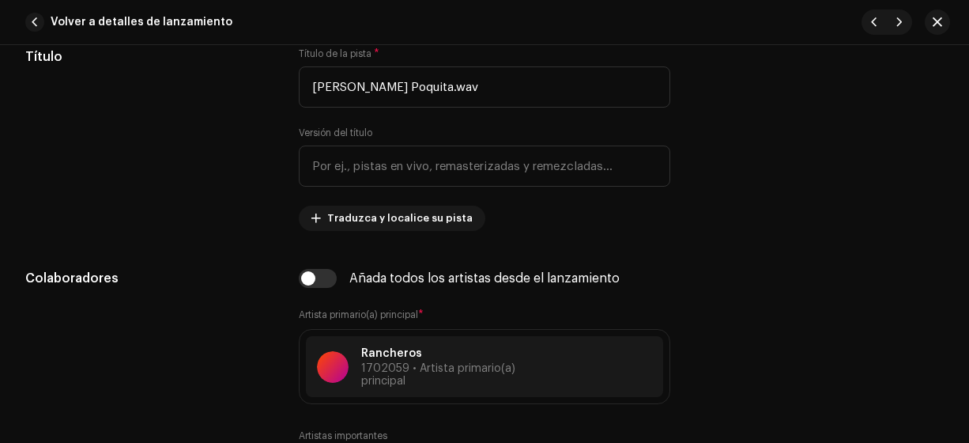
scroll to position [784, 0]
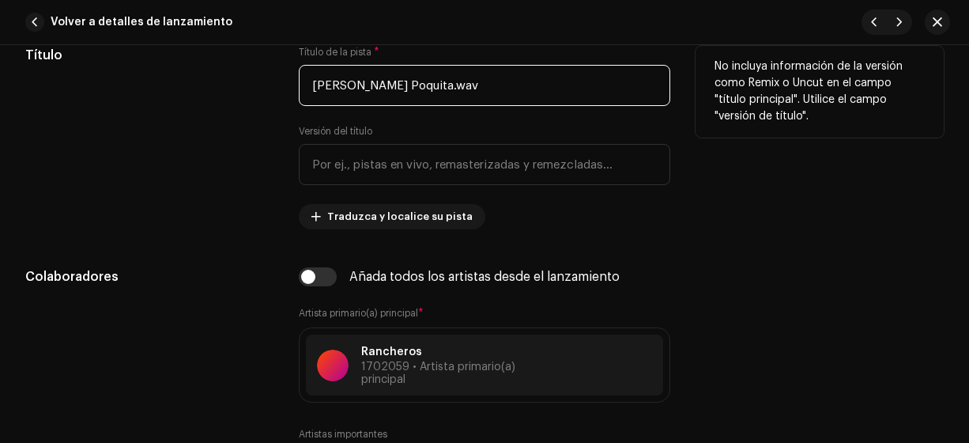
click at [423, 81] on input "[PERSON_NAME] Poquita.wav" at bounding box center [485, 85] width 372 height 41
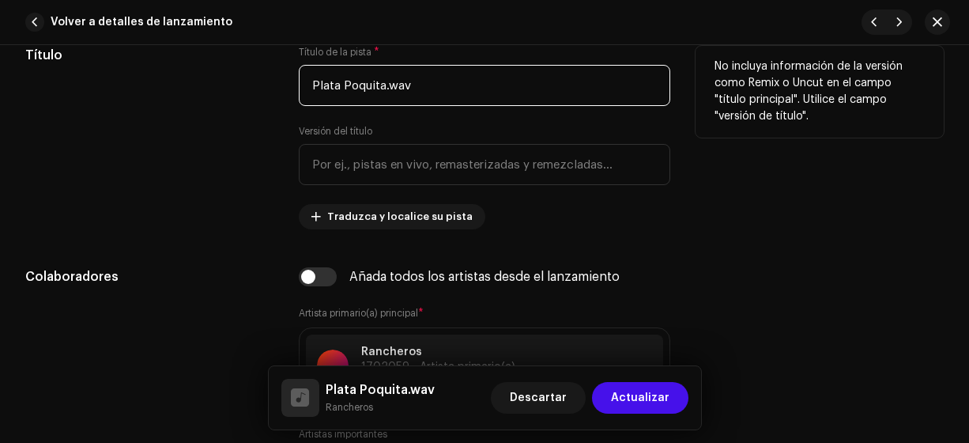
click at [414, 83] on input "Plata Poquita.wav" at bounding box center [485, 85] width 372 height 41
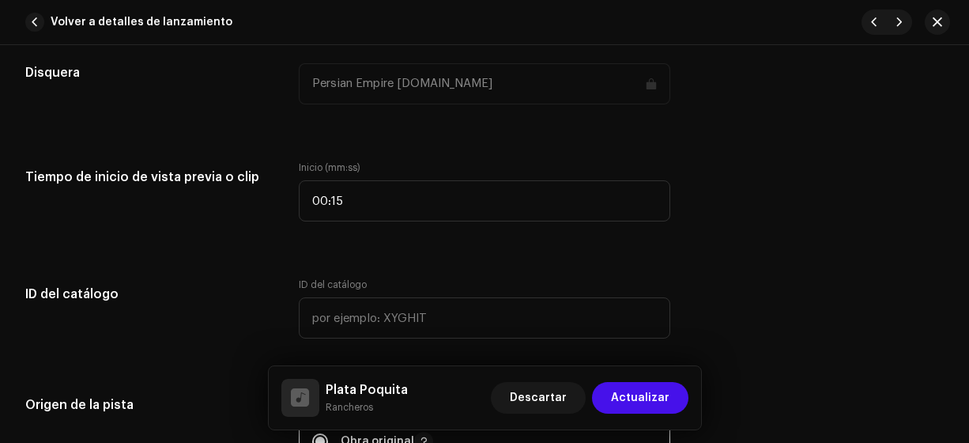
scroll to position [1570, 0]
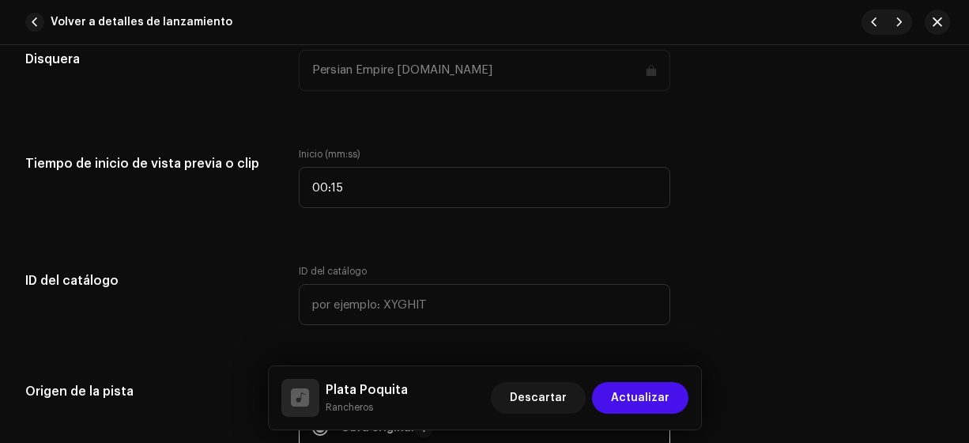
type input "Plata Poquita"
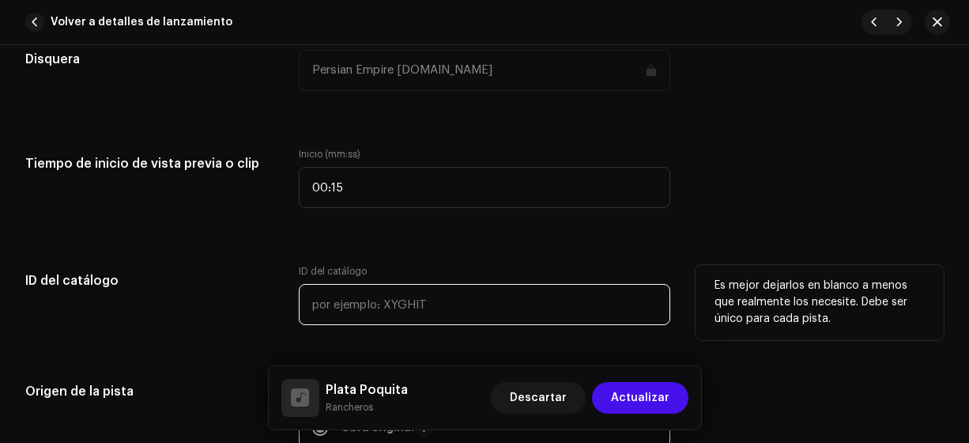
click at [314, 300] on input "text" at bounding box center [485, 304] width 372 height 41
type input "18-00025"
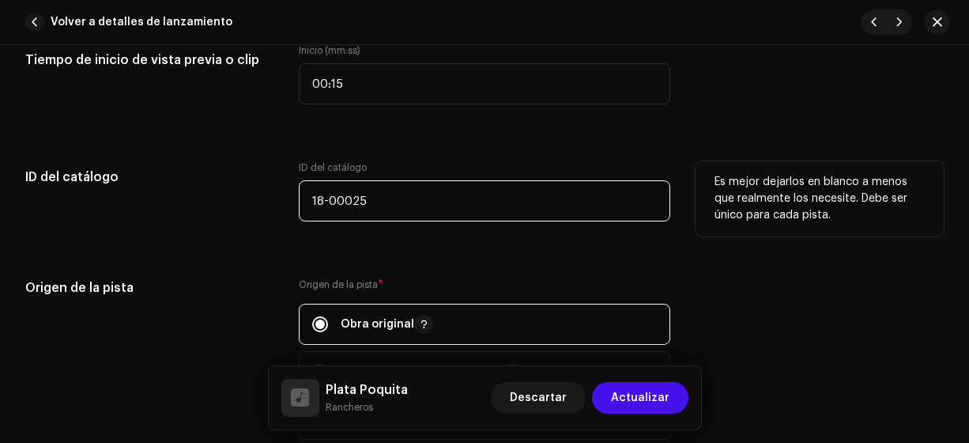
scroll to position [1674, 0]
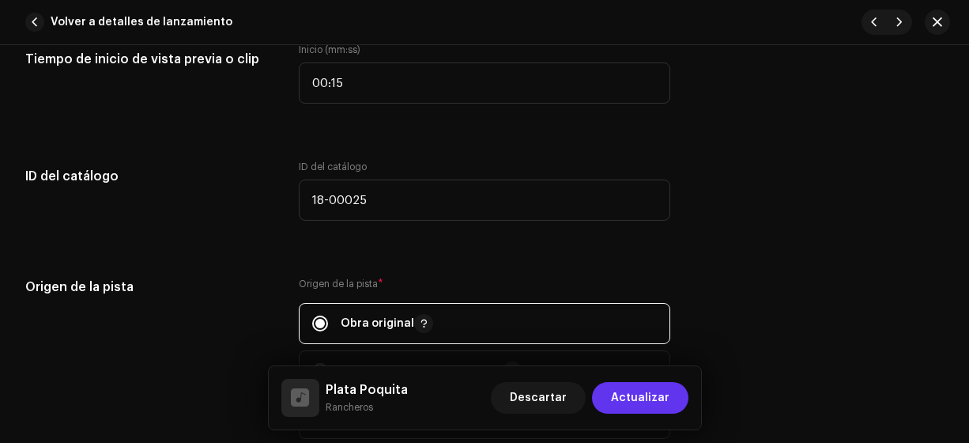
click at [630, 397] on span "Actualizar" at bounding box center [640, 398] width 58 height 32
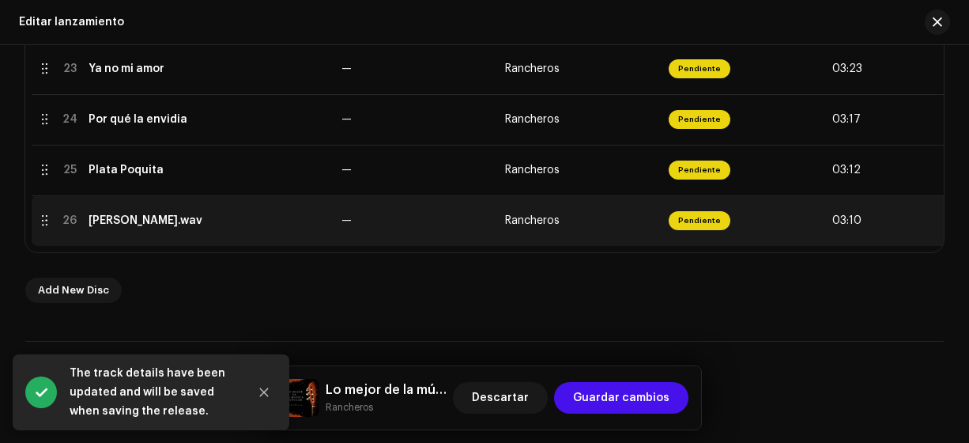
click at [157, 220] on div "[PERSON_NAME].wav" at bounding box center [146, 220] width 114 height 13
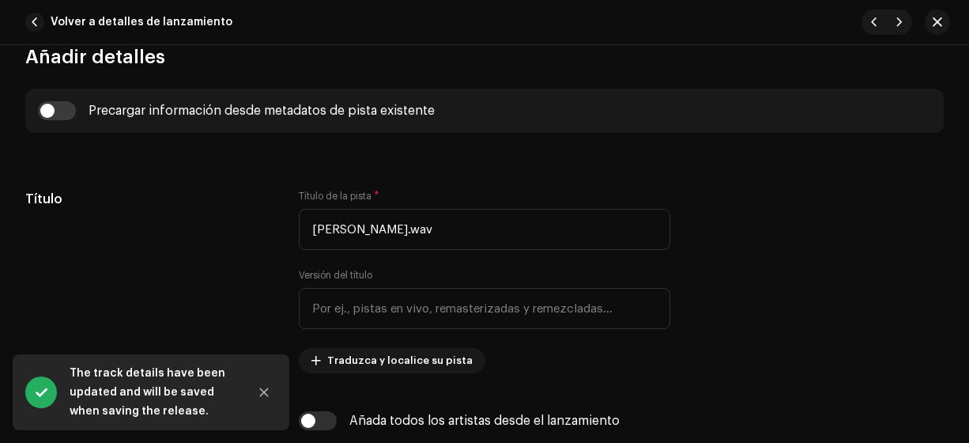
scroll to position [651, 0]
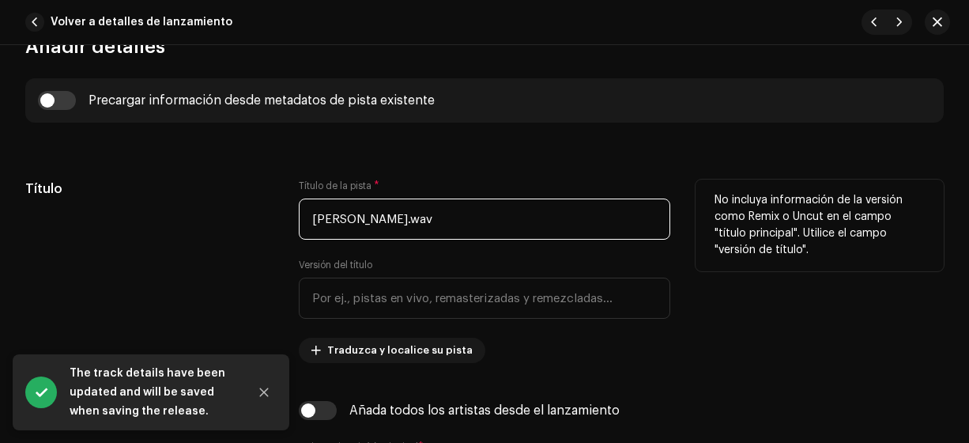
click at [407, 217] on input "[PERSON_NAME].wav" at bounding box center [485, 218] width 372 height 41
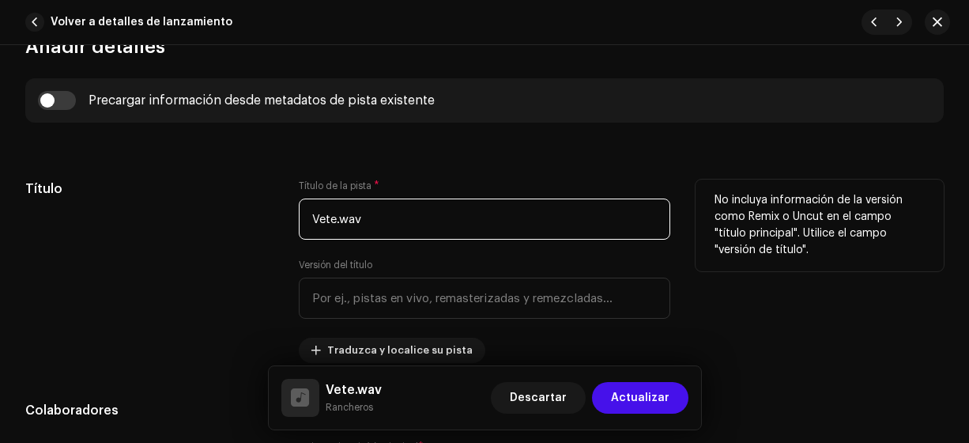
click at [409, 221] on input "Vete.wav" at bounding box center [485, 218] width 372 height 41
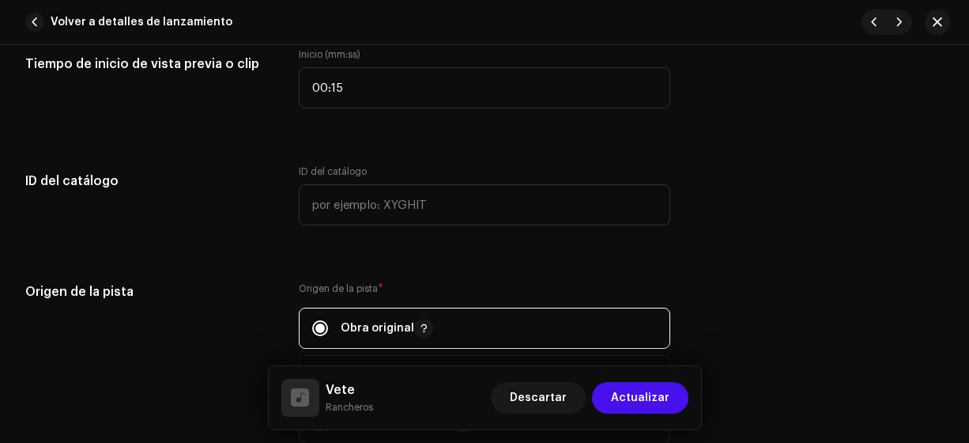
scroll to position [1672, 0]
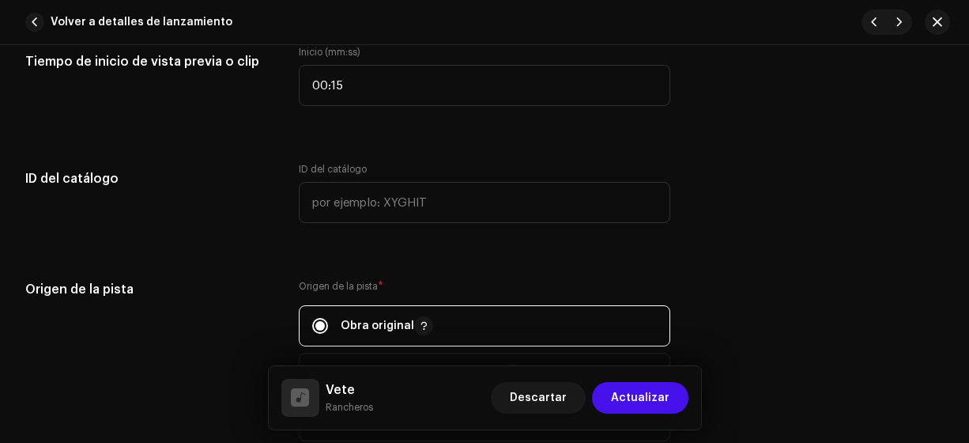
type input "Vete"
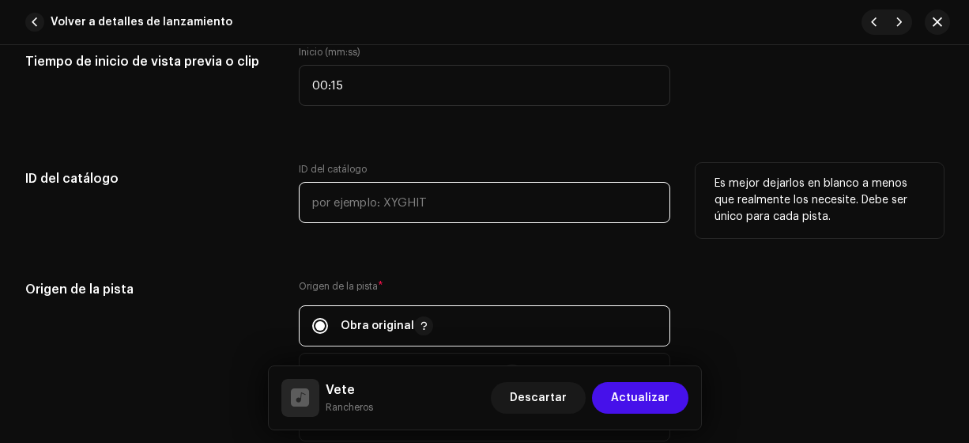
click at [317, 195] on input "text" at bounding box center [485, 202] width 372 height 41
type input "18-00026"
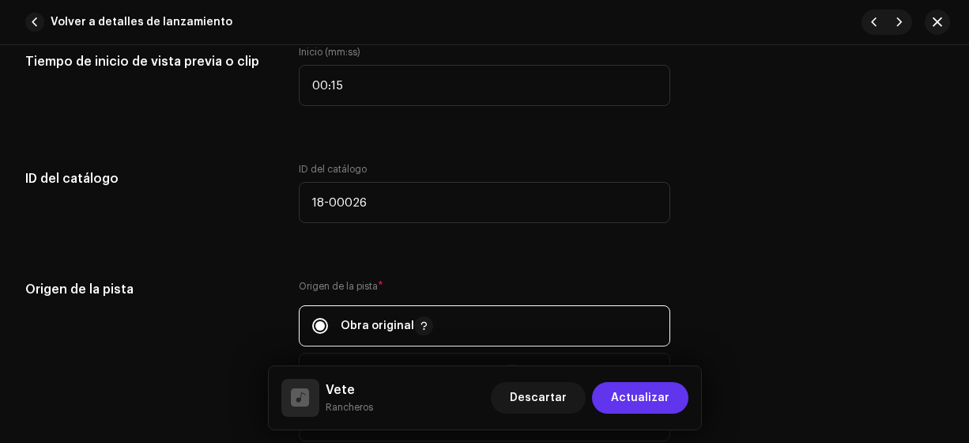
click at [623, 392] on span "Actualizar" at bounding box center [640, 398] width 58 height 32
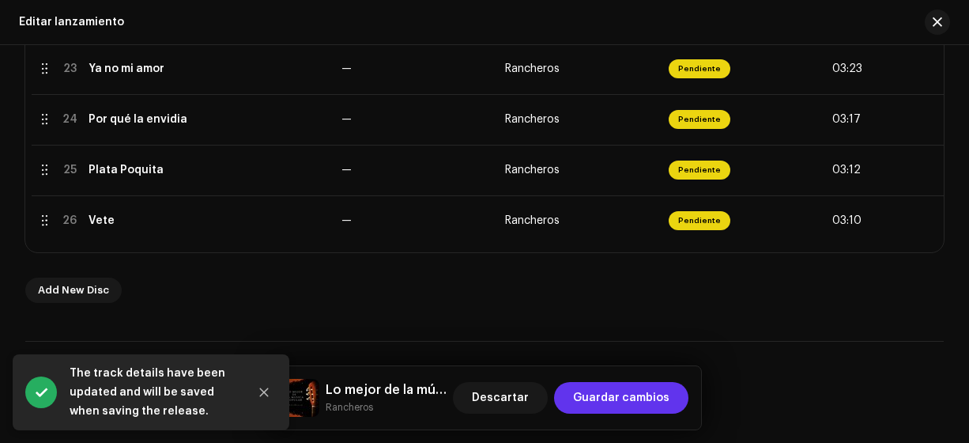
click at [618, 395] on span "Guardar cambios" at bounding box center [621, 398] width 96 height 32
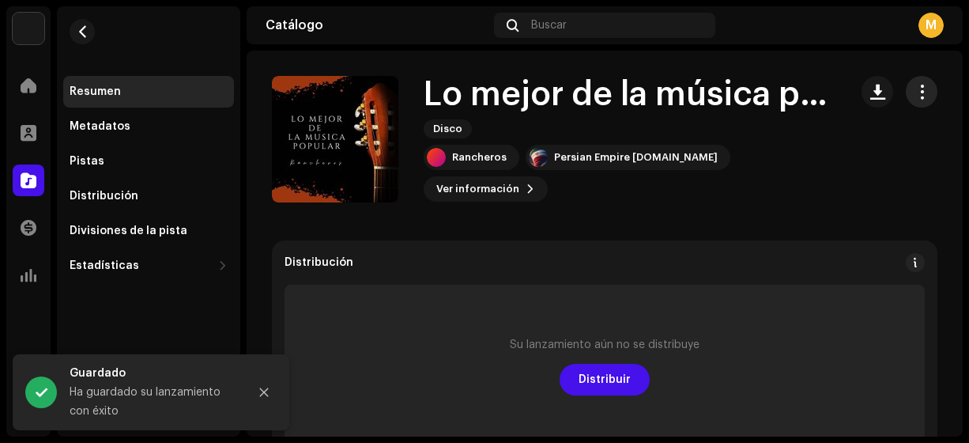
click at [919, 89] on span "button" at bounding box center [922, 91] width 15 height 13
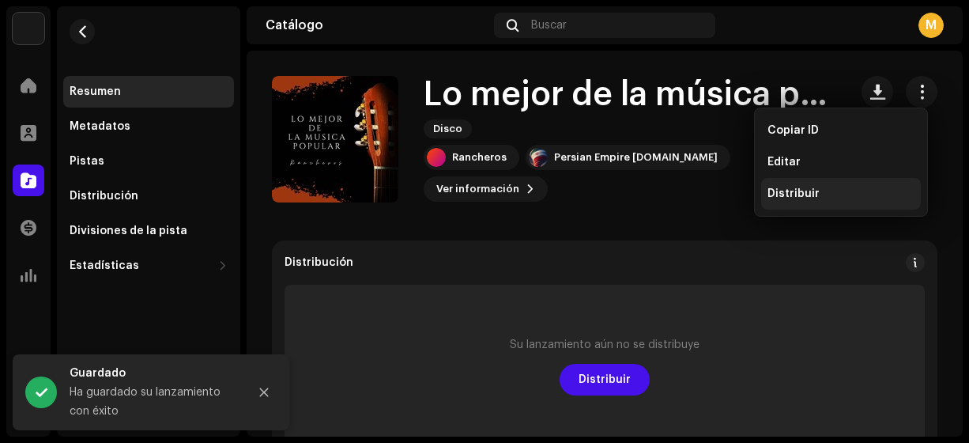
click at [805, 193] on span "Distribuir" at bounding box center [794, 193] width 52 height 13
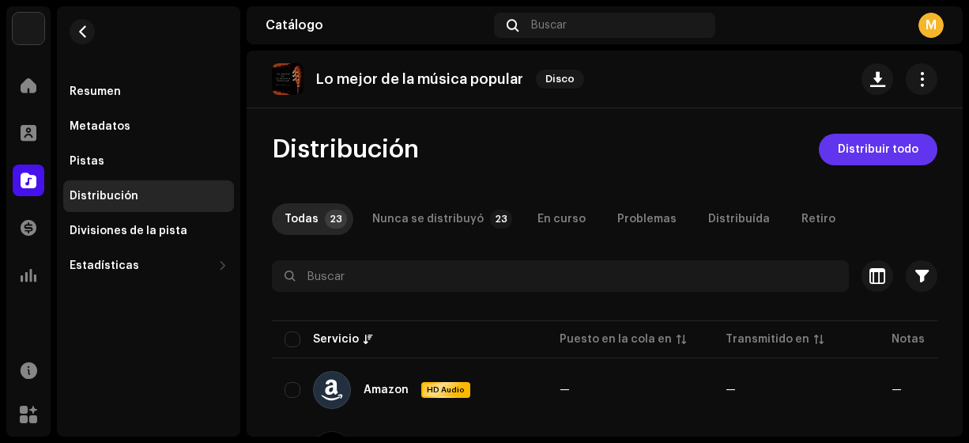
click at [862, 153] on span "Distribuir todo" at bounding box center [878, 150] width 81 height 32
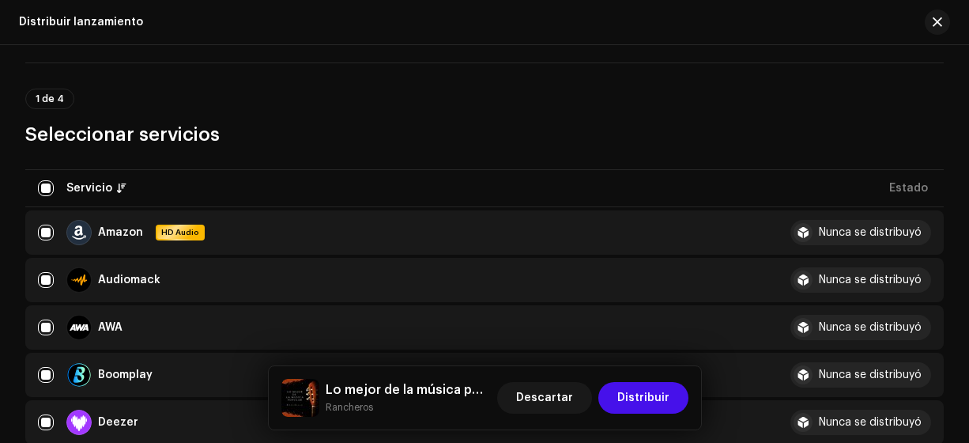
scroll to position [105, 0]
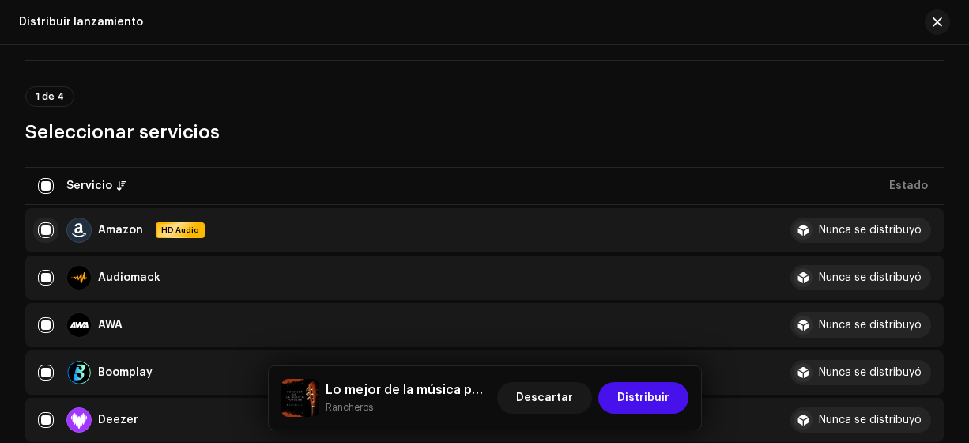
click at [41, 225] on input "checkbox" at bounding box center [46, 230] width 16 height 16
checkbox input "false"
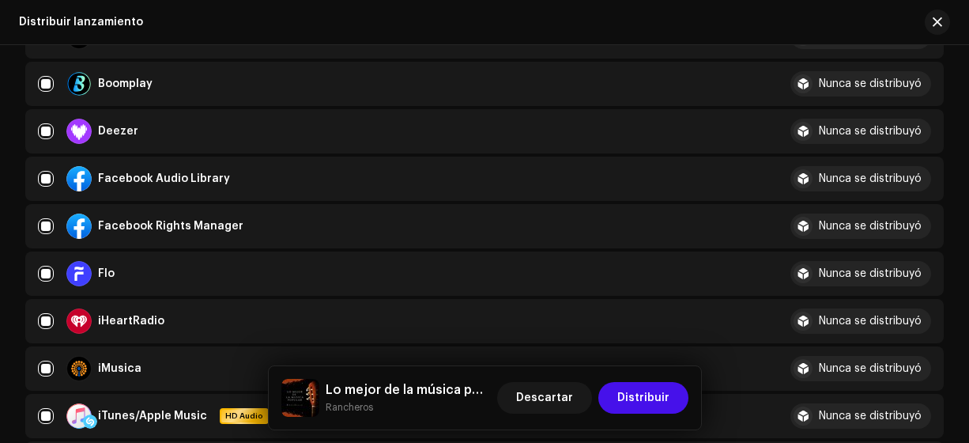
scroll to position [396, 0]
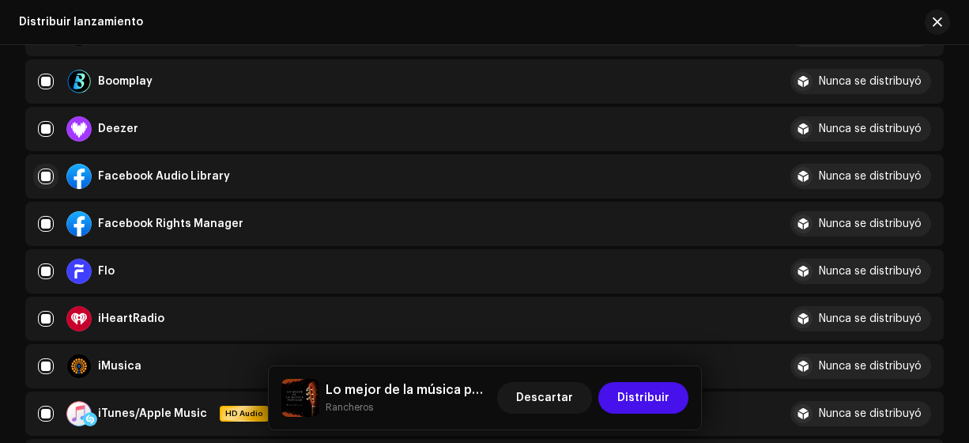
click at [46, 175] on input "Row Selected" at bounding box center [46, 176] width 16 height 16
checkbox input "false"
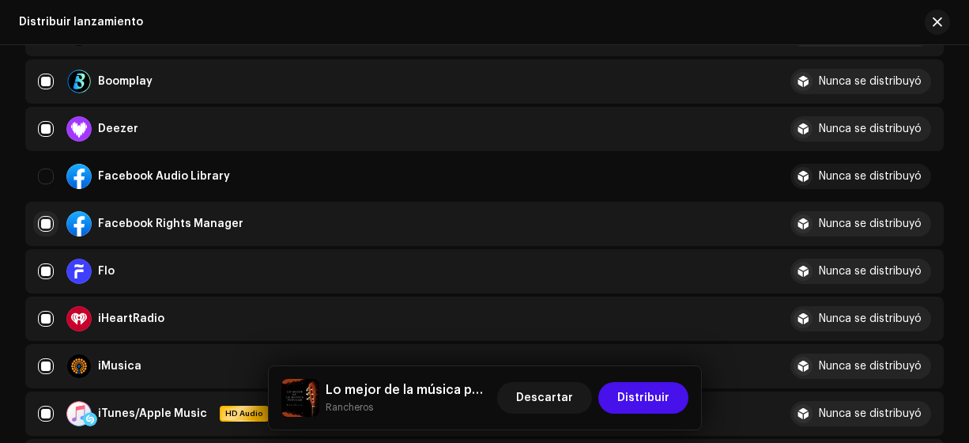
click at [46, 222] on input "Row Selected" at bounding box center [46, 224] width 16 height 16
checkbox input "false"
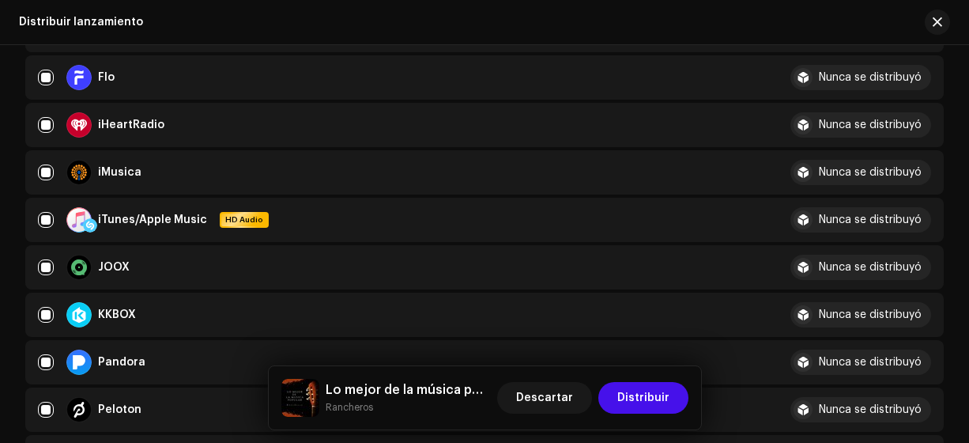
scroll to position [618, 0]
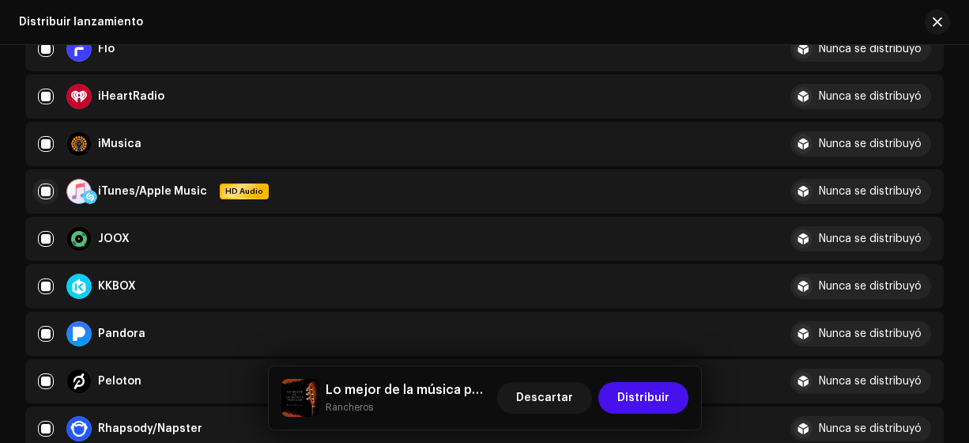
click at [45, 191] on input "Row Selected" at bounding box center [46, 191] width 16 height 16
checkbox input "false"
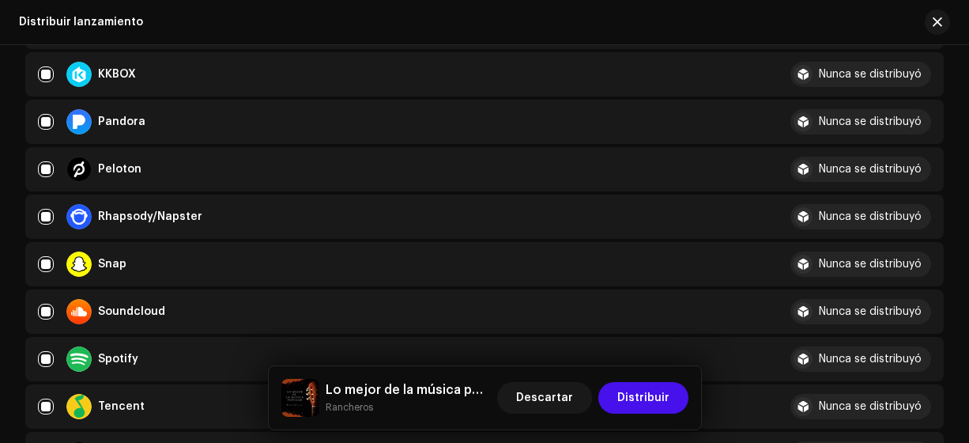
scroll to position [834, 0]
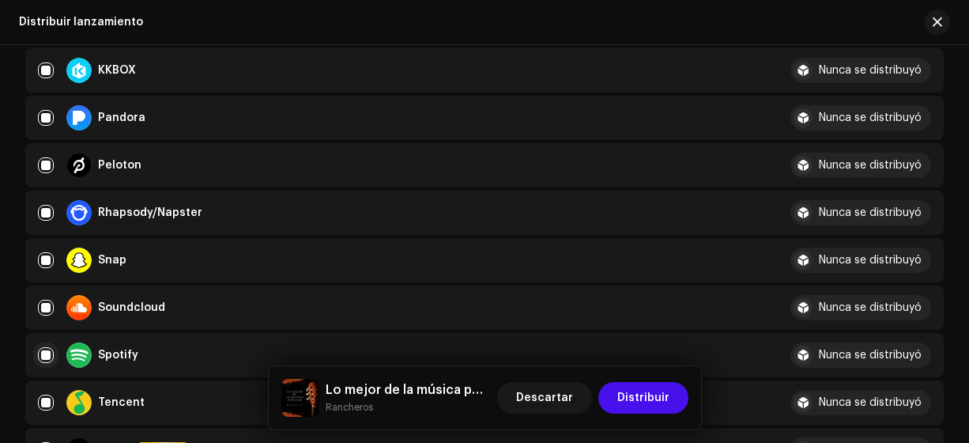
click at [43, 354] on input "Row Selected" at bounding box center [46, 355] width 16 height 16
checkbox input "false"
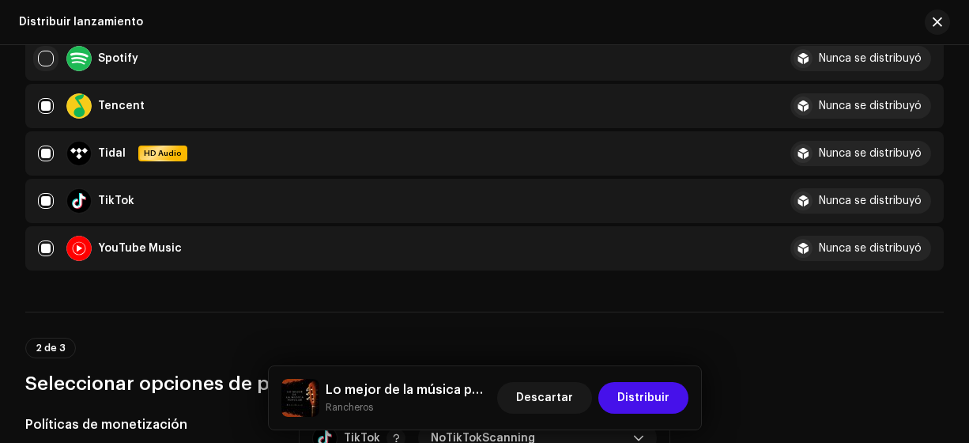
scroll to position [1134, 0]
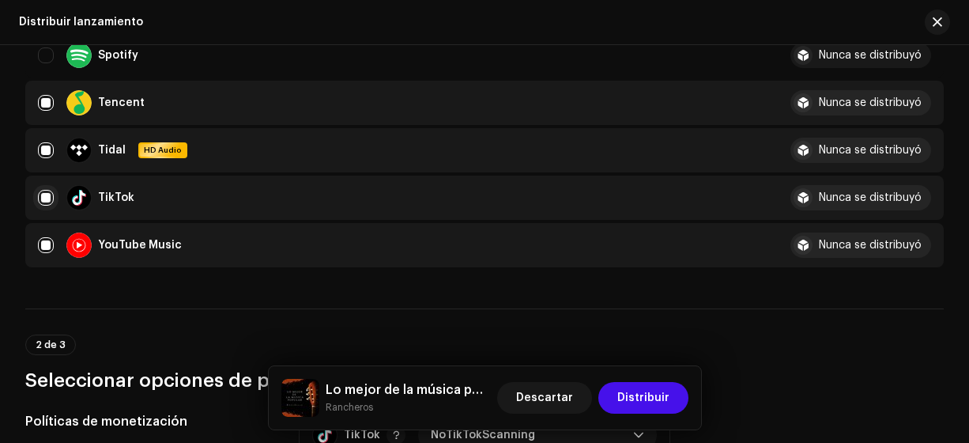
click at [43, 194] on input "Row Selected" at bounding box center [46, 198] width 16 height 16
checkbox input "false"
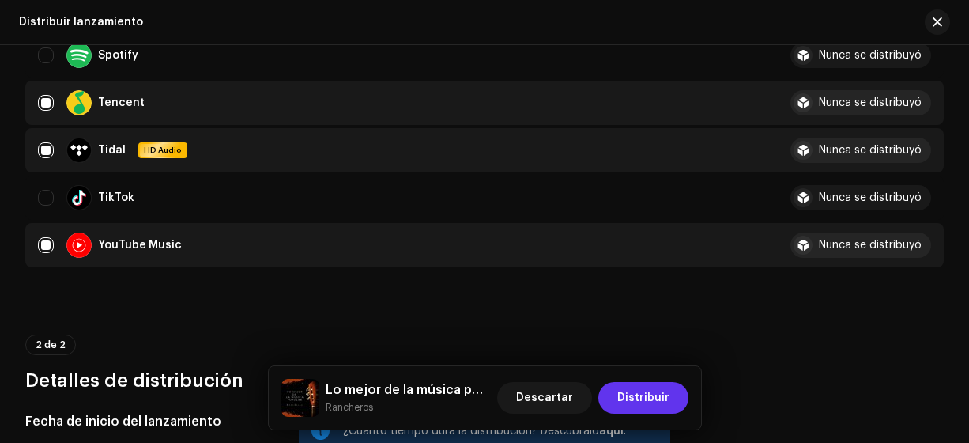
click at [651, 394] on span "Distribuir" at bounding box center [643, 398] width 52 height 32
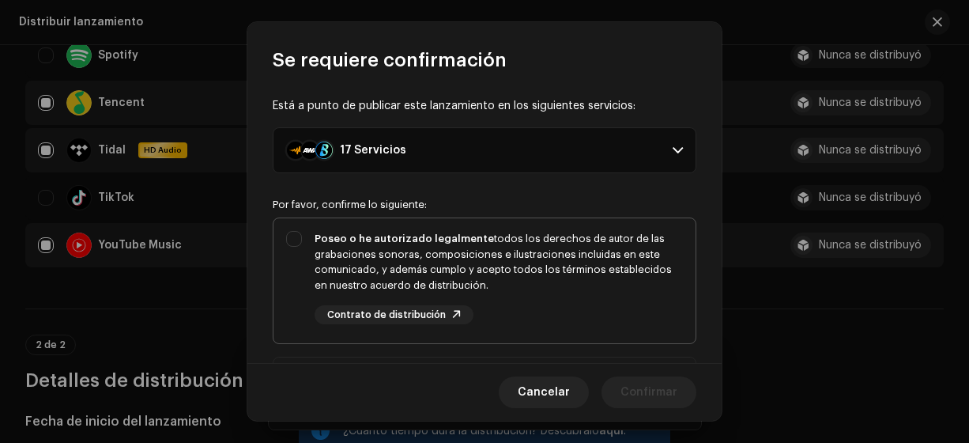
click at [301, 232] on div "Poseo o he autorizado legalmente todos los derechos de autor de las grabaciones…" at bounding box center [485, 277] width 422 height 119
checkbox input "true"
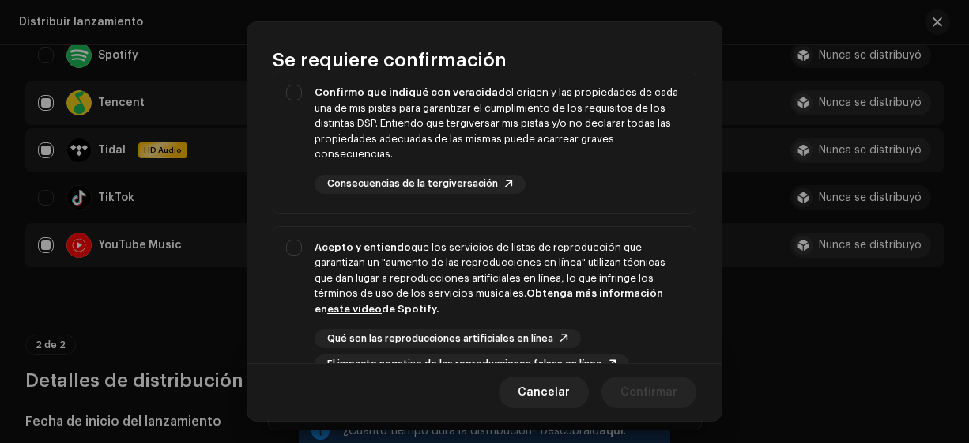
scroll to position [256, 0]
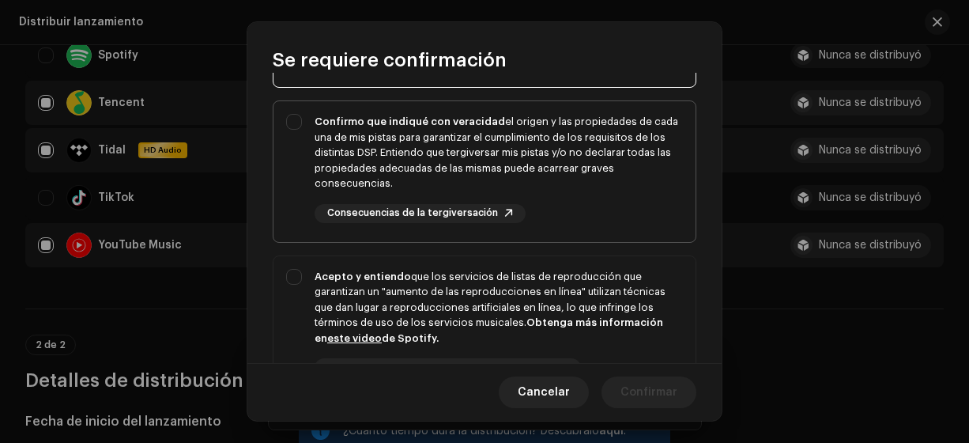
click at [299, 126] on div "Confirmo que indiqué con veracidad el origen y las propiedades de cada una de m…" at bounding box center [485, 168] width 422 height 134
checkbox input "true"
click at [296, 283] on div "Acepto y entiendo que los servicios de listas de reproducción que garantizan un…" at bounding box center [485, 336] width 422 height 160
checkbox input "true"
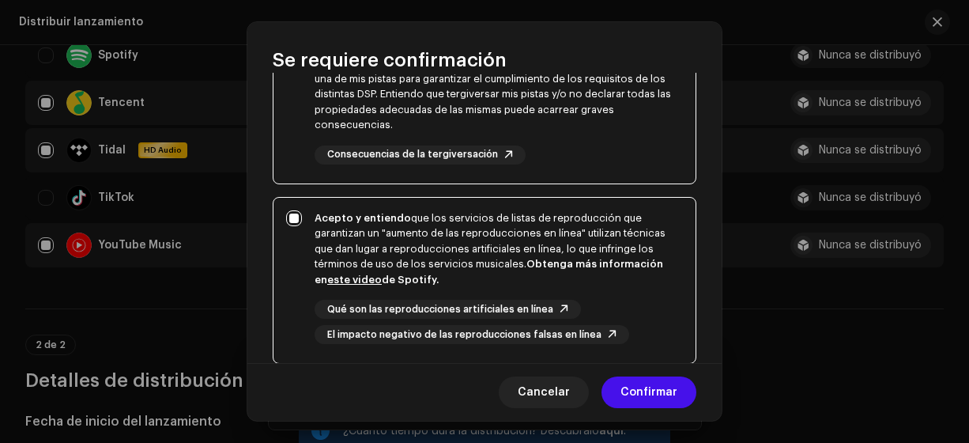
scroll to position [442, 0]
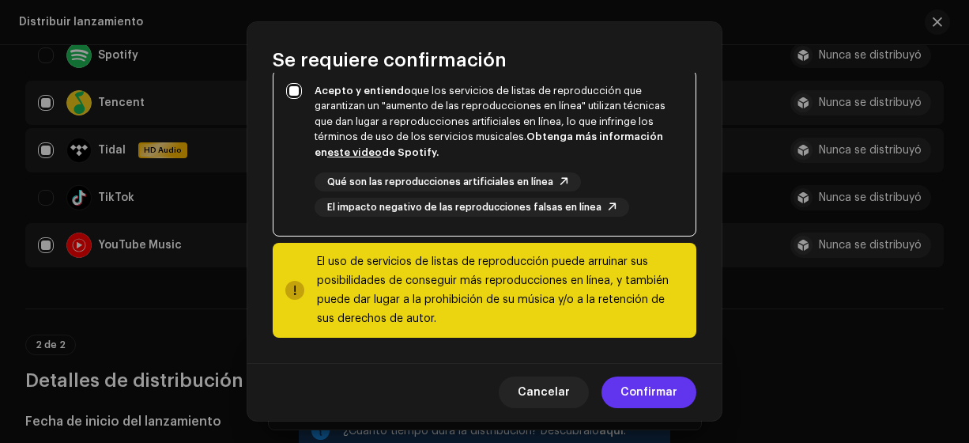
click at [653, 396] on span "Confirmar" at bounding box center [649, 392] width 57 height 32
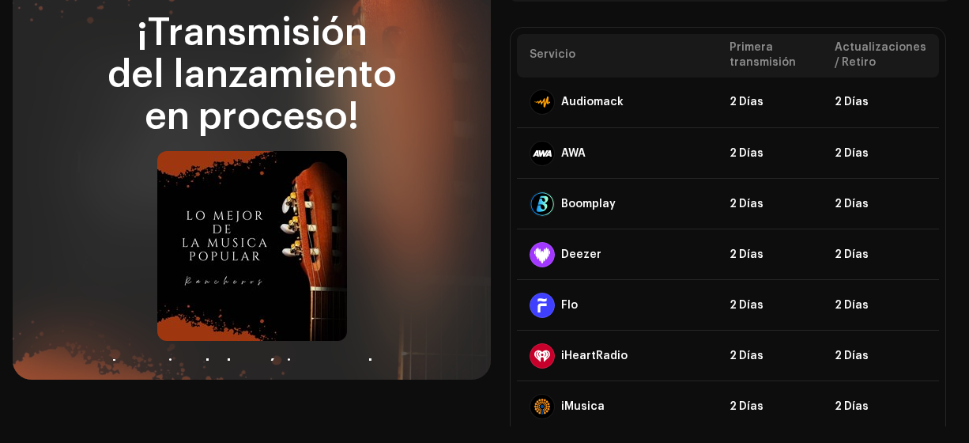
scroll to position [115, 0]
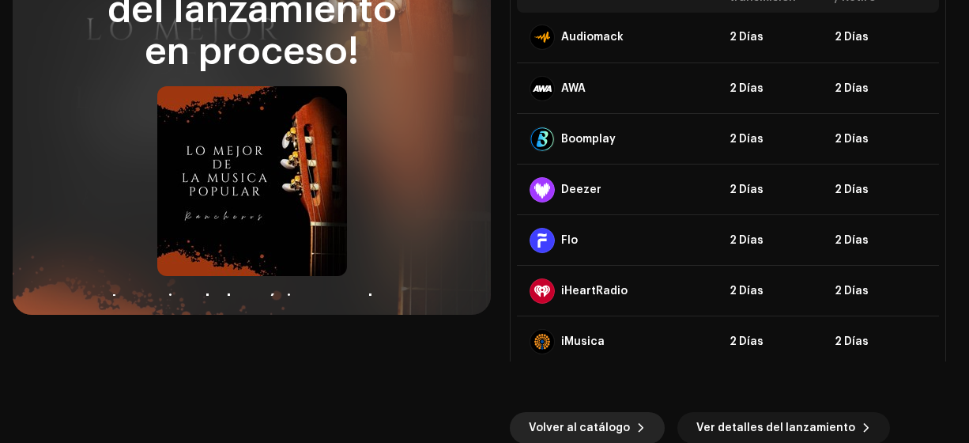
click at [572, 428] on span "Volver al catálogo" at bounding box center [579, 428] width 101 height 32
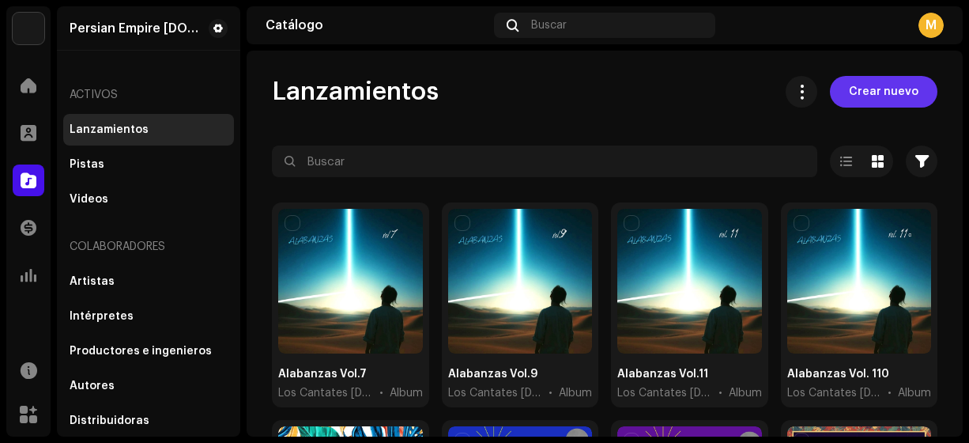
click at [875, 91] on span "Crear nuevo" at bounding box center [884, 92] width 70 height 32
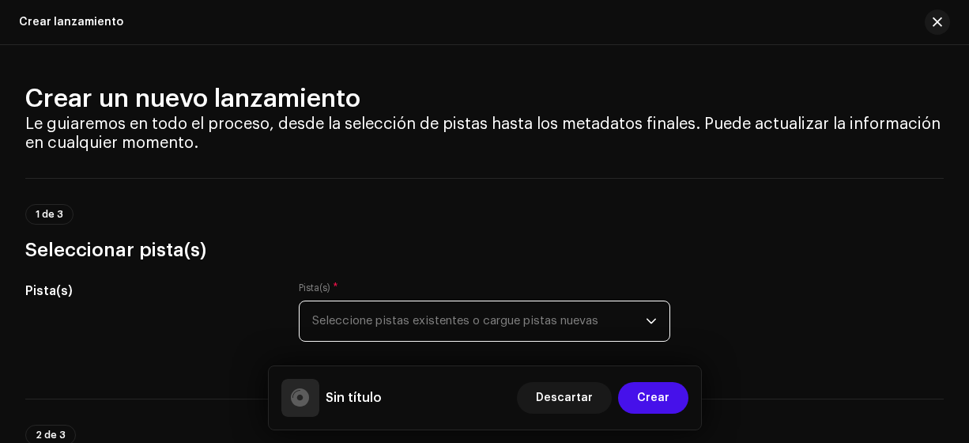
click at [636, 319] on span "Seleccione pistas existentes o cargue pistas nuevas" at bounding box center [479, 321] width 334 height 40
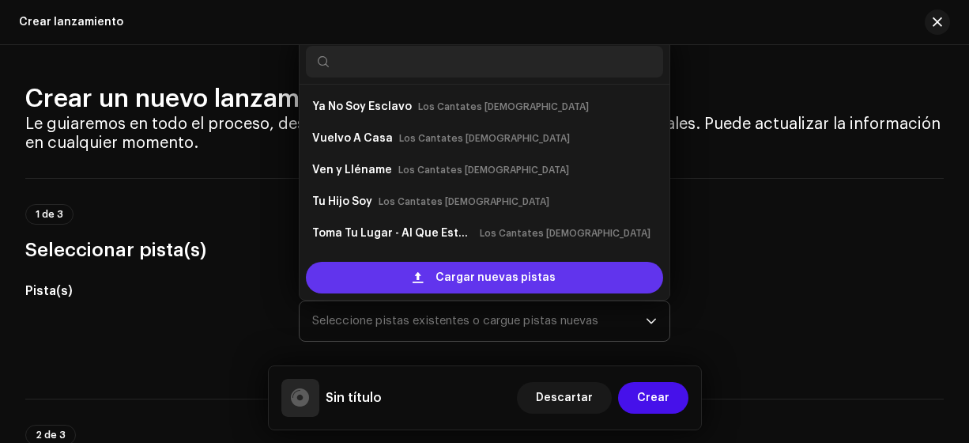
click at [609, 275] on div "Cargar nuevas pistas" at bounding box center [485, 278] width 358 height 32
